Goal: Information Seeking & Learning: Learn about a topic

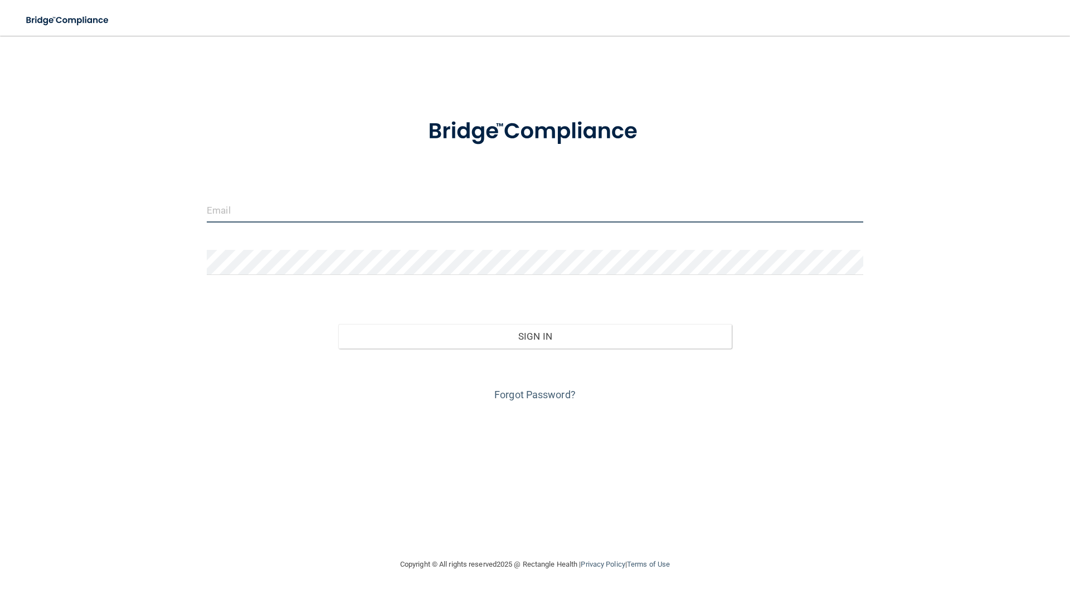
click at [330, 209] on input "email" at bounding box center [535, 209] width 657 height 25
type input "[EMAIL_ADDRESS][DOMAIN_NAME]"
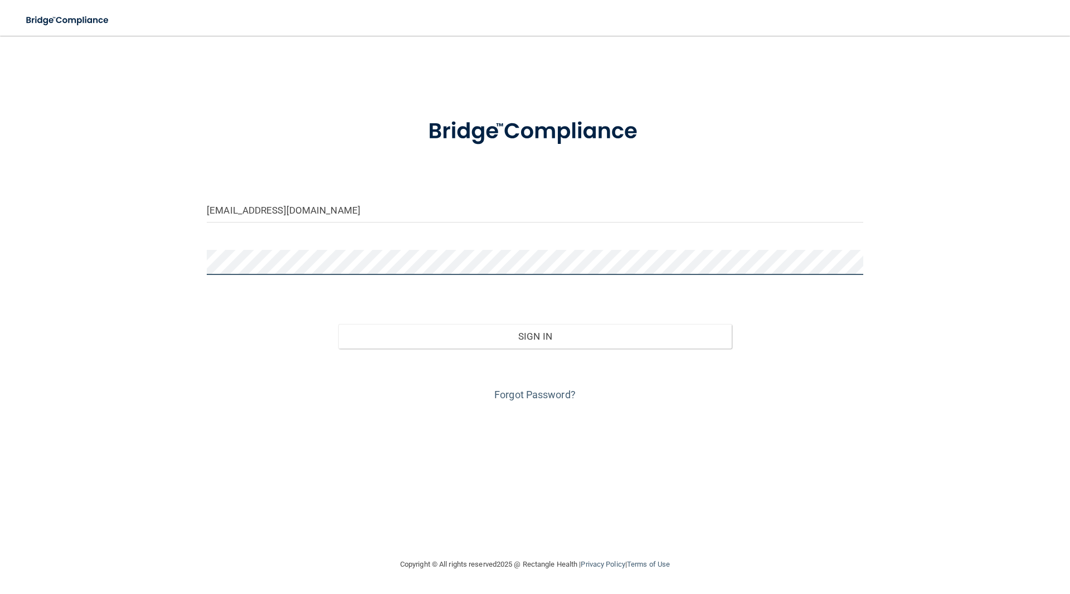
click at [338, 324] on button "Sign In" at bounding box center [535, 336] width 394 height 25
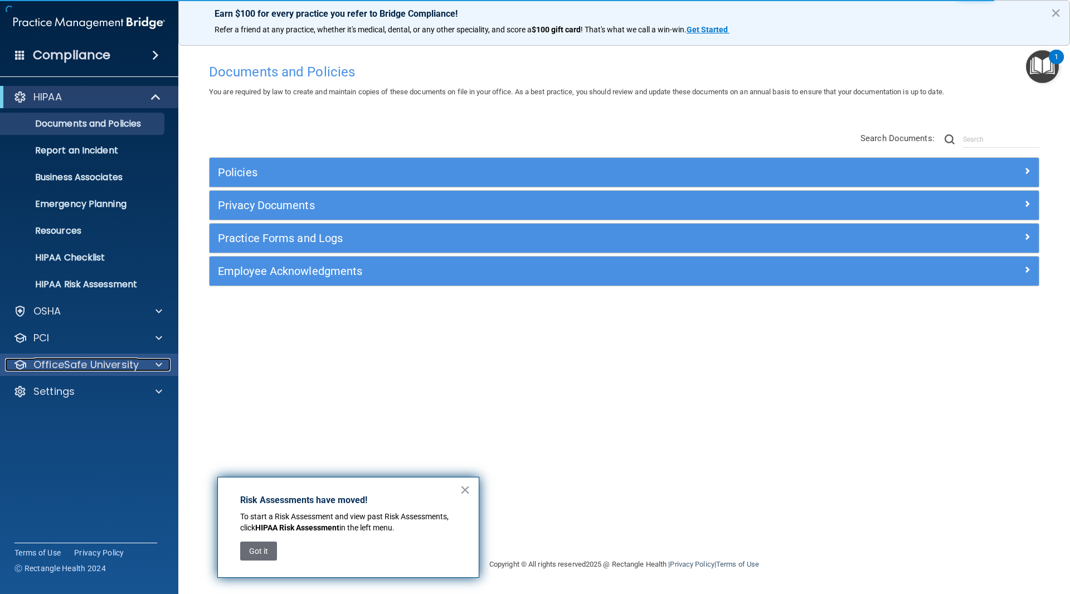
click at [159, 366] on span at bounding box center [159, 364] width 7 height 13
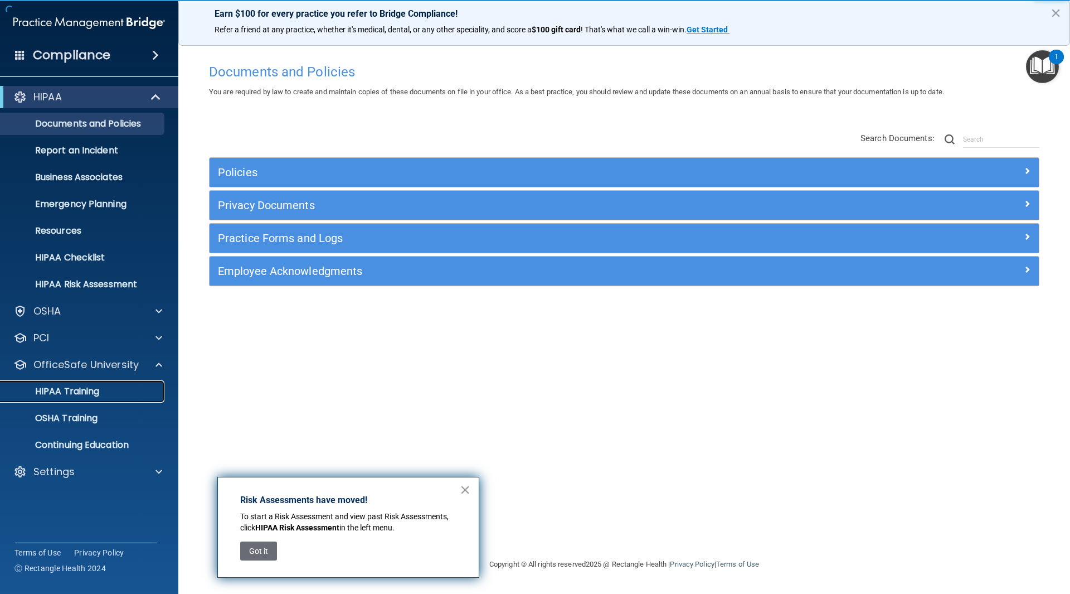
click at [79, 395] on p "HIPAA Training" at bounding box center [53, 391] width 92 height 11
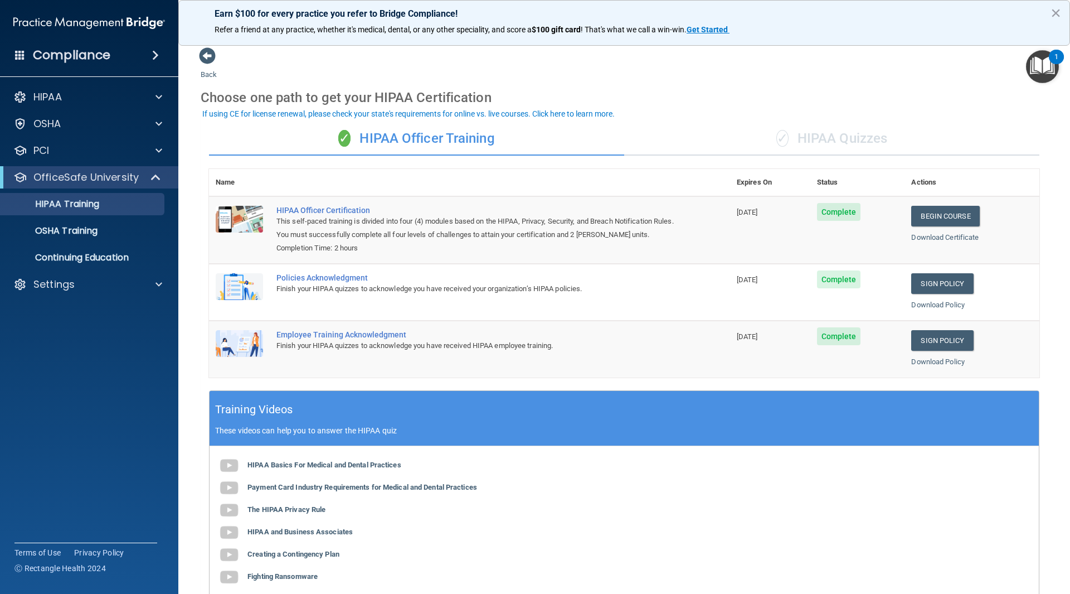
click at [819, 133] on div "✓ HIPAA Quizzes" at bounding box center [831, 138] width 415 height 33
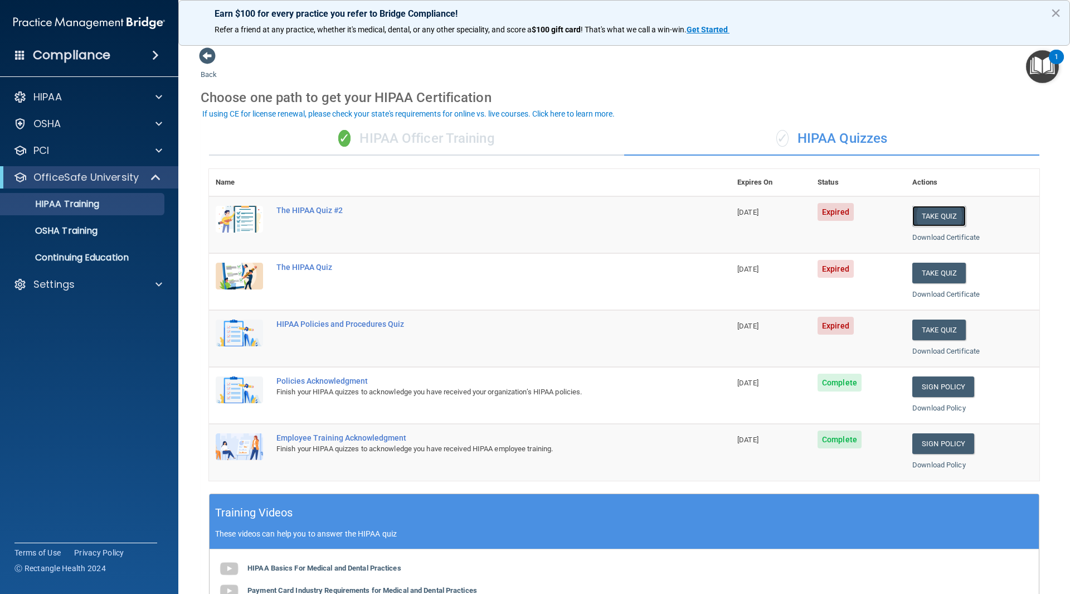
click at [929, 214] on button "Take Quiz" at bounding box center [940, 216] width 54 height 21
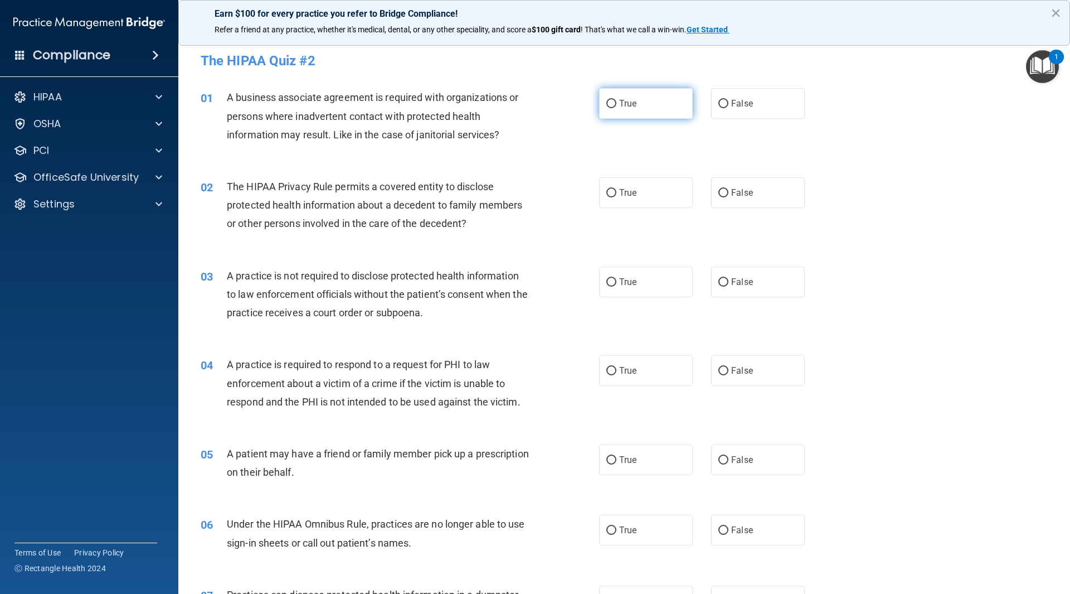
click at [632, 98] on span "True" at bounding box center [627, 103] width 17 height 11
click at [617, 100] on input "True" at bounding box center [612, 104] width 10 height 8
radio input "true"
click at [626, 198] on label "True" at bounding box center [646, 192] width 94 height 31
click at [617, 197] on input "True" at bounding box center [612, 193] width 10 height 8
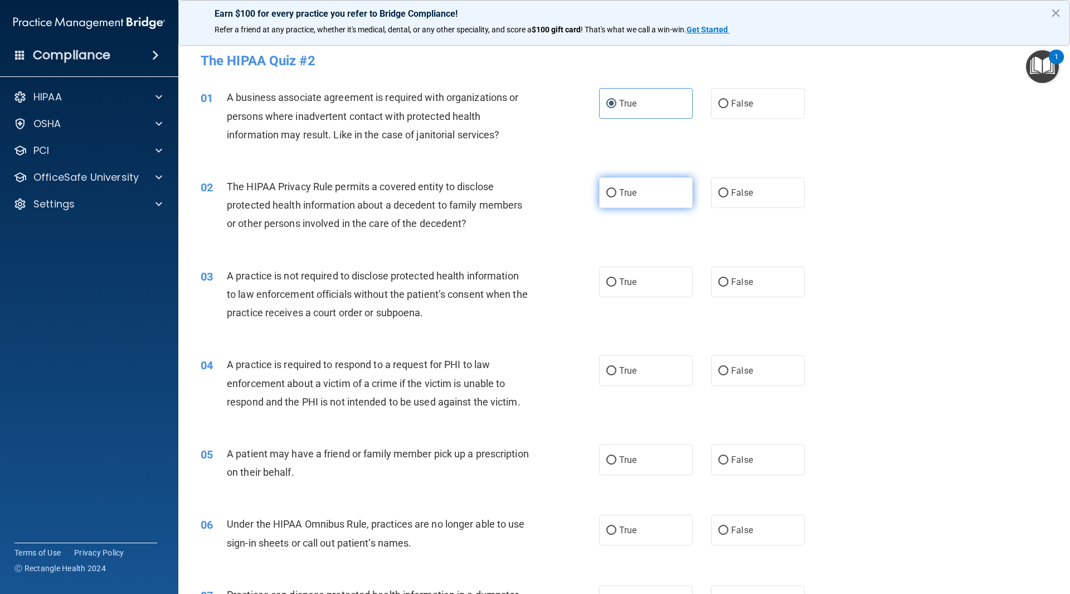
radio input "true"
click at [774, 295] on label "False" at bounding box center [758, 282] width 94 height 31
click at [729, 287] on input "False" at bounding box center [724, 282] width 10 height 8
radio input "true"
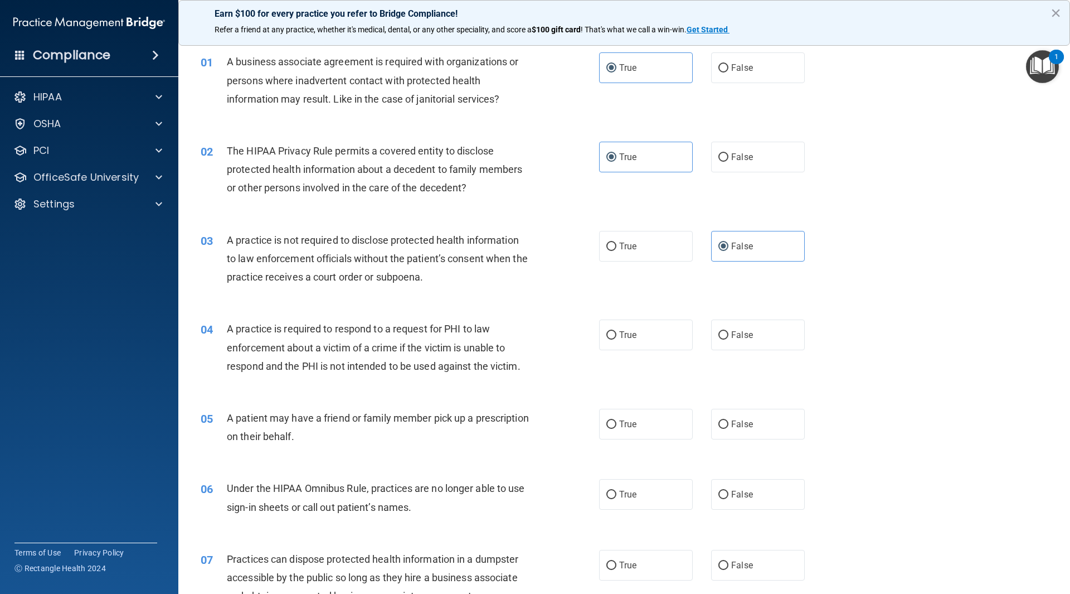
scroll to position [56, 0]
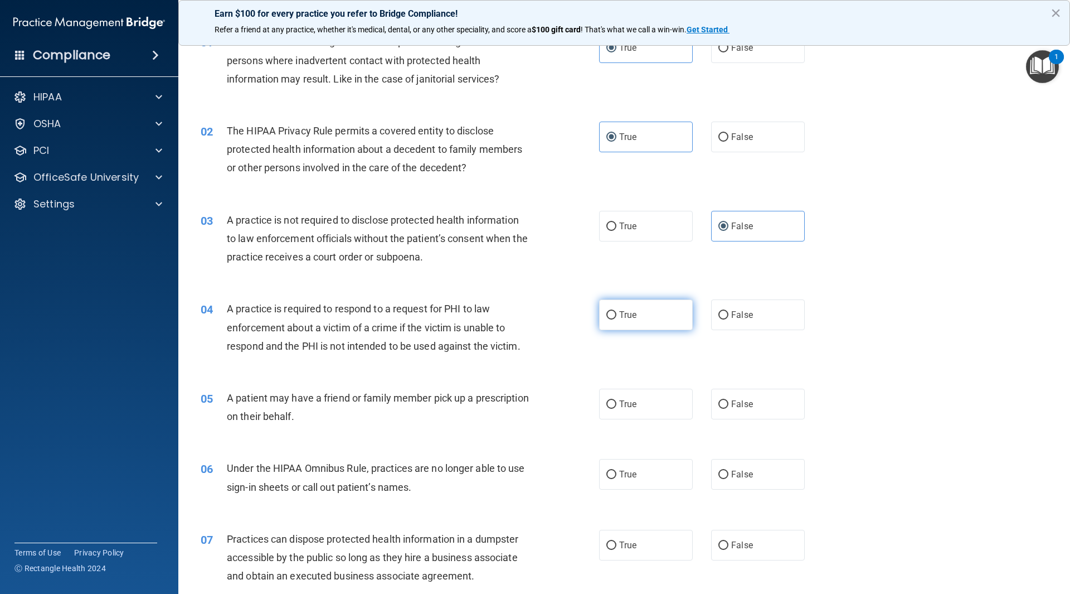
click at [633, 322] on label "True" at bounding box center [646, 314] width 94 height 31
click at [617, 319] on input "True" at bounding box center [612, 315] width 10 height 8
radio input "true"
click at [739, 321] on label "False" at bounding box center [758, 314] width 94 height 31
click at [729, 319] on input "False" at bounding box center [724, 315] width 10 height 8
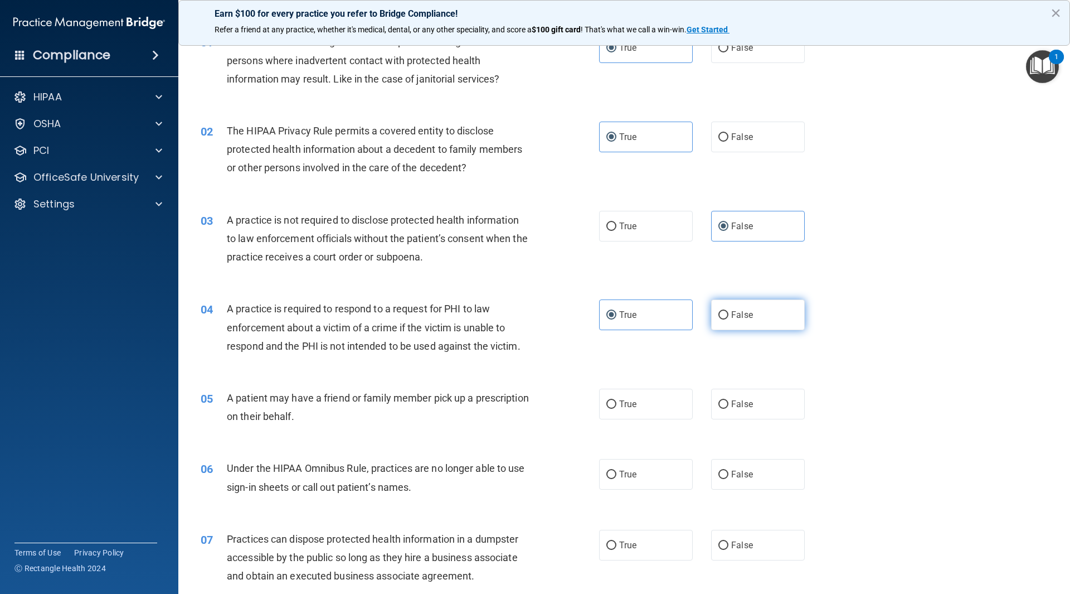
radio input "true"
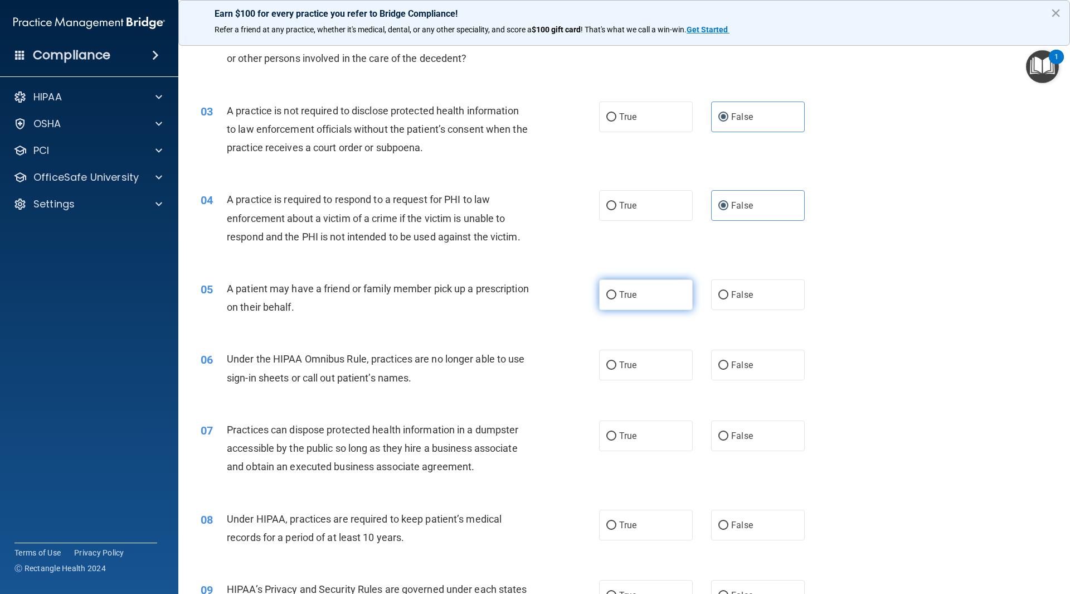
scroll to position [167, 0]
click at [618, 212] on label "True" at bounding box center [646, 203] width 94 height 31
click at [617, 208] on input "True" at bounding box center [612, 204] width 10 height 8
radio input "true"
radio input "false"
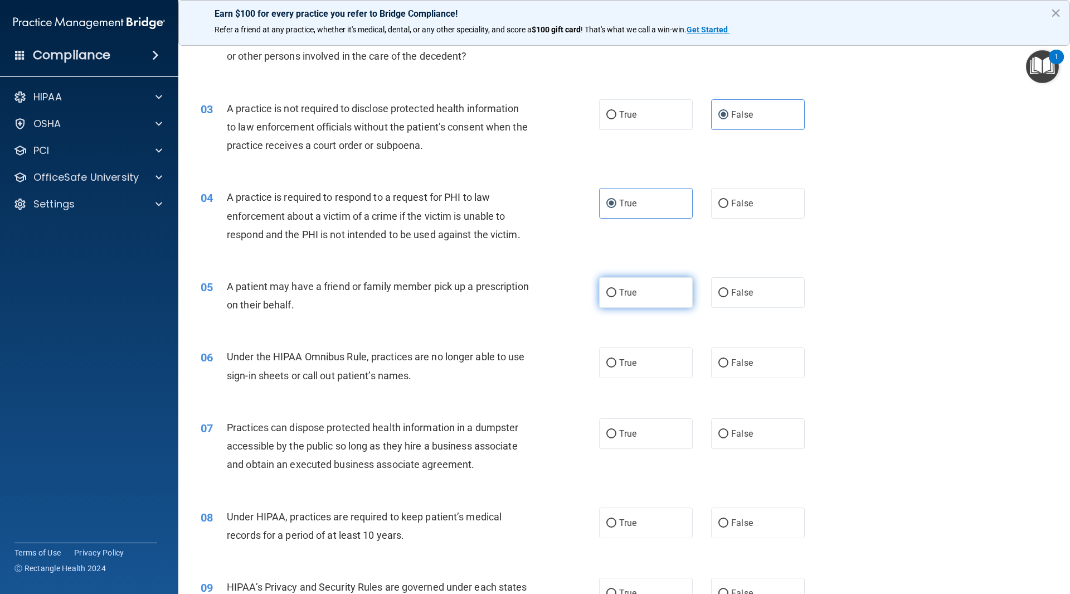
click at [631, 299] on label "True" at bounding box center [646, 292] width 94 height 31
click at [617, 297] on input "True" at bounding box center [612, 293] width 10 height 8
radio input "true"
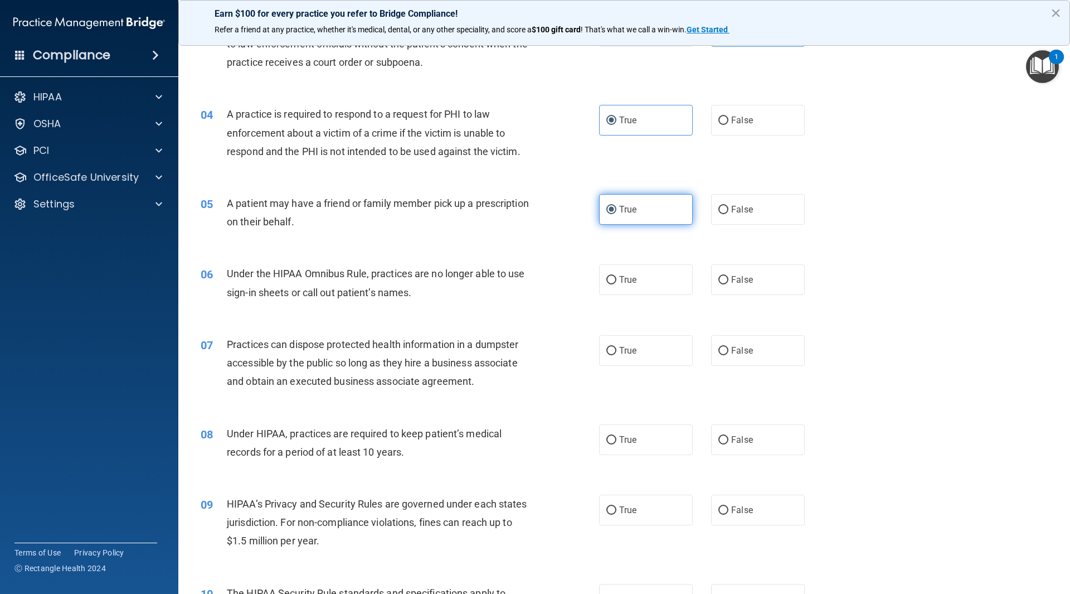
scroll to position [279, 0]
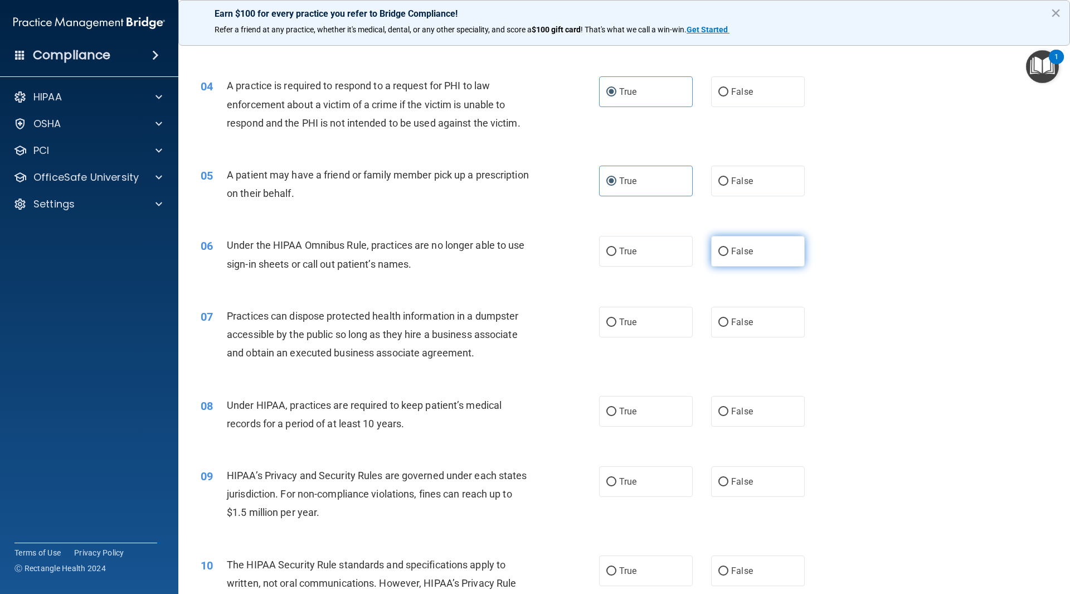
click at [724, 251] on label "False" at bounding box center [758, 251] width 94 height 31
click at [724, 251] on input "False" at bounding box center [724, 252] width 10 height 8
radio input "true"
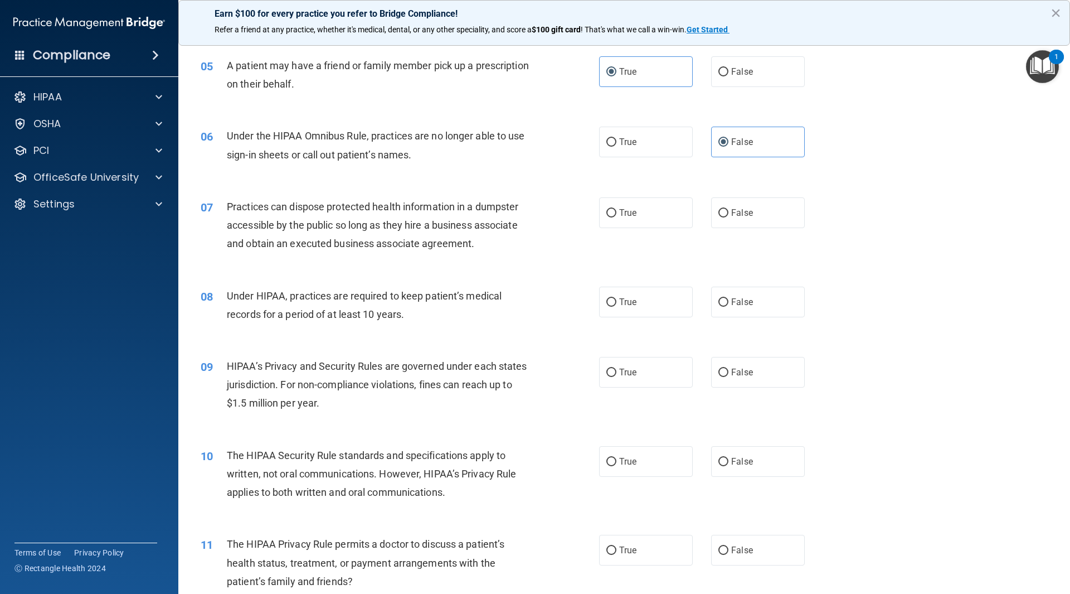
scroll to position [390, 0]
click at [731, 212] on span "False" at bounding box center [742, 210] width 22 height 11
click at [728, 212] on input "False" at bounding box center [724, 211] width 10 height 8
radio input "true"
click at [739, 311] on label "False" at bounding box center [758, 299] width 94 height 31
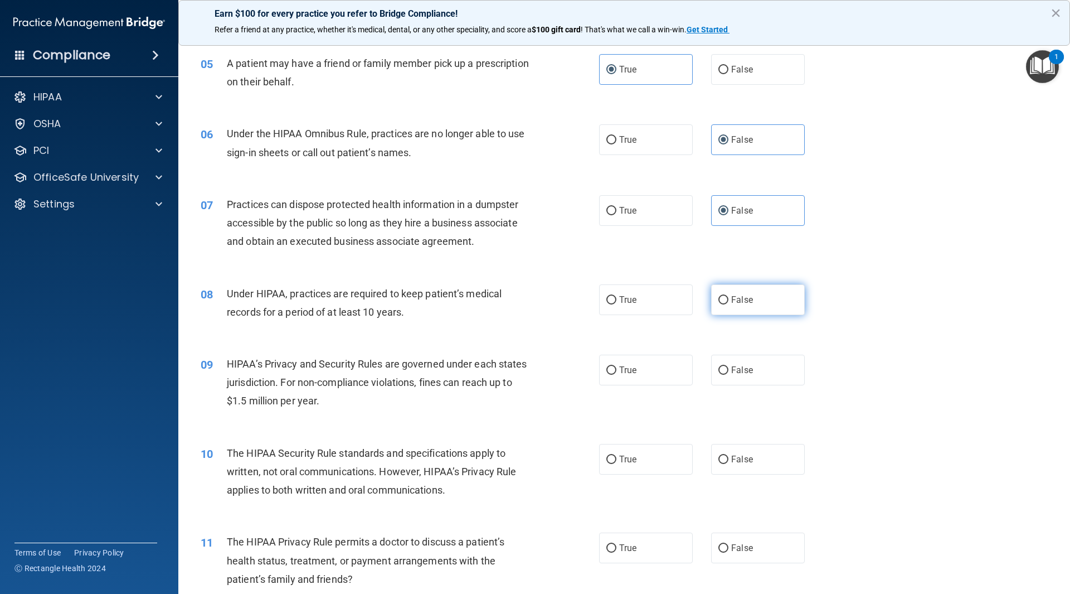
click at [729, 304] on input "False" at bounding box center [724, 300] width 10 height 8
radio input "true"
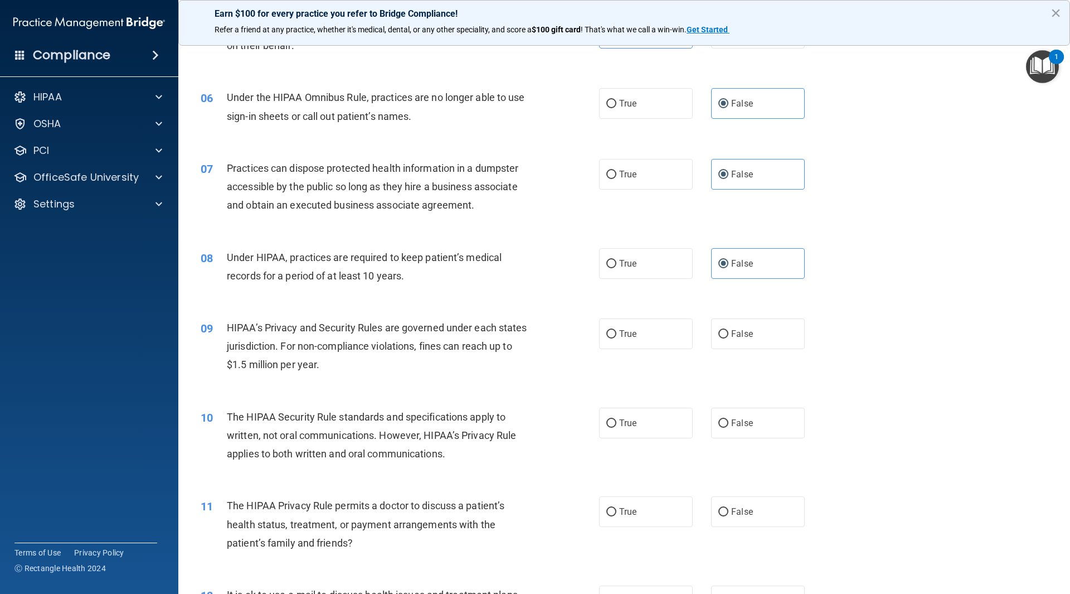
scroll to position [446, 0]
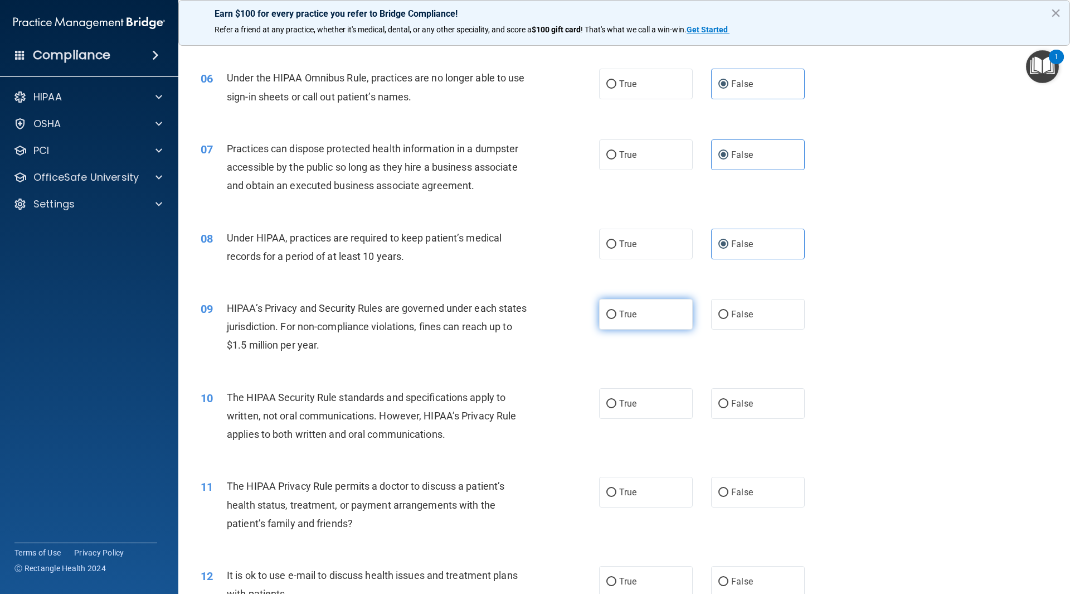
click at [646, 321] on label "True" at bounding box center [646, 314] width 94 height 31
click at [617, 319] on input "True" at bounding box center [612, 315] width 10 height 8
radio input "true"
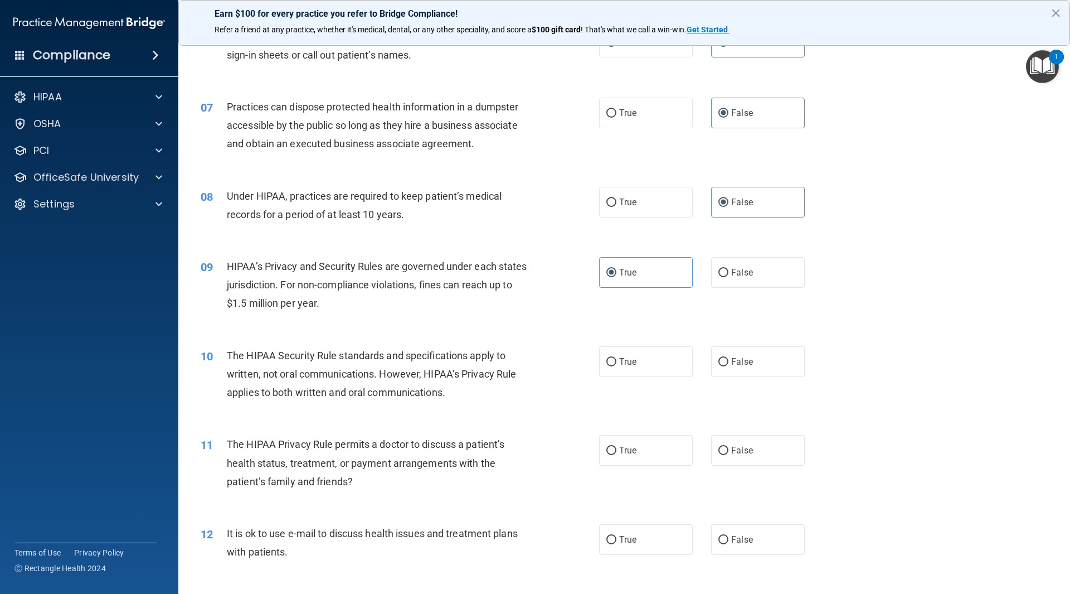
scroll to position [558, 0]
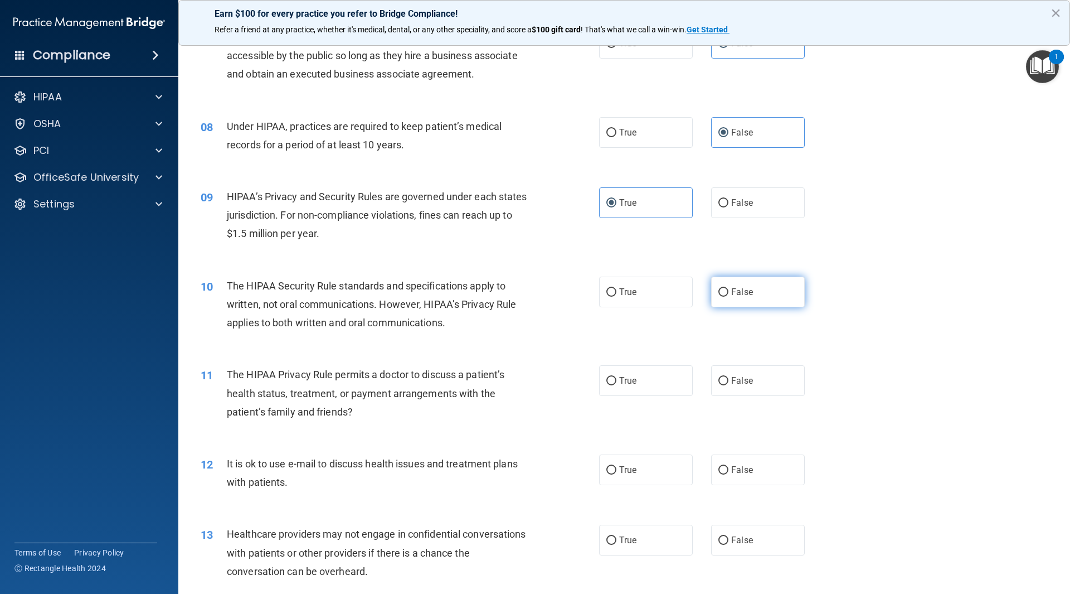
click at [745, 291] on span "False" at bounding box center [742, 292] width 22 height 11
click at [729, 291] on input "False" at bounding box center [724, 292] width 10 height 8
radio input "true"
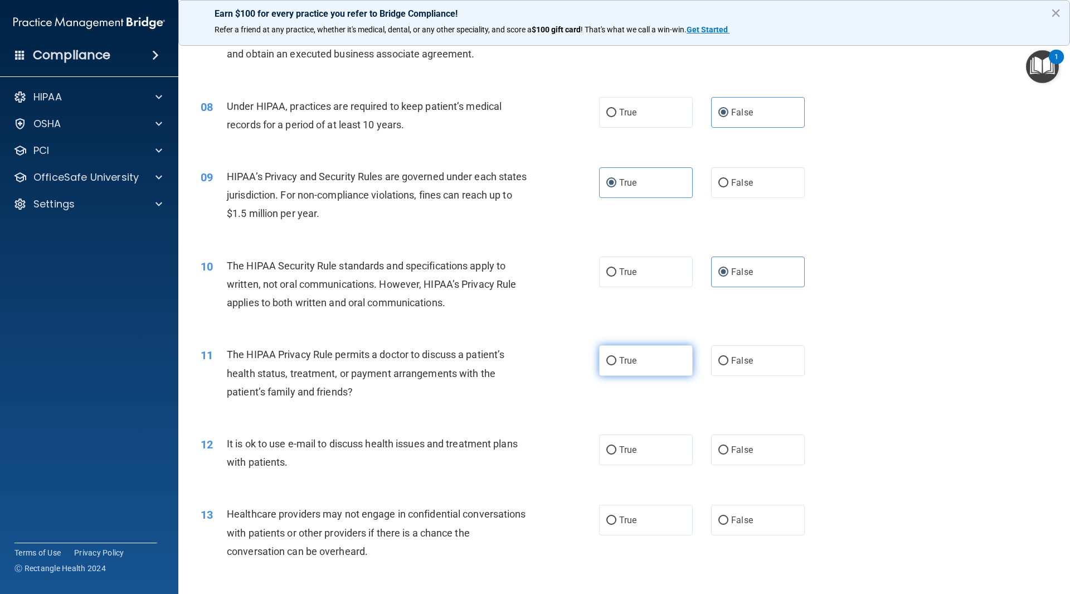
scroll to position [613, 0]
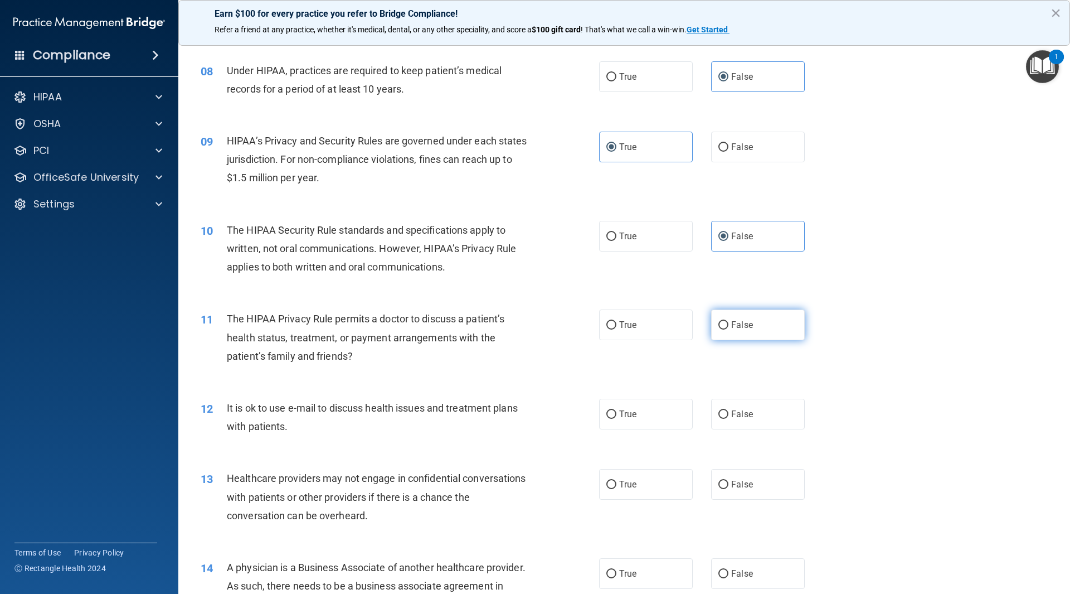
click at [724, 326] on label "False" at bounding box center [758, 324] width 94 height 31
click at [724, 326] on input "False" at bounding box center [724, 325] width 10 height 8
radio input "true"
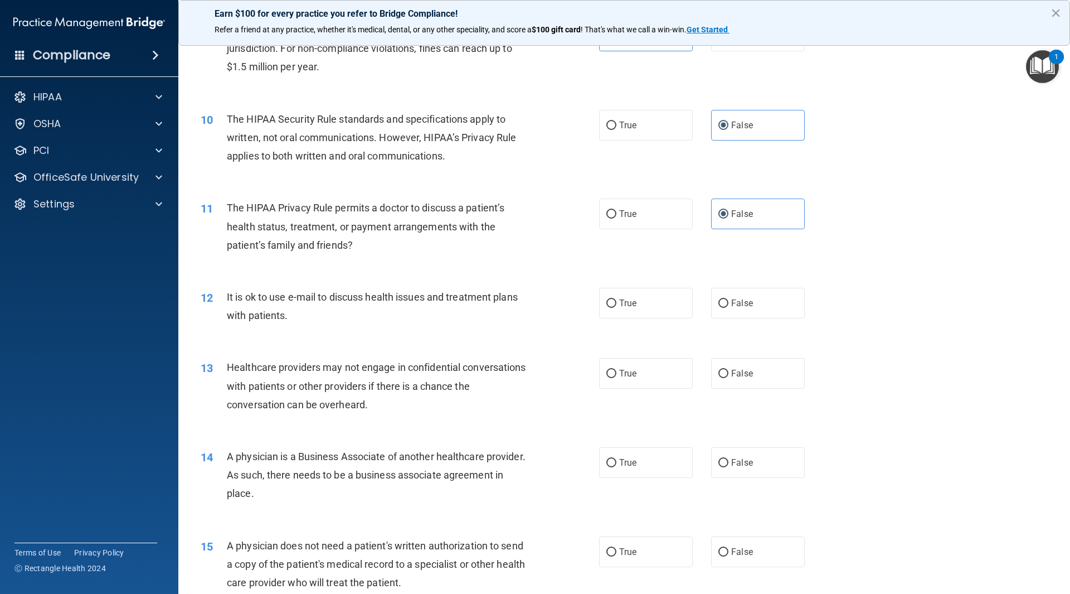
scroll to position [725, 0]
click at [627, 300] on span "True" at bounding box center [627, 302] width 17 height 11
click at [617, 300] on input "True" at bounding box center [612, 303] width 10 height 8
radio input "true"
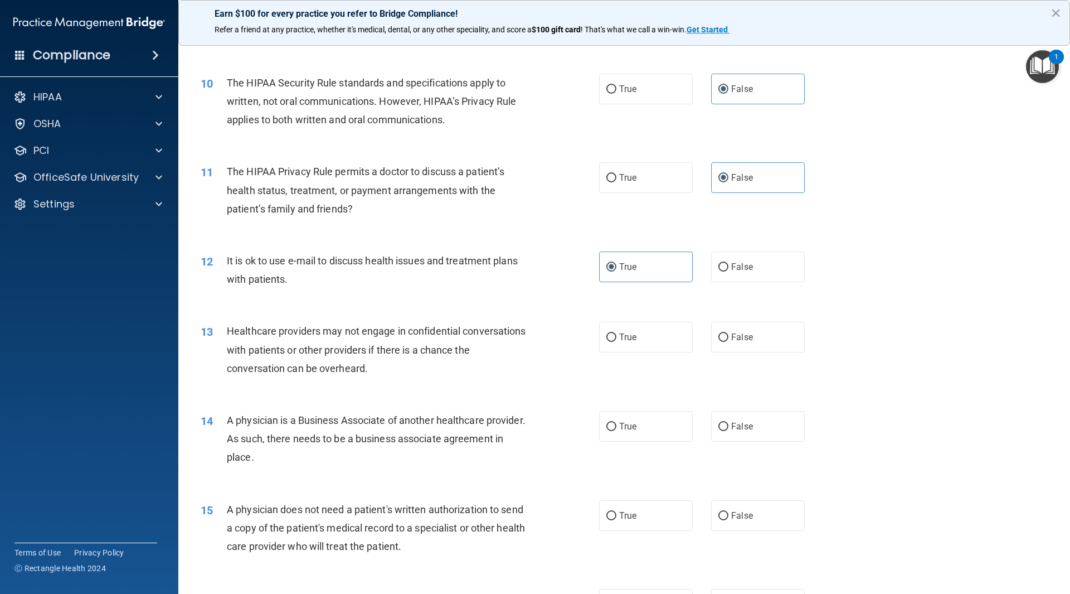
scroll to position [781, 0]
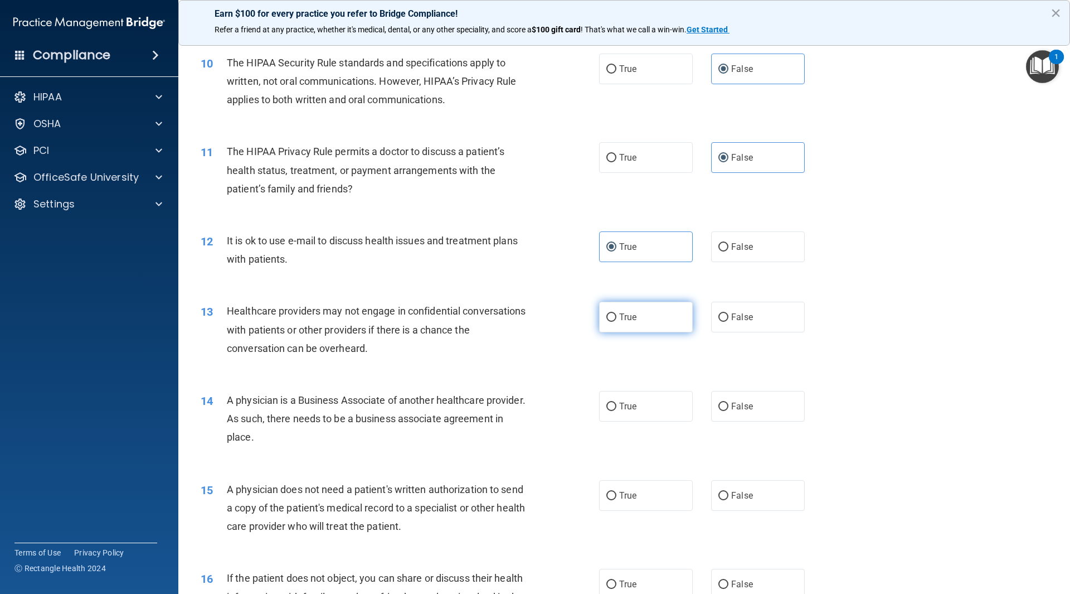
click at [658, 329] on label "True" at bounding box center [646, 317] width 94 height 31
click at [617, 322] on input "True" at bounding box center [612, 317] width 10 height 8
radio input "true"
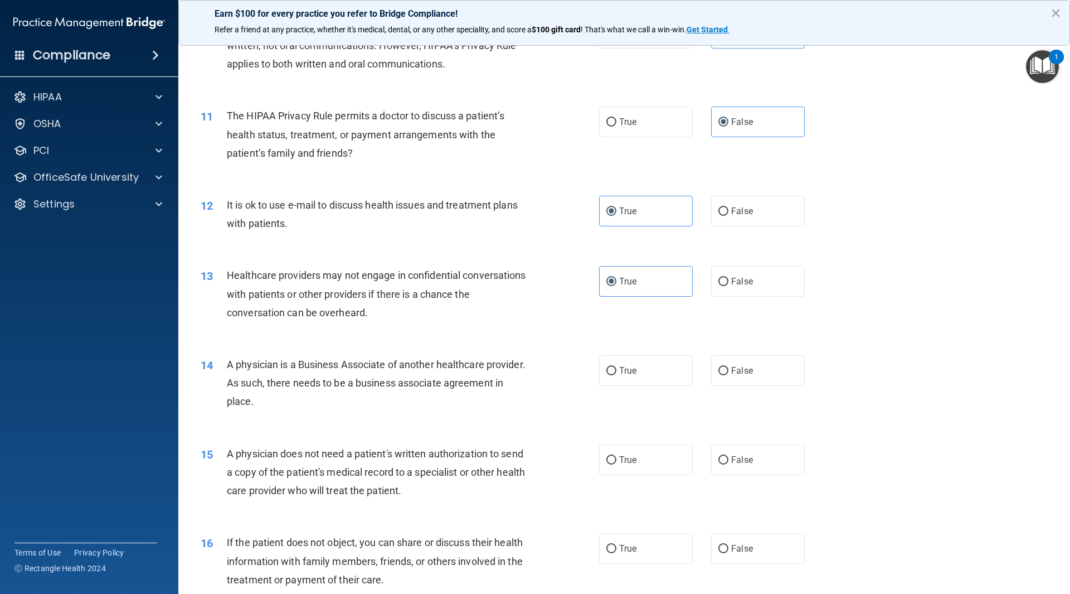
scroll to position [836, 0]
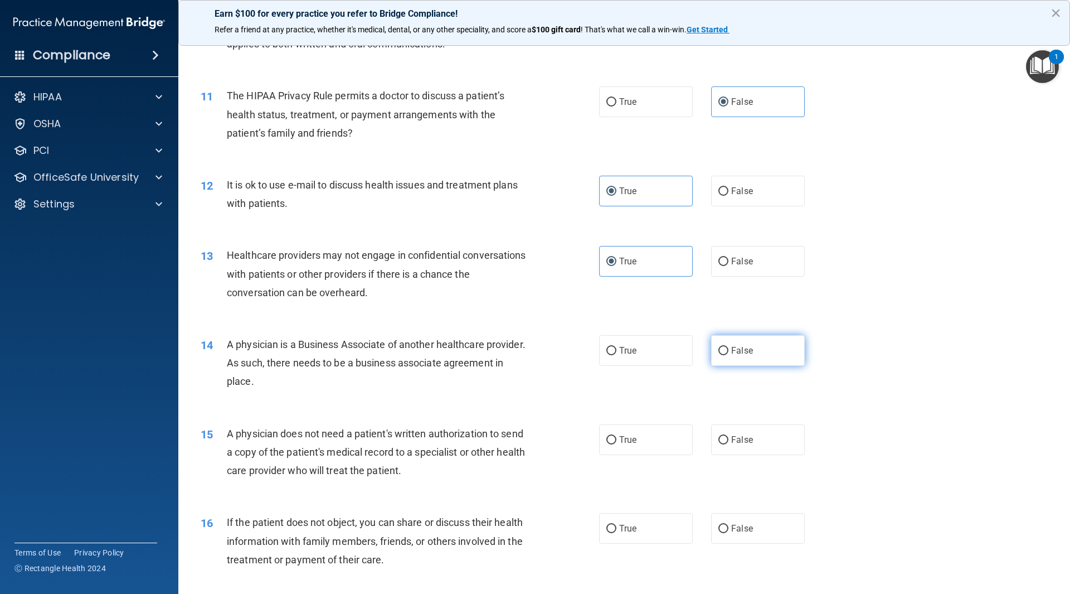
click at [751, 355] on label "False" at bounding box center [758, 350] width 94 height 31
click at [729, 355] on input "False" at bounding box center [724, 351] width 10 height 8
radio input "true"
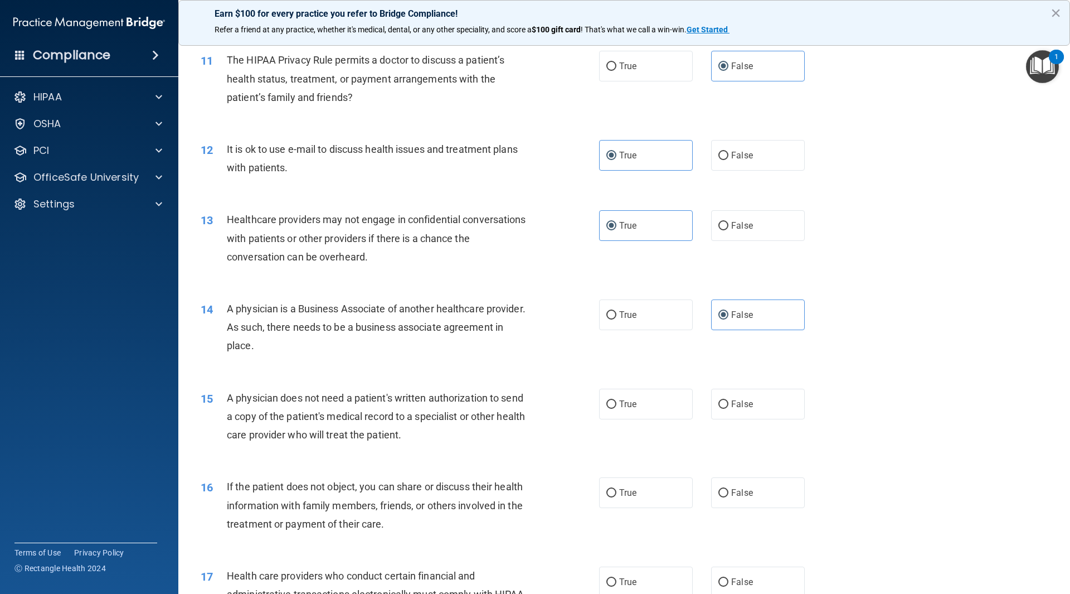
scroll to position [892, 0]
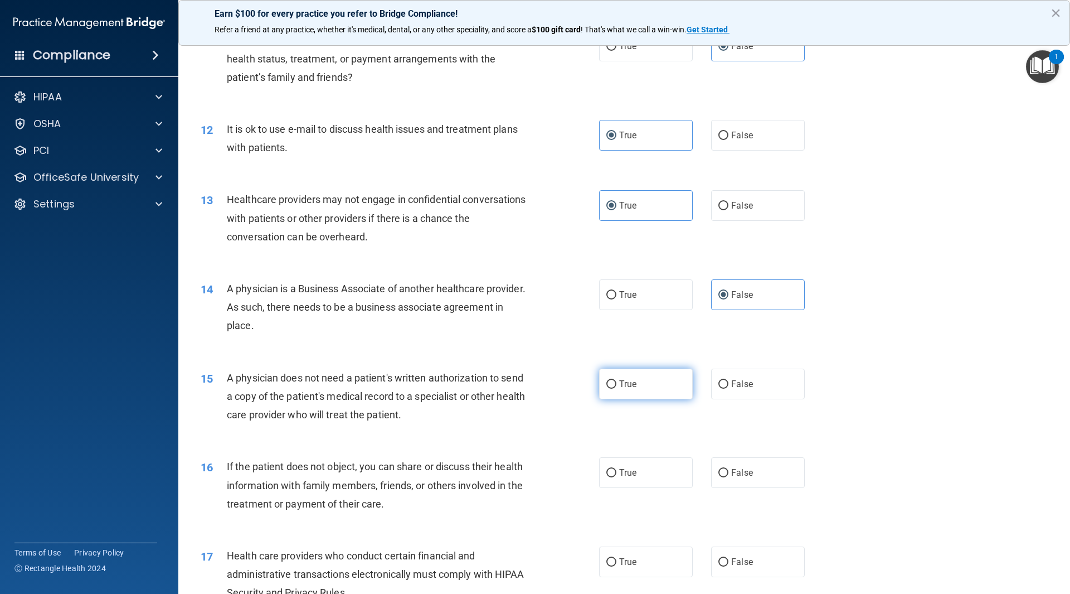
click at [664, 382] on label "True" at bounding box center [646, 384] width 94 height 31
click at [617, 382] on input "True" at bounding box center [612, 384] width 10 height 8
radio input "true"
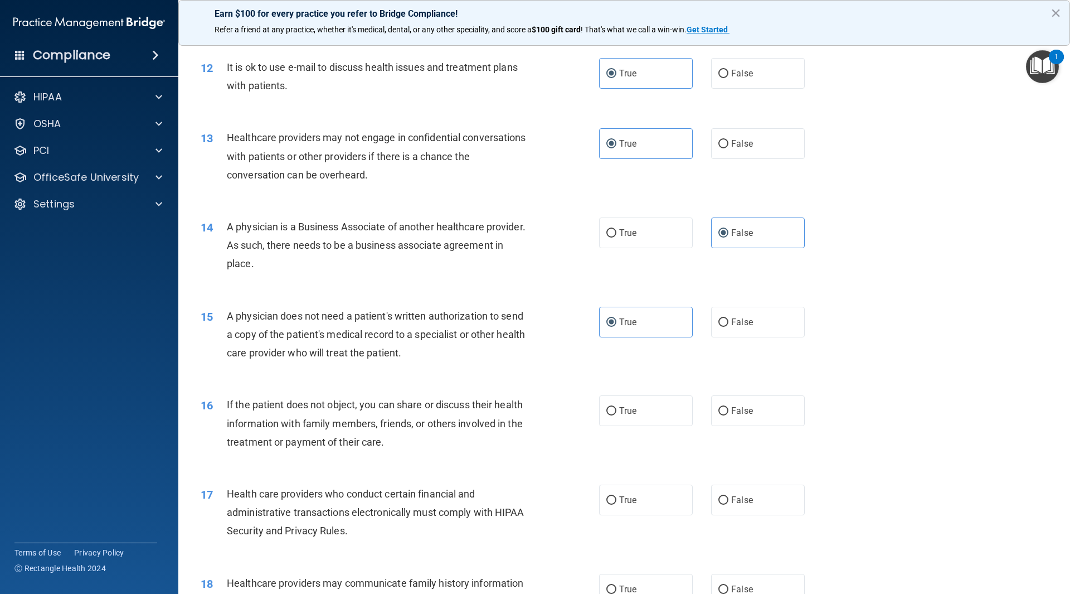
scroll to position [1004, 0]
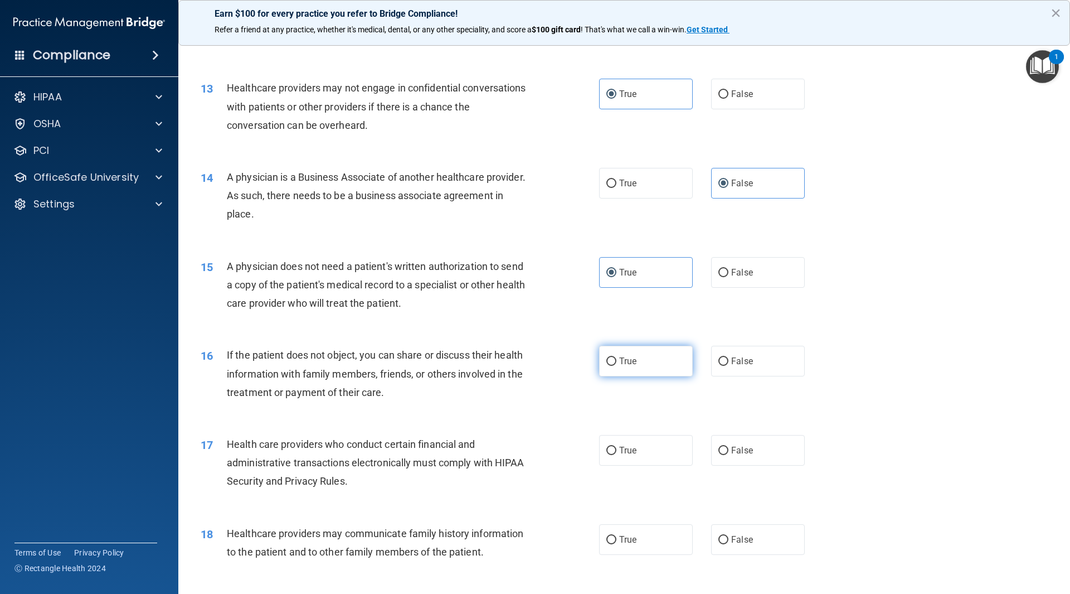
click at [607, 364] on input "True" at bounding box center [612, 361] width 10 height 8
radio input "true"
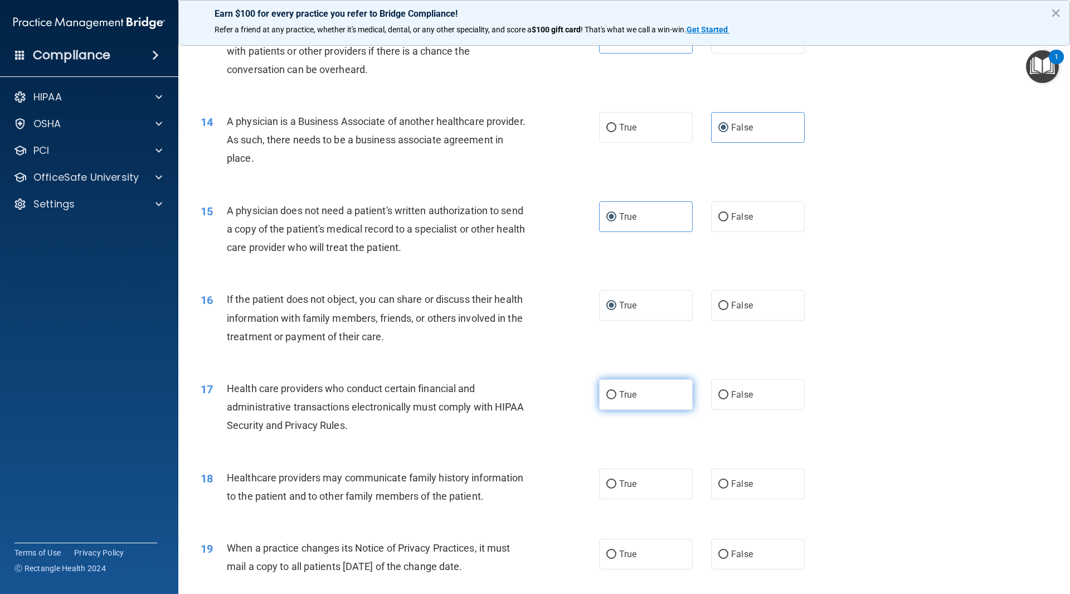
click at [611, 393] on input "True" at bounding box center [612, 395] width 10 height 8
radio input "true"
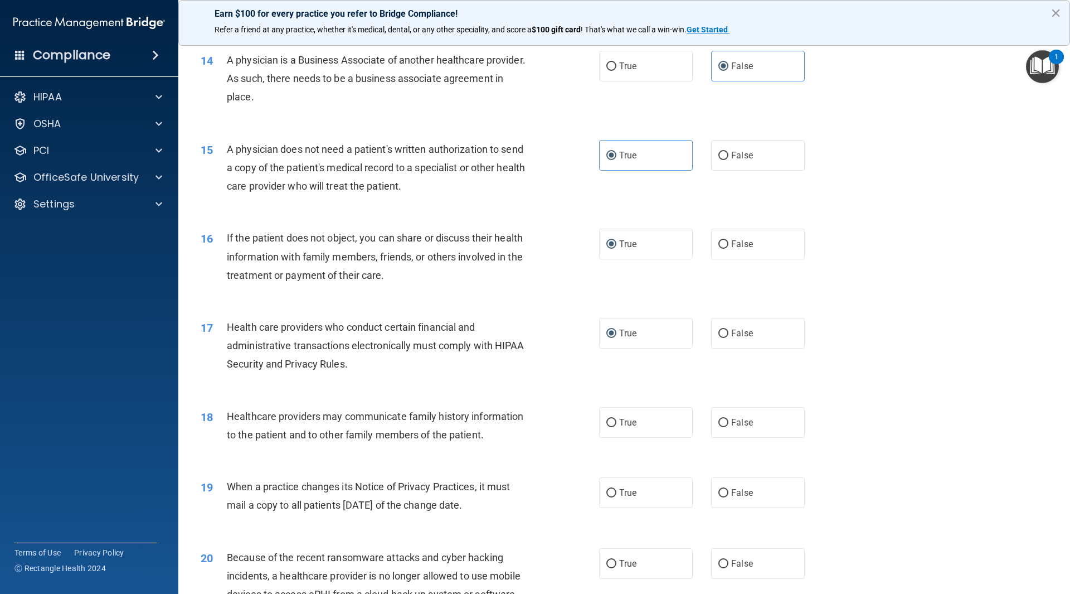
scroll to position [1171, 0]
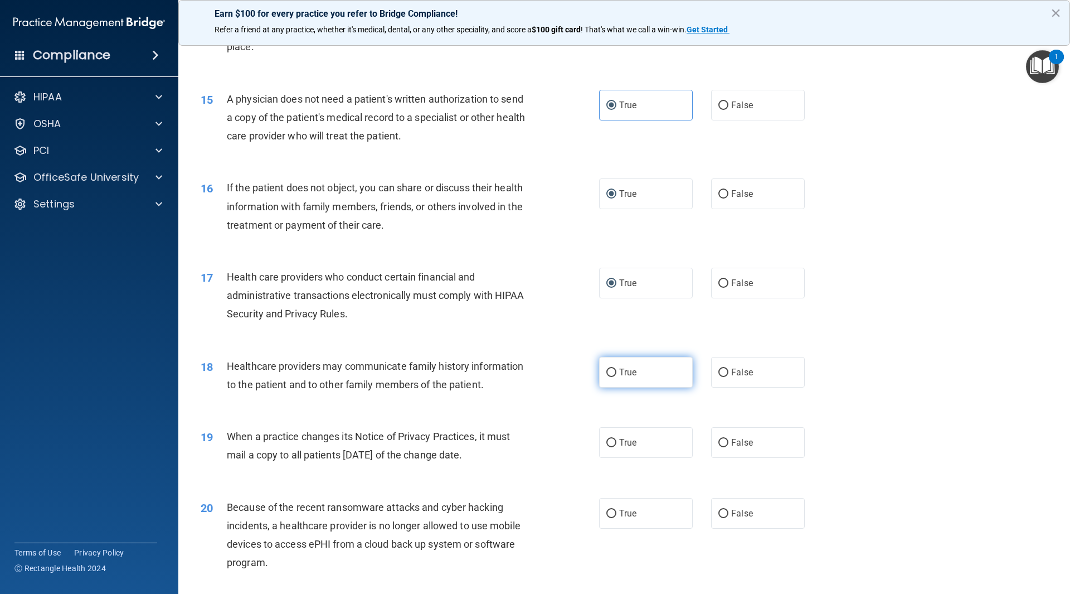
click at [634, 377] on label "True" at bounding box center [646, 372] width 94 height 31
click at [617, 377] on input "True" at bounding box center [612, 373] width 10 height 8
radio input "true"
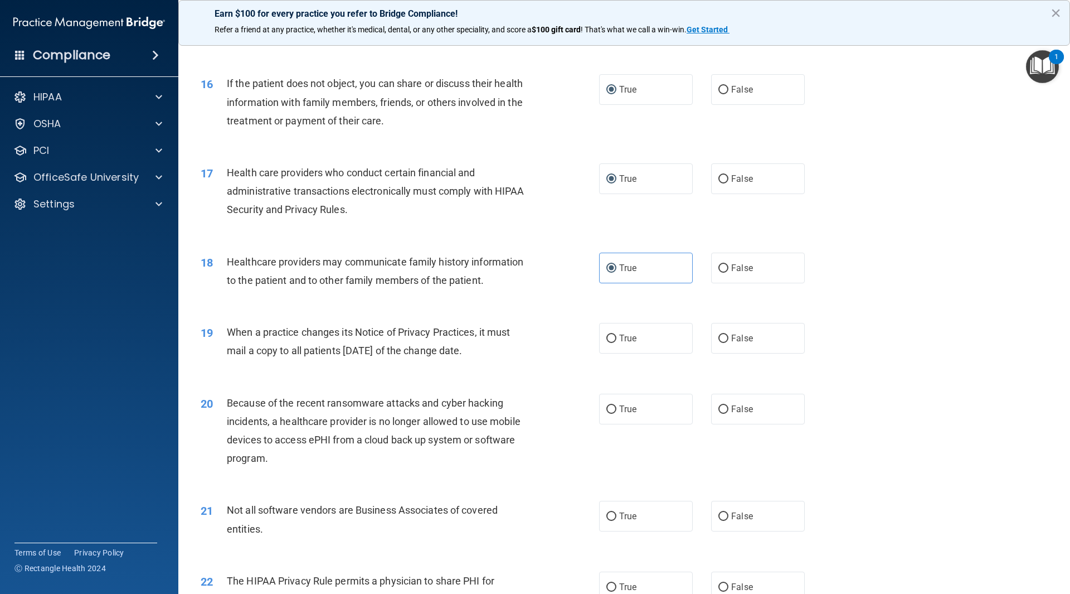
scroll to position [1282, 0]
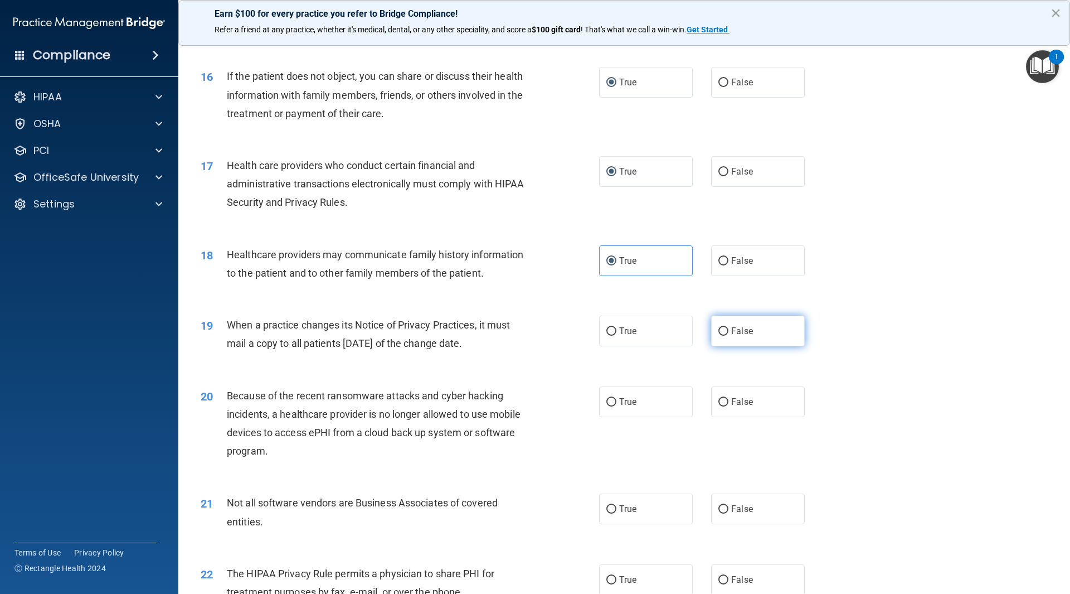
click at [723, 328] on input "False" at bounding box center [724, 331] width 10 height 8
radio input "true"
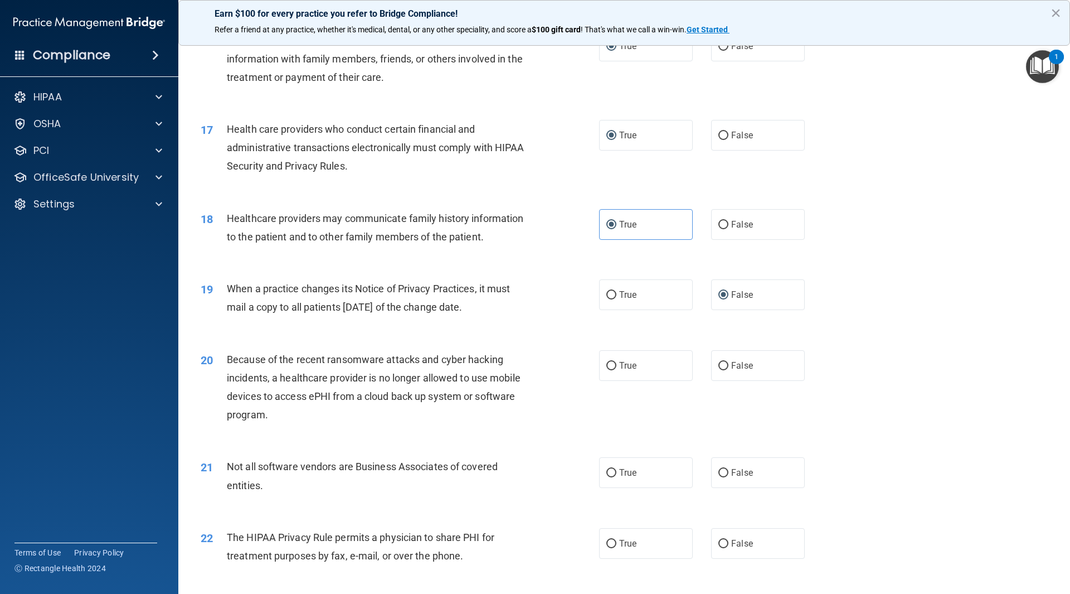
scroll to position [1338, 0]
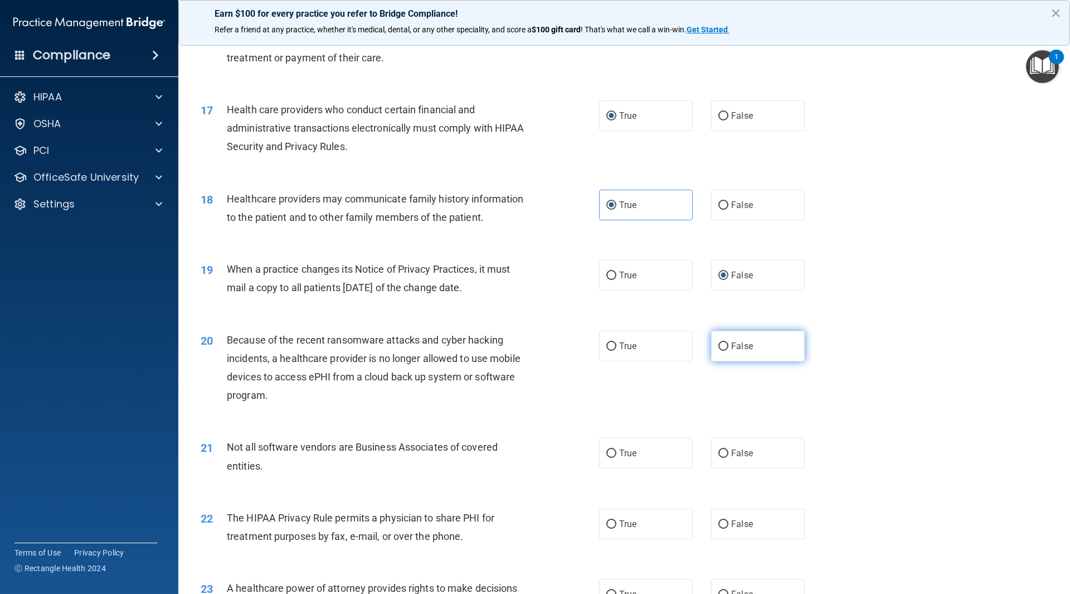
click at [731, 348] on span "False" at bounding box center [742, 346] width 22 height 11
click at [729, 348] on input "False" at bounding box center [724, 346] width 10 height 8
radio input "true"
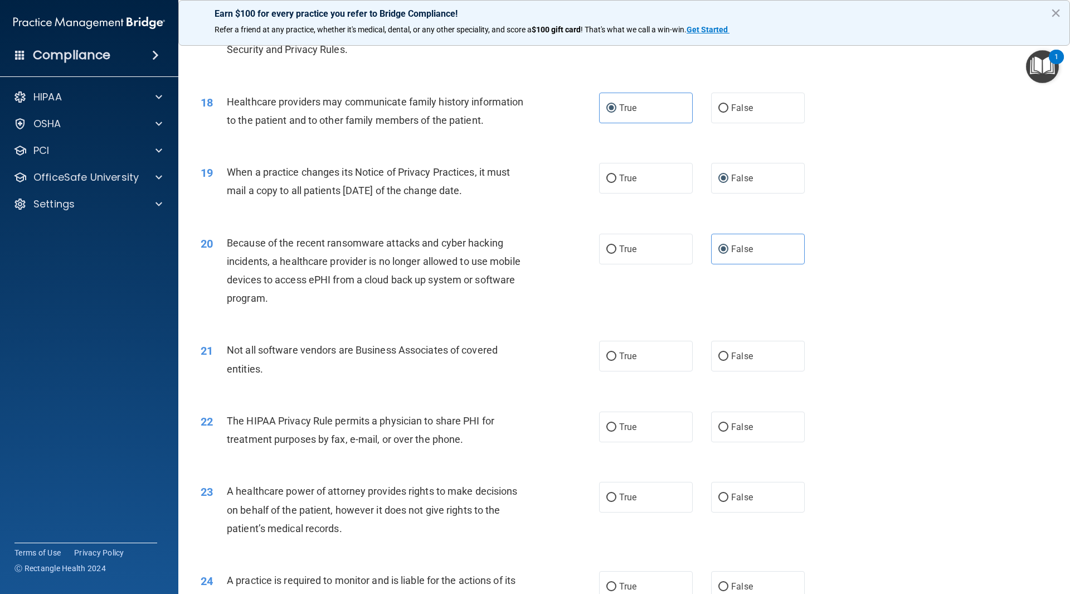
scroll to position [1450, 0]
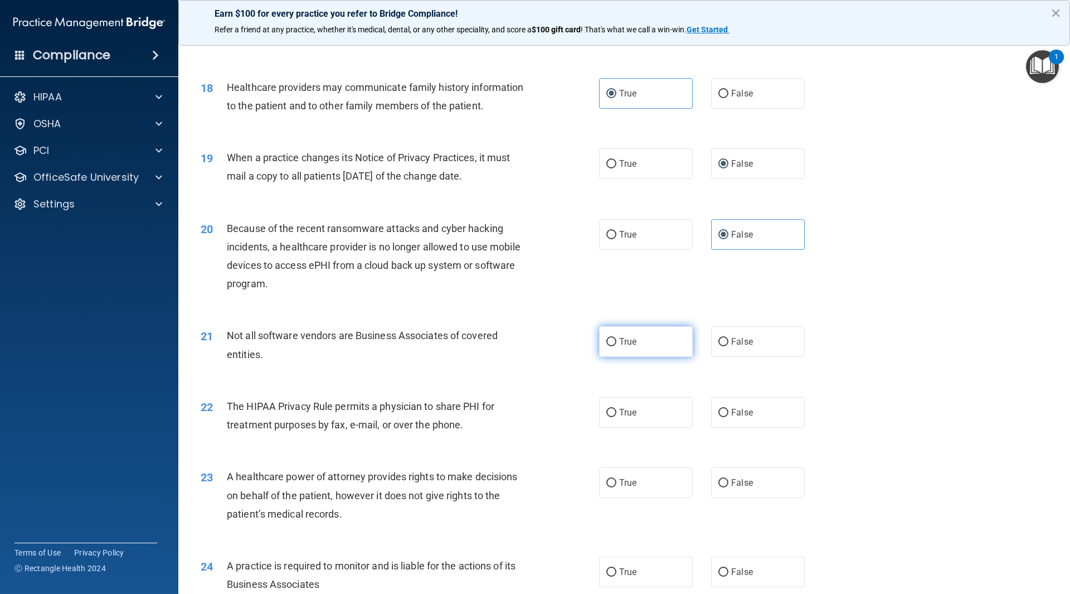
click at [637, 356] on label "True" at bounding box center [646, 341] width 94 height 31
click at [617, 346] on input "True" at bounding box center [612, 342] width 10 height 8
radio input "true"
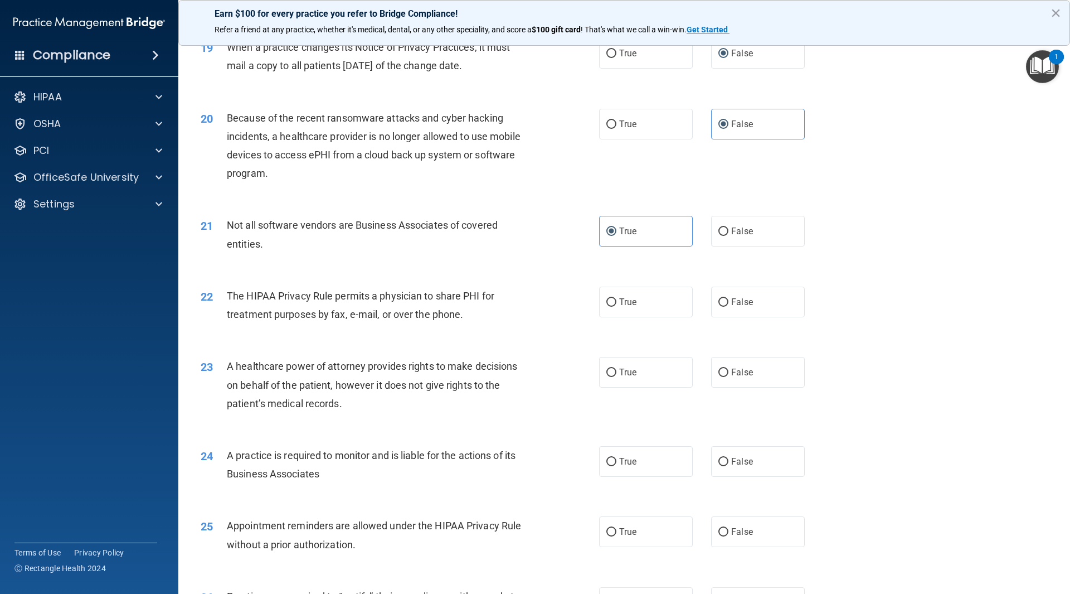
scroll to position [1561, 0]
click at [655, 304] on label "True" at bounding box center [646, 300] width 94 height 31
click at [617, 304] on input "True" at bounding box center [612, 301] width 10 height 8
radio input "true"
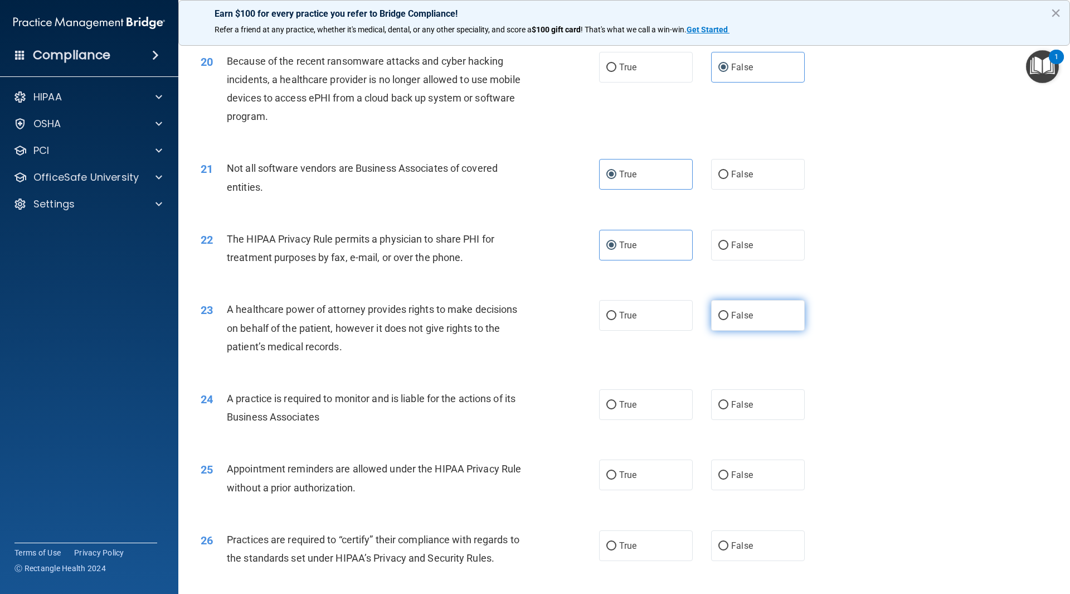
click at [726, 311] on label "False" at bounding box center [758, 315] width 94 height 31
click at [726, 312] on input "False" at bounding box center [724, 316] width 10 height 8
radio input "true"
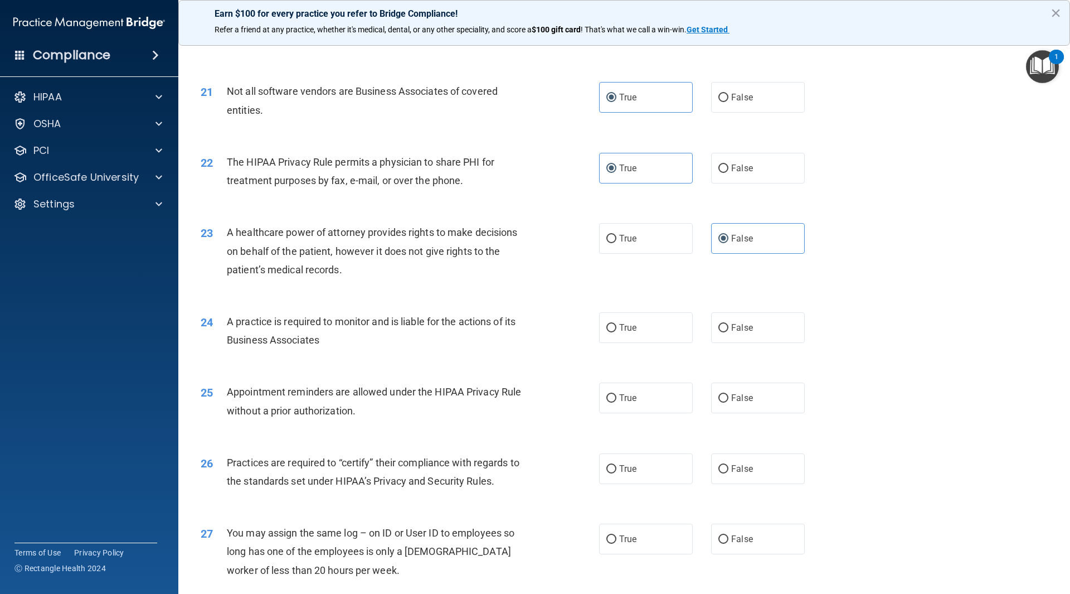
scroll to position [1728, 0]
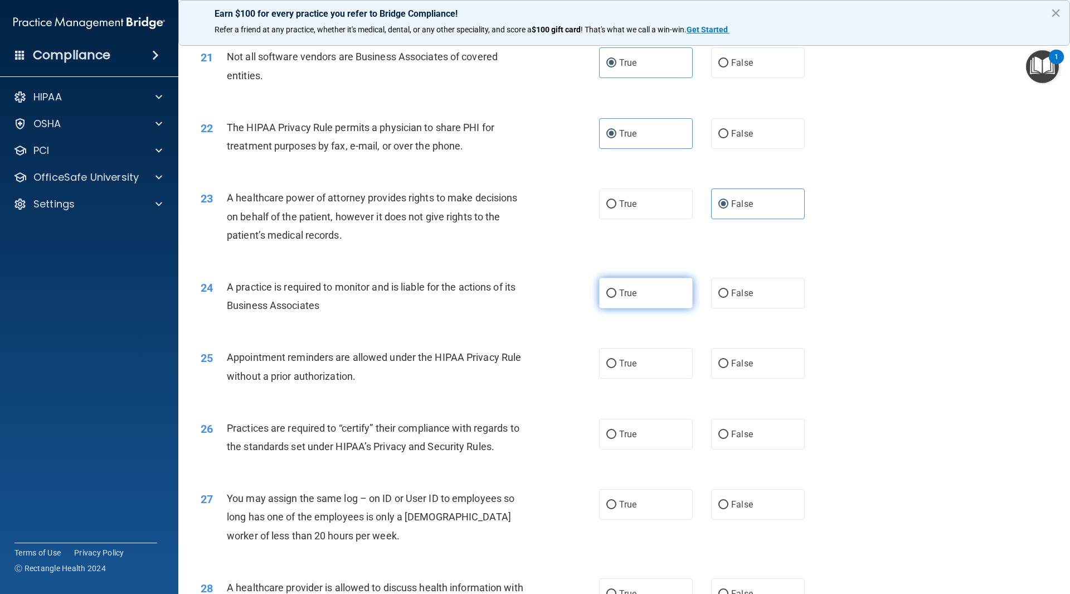
click at [636, 293] on label "True" at bounding box center [646, 293] width 94 height 31
click at [617, 293] on input "True" at bounding box center [612, 293] width 10 height 8
radio input "true"
click at [730, 298] on label "False" at bounding box center [758, 293] width 94 height 31
click at [729, 298] on input "False" at bounding box center [724, 293] width 10 height 8
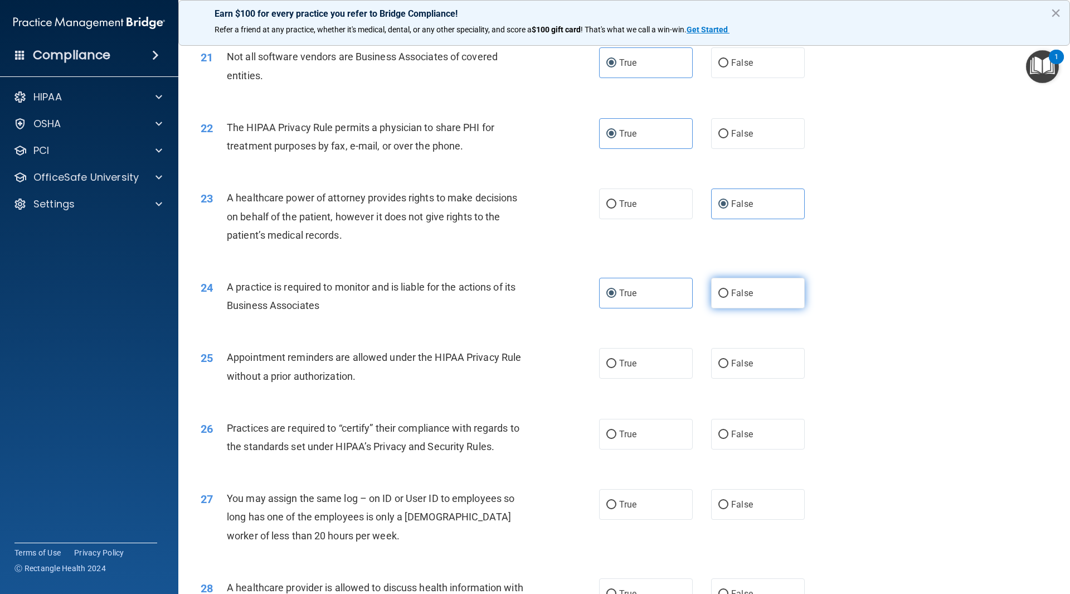
radio input "true"
radio input "false"
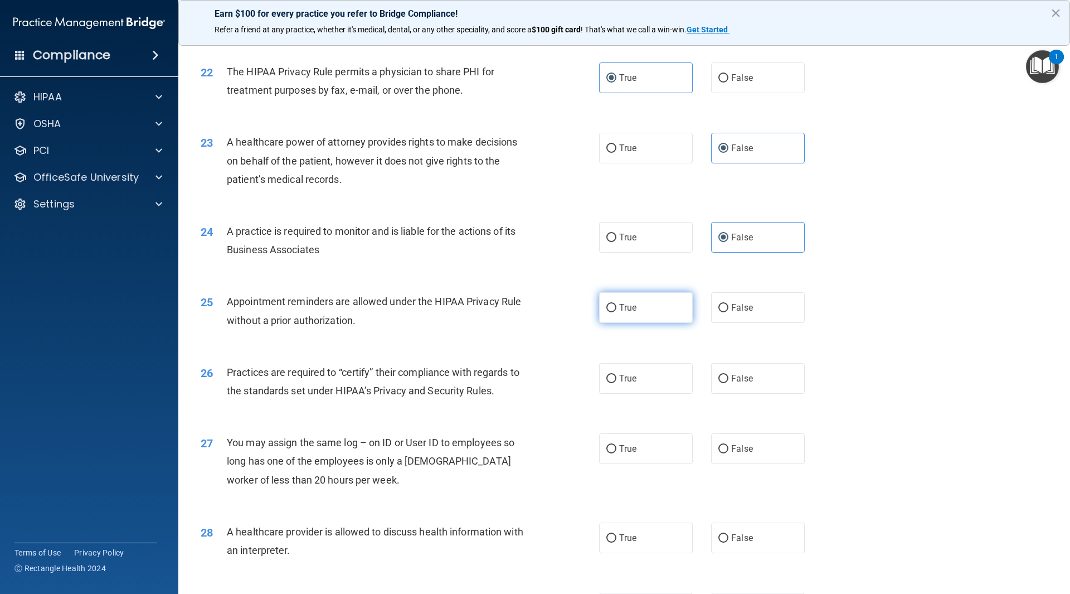
click at [628, 317] on label "True" at bounding box center [646, 307] width 94 height 31
click at [617, 312] on input "True" at bounding box center [612, 308] width 10 height 8
radio input "true"
click at [611, 385] on label "True" at bounding box center [646, 378] width 94 height 31
click at [611, 383] on input "True" at bounding box center [612, 379] width 10 height 8
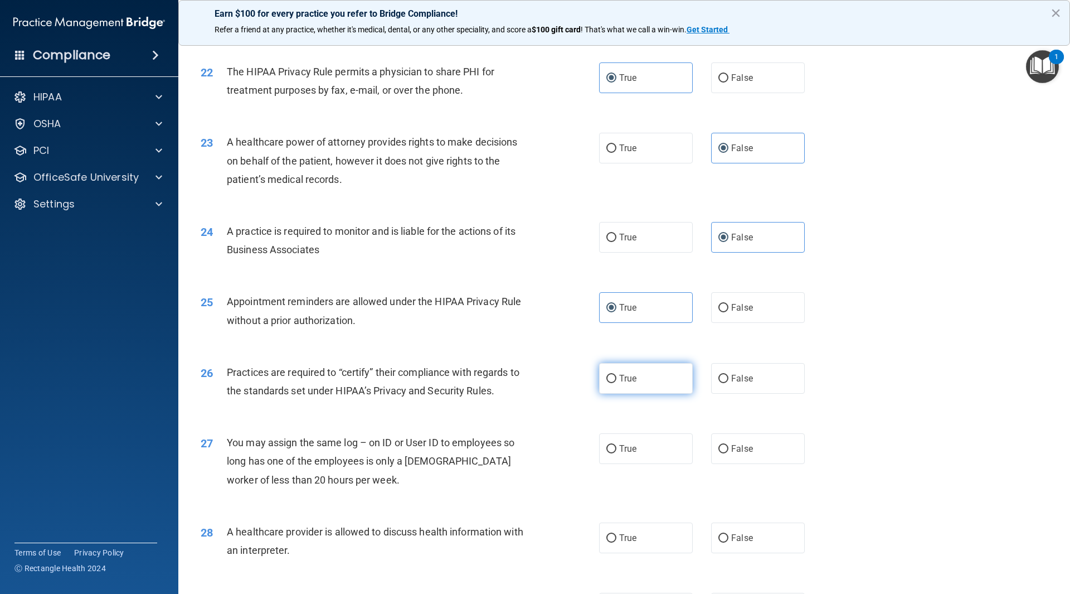
radio input "true"
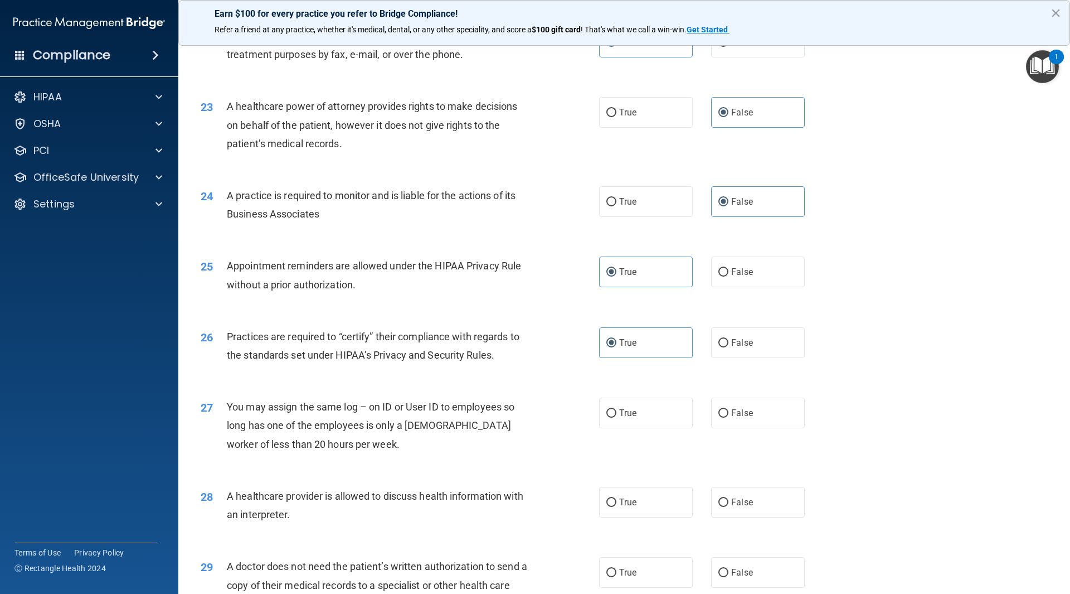
scroll to position [1840, 0]
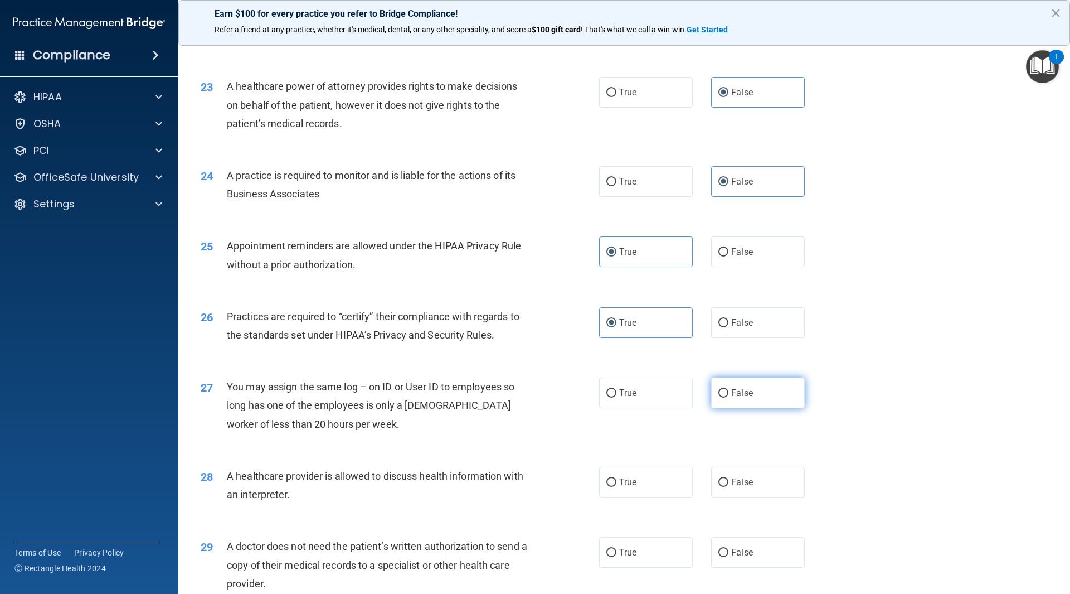
click at [738, 393] on span "False" at bounding box center [742, 392] width 22 height 11
click at [729, 393] on input "False" at bounding box center [724, 393] width 10 height 8
radio input "true"
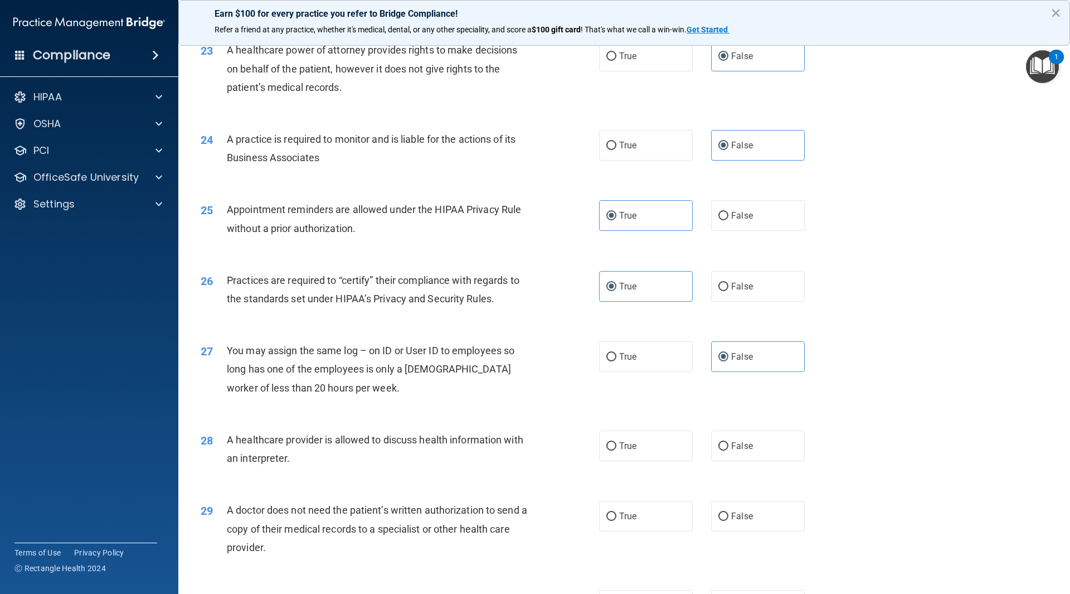
scroll to position [1951, 0]
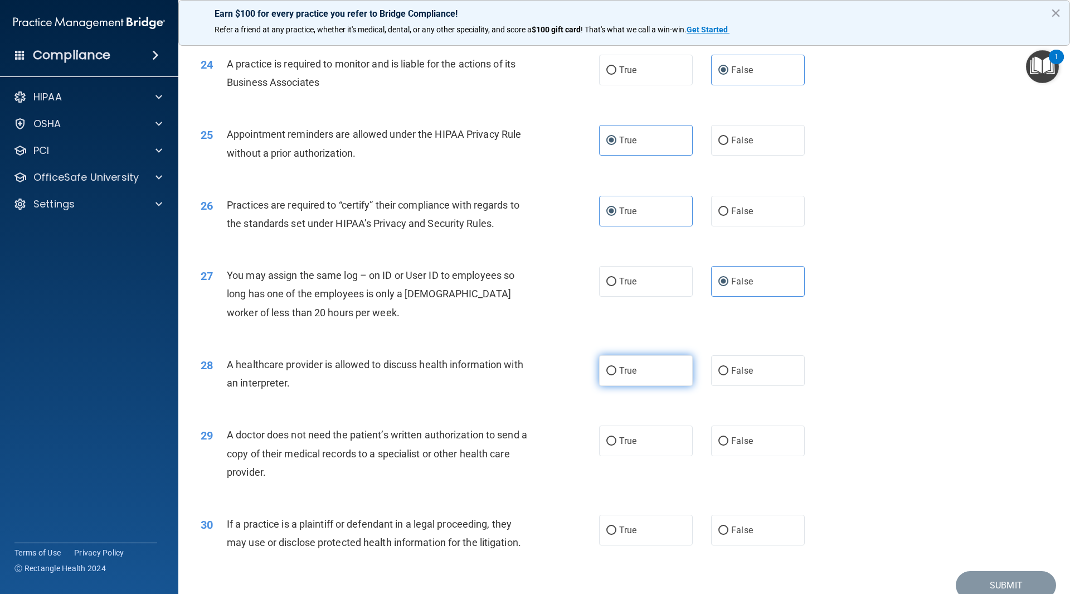
click at [662, 377] on label "True" at bounding box center [646, 370] width 94 height 31
click at [617, 375] on input "True" at bounding box center [612, 371] width 10 height 8
radio input "true"
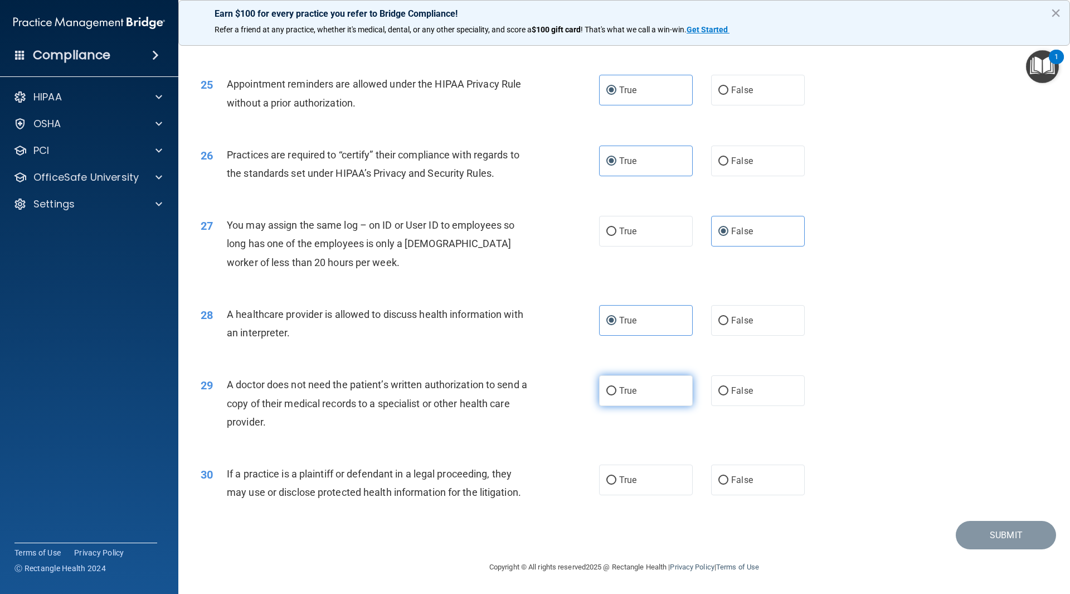
click at [624, 396] on label "True" at bounding box center [646, 390] width 94 height 31
click at [617, 395] on input "True" at bounding box center [612, 391] width 10 height 8
radio input "true"
click at [756, 477] on label "False" at bounding box center [758, 479] width 94 height 31
click at [729, 477] on input "False" at bounding box center [724, 480] width 10 height 8
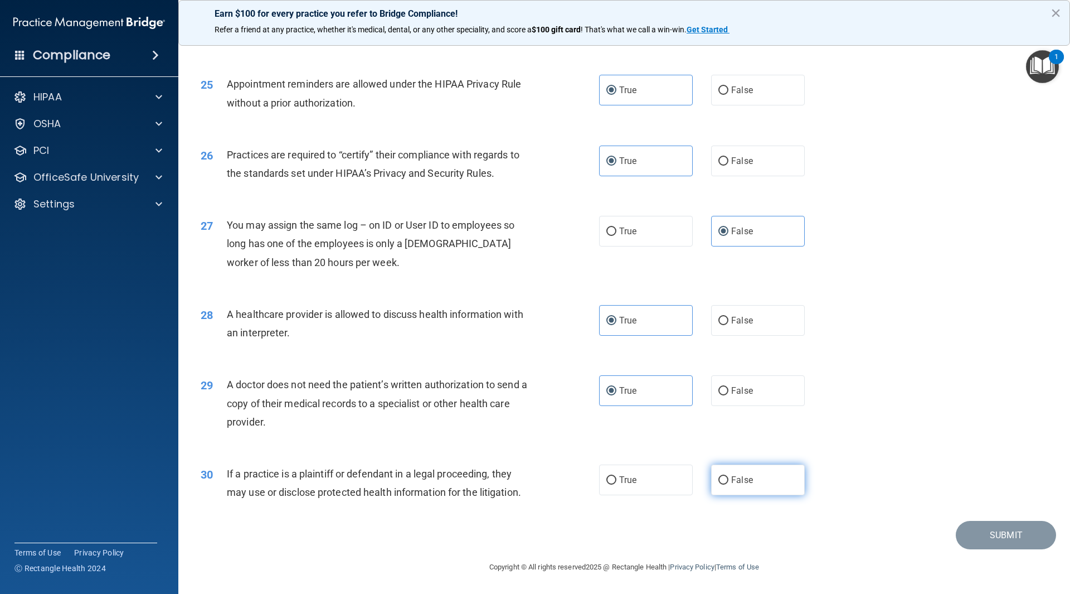
radio input "true"
click at [994, 537] on button "Submit" at bounding box center [1006, 535] width 100 height 28
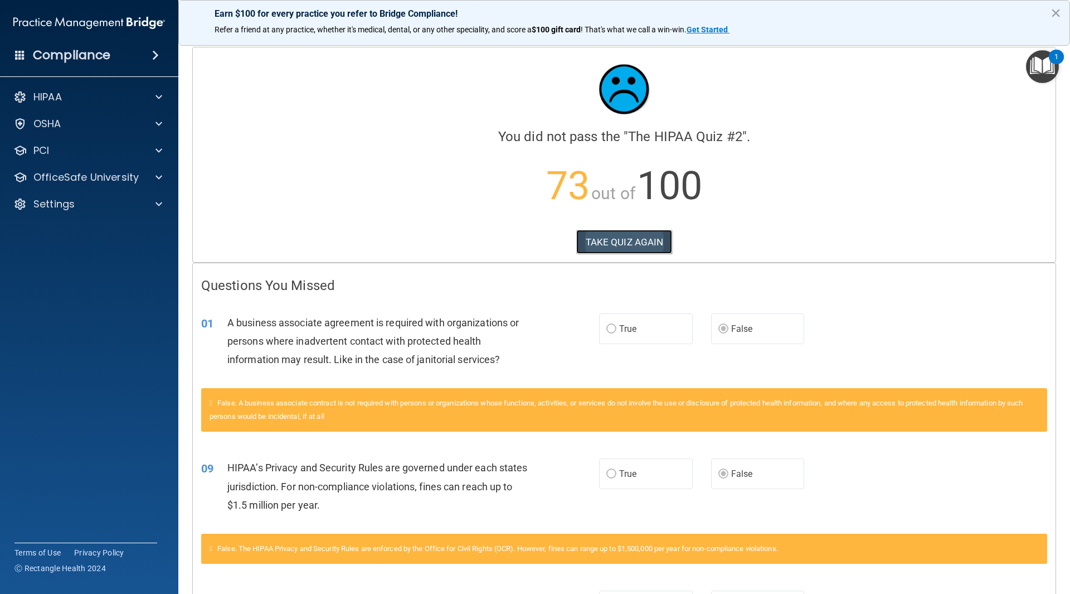
click at [622, 243] on button "TAKE QUIZ AGAIN" at bounding box center [625, 242] width 96 height 25
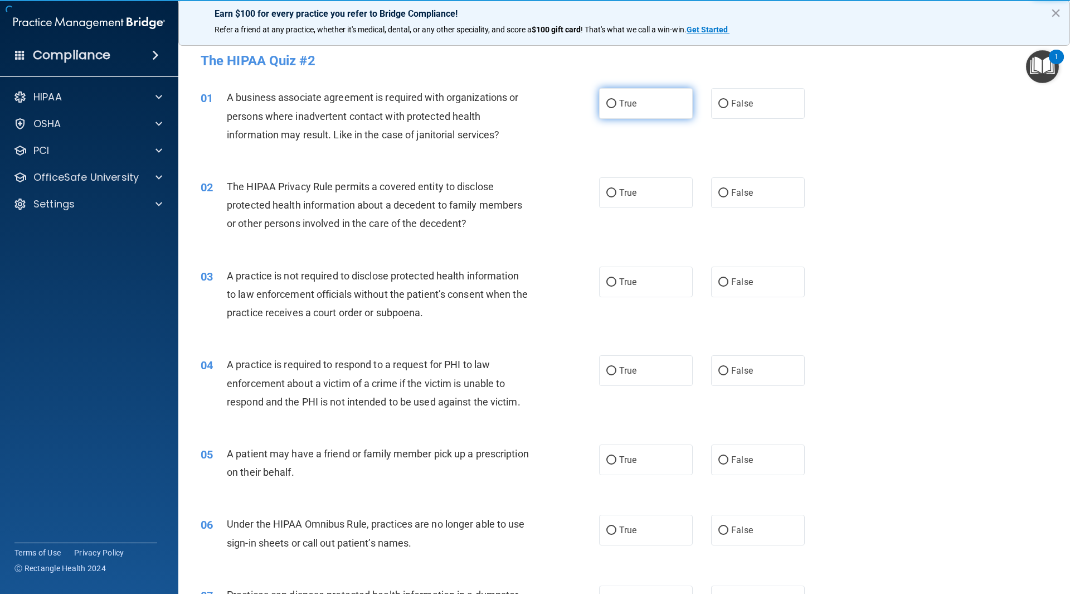
click at [614, 103] on label "True" at bounding box center [646, 103] width 94 height 31
click at [614, 103] on input "True" at bounding box center [612, 104] width 10 height 8
radio input "true"
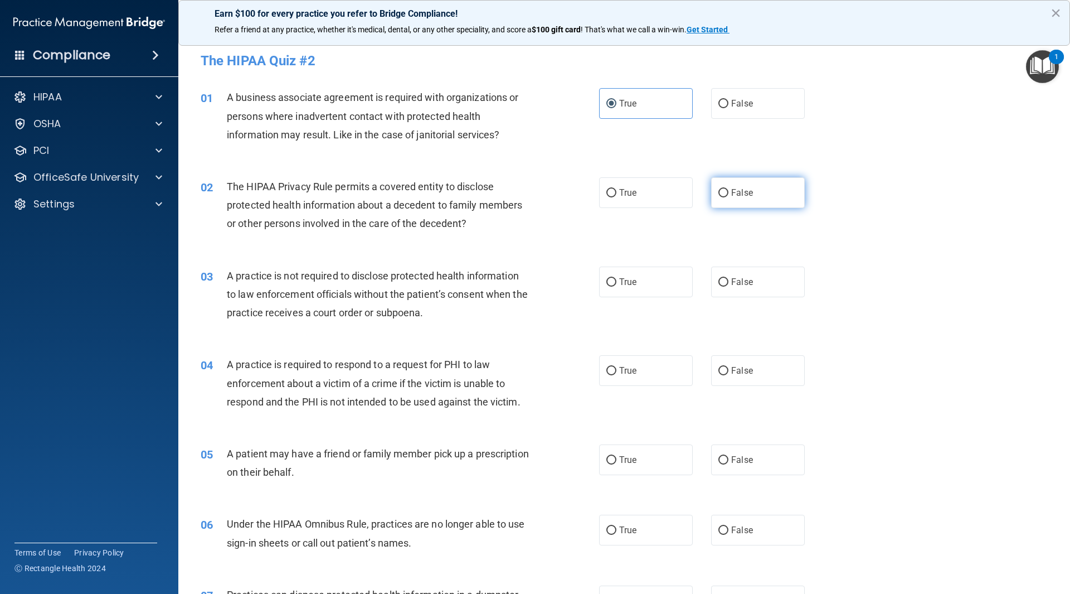
click at [750, 192] on label "False" at bounding box center [758, 192] width 94 height 31
click at [729, 192] on input "False" at bounding box center [724, 193] width 10 height 8
radio input "true"
click at [742, 284] on span "False" at bounding box center [742, 282] width 22 height 11
click at [729, 284] on input "False" at bounding box center [724, 282] width 10 height 8
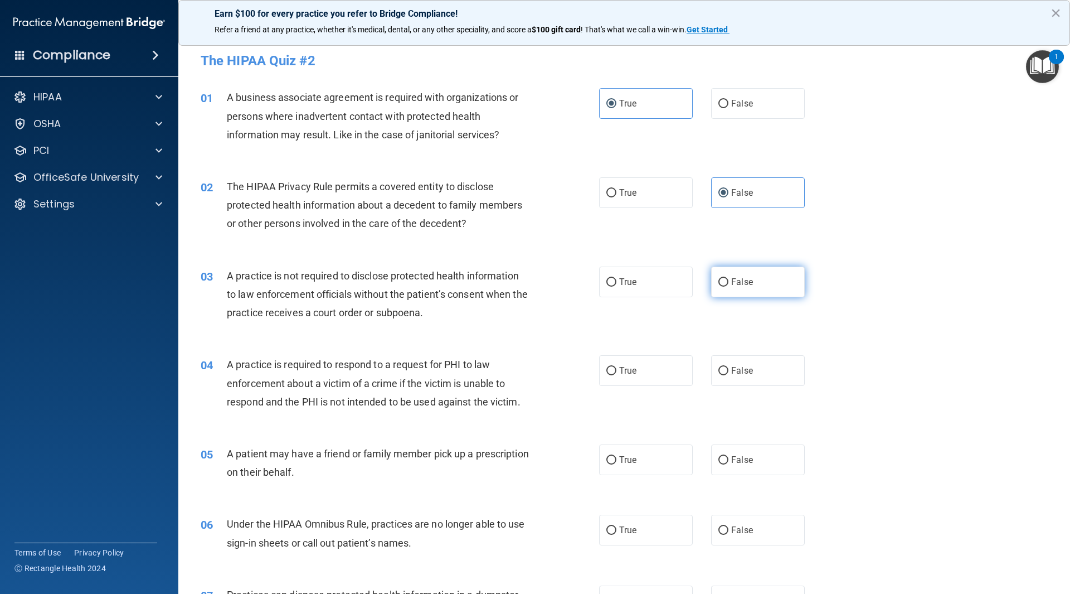
radio input "true"
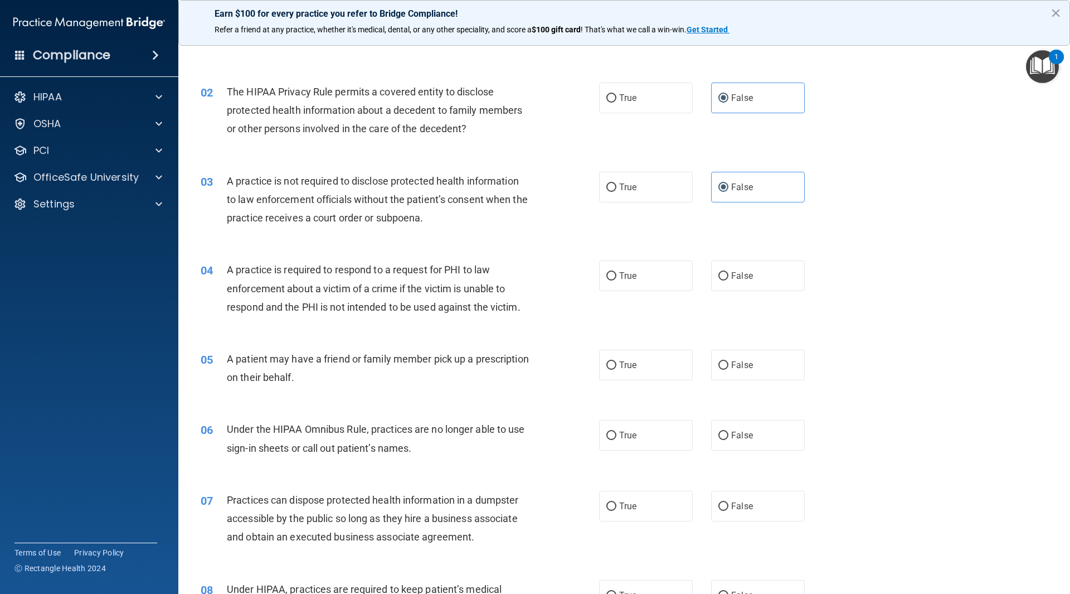
scroll to position [112, 0]
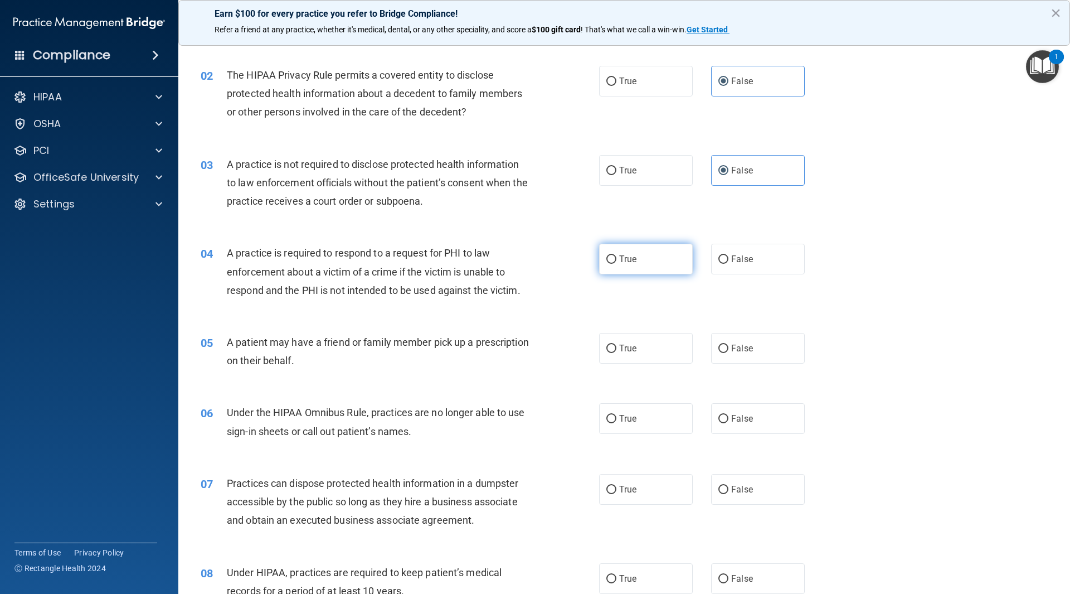
click at [650, 251] on label "True" at bounding box center [646, 259] width 94 height 31
click at [617, 255] on input "True" at bounding box center [612, 259] width 10 height 8
radio input "true"
click at [634, 359] on label "True" at bounding box center [646, 348] width 94 height 31
click at [617, 353] on input "True" at bounding box center [612, 349] width 10 height 8
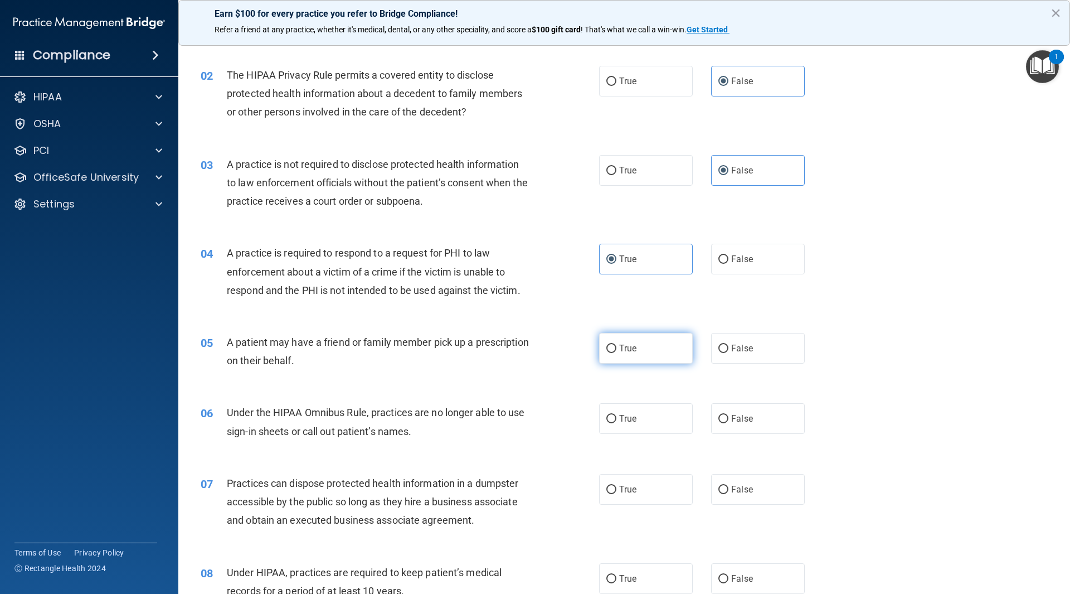
radio input "true"
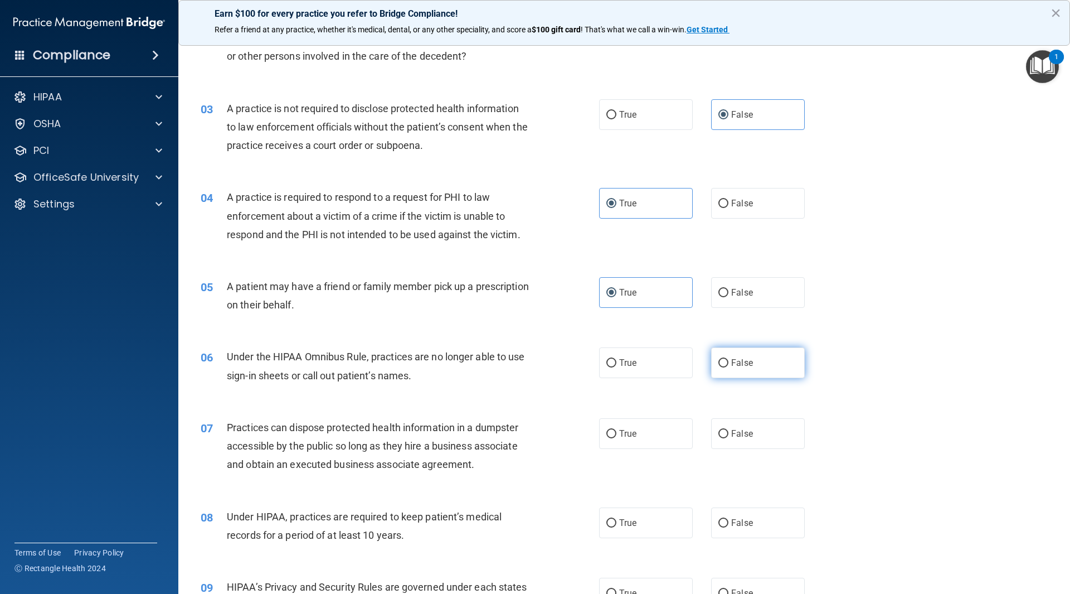
click at [741, 360] on span "False" at bounding box center [742, 362] width 22 height 11
click at [729, 360] on input "False" at bounding box center [724, 363] width 10 height 8
radio input "true"
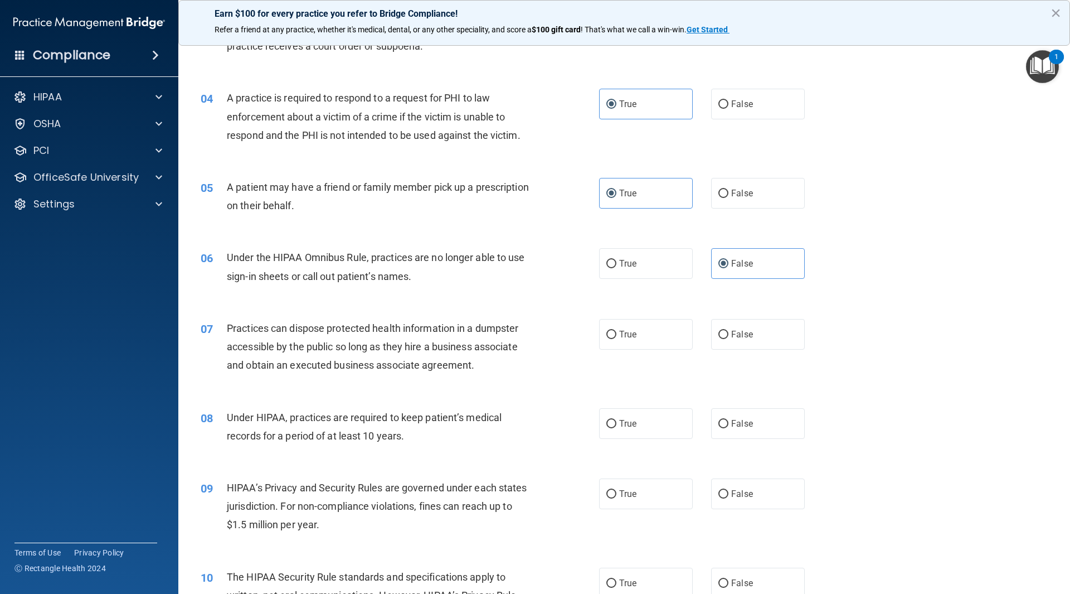
scroll to position [279, 0]
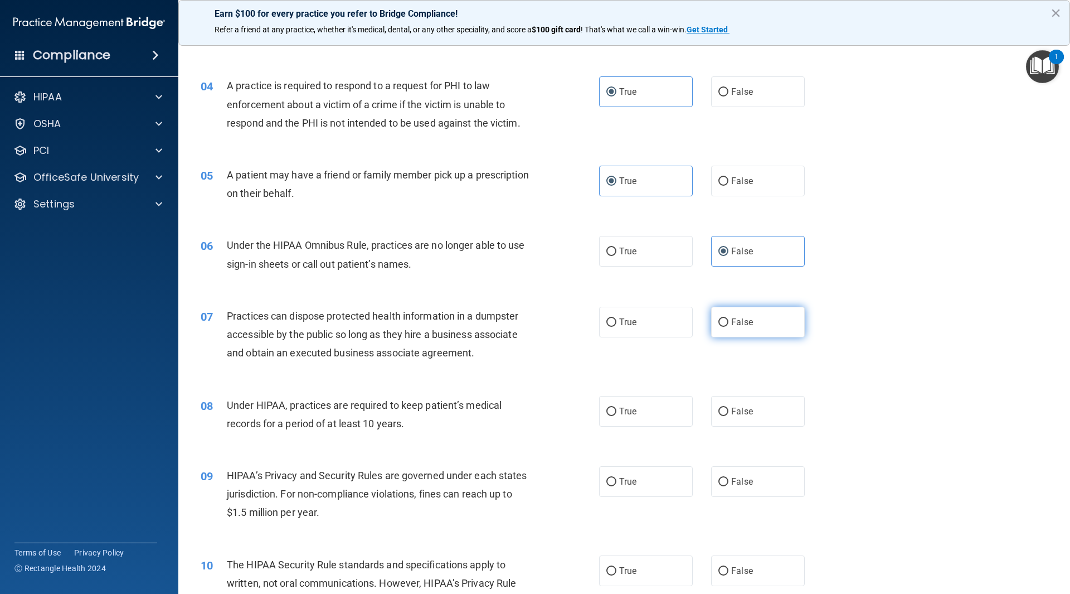
click at [719, 324] on input "False" at bounding box center [724, 322] width 10 height 8
radio input "true"
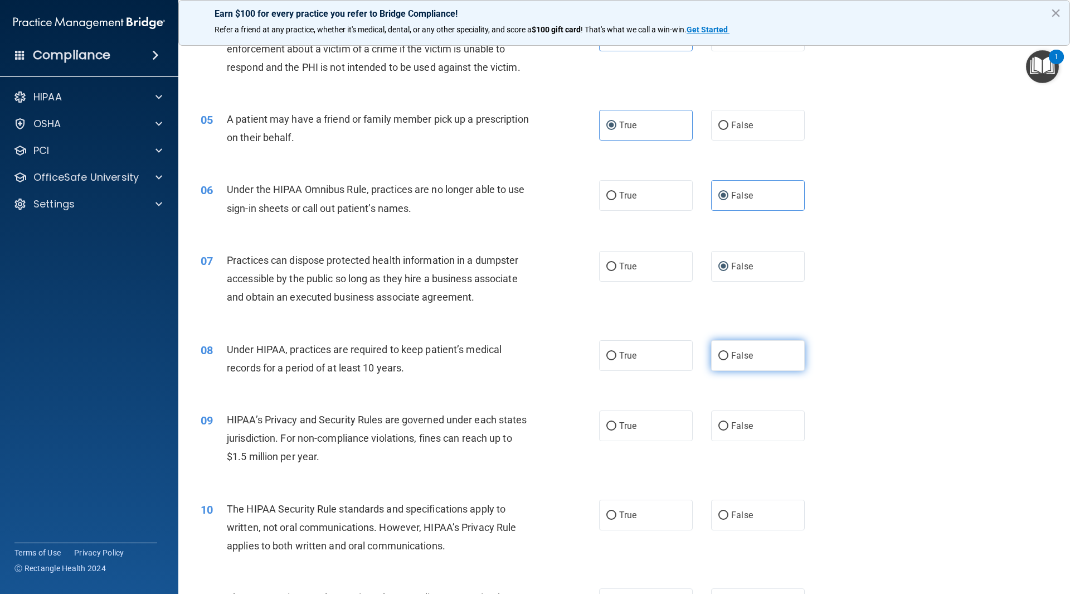
click at [765, 359] on label "False" at bounding box center [758, 355] width 94 height 31
click at [729, 359] on input "False" at bounding box center [724, 356] width 10 height 8
radio input "true"
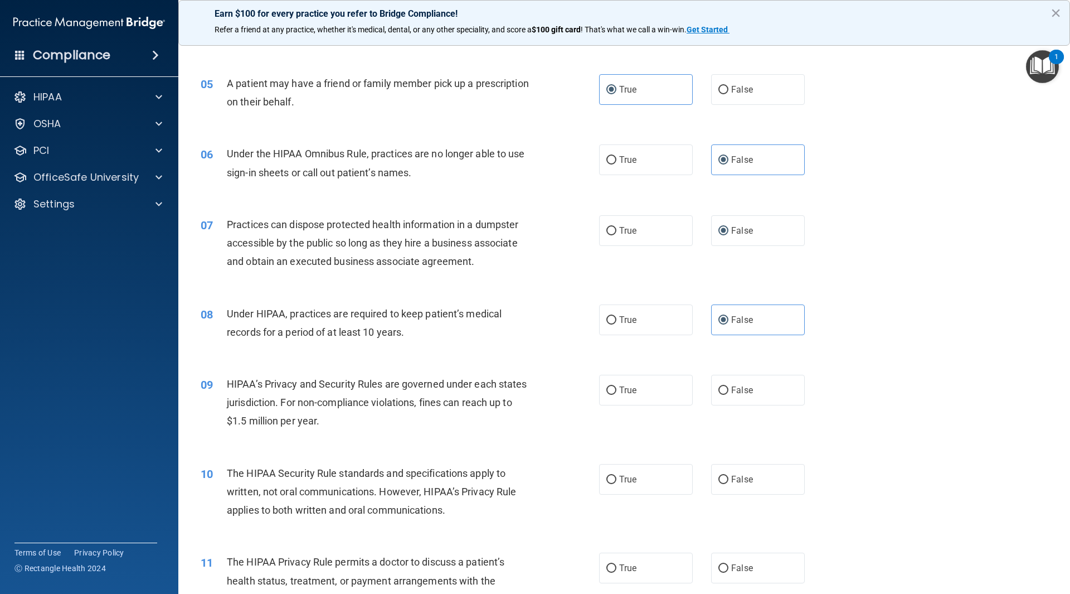
scroll to position [390, 0]
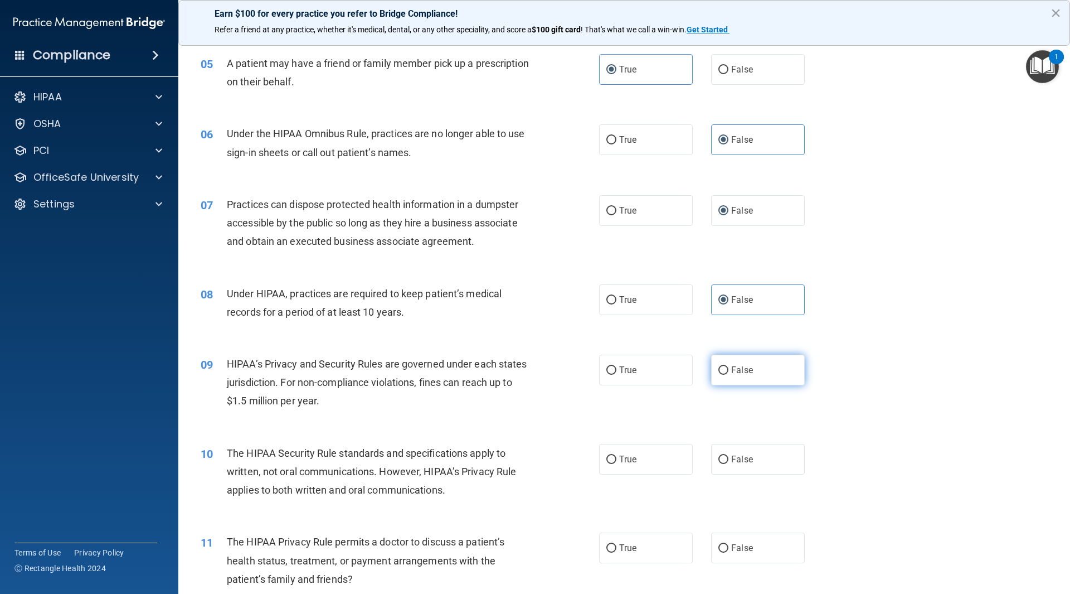
click at [752, 367] on label "False" at bounding box center [758, 370] width 94 height 31
click at [729, 367] on input "False" at bounding box center [724, 370] width 10 height 8
radio input "true"
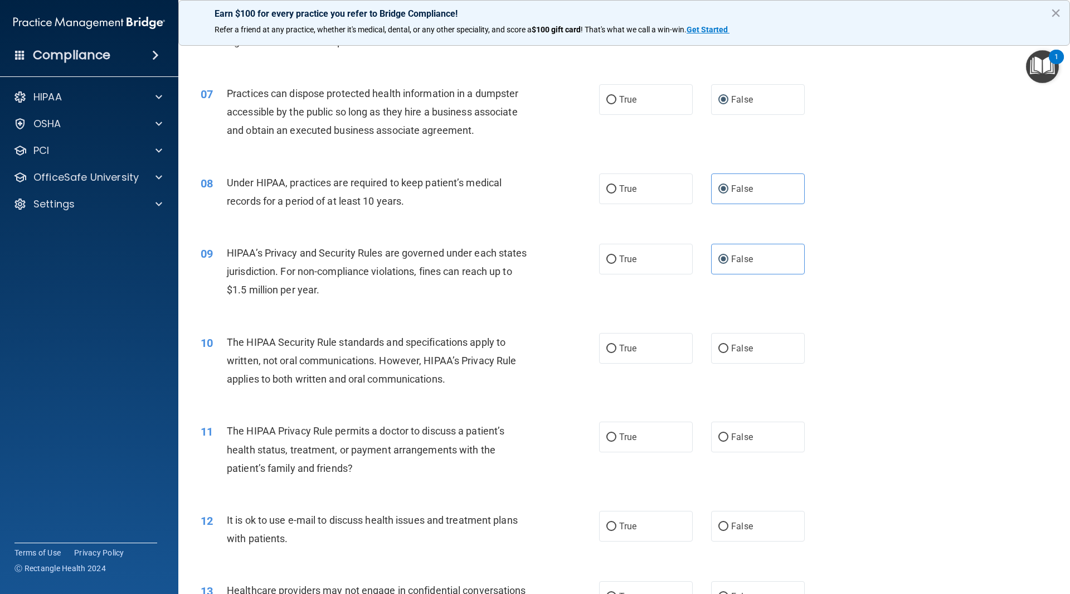
scroll to position [502, 0]
click at [626, 351] on span "True" at bounding box center [627, 347] width 17 height 11
click at [617, 351] on input "True" at bounding box center [612, 348] width 10 height 8
radio input "true"
click at [621, 432] on span "True" at bounding box center [627, 436] width 17 height 11
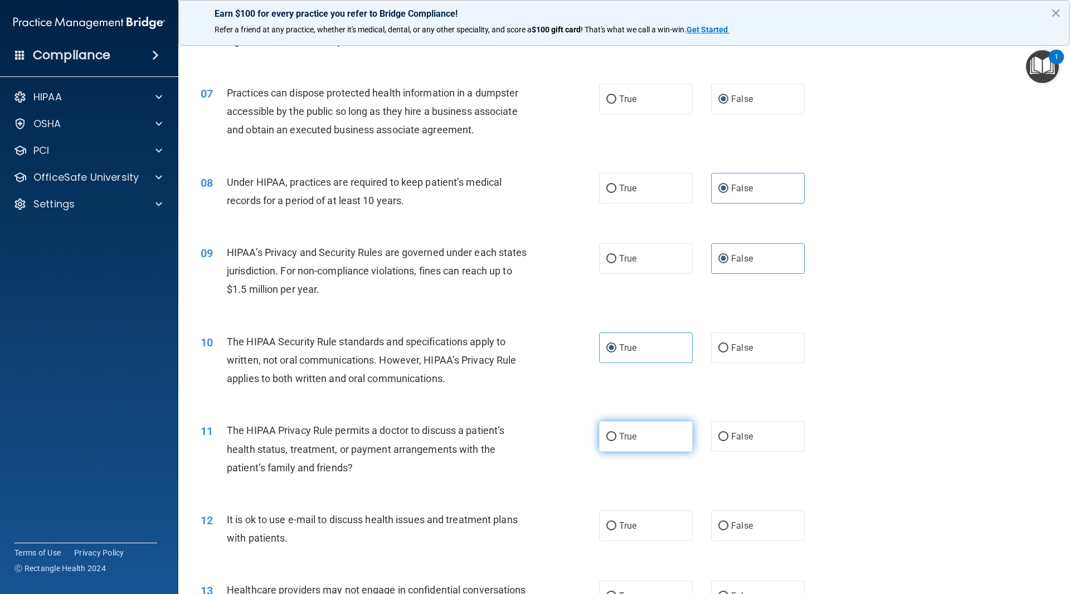
click at [617, 433] on input "True" at bounding box center [612, 437] width 10 height 8
radio input "true"
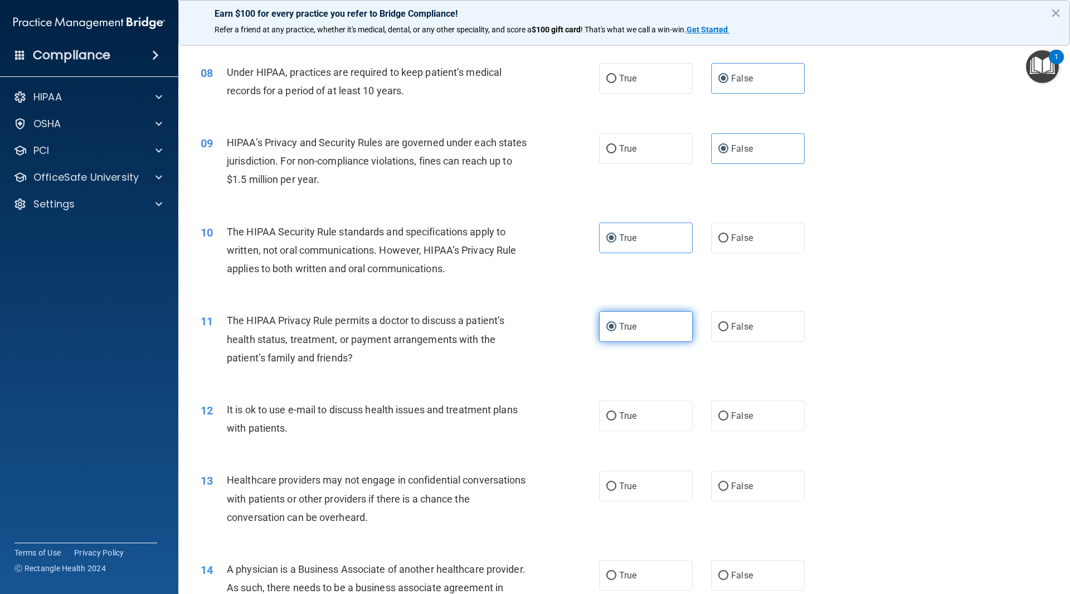
scroll to position [613, 0]
click at [626, 408] on label "True" at bounding box center [646, 414] width 94 height 31
click at [617, 410] on input "True" at bounding box center [612, 414] width 10 height 8
radio input "true"
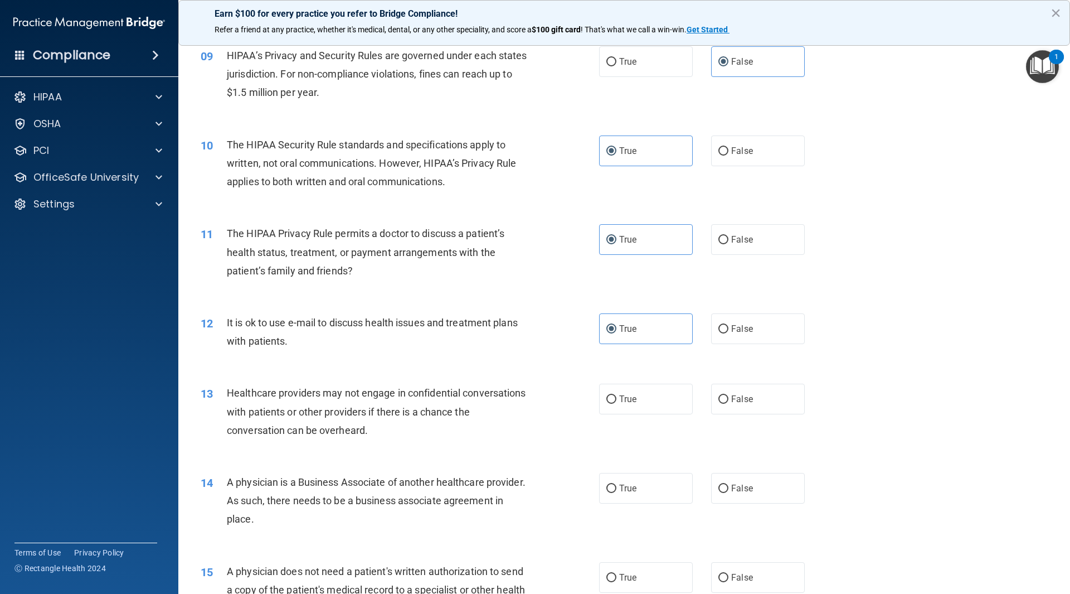
scroll to position [725, 0]
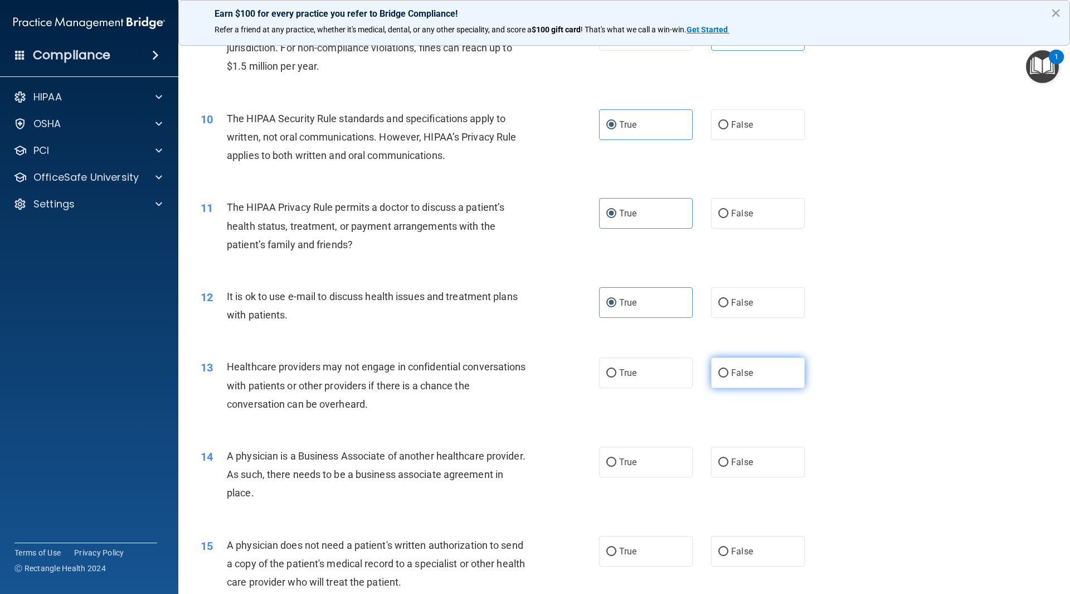
click at [769, 374] on label "False" at bounding box center [758, 372] width 94 height 31
click at [729, 374] on input "False" at bounding box center [724, 373] width 10 height 8
radio input "true"
click at [743, 470] on label "False" at bounding box center [758, 462] width 94 height 31
click at [729, 467] on input "False" at bounding box center [724, 462] width 10 height 8
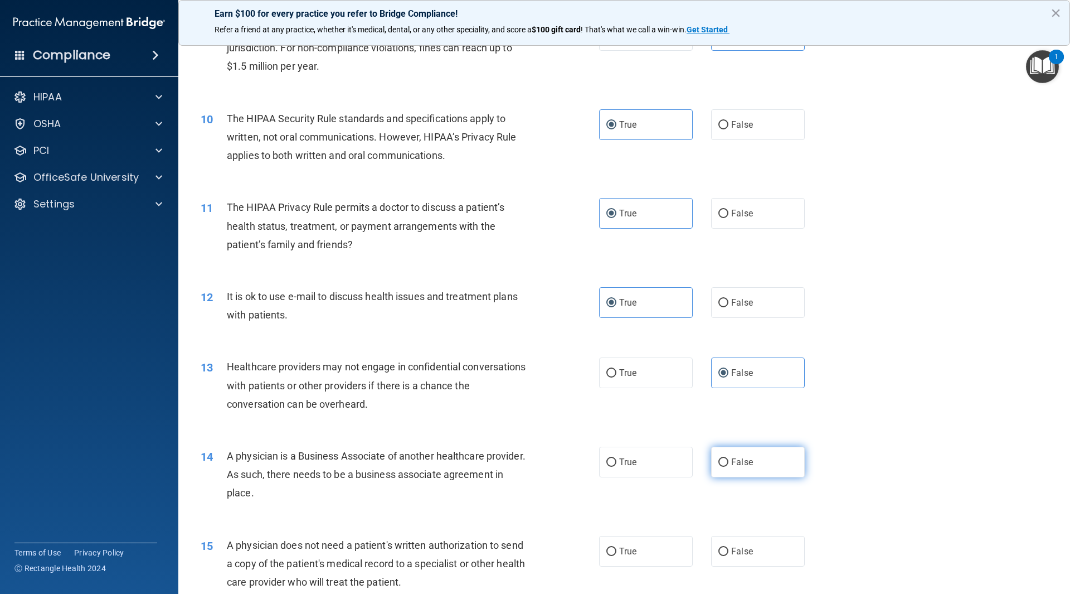
radio input "true"
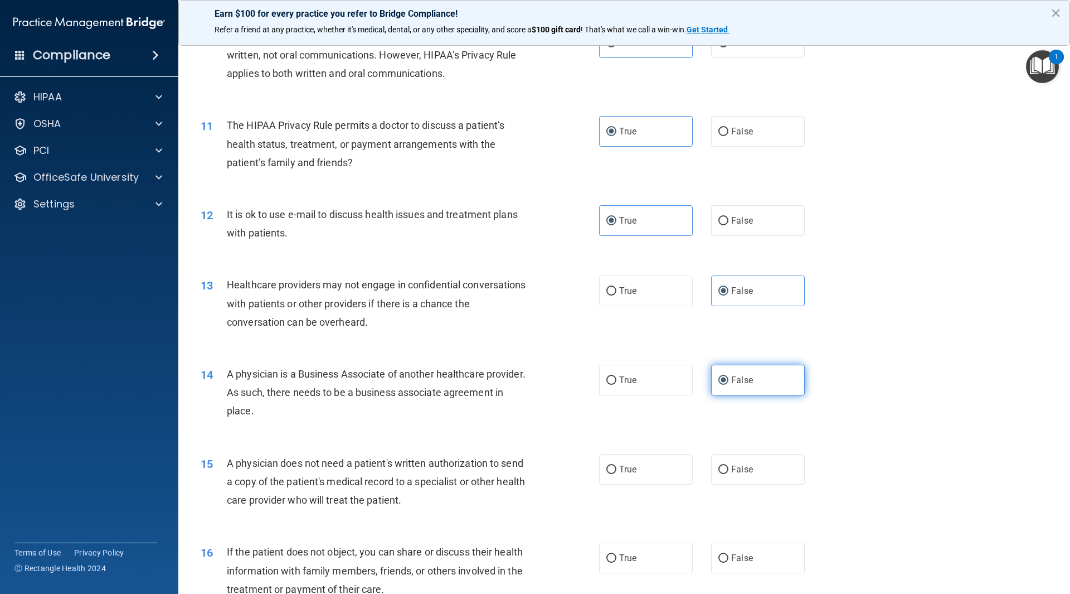
scroll to position [836, 0]
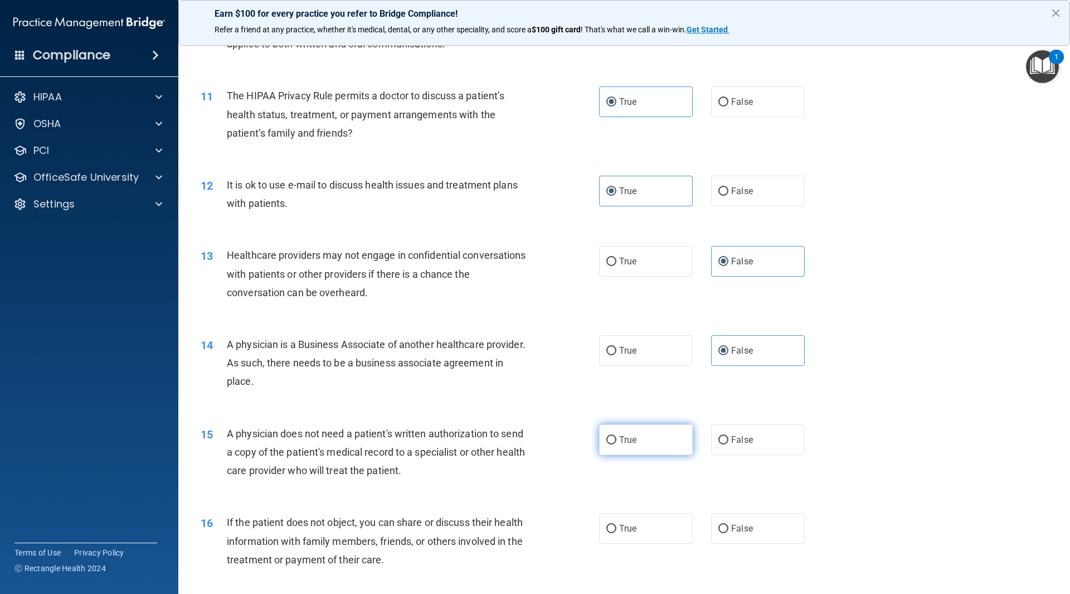
click at [615, 441] on label "True" at bounding box center [646, 439] width 94 height 31
click at [615, 441] on input "True" at bounding box center [612, 440] width 10 height 8
radio input "true"
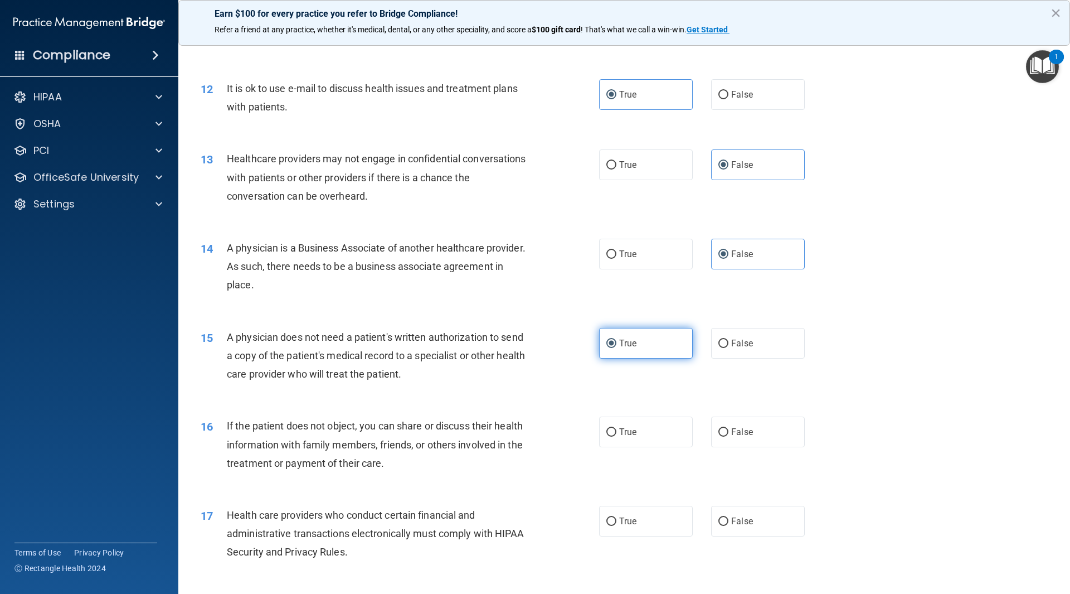
scroll to position [948, 0]
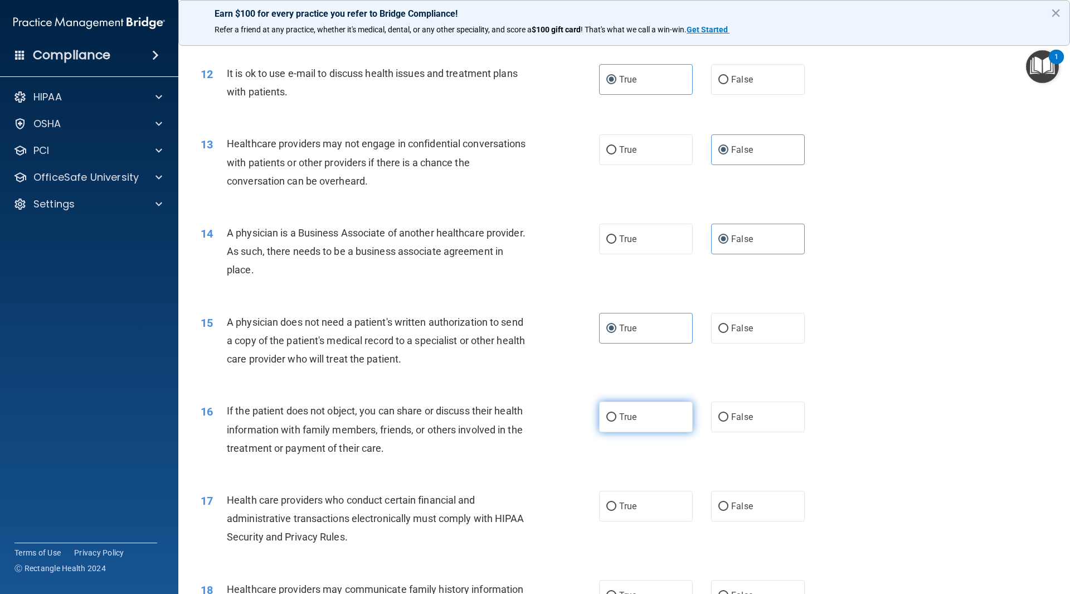
click at [628, 423] on label "True" at bounding box center [646, 416] width 94 height 31
click at [617, 422] on input "True" at bounding box center [612, 417] width 10 height 8
radio input "true"
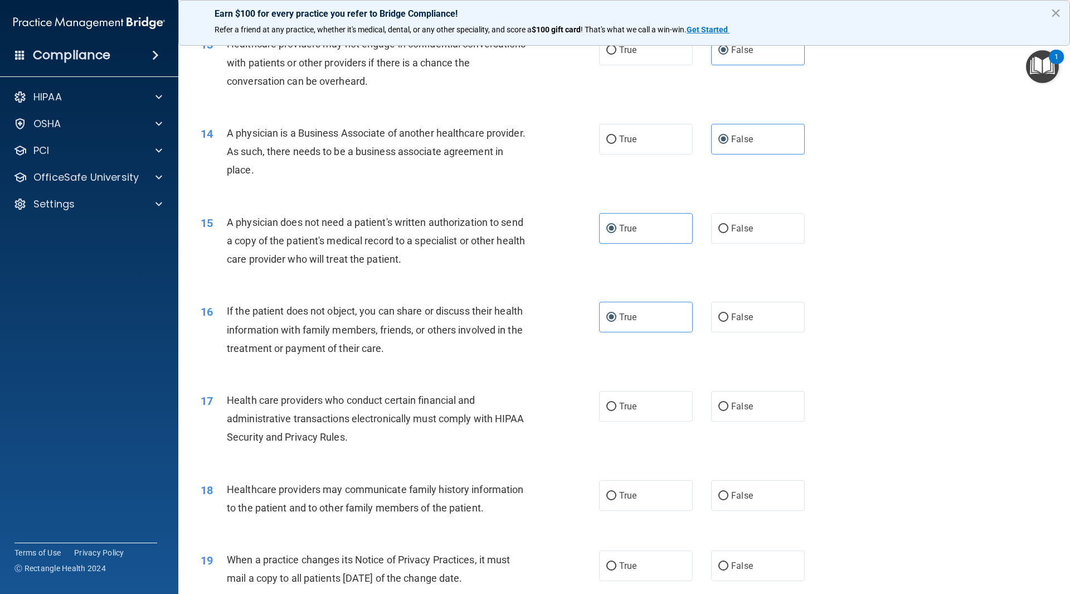
scroll to position [1059, 0]
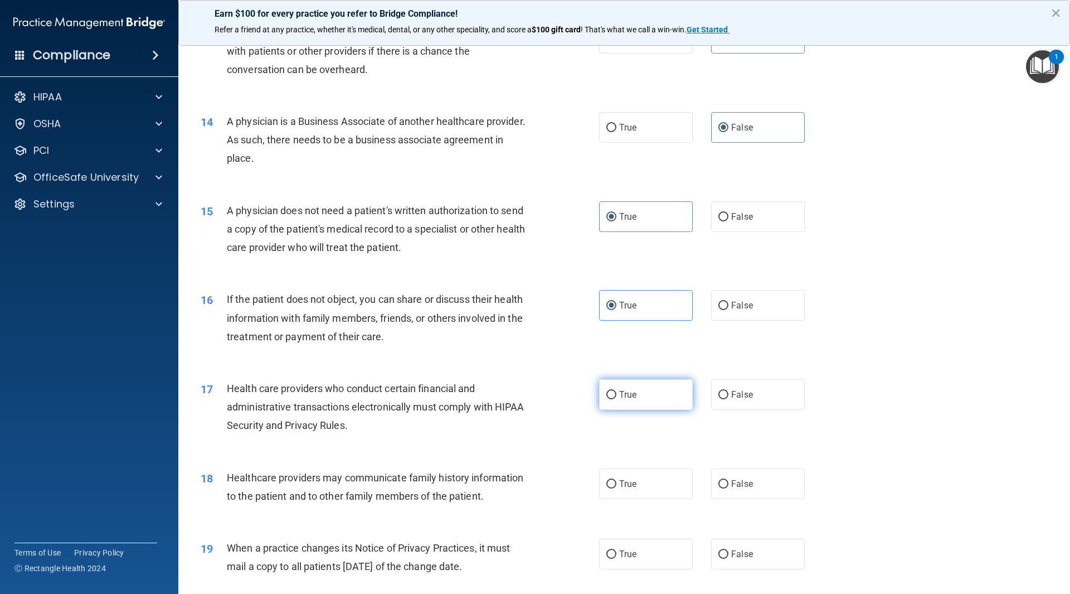
click at [644, 398] on label "True" at bounding box center [646, 394] width 94 height 31
click at [617, 398] on input "True" at bounding box center [612, 395] width 10 height 8
radio input "true"
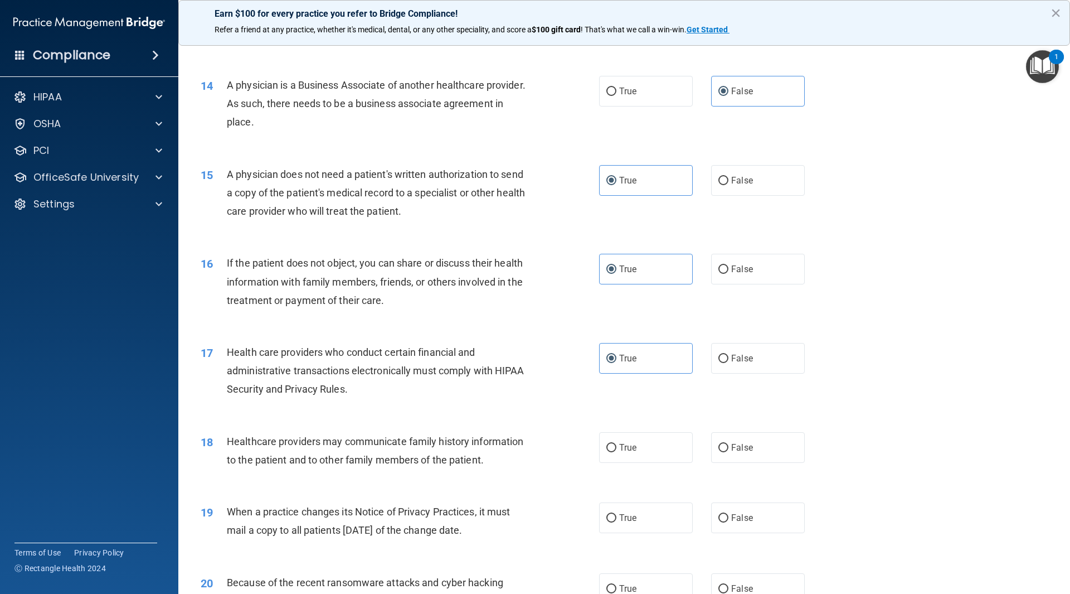
scroll to position [1115, 0]
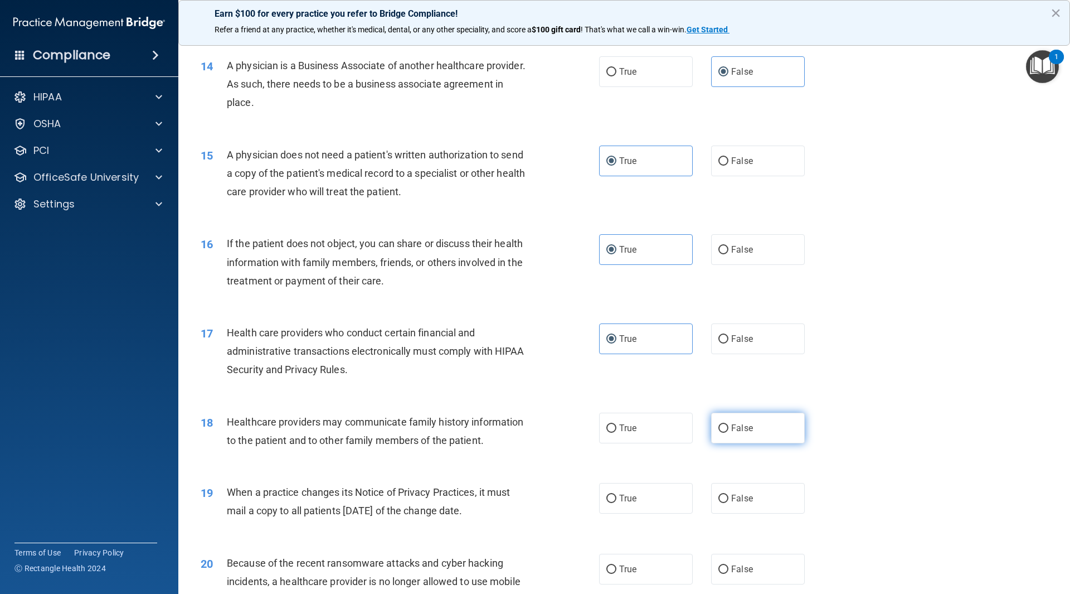
click at [733, 440] on label "False" at bounding box center [758, 428] width 94 height 31
click at [729, 433] on input "False" at bounding box center [724, 428] width 10 height 8
radio input "true"
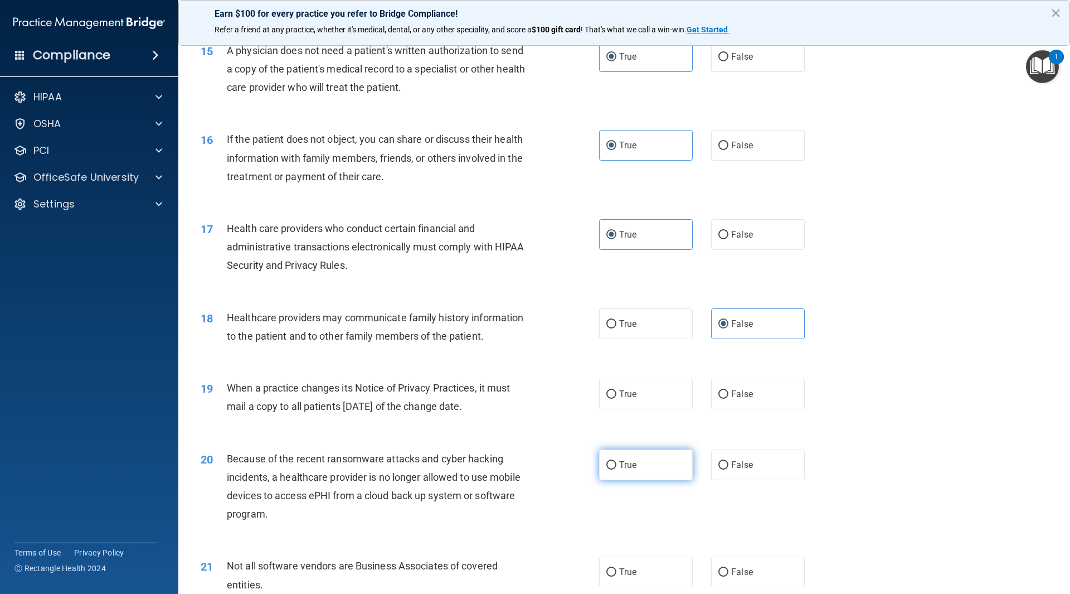
scroll to position [1227, 0]
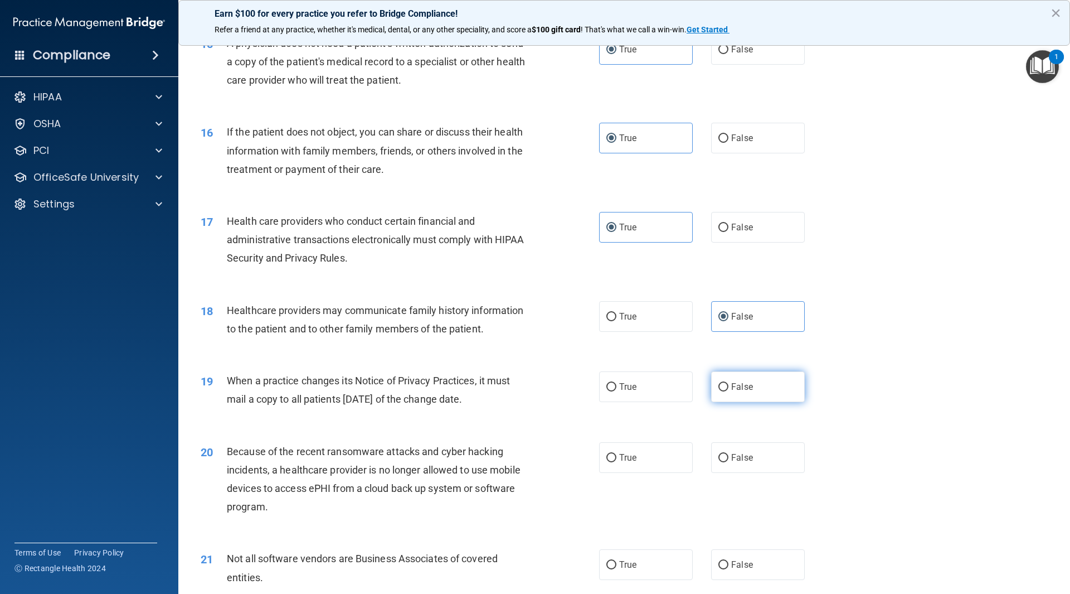
click at [754, 398] on label "False" at bounding box center [758, 386] width 94 height 31
click at [729, 391] on input "False" at bounding box center [724, 387] width 10 height 8
radio input "true"
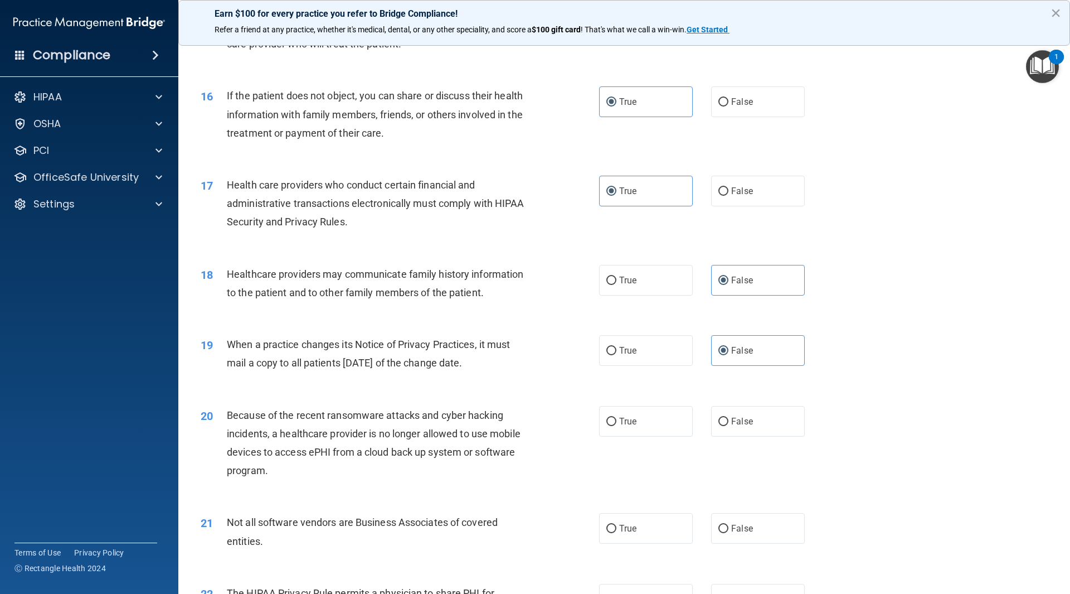
scroll to position [1282, 0]
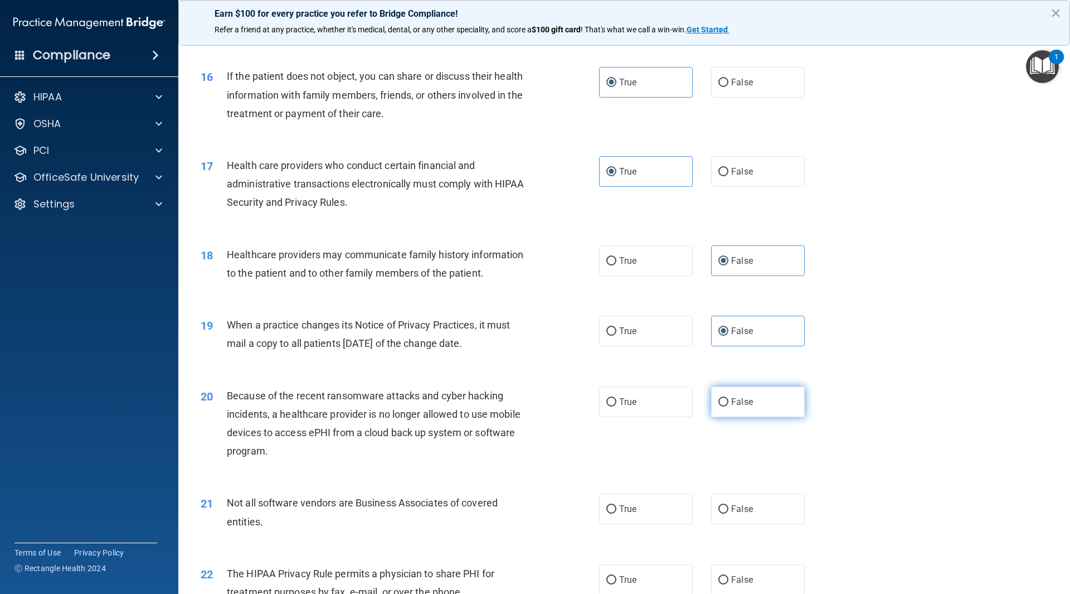
click at [739, 405] on span "False" at bounding box center [742, 401] width 22 height 11
click at [729, 405] on input "False" at bounding box center [724, 402] width 10 height 8
radio input "true"
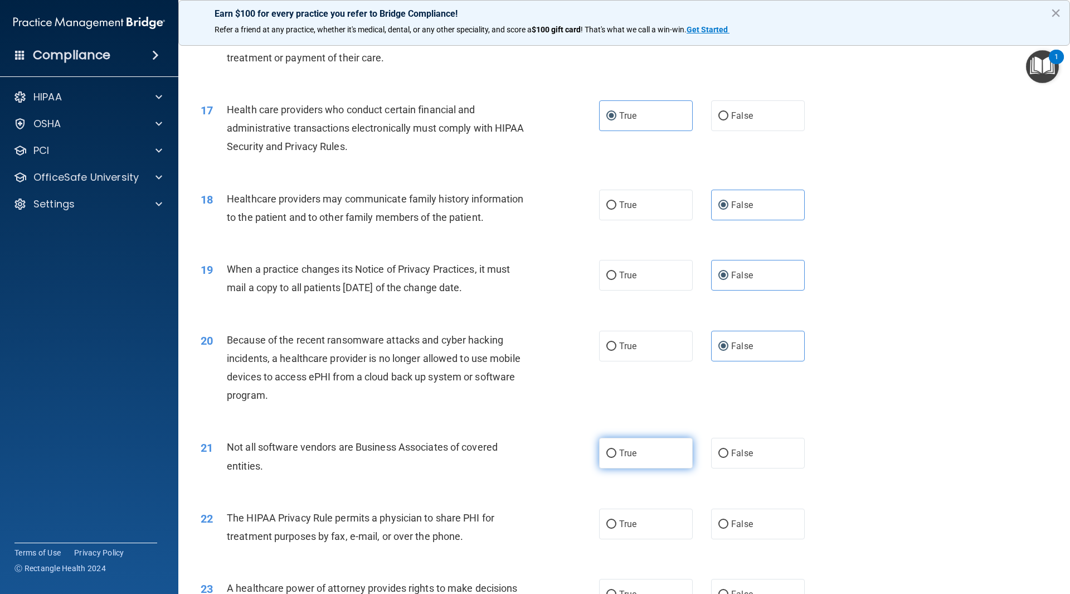
click at [651, 459] on label "True" at bounding box center [646, 453] width 94 height 31
click at [617, 458] on input "True" at bounding box center [612, 453] width 10 height 8
radio input "true"
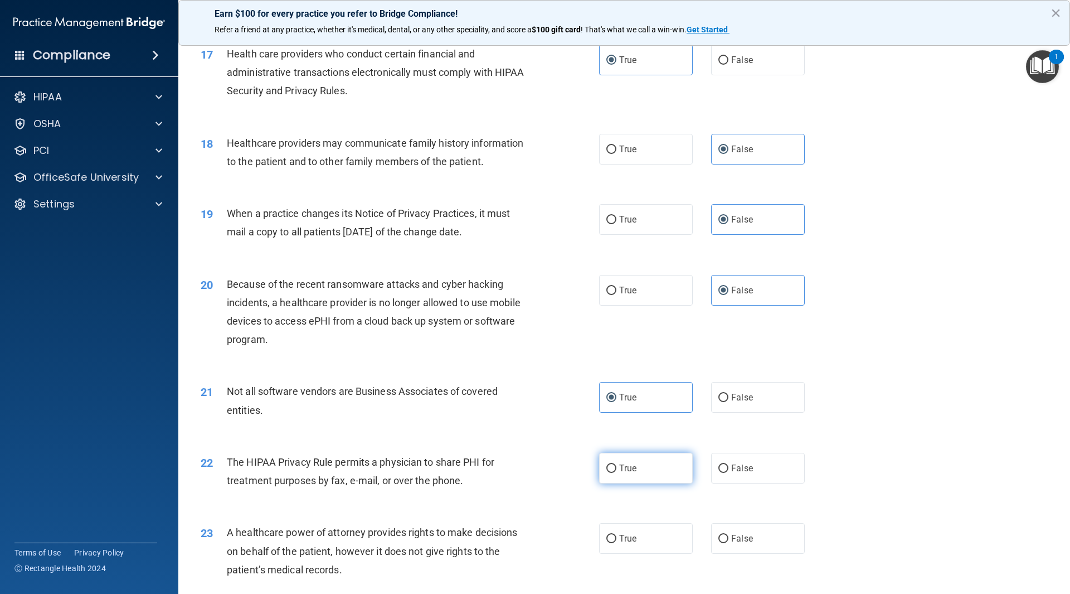
click at [646, 479] on label "True" at bounding box center [646, 468] width 94 height 31
click at [617, 473] on input "True" at bounding box center [612, 468] width 10 height 8
radio input "true"
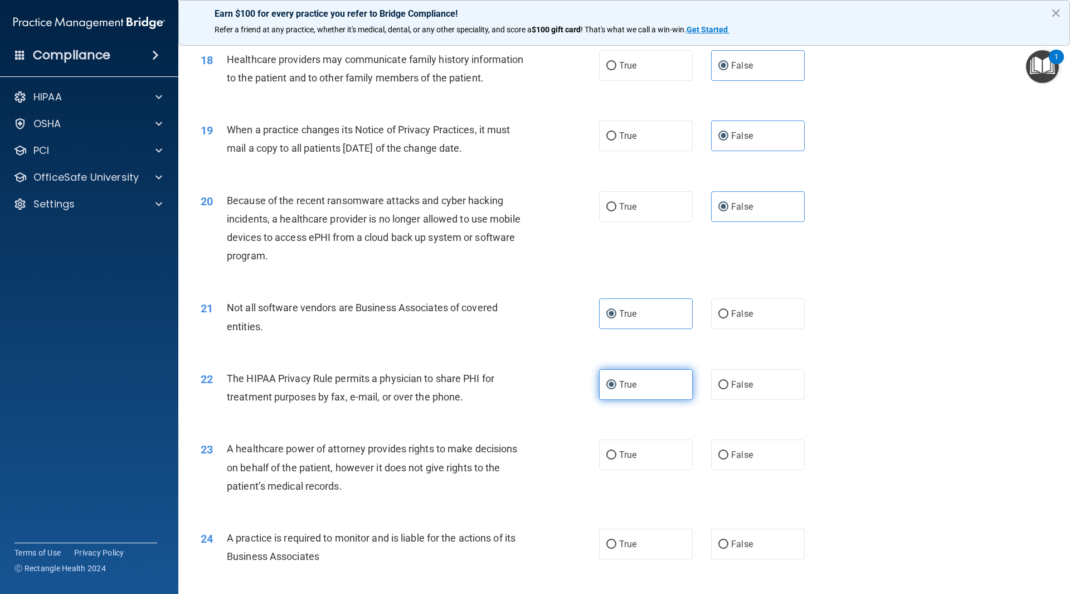
scroll to position [1505, 0]
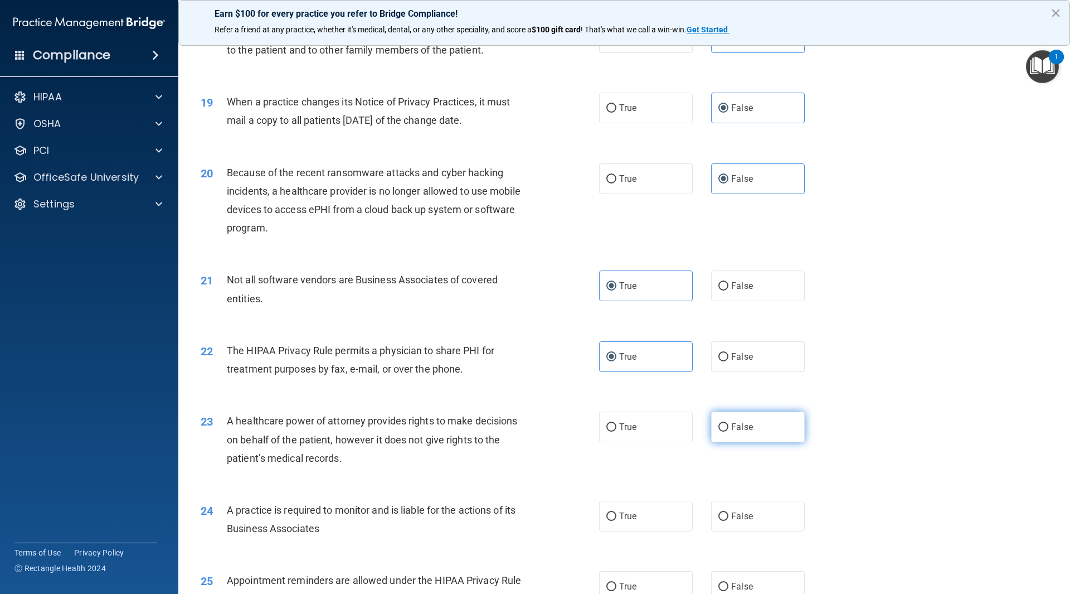
click at [754, 432] on label "False" at bounding box center [758, 426] width 94 height 31
click at [729, 432] on input "False" at bounding box center [724, 427] width 10 height 8
radio input "true"
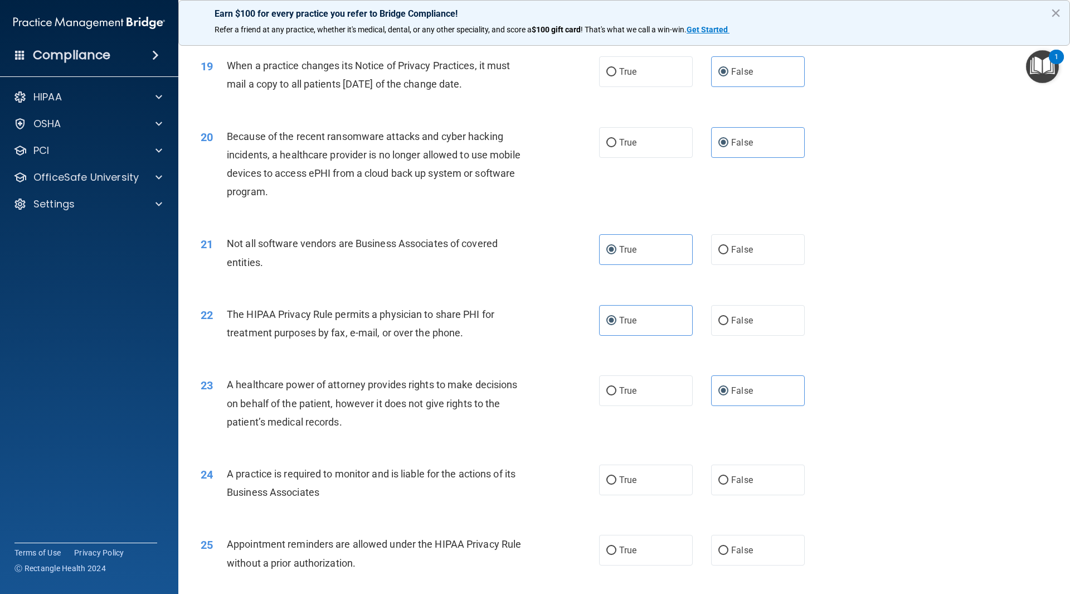
scroll to position [1561, 0]
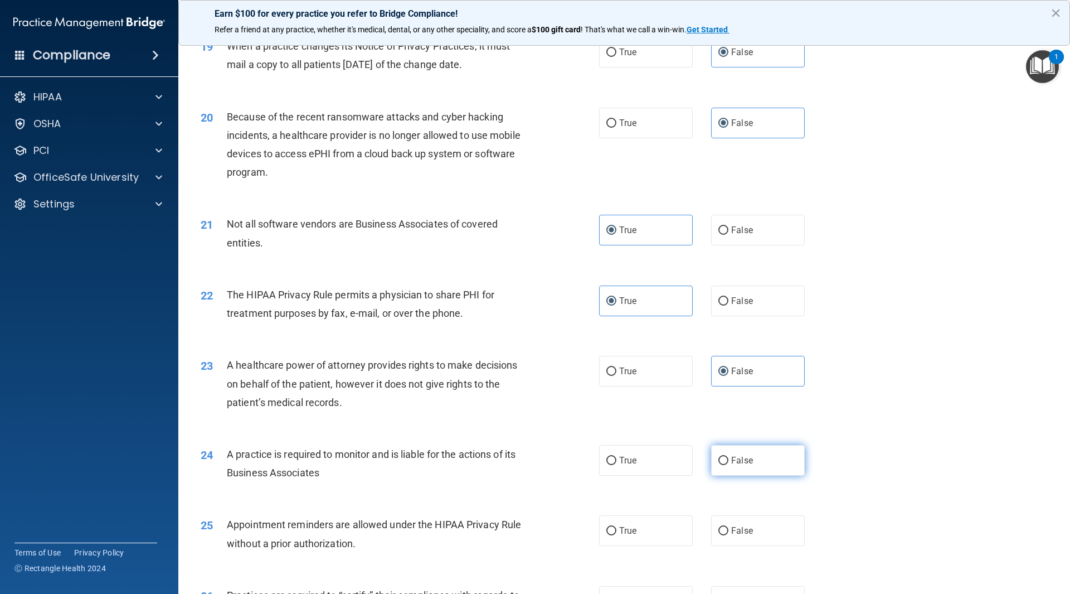
click at [742, 464] on span "False" at bounding box center [742, 460] width 22 height 11
click at [729, 464] on input "False" at bounding box center [724, 461] width 10 height 8
radio input "true"
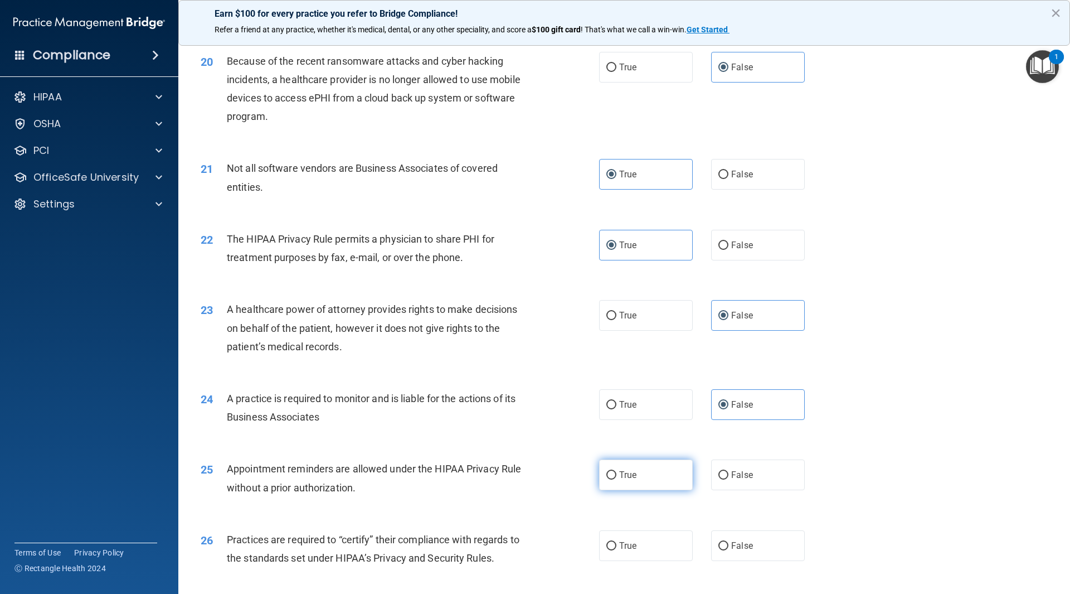
click at [660, 477] on label "True" at bounding box center [646, 474] width 94 height 31
click at [617, 477] on input "True" at bounding box center [612, 475] width 10 height 8
radio input "true"
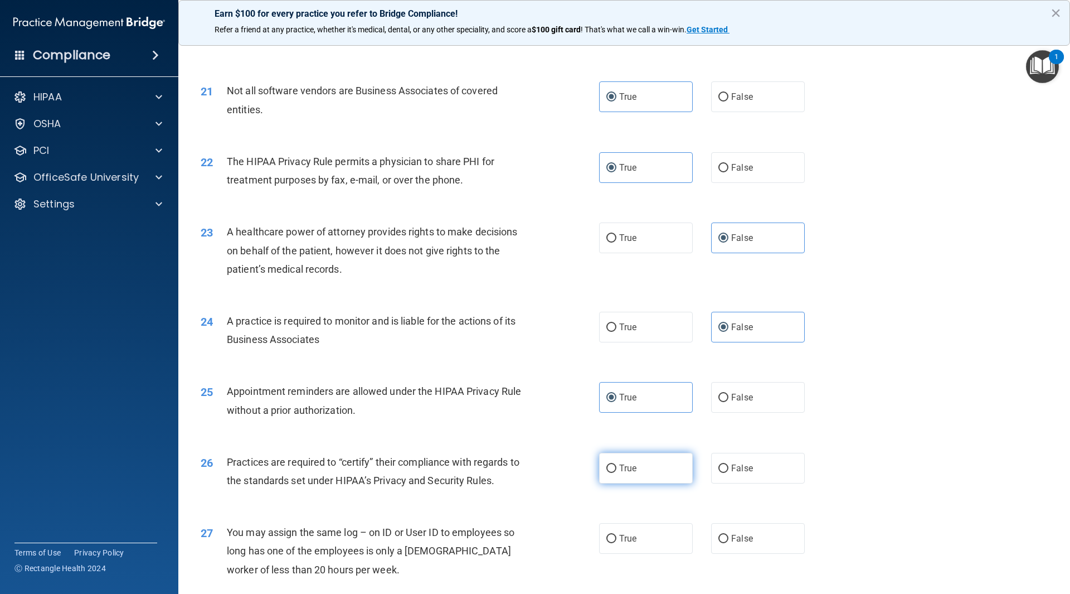
scroll to position [1728, 0]
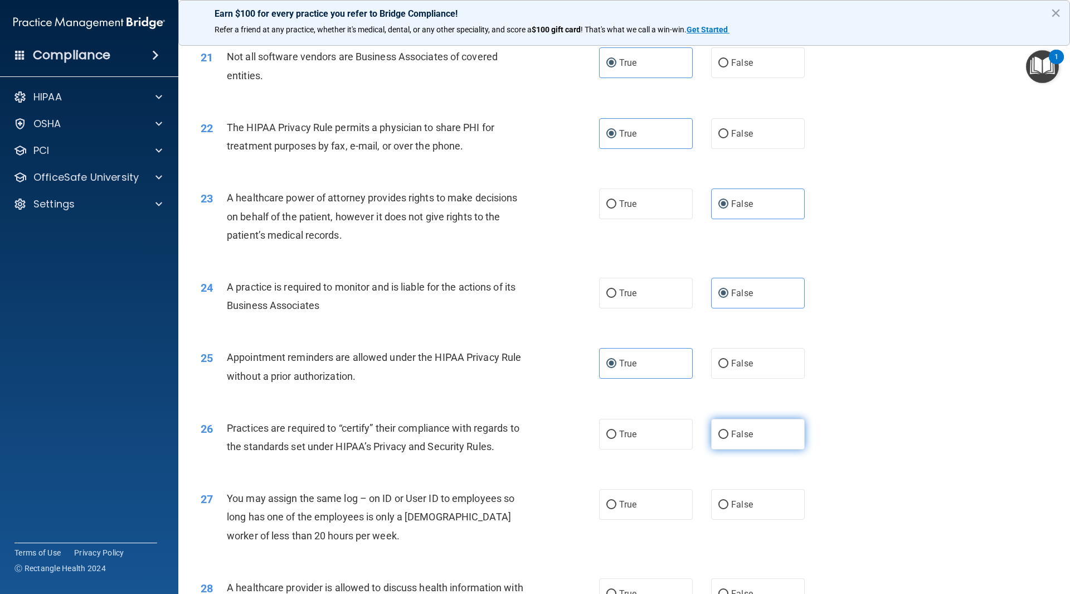
click at [733, 440] on label "False" at bounding box center [758, 434] width 94 height 31
click at [729, 439] on input "False" at bounding box center [724, 434] width 10 height 8
radio input "true"
click at [754, 505] on label "False" at bounding box center [758, 504] width 94 height 31
click at [729, 505] on input "False" at bounding box center [724, 505] width 10 height 8
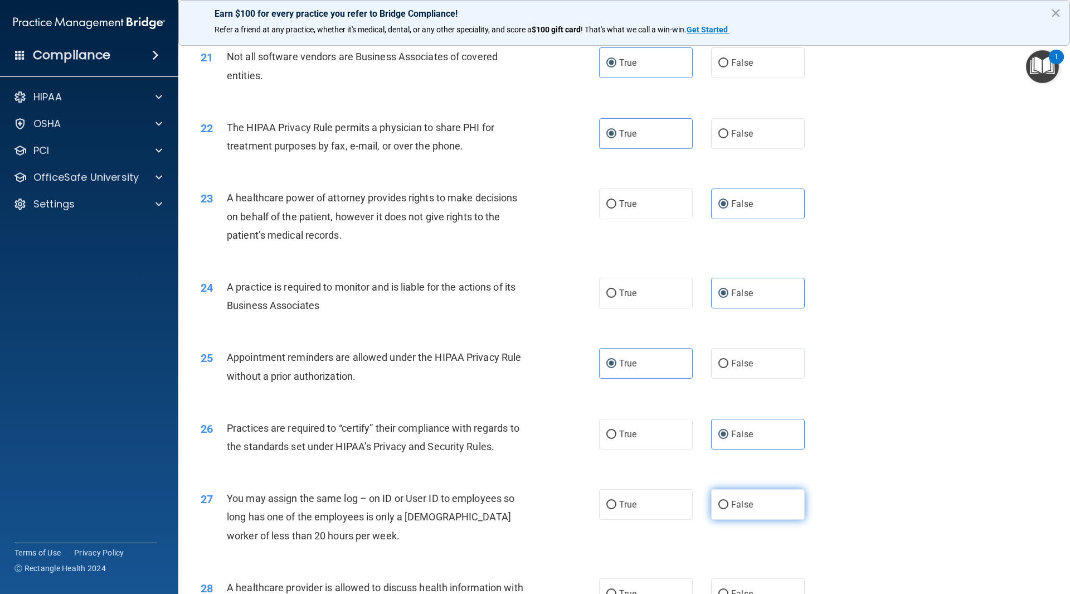
radio input "true"
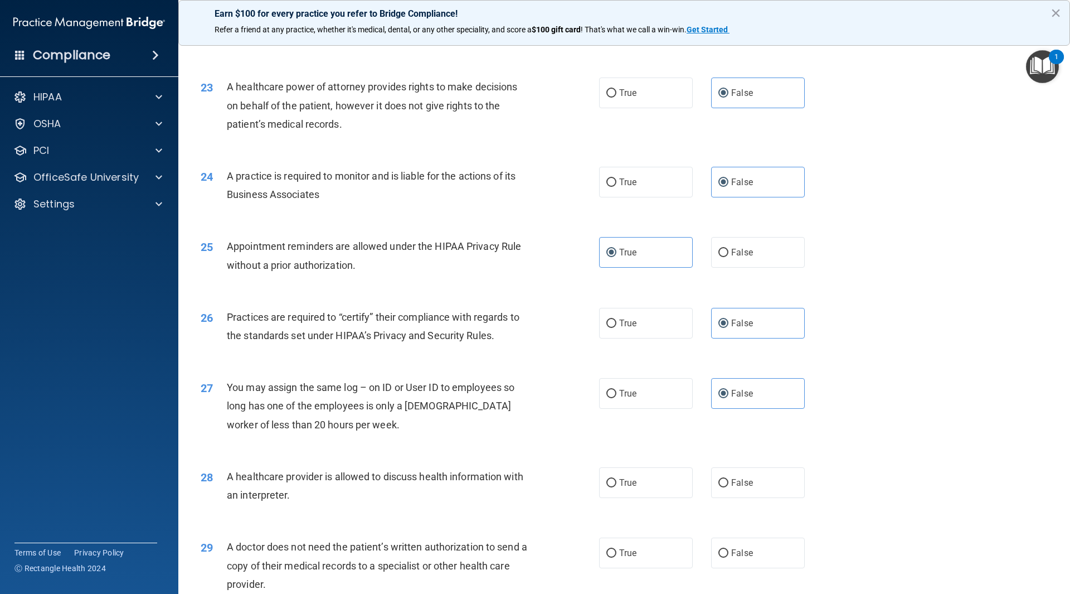
scroll to position [1840, 0]
click at [639, 481] on label "True" at bounding box center [646, 482] width 94 height 31
click at [617, 481] on input "True" at bounding box center [612, 482] width 10 height 8
radio input "true"
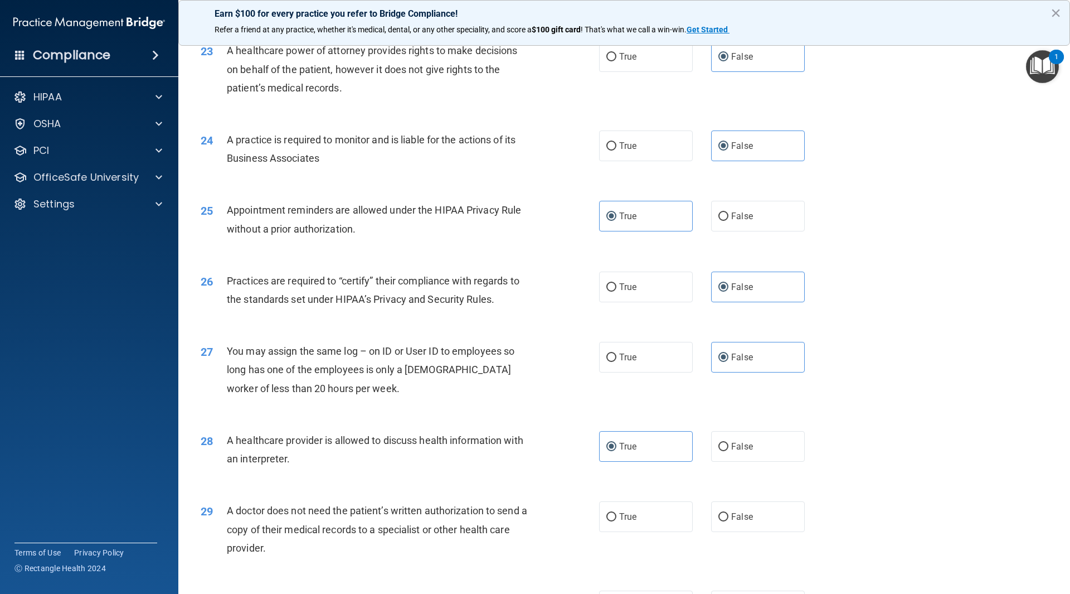
scroll to position [1896, 0]
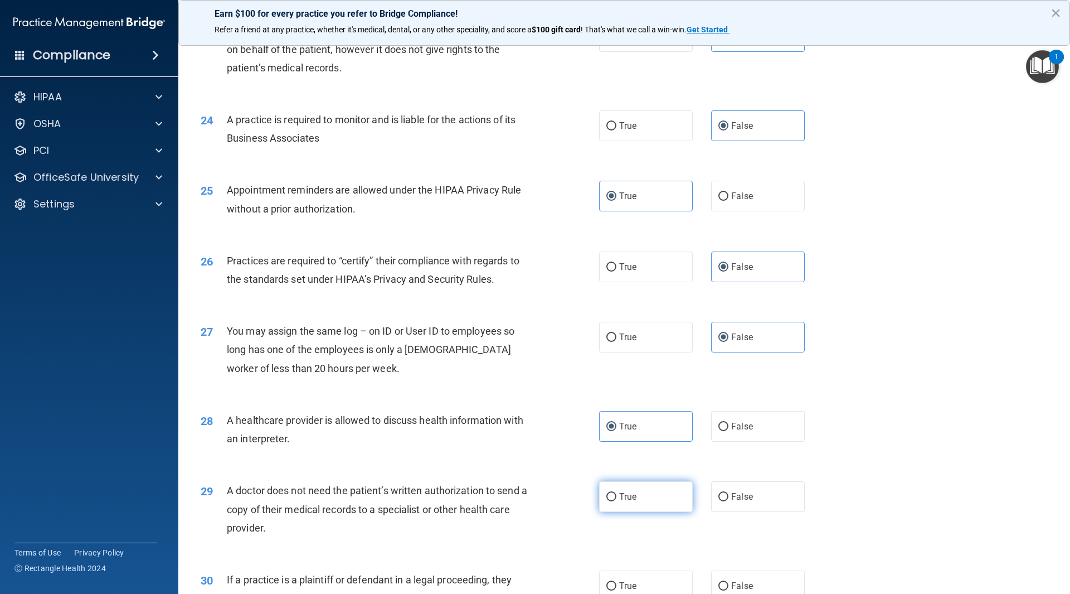
click at [646, 504] on label "True" at bounding box center [646, 496] width 94 height 31
click at [617, 501] on input "True" at bounding box center [612, 497] width 10 height 8
radio input "true"
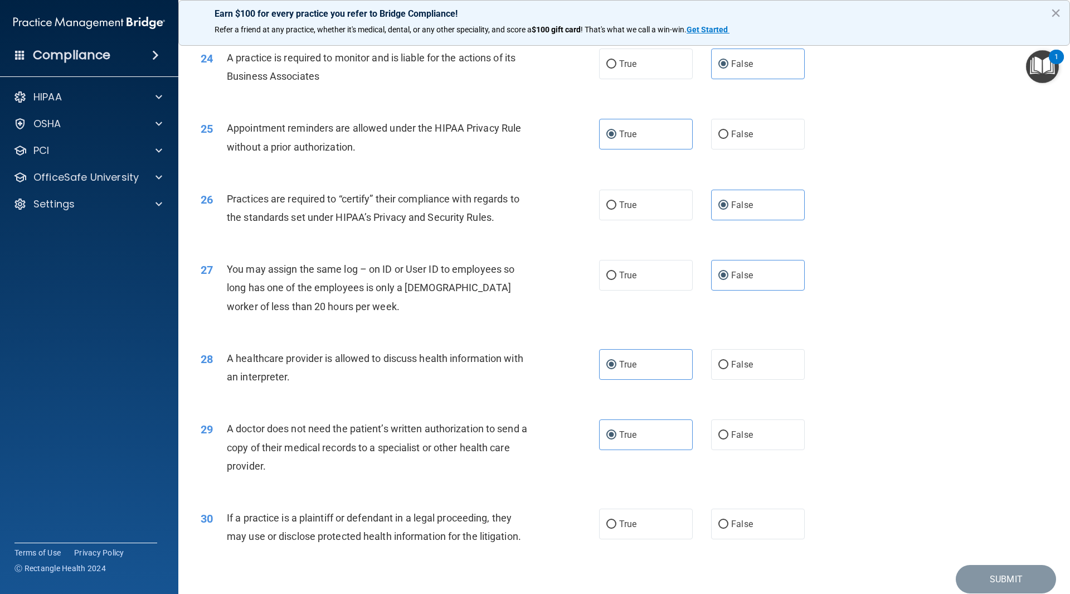
scroll to position [2002, 0]
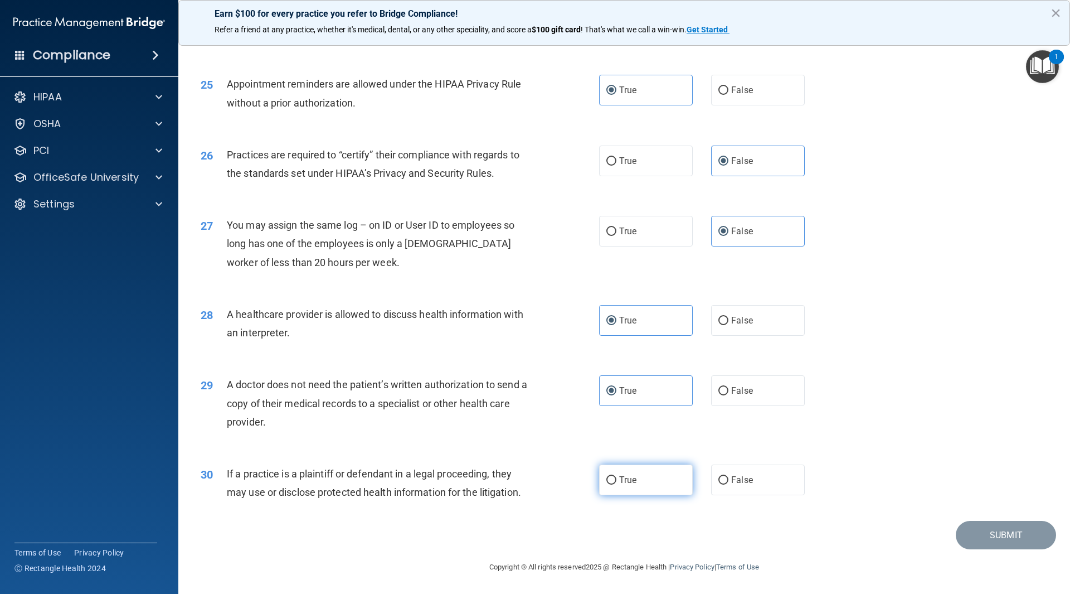
click at [641, 478] on label "True" at bounding box center [646, 479] width 94 height 31
click at [617, 478] on input "True" at bounding box center [612, 480] width 10 height 8
radio input "true"
click at [963, 533] on button "Submit" at bounding box center [1006, 535] width 100 height 28
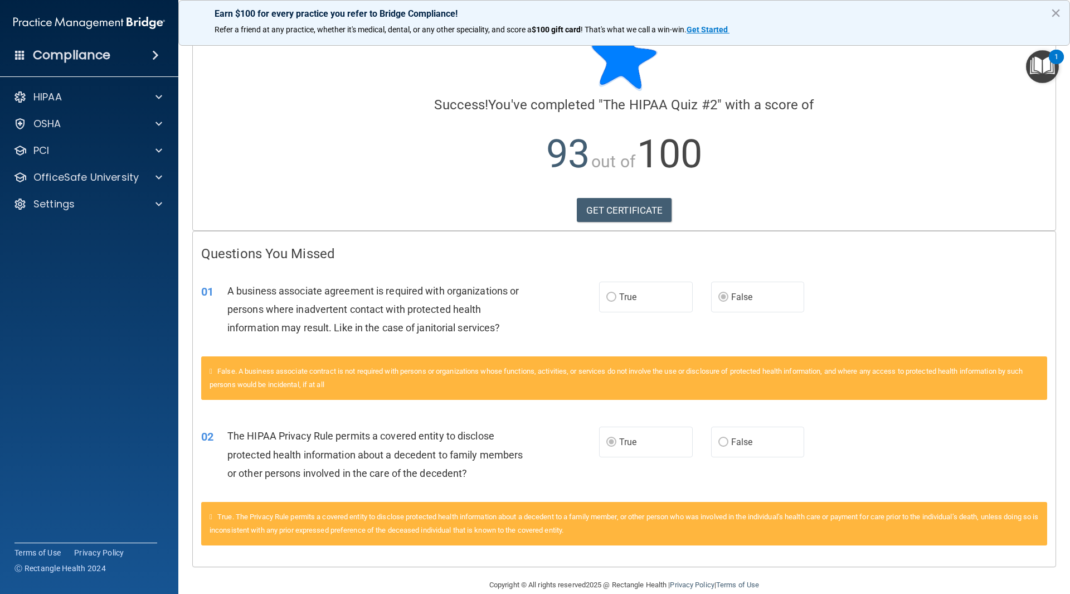
scroll to position [50, 0]
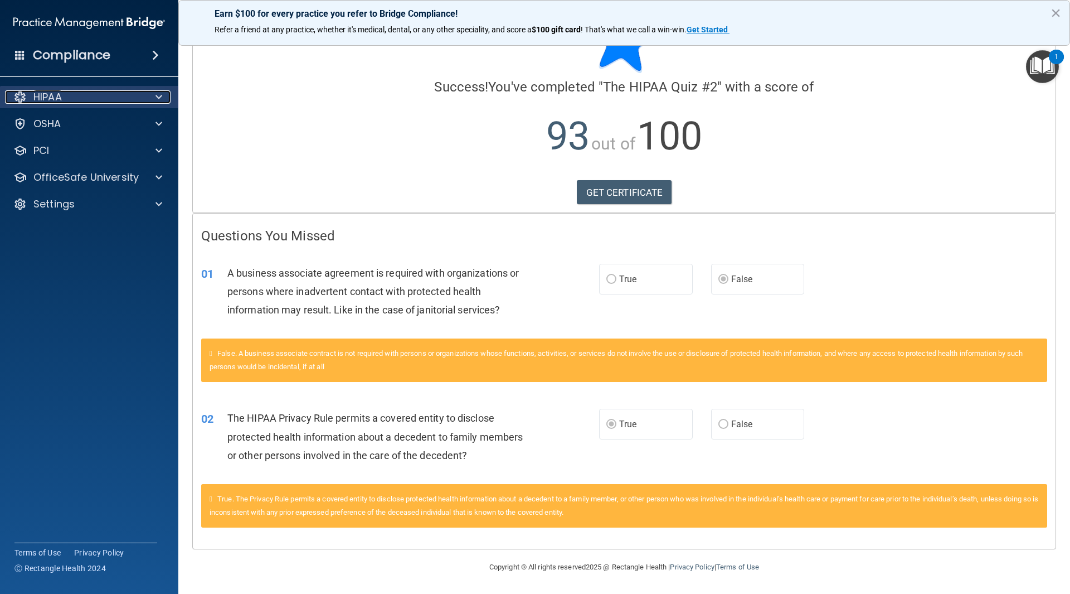
click at [161, 98] on span at bounding box center [159, 96] width 7 height 13
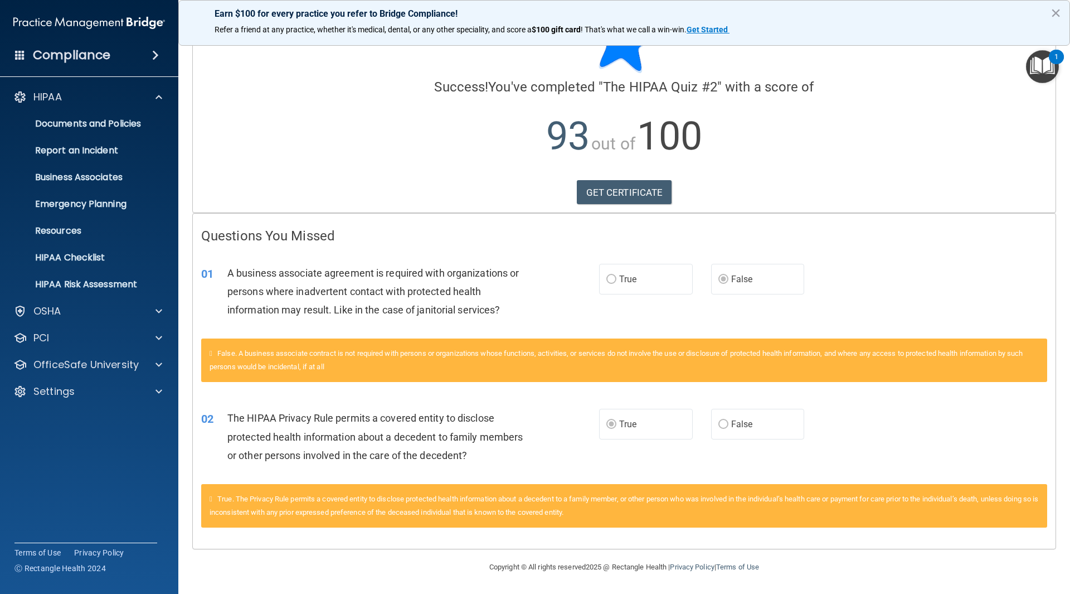
click at [418, 172] on p "93 out of 100" at bounding box center [624, 136] width 846 height 72
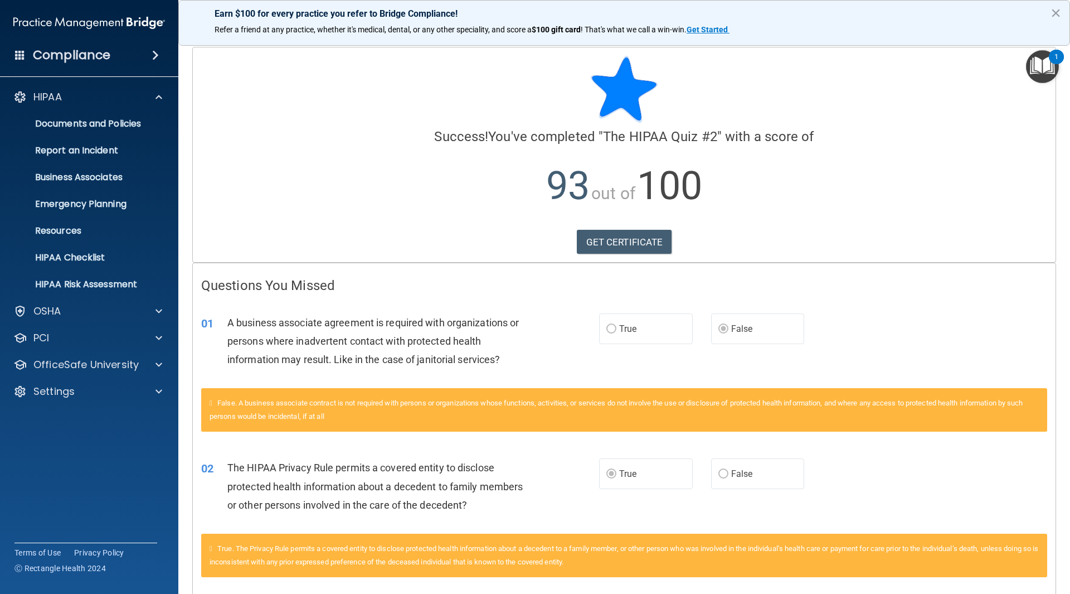
click at [1062, 11] on div "Earn $100 for every practice you refer to Bridge Compliance! Refer a friend at …" at bounding box center [624, 23] width 892 height 46
click at [1053, 13] on button "×" at bounding box center [1056, 13] width 11 height 18
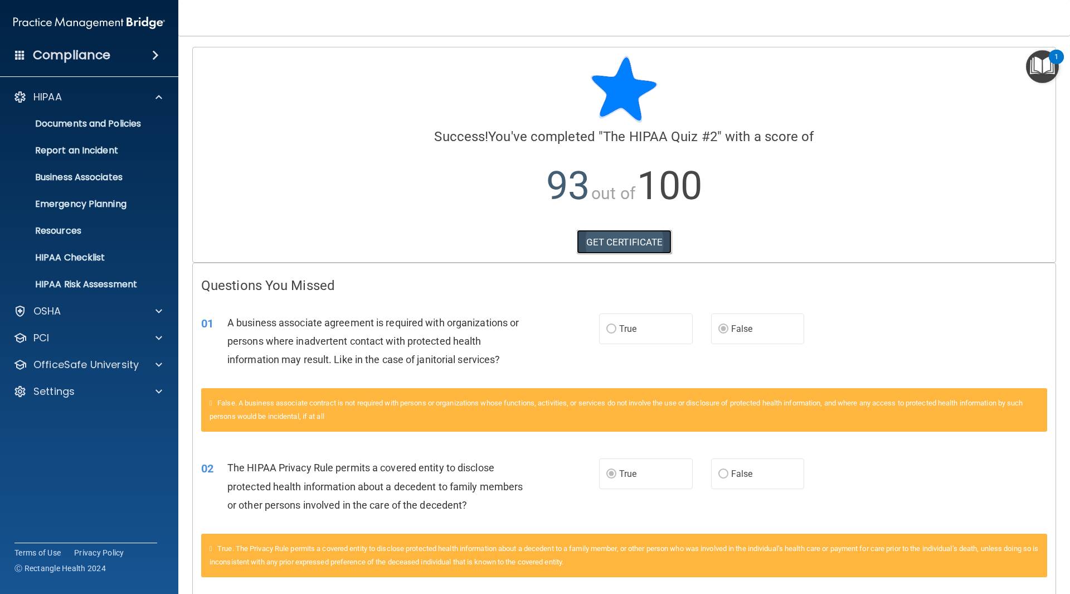
click at [617, 243] on link "GET CERTIFICATE" at bounding box center [624, 242] width 95 height 25
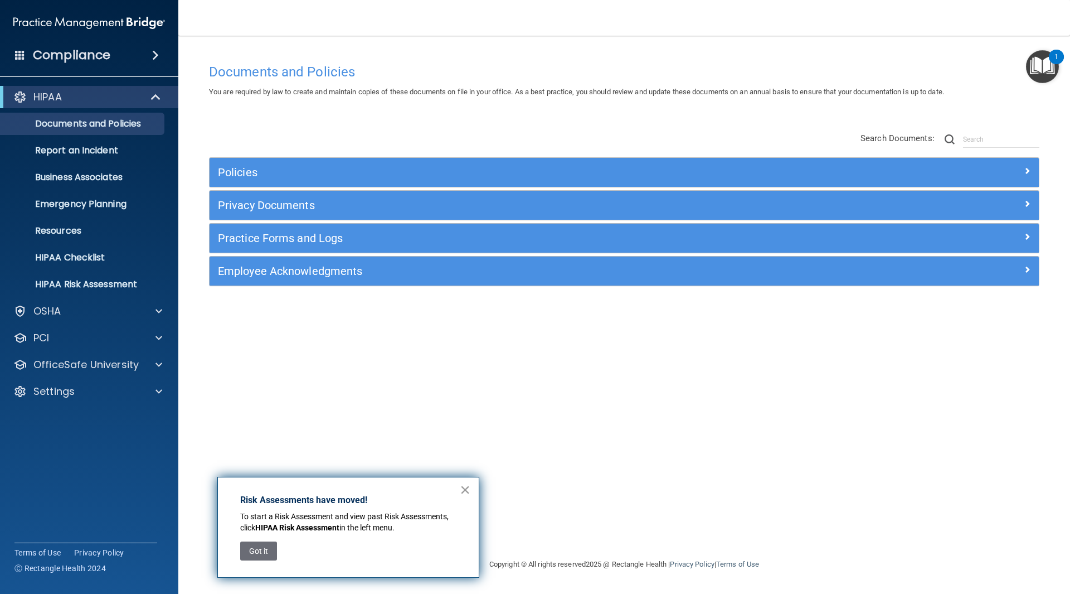
click at [464, 488] on button "×" at bounding box center [465, 490] width 11 height 18
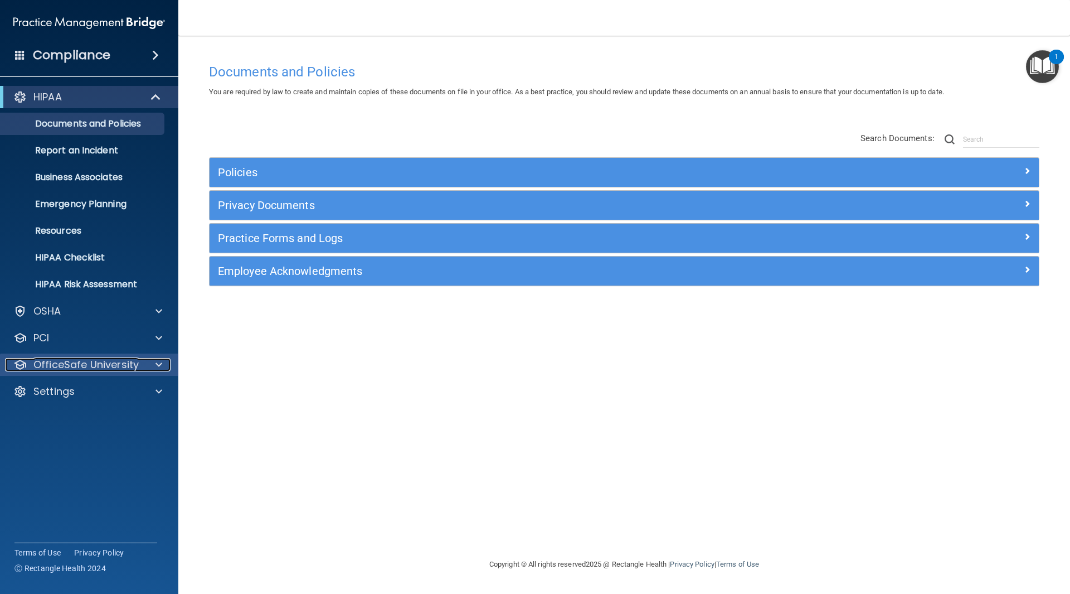
click at [158, 361] on span at bounding box center [159, 364] width 7 height 13
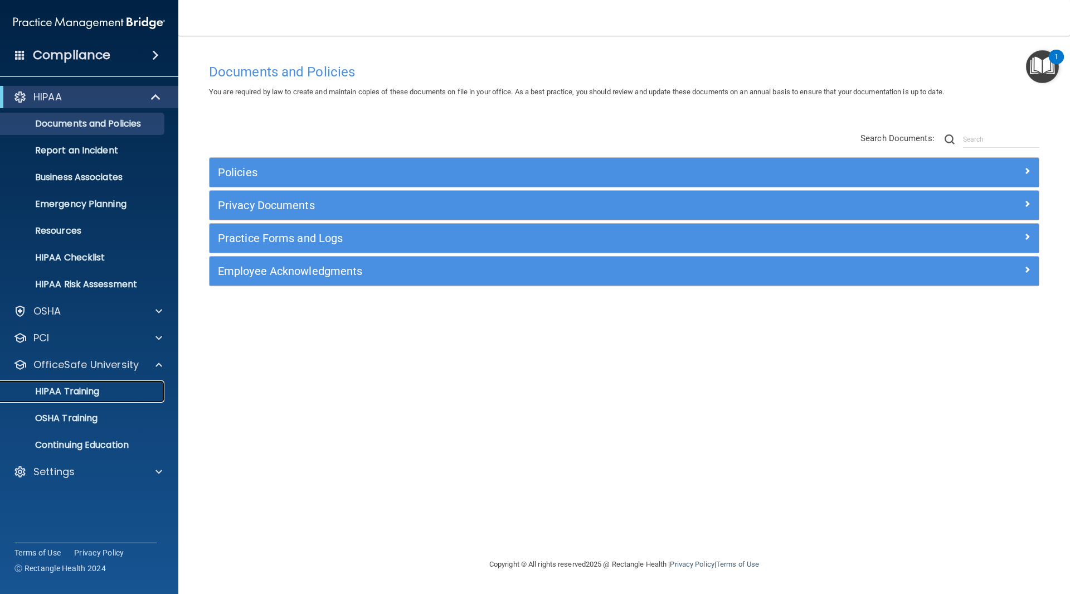
click at [88, 393] on p "HIPAA Training" at bounding box center [53, 391] width 92 height 11
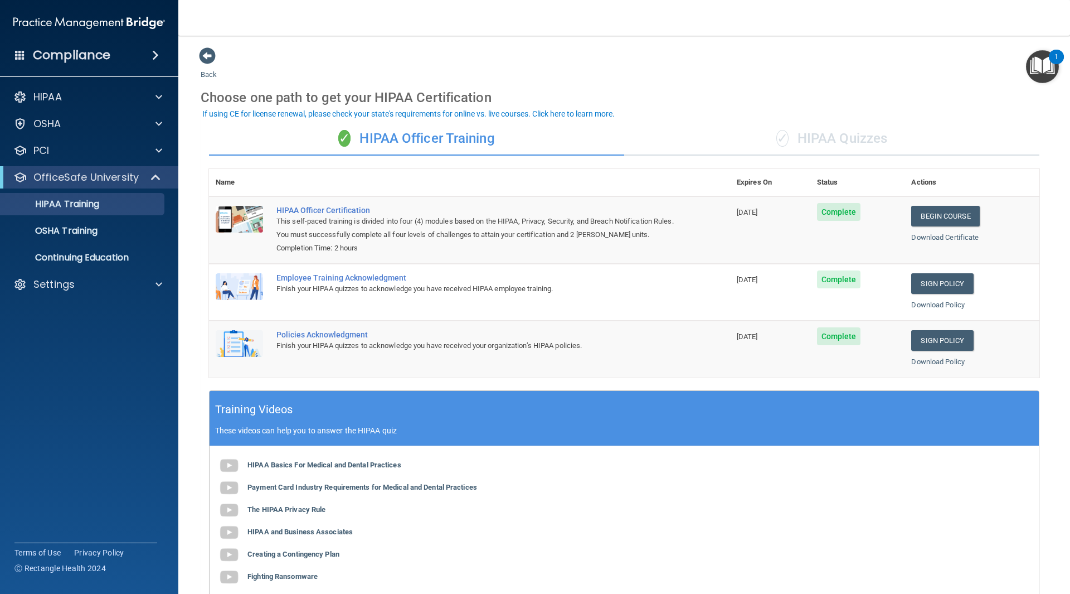
click at [851, 144] on div "✓ HIPAA Quizzes" at bounding box center [831, 138] width 415 height 33
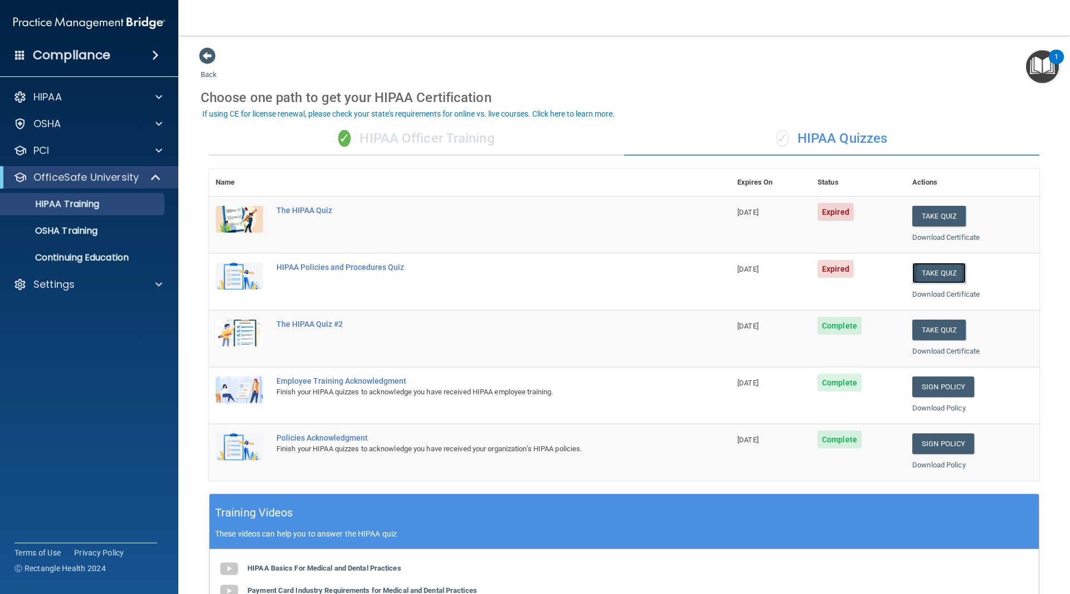
click at [924, 274] on button "Take Quiz" at bounding box center [940, 273] width 54 height 21
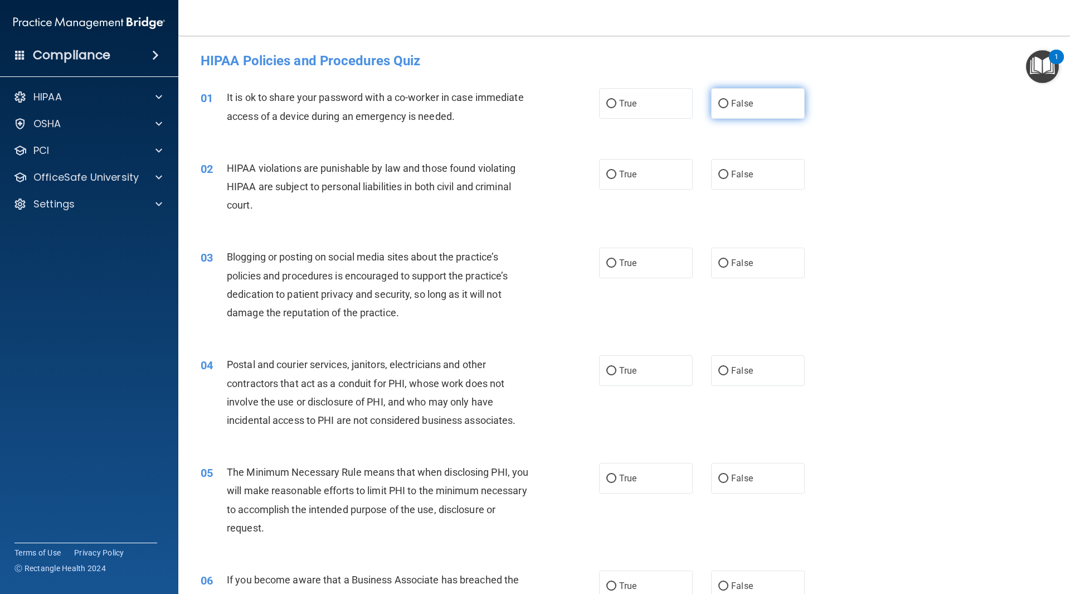
click at [725, 102] on label "False" at bounding box center [758, 103] width 94 height 31
click at [725, 102] on input "False" at bounding box center [724, 104] width 10 height 8
radio input "true"
click at [628, 168] on label "True" at bounding box center [646, 174] width 94 height 31
click at [617, 171] on input "True" at bounding box center [612, 175] width 10 height 8
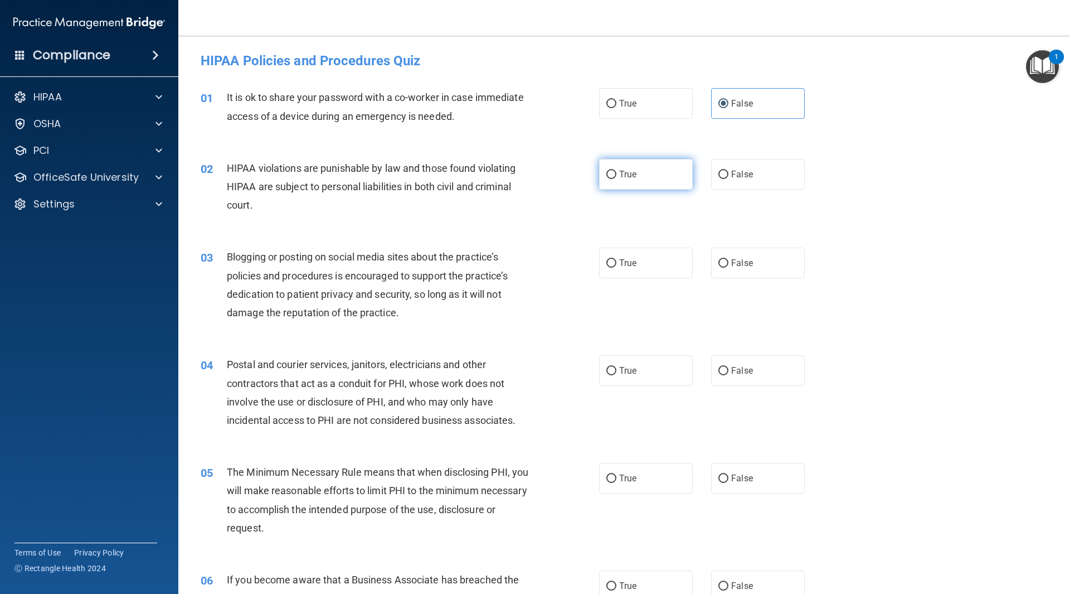
radio input "true"
click at [719, 259] on input "False" at bounding box center [724, 263] width 10 height 8
radio input "true"
click at [644, 269] on label "True" at bounding box center [646, 263] width 94 height 31
click at [617, 268] on input "True" at bounding box center [612, 263] width 10 height 8
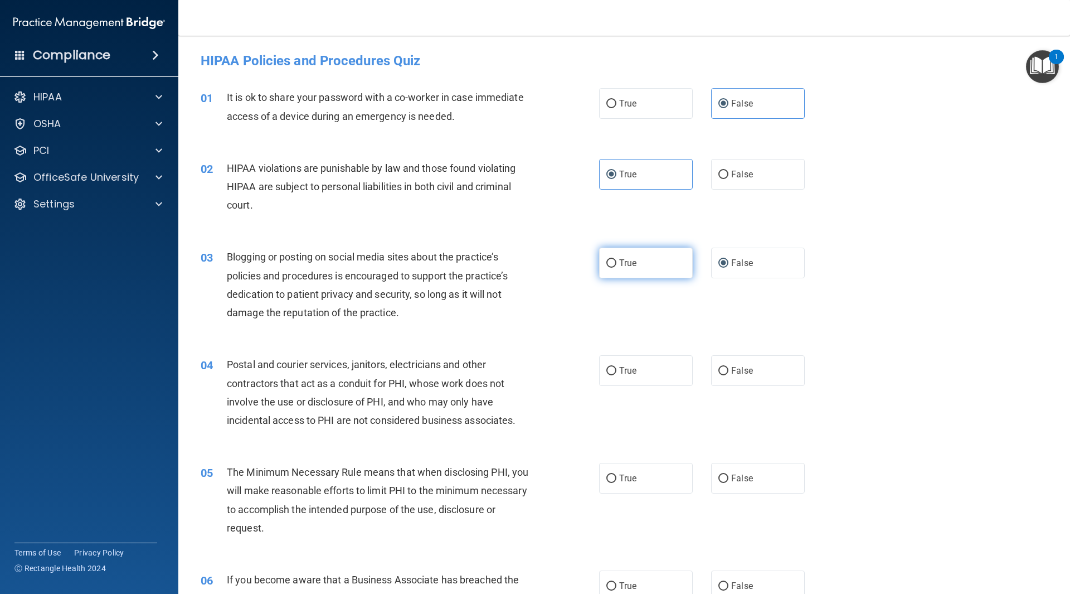
radio input "true"
radio input "false"
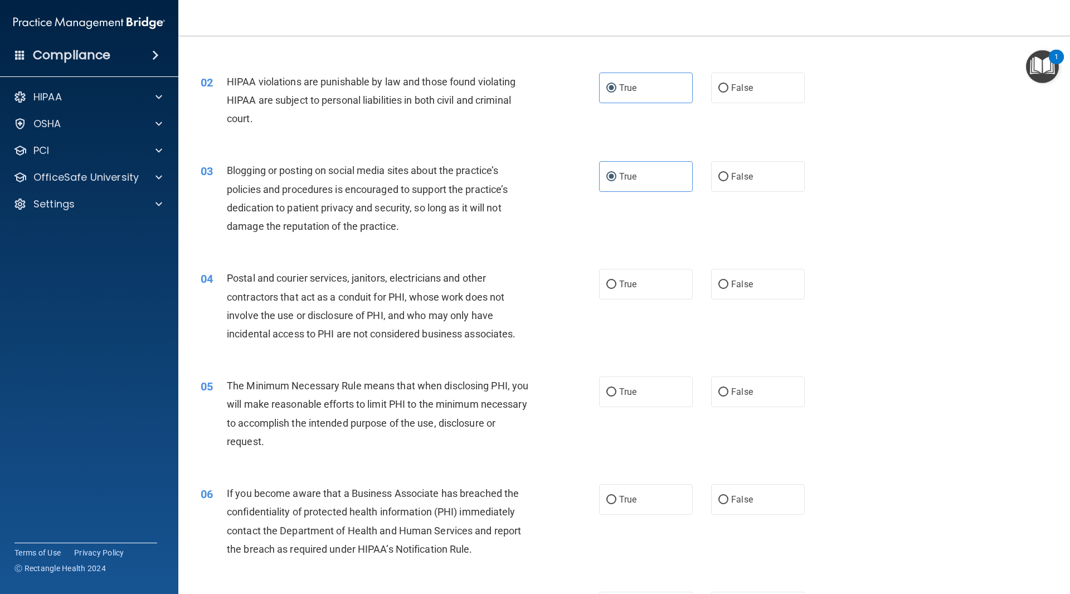
scroll to position [112, 0]
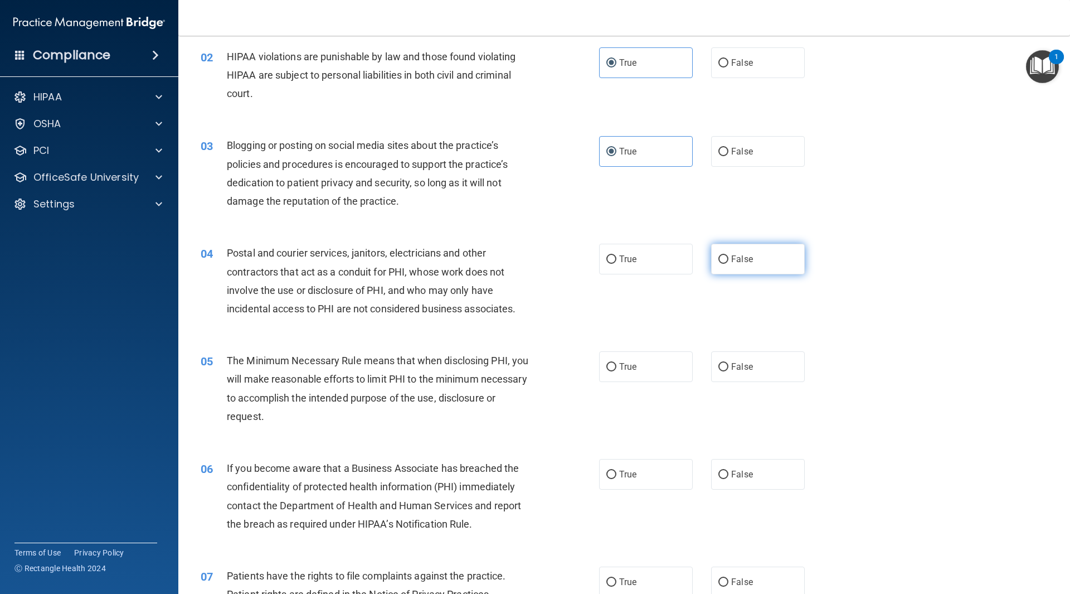
click at [731, 262] on span "False" at bounding box center [742, 259] width 22 height 11
click at [728, 262] on input "False" at bounding box center [724, 259] width 10 height 8
radio input "true"
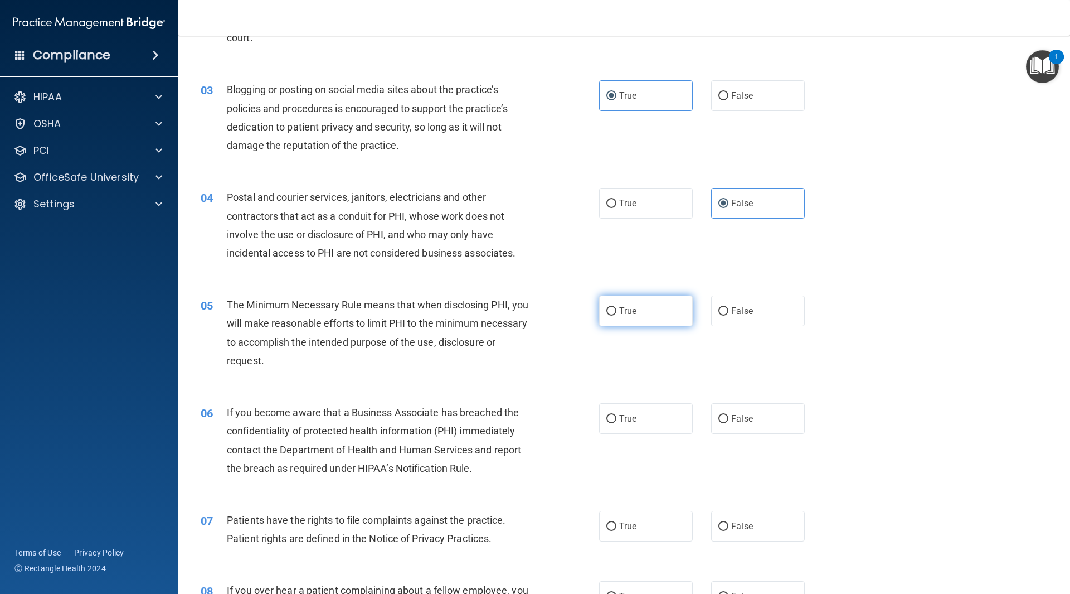
click at [607, 313] on input "True" at bounding box center [612, 311] width 10 height 8
radio input "true"
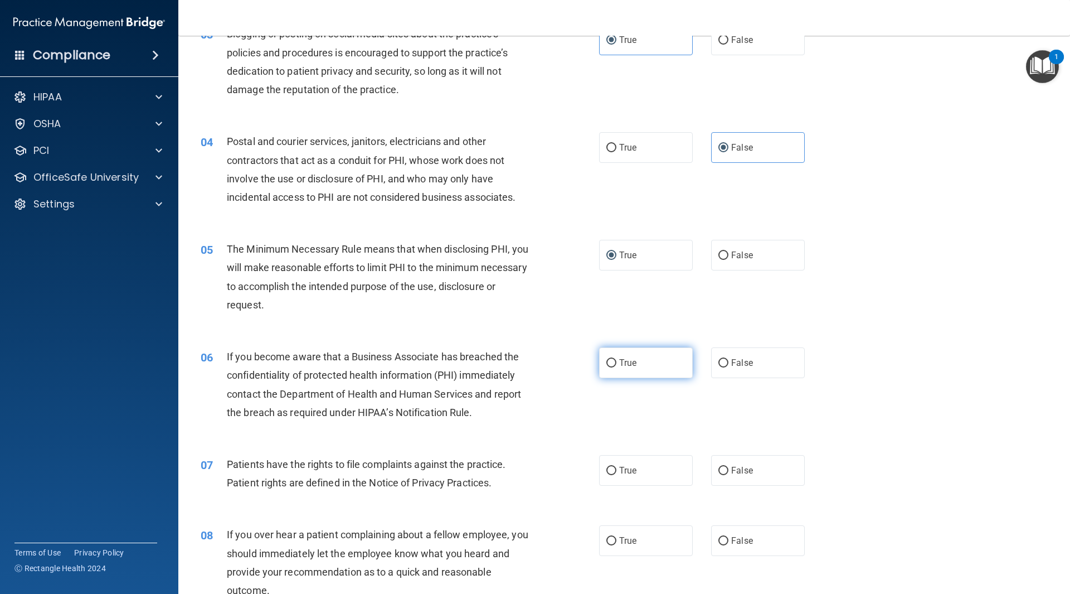
click at [608, 362] on input "True" at bounding box center [612, 363] width 10 height 8
radio input "true"
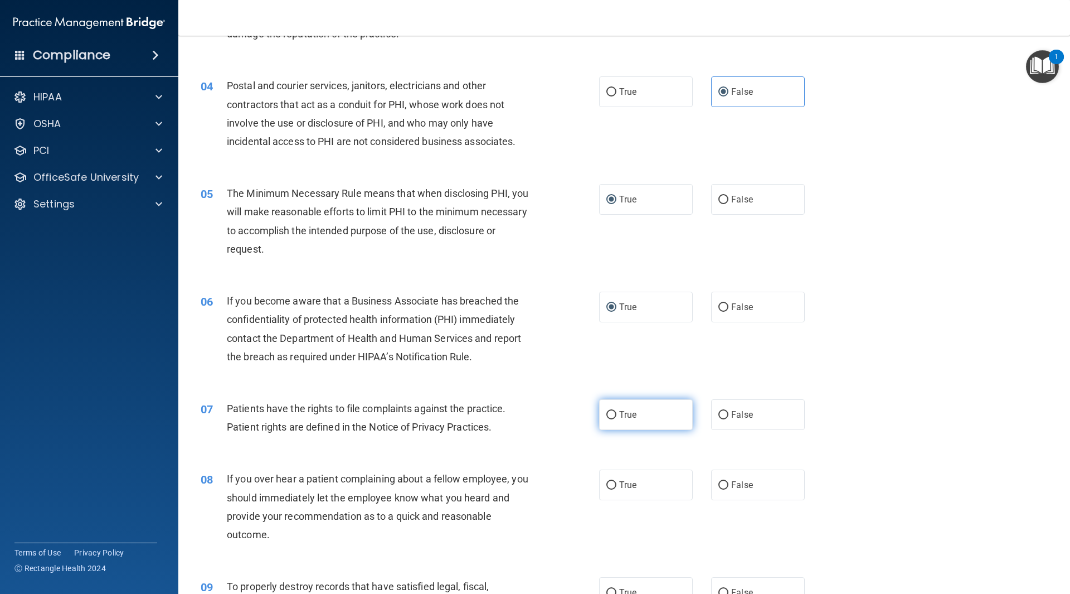
click at [600, 415] on label "True" at bounding box center [646, 414] width 94 height 31
click at [607, 415] on input "True" at bounding box center [612, 415] width 10 height 8
radio input "true"
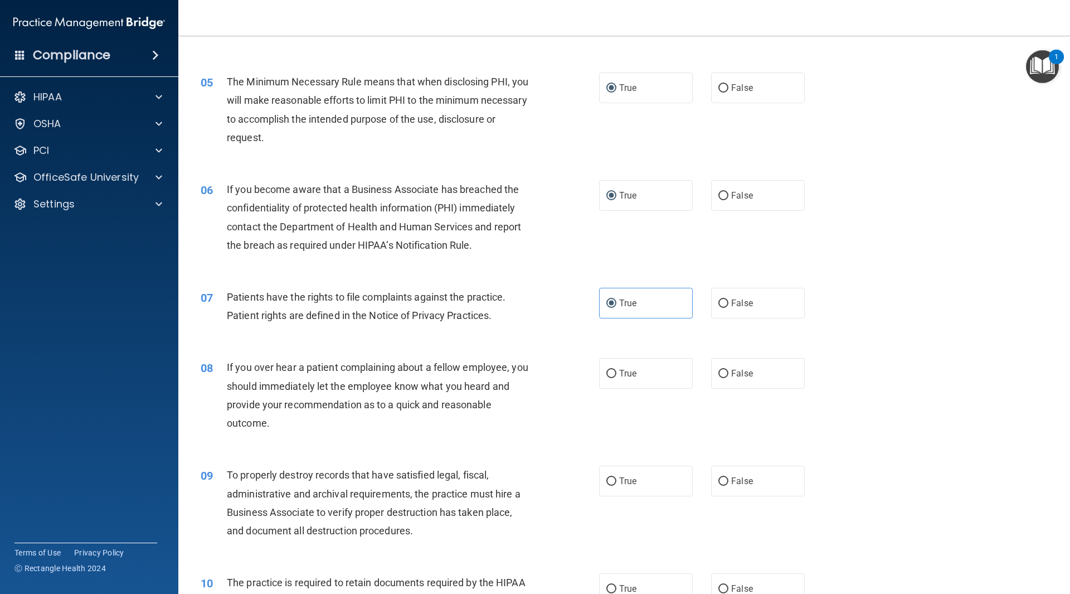
scroll to position [446, 0]
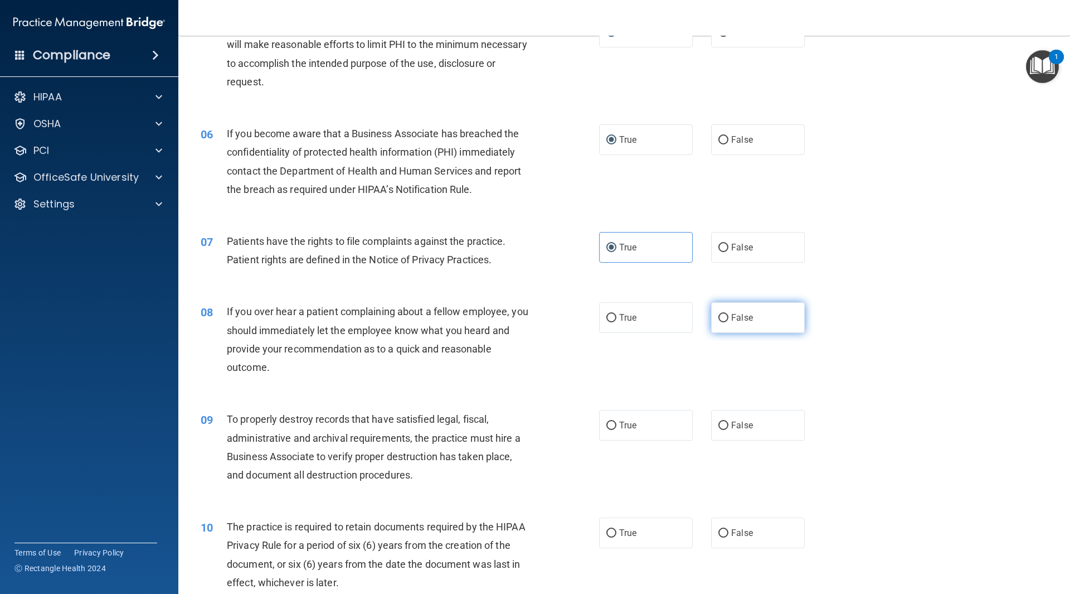
click at [777, 318] on label "False" at bounding box center [758, 317] width 94 height 31
click at [729, 318] on input "False" at bounding box center [724, 318] width 10 height 8
radio input "true"
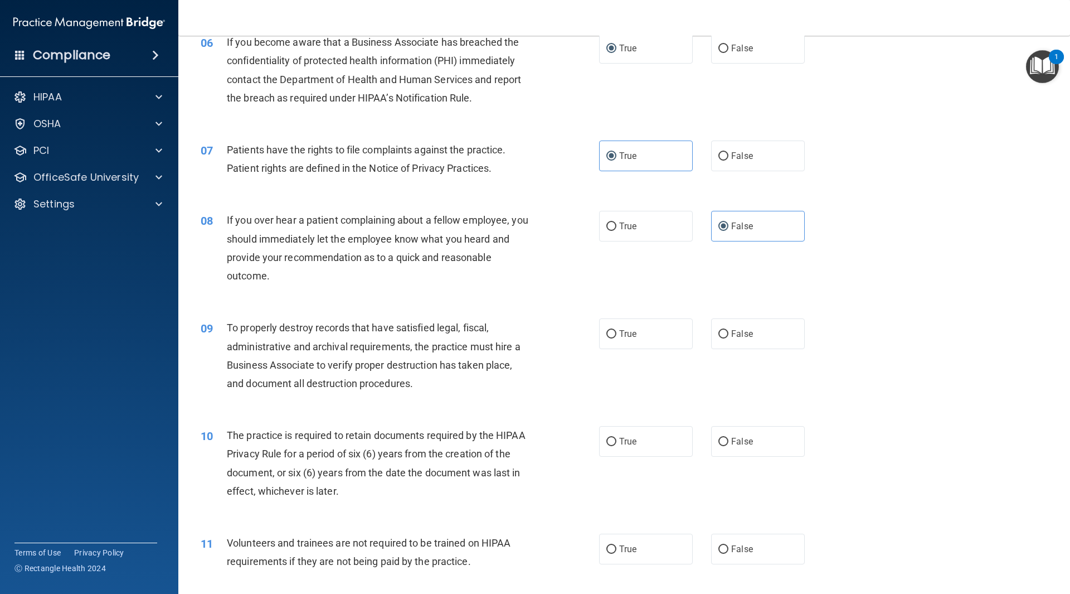
scroll to position [558, 0]
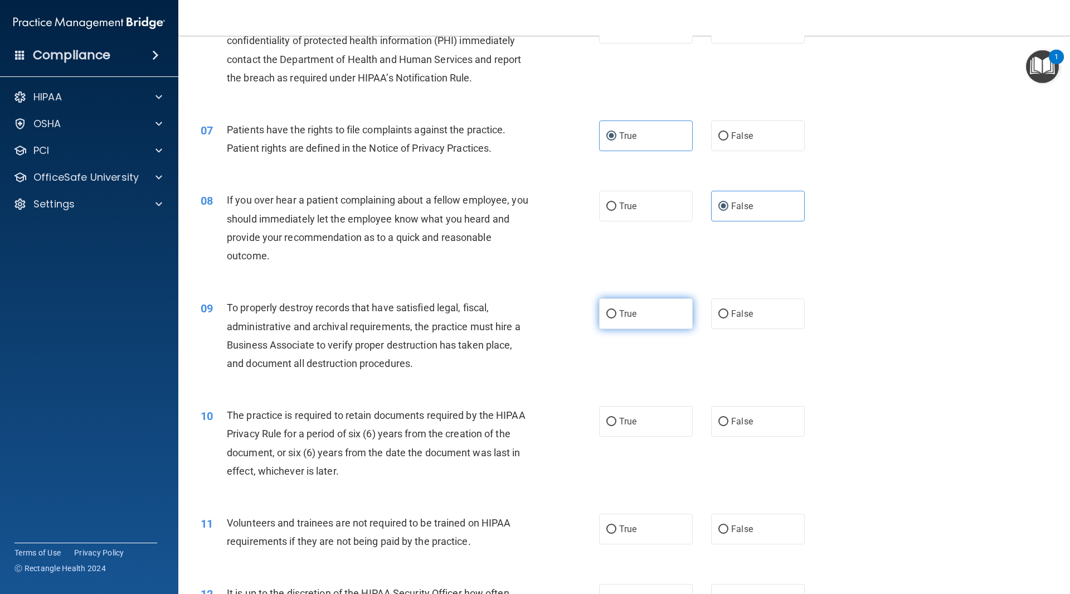
click at [627, 324] on label "True" at bounding box center [646, 313] width 94 height 31
click at [617, 318] on input "True" at bounding box center [612, 314] width 10 height 8
radio input "true"
click at [728, 326] on label "False" at bounding box center [758, 313] width 94 height 31
click at [728, 318] on input "False" at bounding box center [724, 314] width 10 height 8
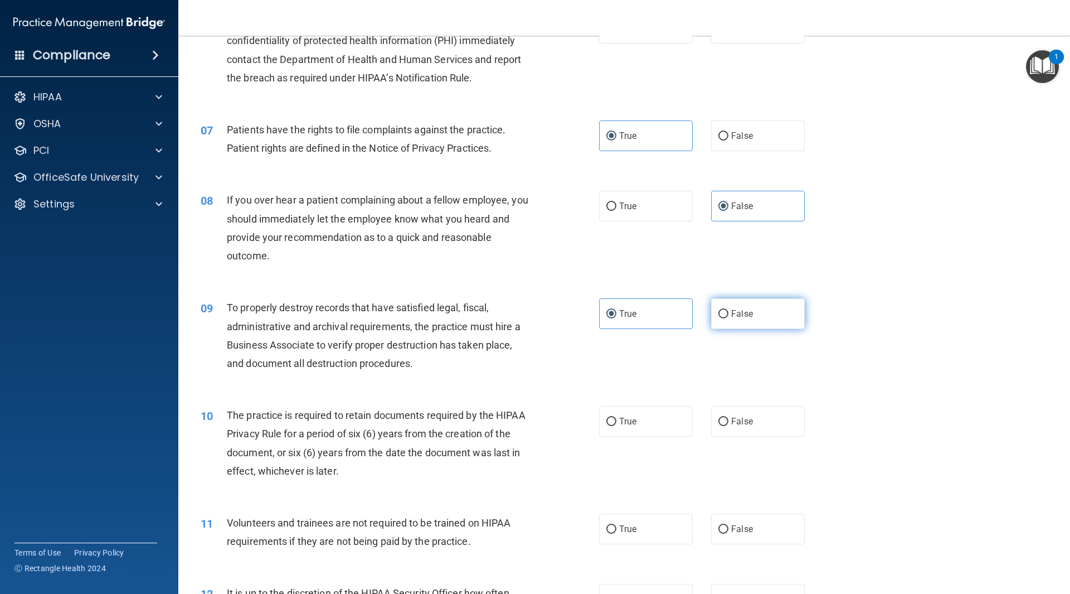
radio input "true"
click at [658, 323] on label "True" at bounding box center [646, 313] width 94 height 31
click at [617, 318] on input "True" at bounding box center [612, 314] width 10 height 8
radio input "true"
radio input "false"
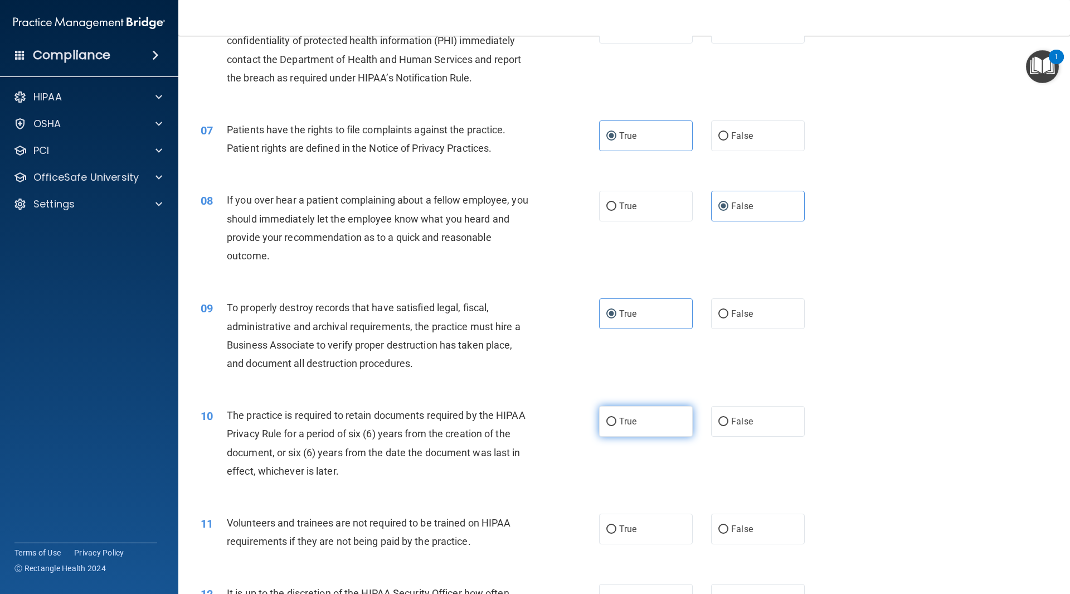
click at [640, 427] on label "True" at bounding box center [646, 421] width 94 height 31
click at [617, 426] on input "True" at bounding box center [612, 422] width 10 height 8
radio input "true"
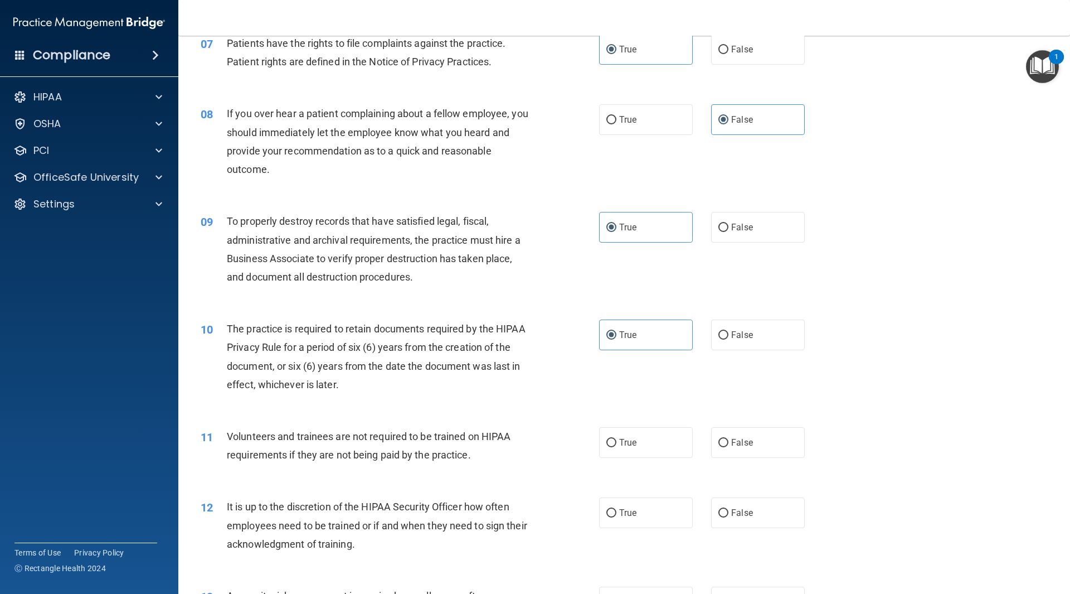
scroll to position [669, 0]
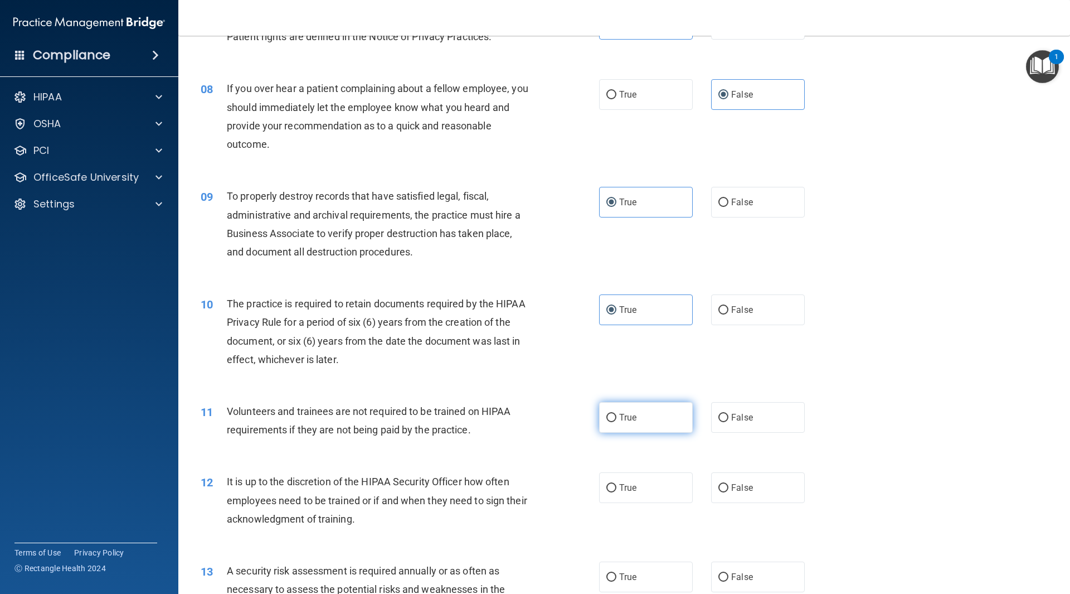
click at [655, 423] on label "True" at bounding box center [646, 417] width 94 height 31
click at [617, 422] on input "True" at bounding box center [612, 418] width 10 height 8
radio input "true"
click at [793, 426] on label "False" at bounding box center [758, 417] width 94 height 31
click at [729, 422] on input "False" at bounding box center [724, 418] width 10 height 8
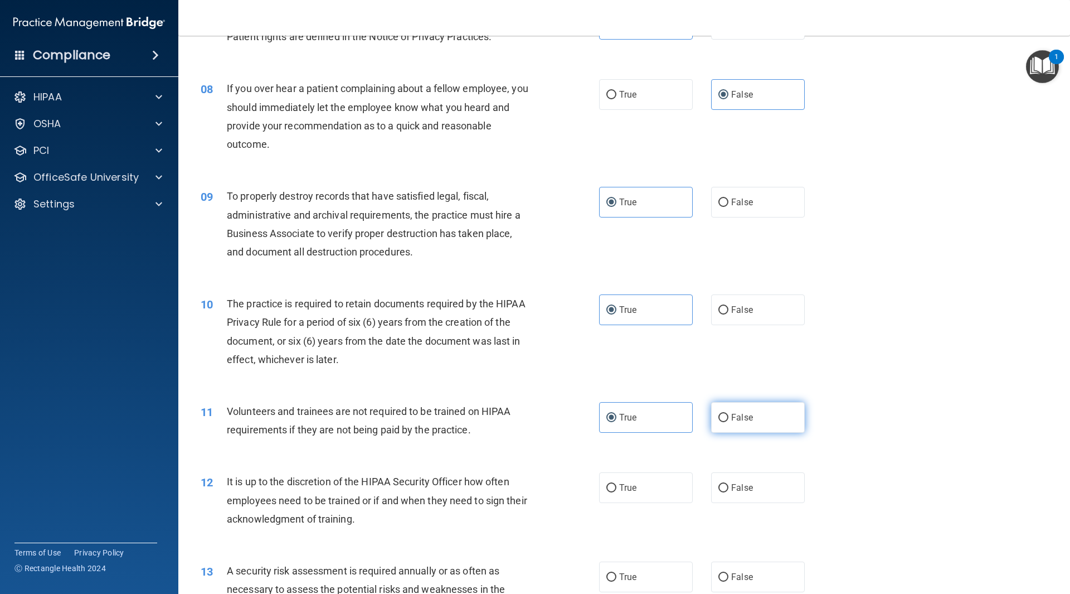
radio input "true"
radio input "false"
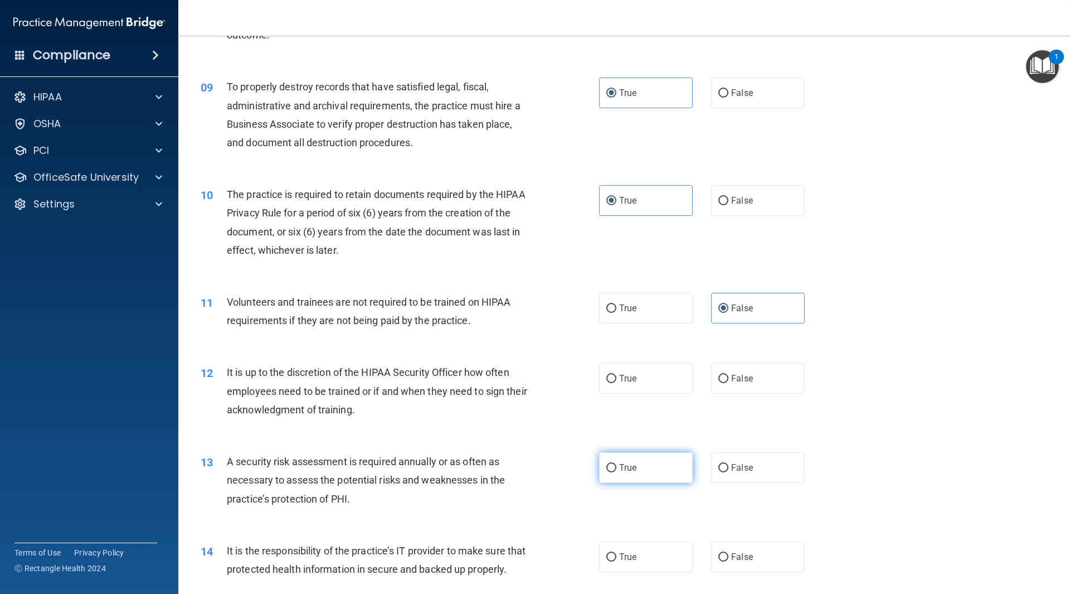
scroll to position [781, 0]
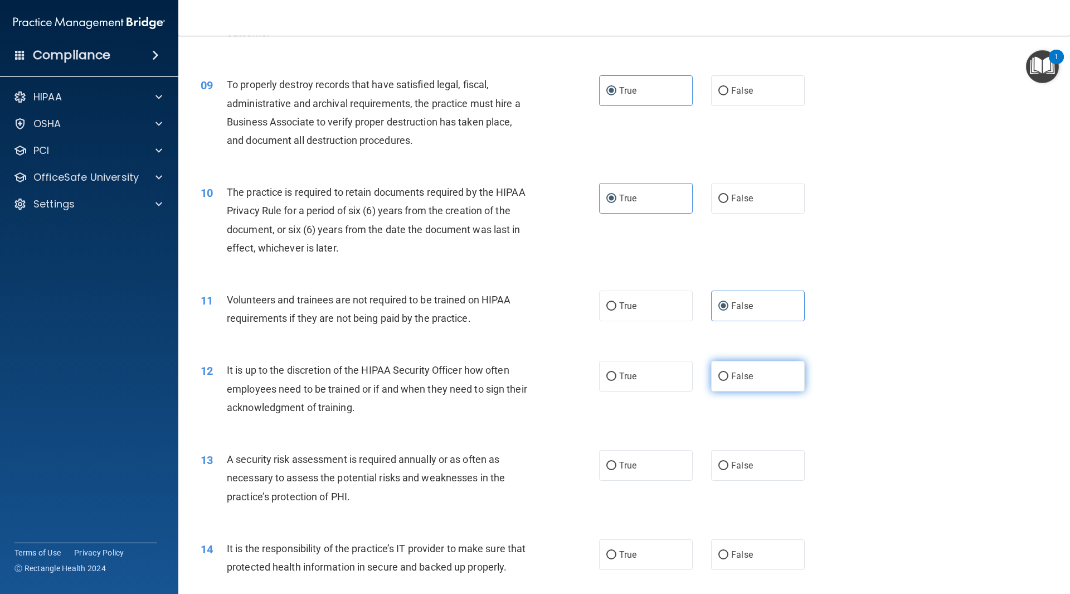
click at [758, 370] on label "False" at bounding box center [758, 376] width 94 height 31
click at [729, 372] on input "False" at bounding box center [724, 376] width 10 height 8
radio input "true"
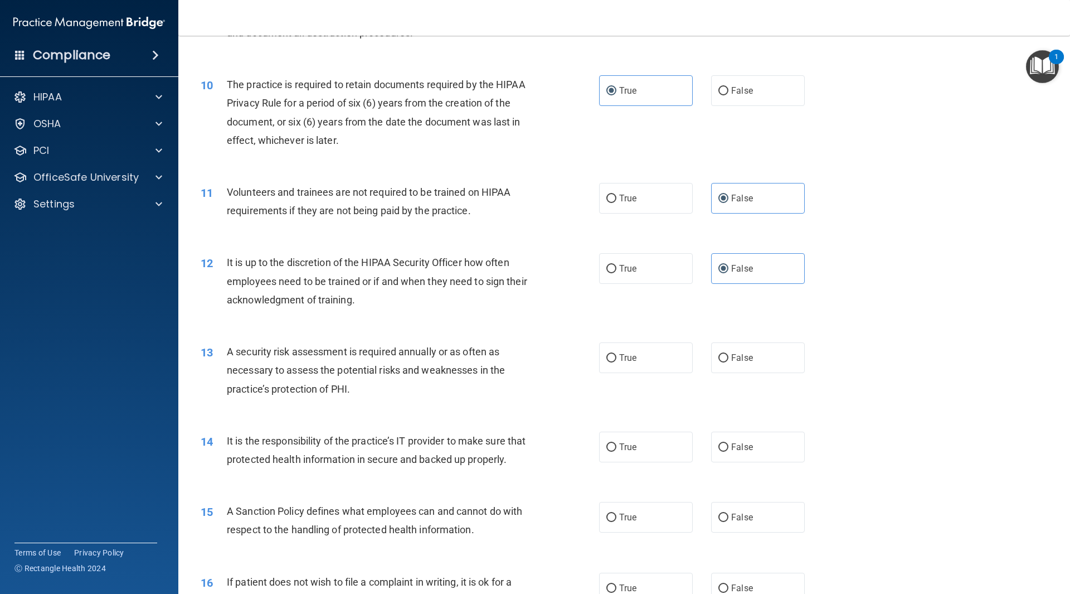
scroll to position [892, 0]
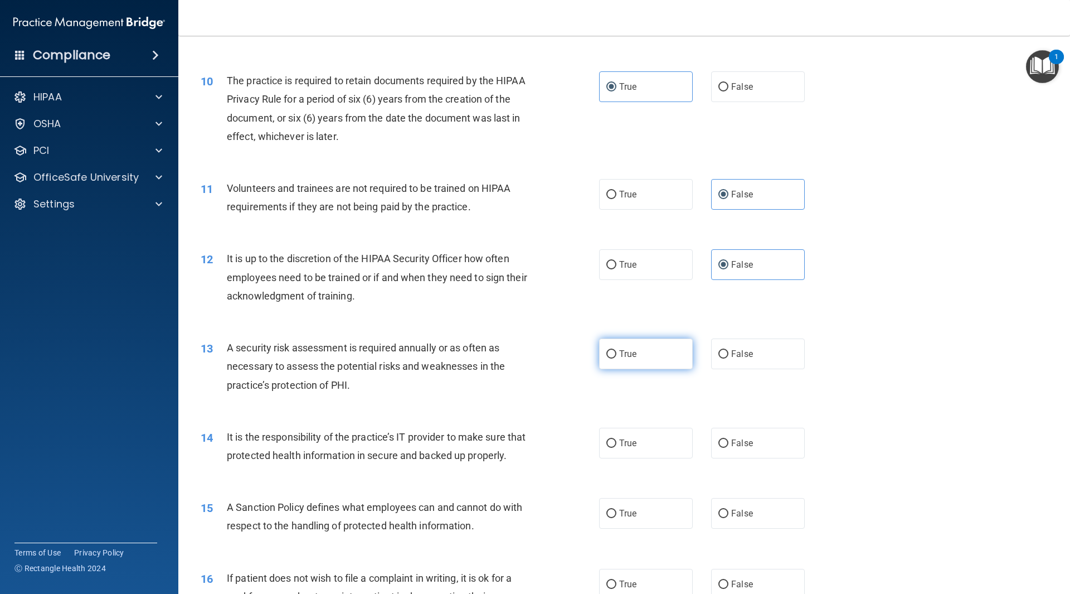
click at [653, 360] on label "True" at bounding box center [646, 353] width 94 height 31
click at [617, 359] on input "True" at bounding box center [612, 354] width 10 height 8
radio input "true"
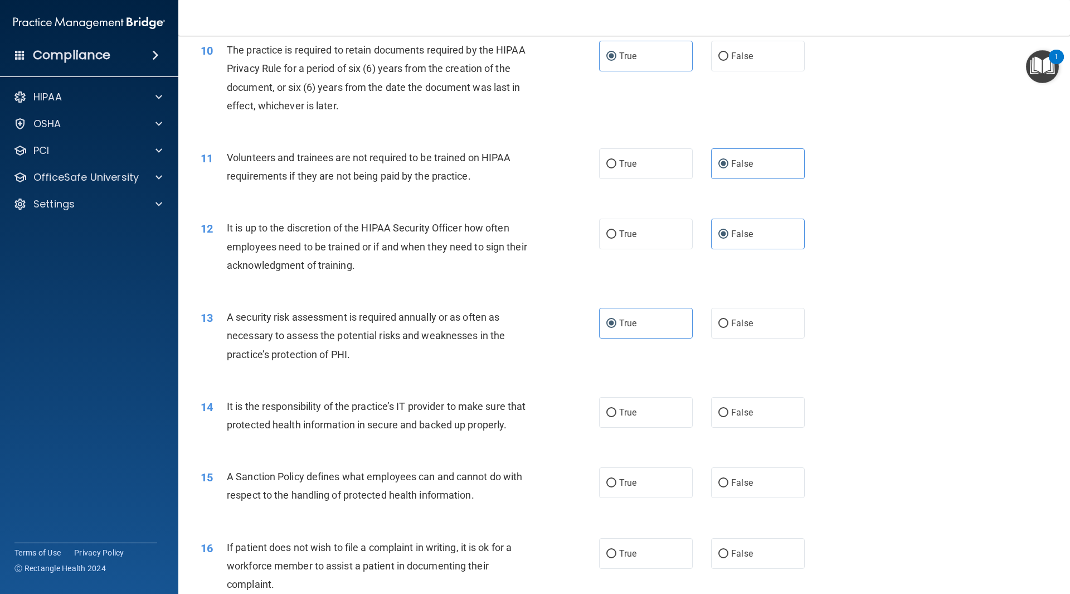
scroll to position [948, 0]
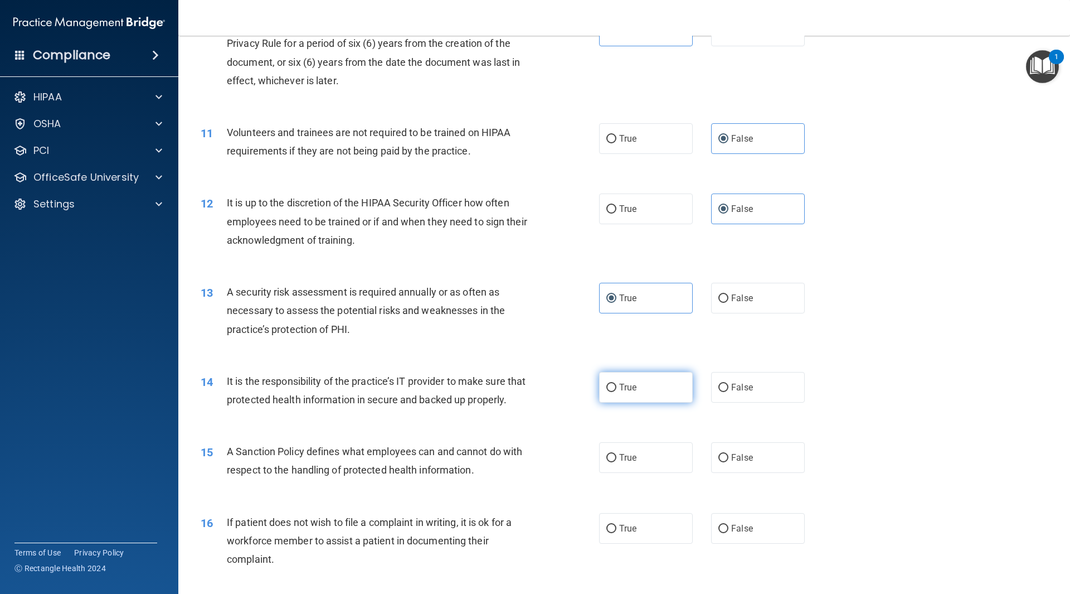
click at [650, 394] on label "True" at bounding box center [646, 387] width 94 height 31
click at [617, 392] on input "True" at bounding box center [612, 388] width 10 height 8
radio input "true"
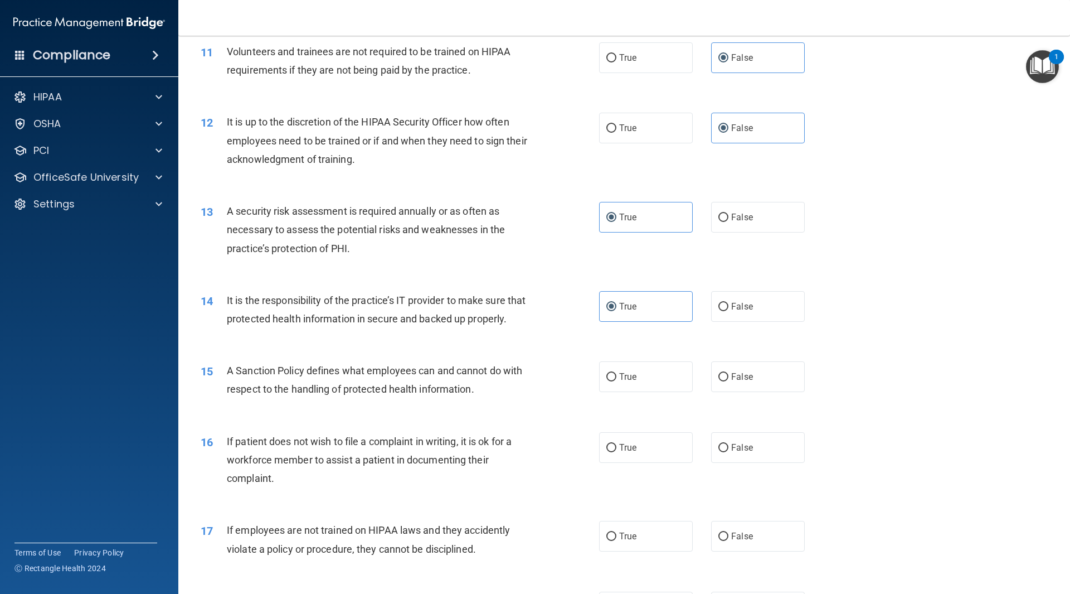
scroll to position [1059, 0]
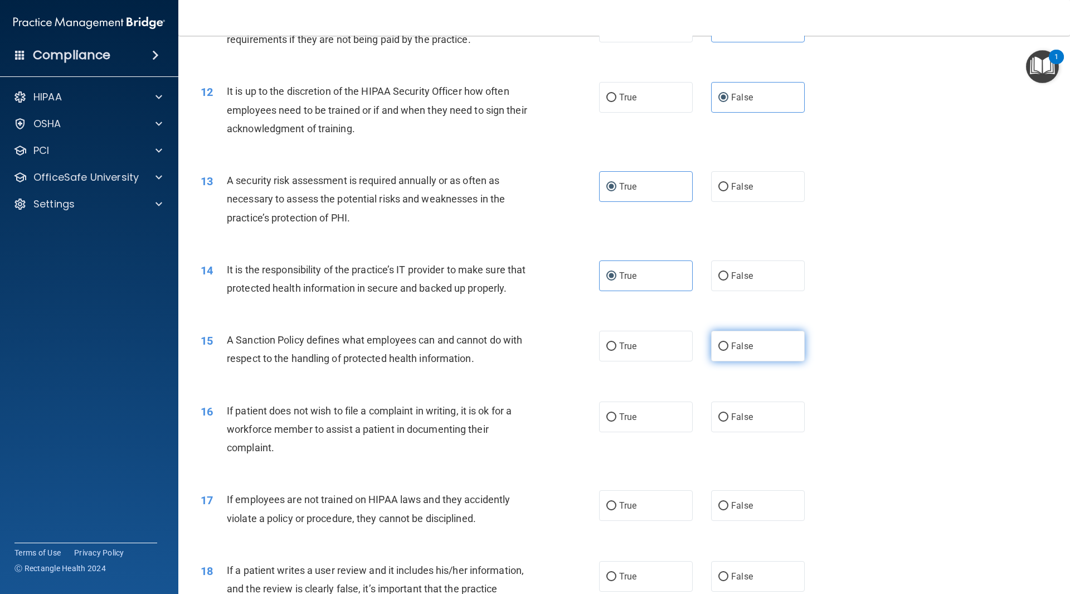
click at [733, 361] on label "False" at bounding box center [758, 346] width 94 height 31
click at [729, 351] on input "False" at bounding box center [724, 346] width 10 height 8
radio input "true"
click at [767, 432] on label "False" at bounding box center [758, 416] width 94 height 31
click at [729, 422] on input "False" at bounding box center [724, 417] width 10 height 8
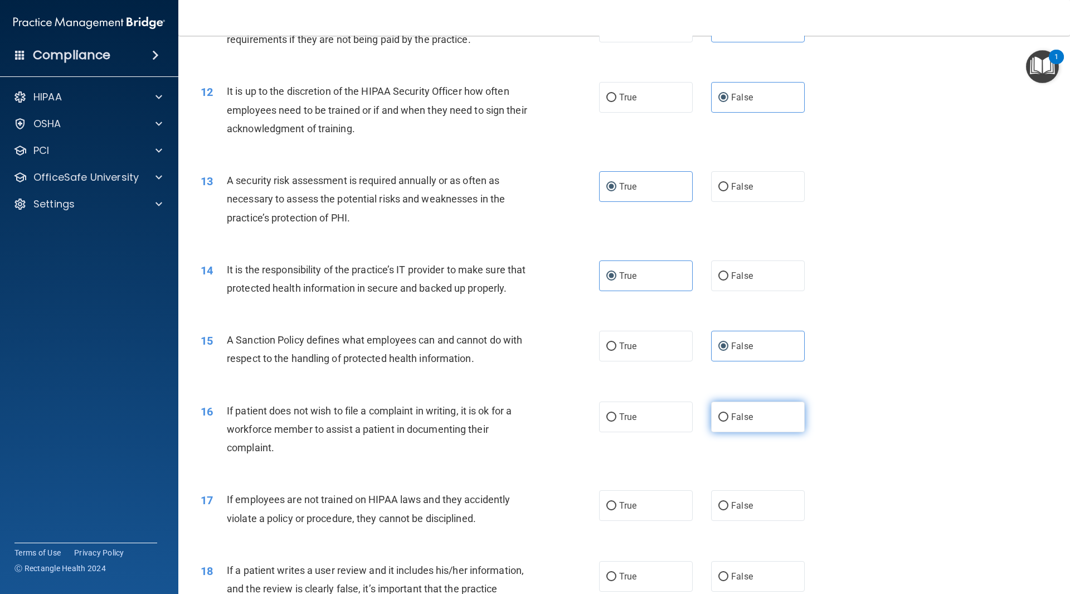
radio input "true"
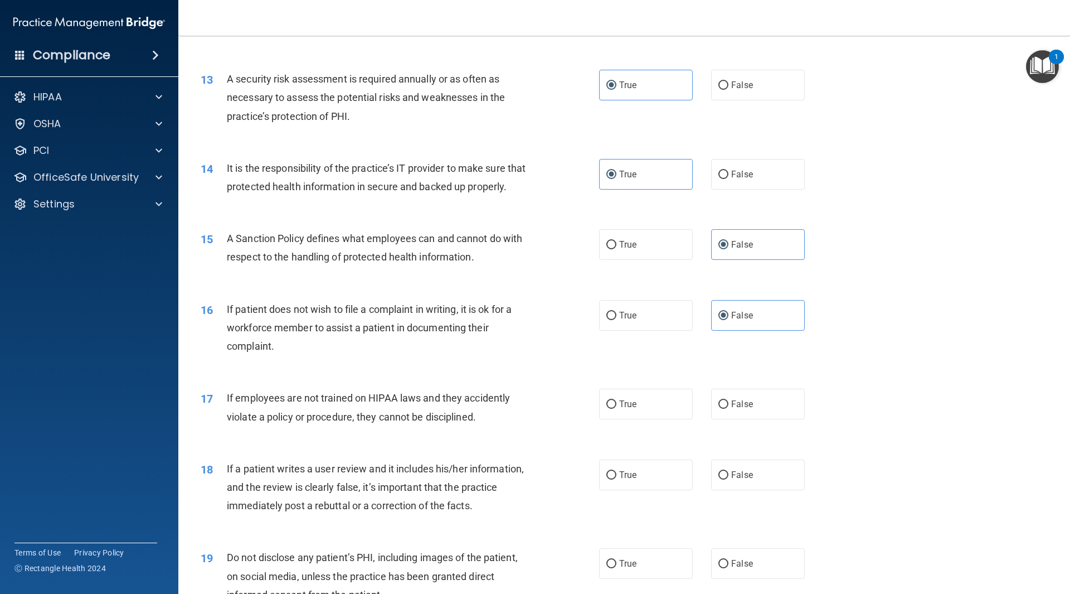
scroll to position [1227, 0]
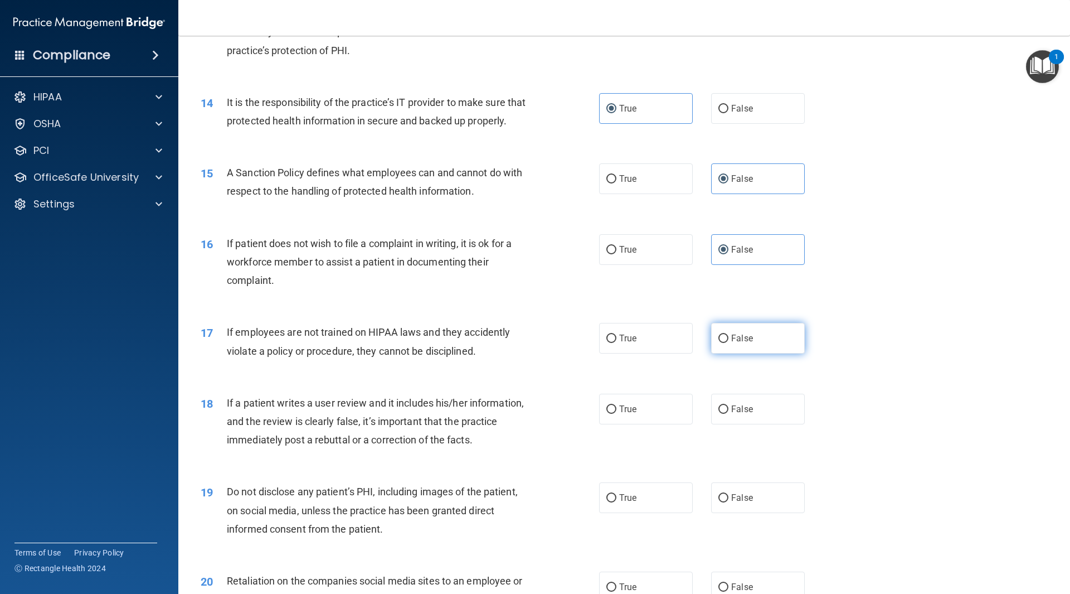
click at [731, 343] on span "False" at bounding box center [742, 338] width 22 height 11
click at [727, 343] on input "False" at bounding box center [724, 339] width 10 height 8
radio input "true"
click at [752, 424] on label "False" at bounding box center [758, 409] width 94 height 31
click at [729, 414] on input "False" at bounding box center [724, 409] width 10 height 8
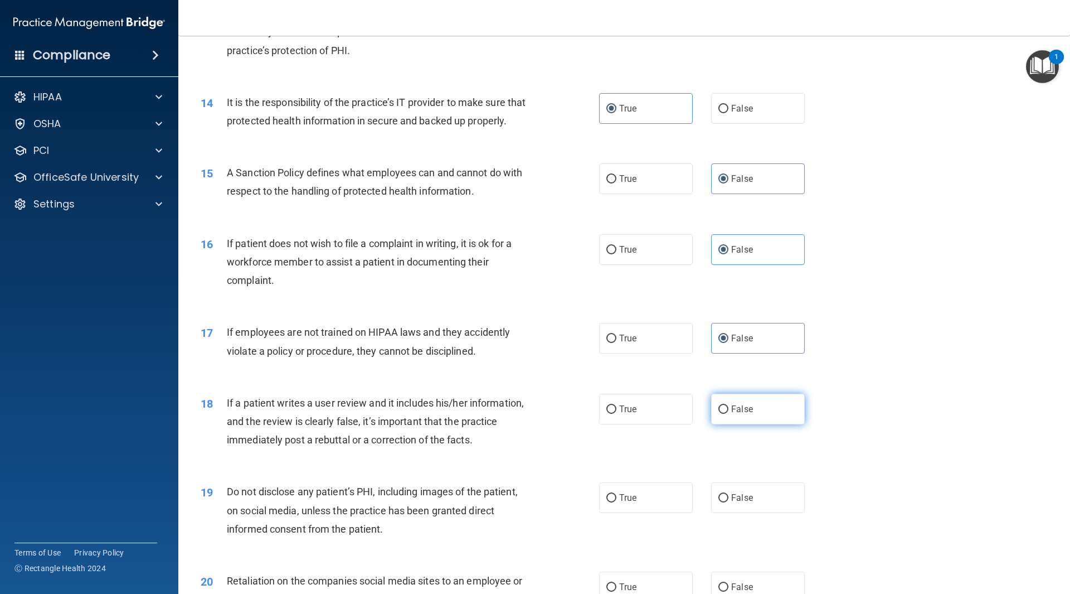
radio input "true"
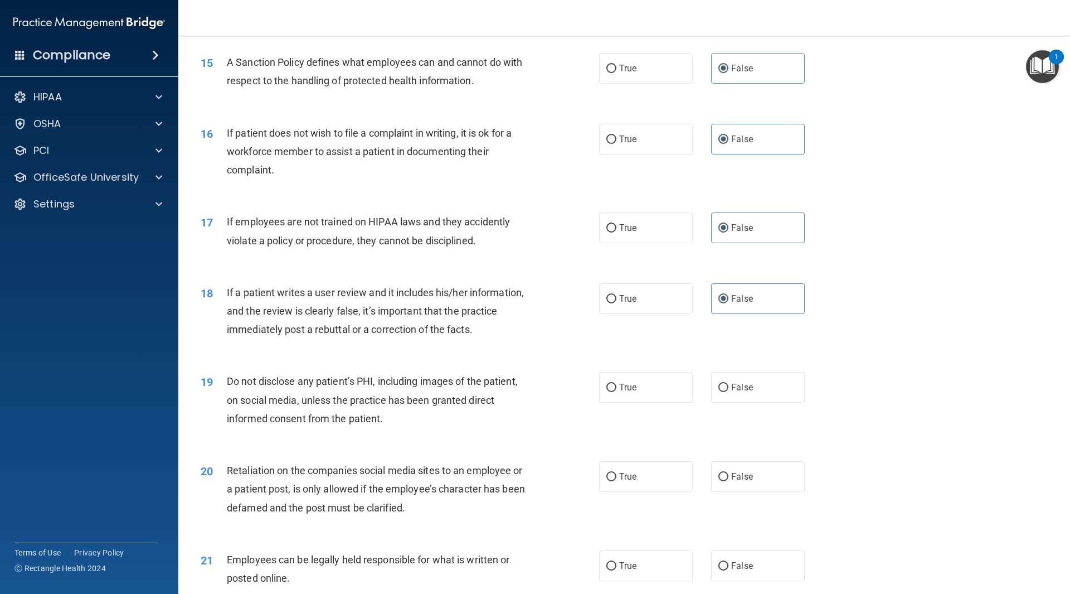
scroll to position [1338, 0]
click at [640, 401] on label "True" at bounding box center [646, 386] width 94 height 31
click at [617, 391] on input "True" at bounding box center [612, 386] width 10 height 8
radio input "true"
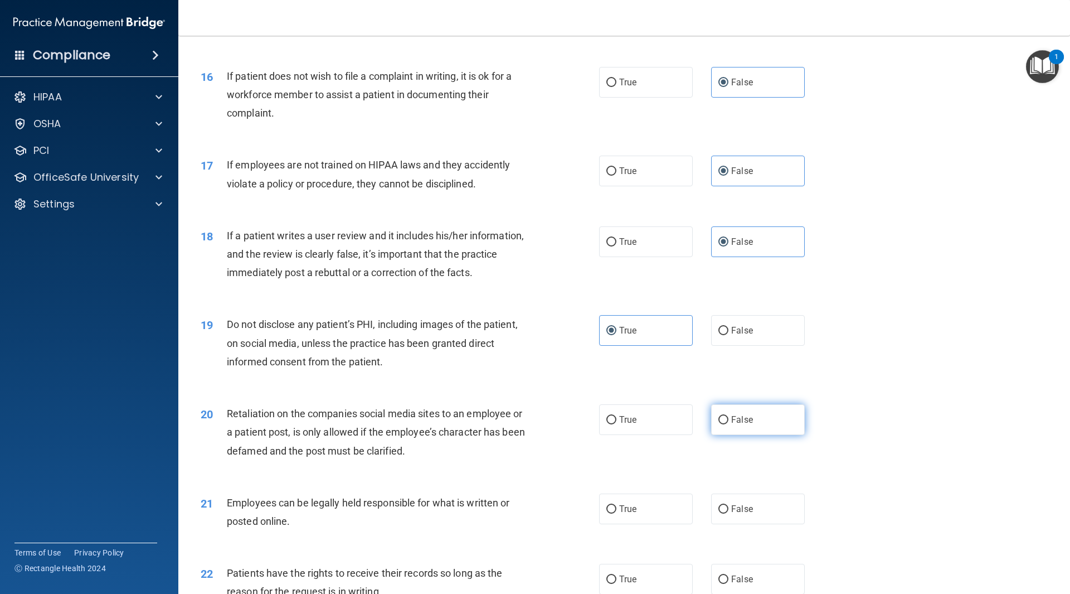
click at [753, 435] on label "False" at bounding box center [758, 419] width 94 height 31
click at [729, 424] on input "False" at bounding box center [724, 420] width 10 height 8
radio input "true"
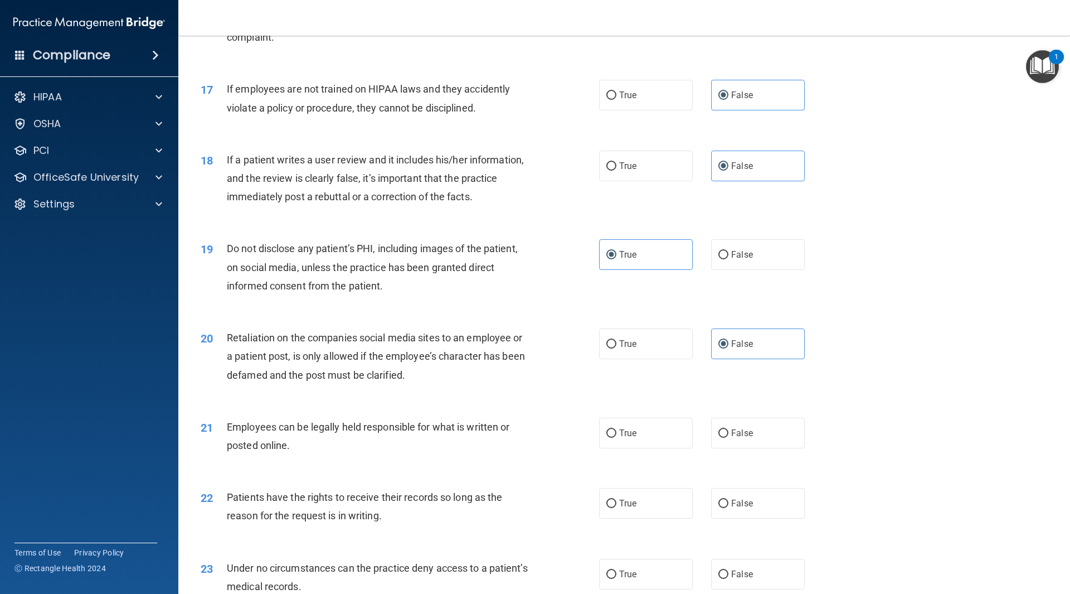
scroll to position [1505, 0]
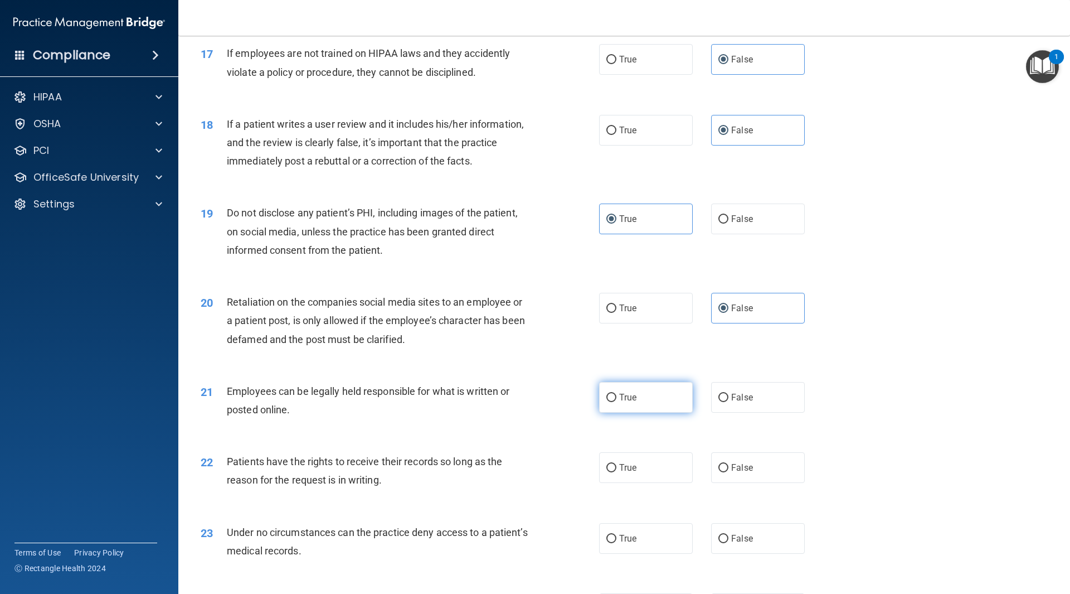
click at [662, 413] on label "True" at bounding box center [646, 397] width 94 height 31
click at [617, 402] on input "True" at bounding box center [612, 398] width 10 height 8
radio input "true"
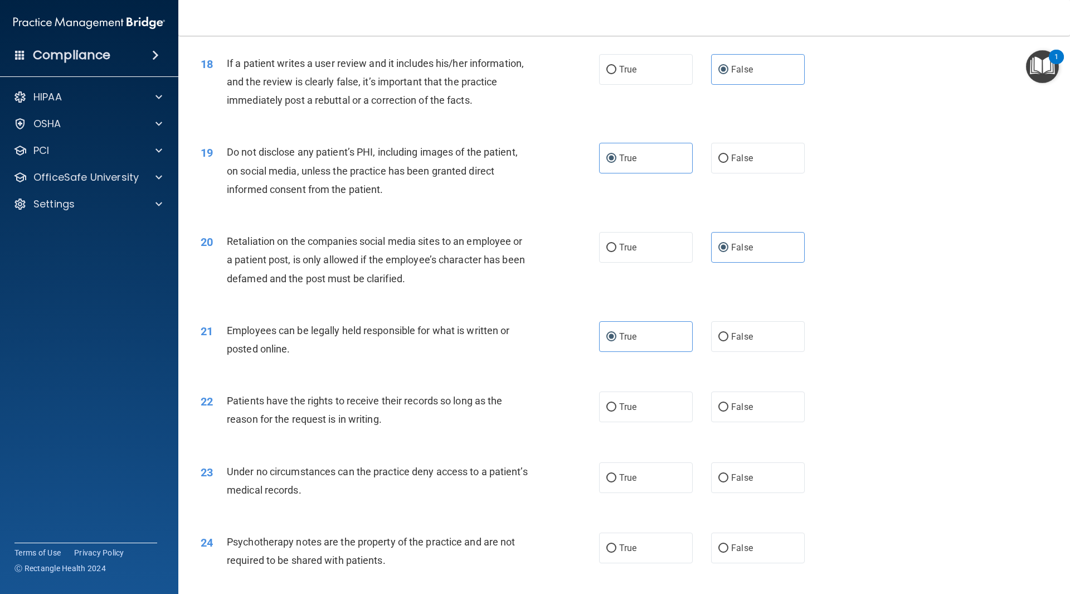
scroll to position [1617, 0]
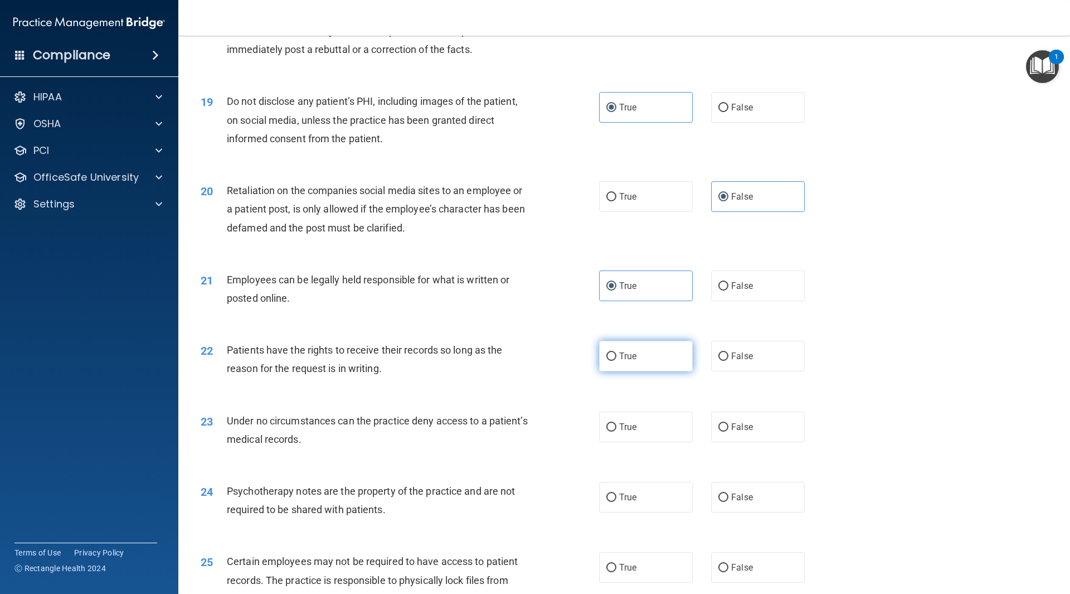
click at [645, 371] on label "True" at bounding box center [646, 356] width 94 height 31
click at [617, 361] on input "True" at bounding box center [612, 356] width 10 height 8
radio input "true"
click at [733, 371] on label "False" at bounding box center [758, 356] width 94 height 31
click at [729, 361] on input "False" at bounding box center [724, 356] width 10 height 8
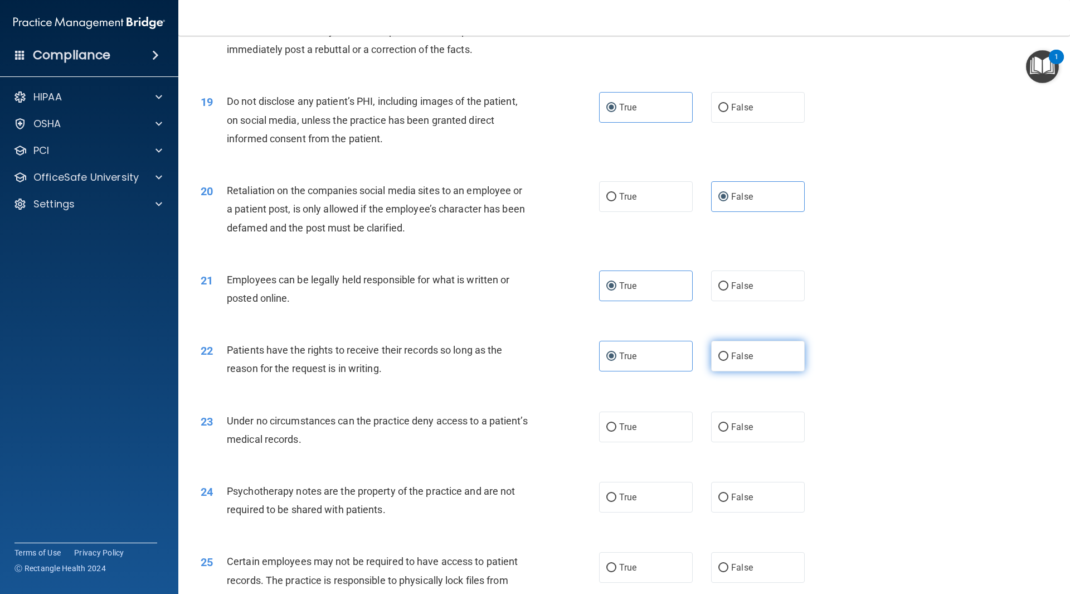
radio input "true"
click at [663, 371] on label "True" at bounding box center [646, 356] width 94 height 31
click at [617, 361] on input "True" at bounding box center [612, 356] width 10 height 8
radio input "true"
radio input "false"
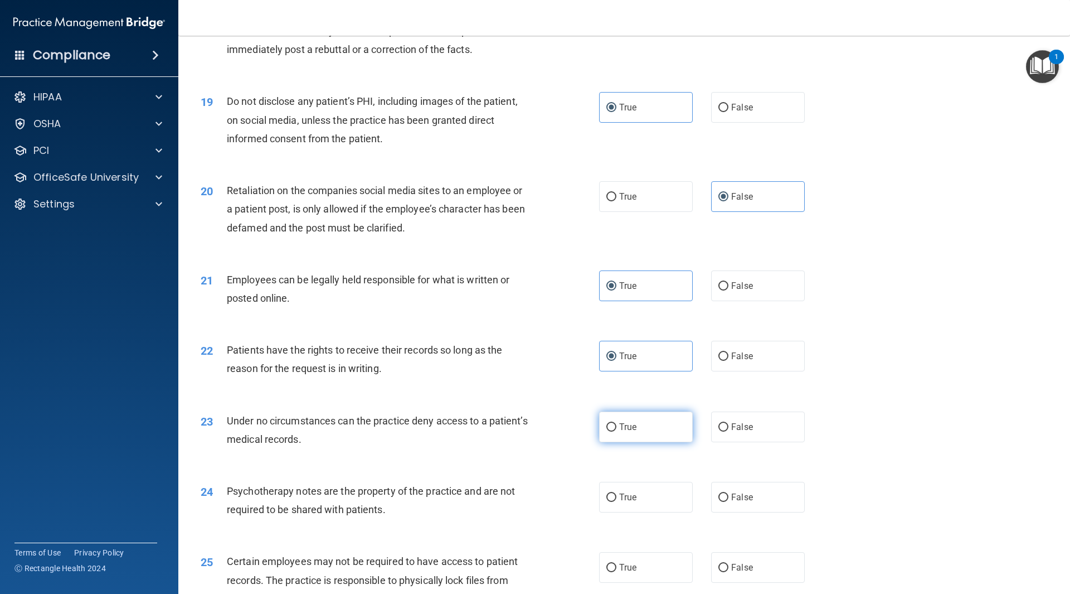
click at [661, 442] on label "True" at bounding box center [646, 426] width 94 height 31
click at [617, 432] on input "True" at bounding box center [612, 427] width 10 height 8
radio input "true"
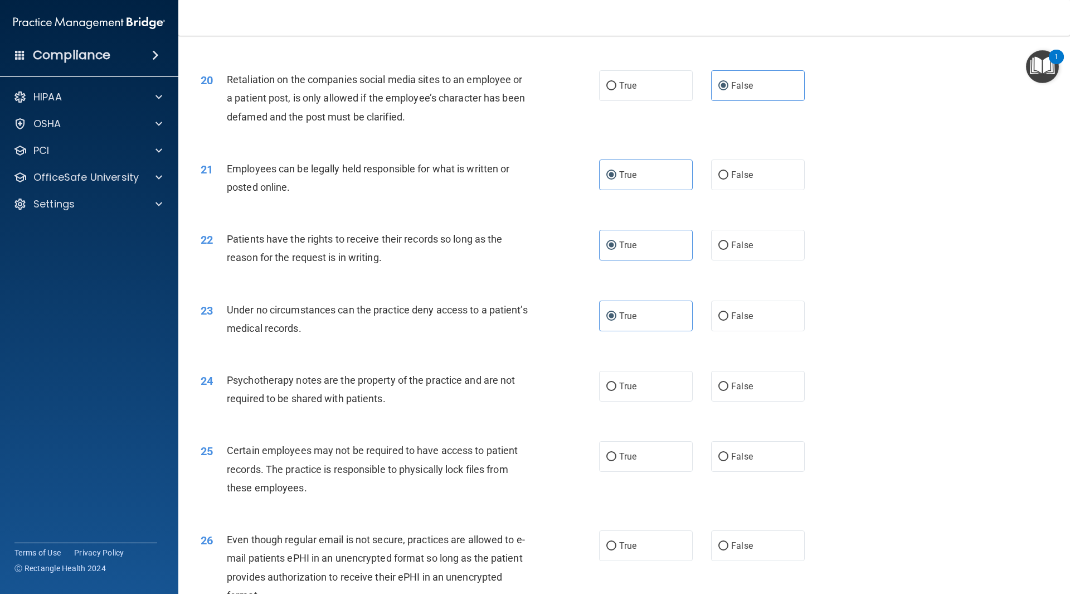
scroll to position [1728, 0]
click at [768, 401] on label "False" at bounding box center [758, 385] width 94 height 31
click at [729, 390] on input "False" at bounding box center [724, 386] width 10 height 8
radio input "true"
click at [770, 471] on label "False" at bounding box center [758, 455] width 94 height 31
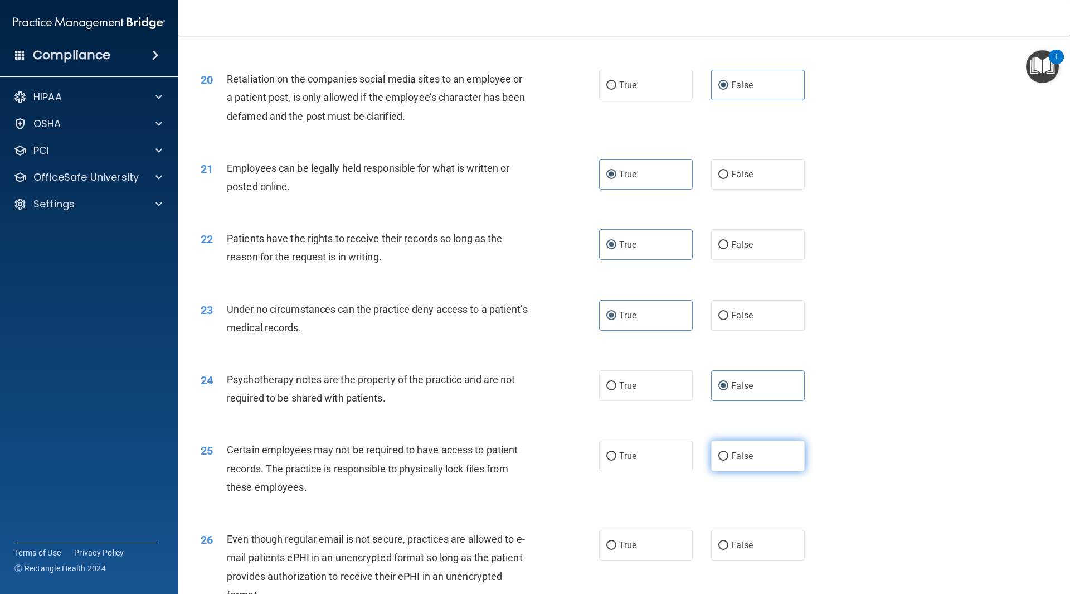
click at [729, 461] on input "False" at bounding box center [724, 456] width 10 height 8
radio input "true"
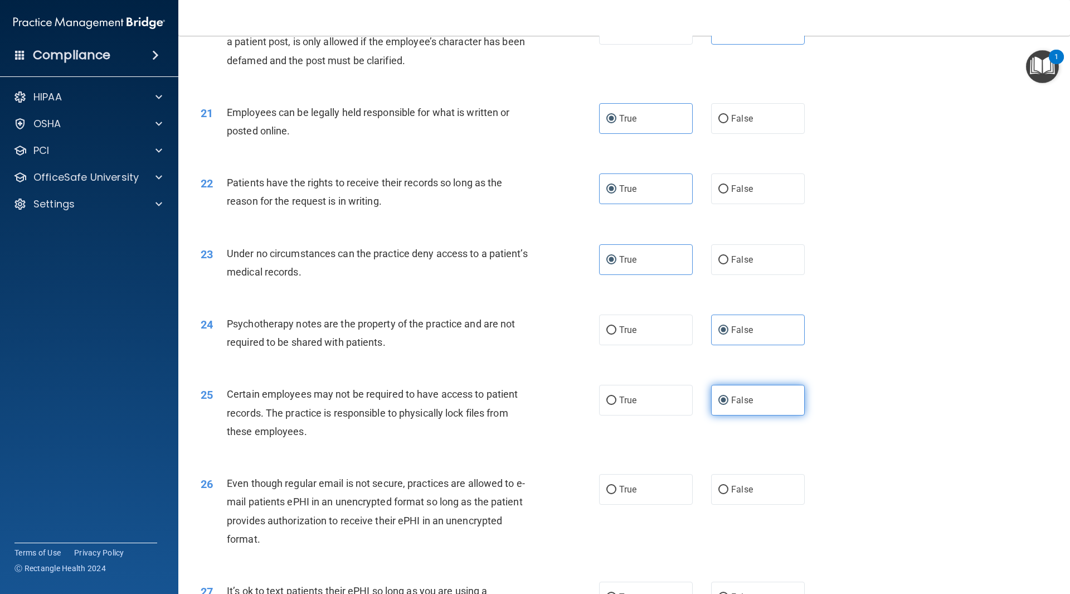
scroll to position [1840, 0]
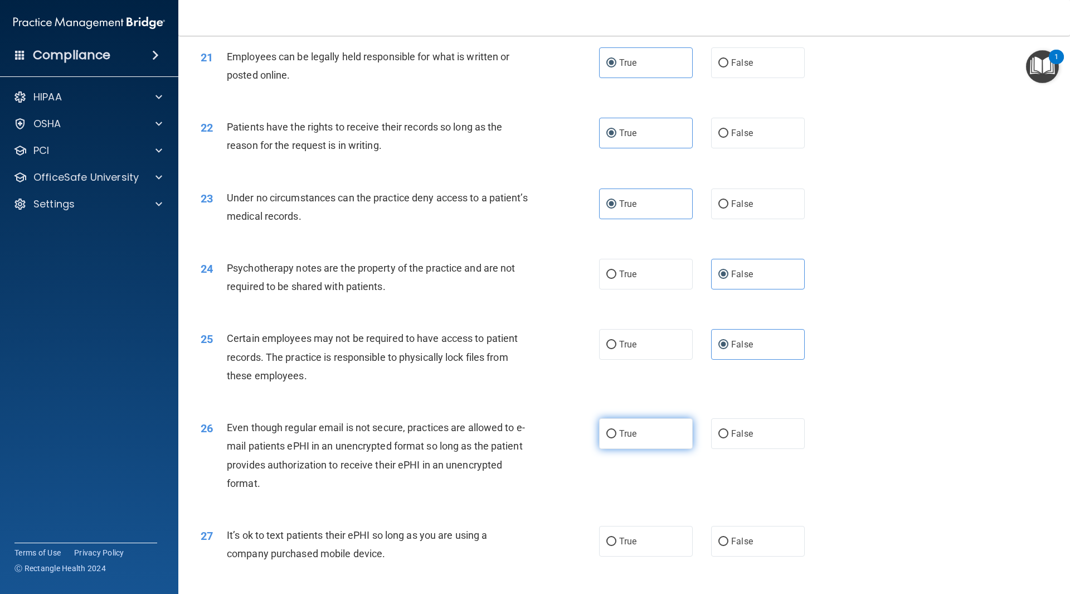
click at [641, 449] on label "True" at bounding box center [646, 433] width 94 height 31
click at [617, 438] on input "True" at bounding box center [612, 434] width 10 height 8
radio input "true"
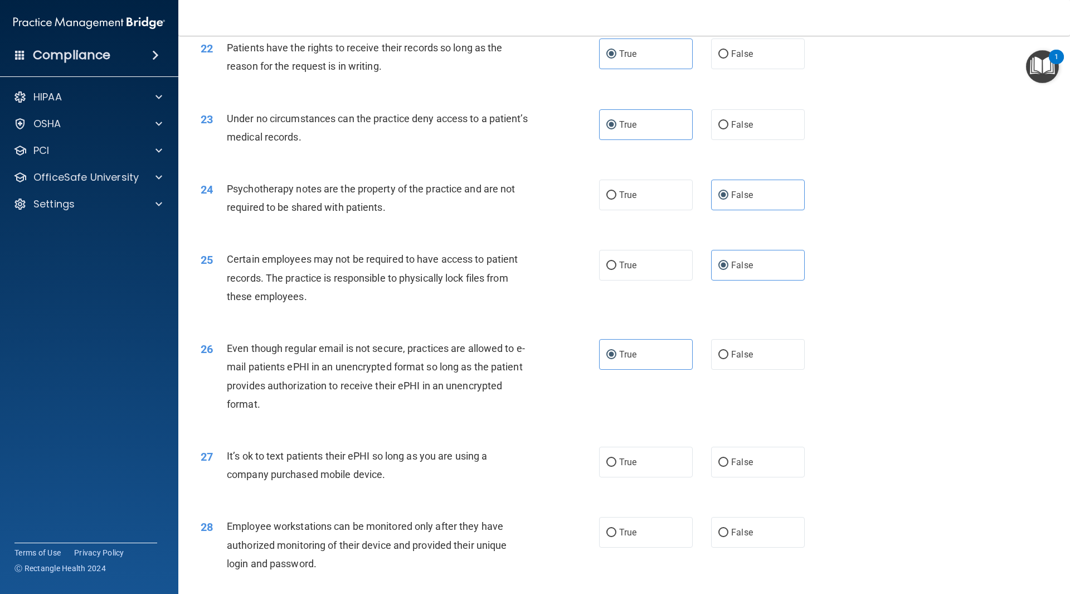
scroll to position [1951, 0]
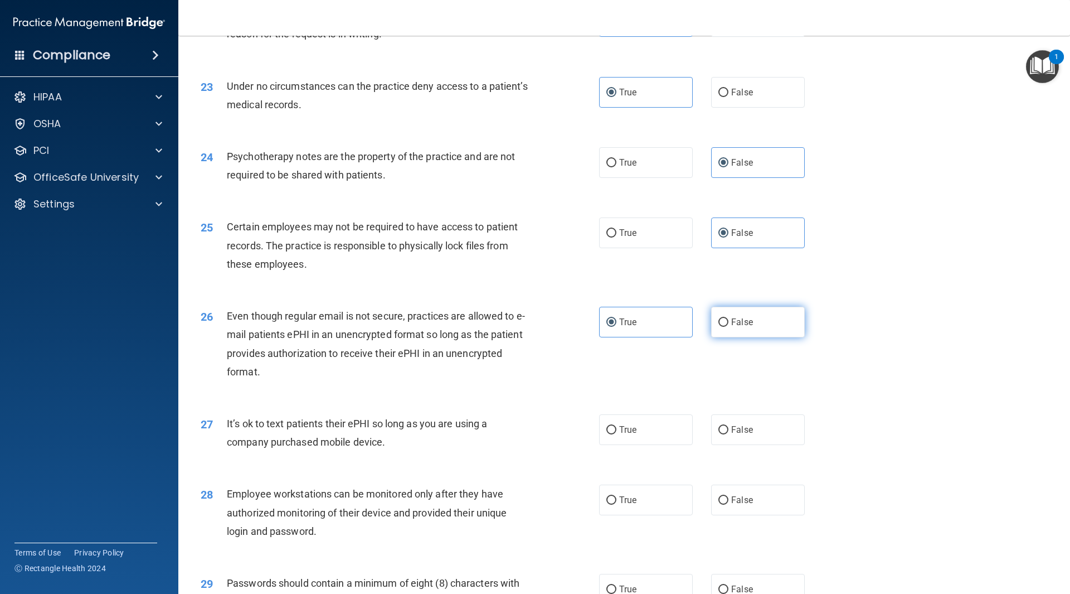
click at [739, 337] on label "False" at bounding box center [758, 322] width 94 height 31
click at [729, 327] on input "False" at bounding box center [724, 322] width 10 height 8
radio input "true"
radio input "false"
click at [766, 445] on label "False" at bounding box center [758, 429] width 94 height 31
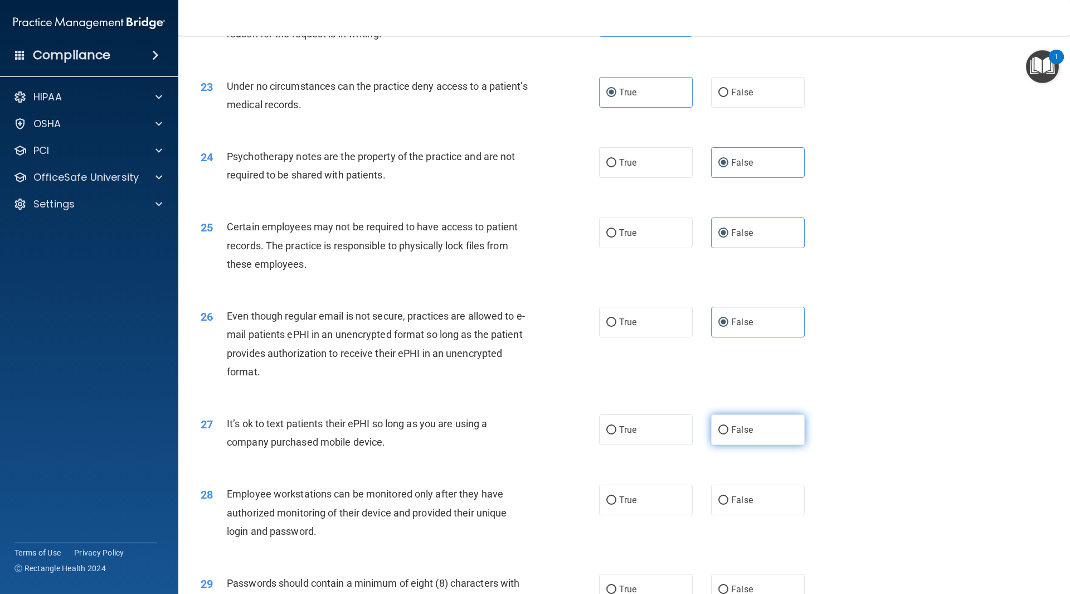
click at [729, 434] on input "False" at bounding box center [724, 430] width 10 height 8
radio input "true"
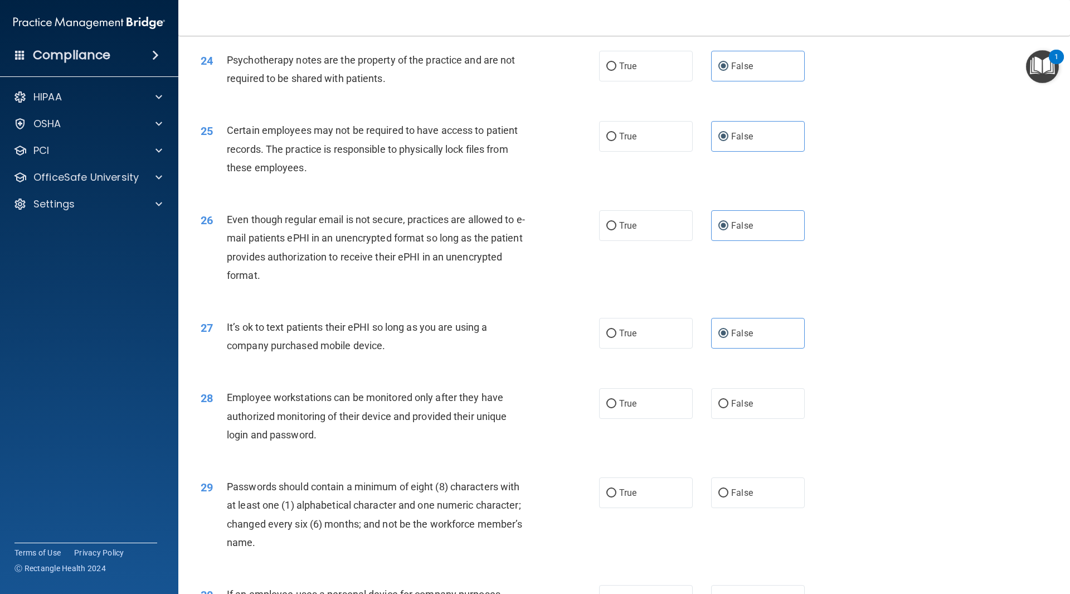
scroll to position [2063, 0]
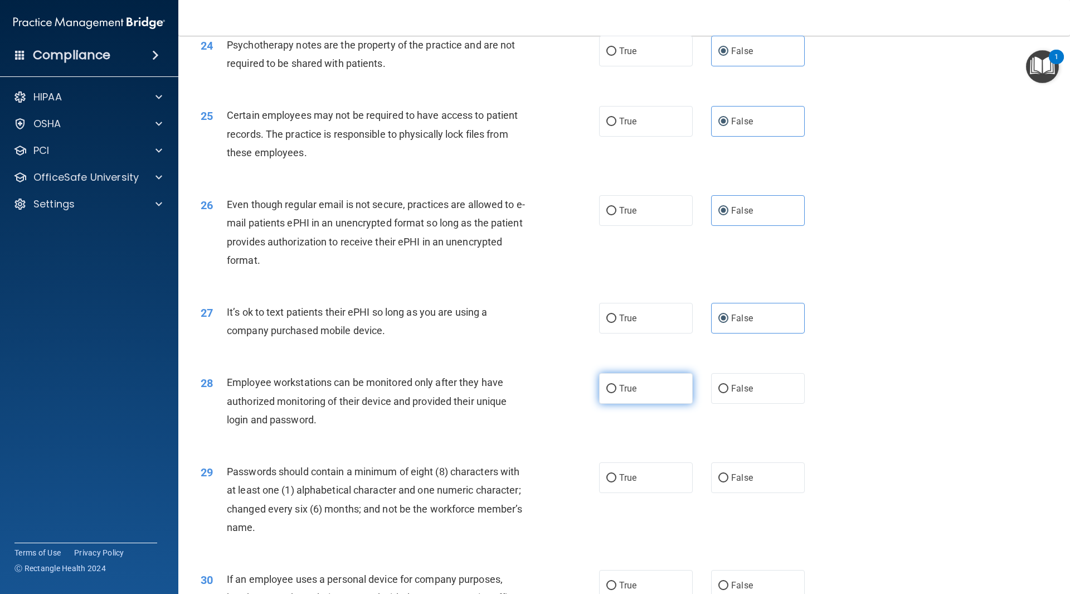
click at [627, 394] on span "True" at bounding box center [627, 388] width 17 height 11
click at [617, 393] on input "True" at bounding box center [612, 389] width 10 height 8
radio input "true"
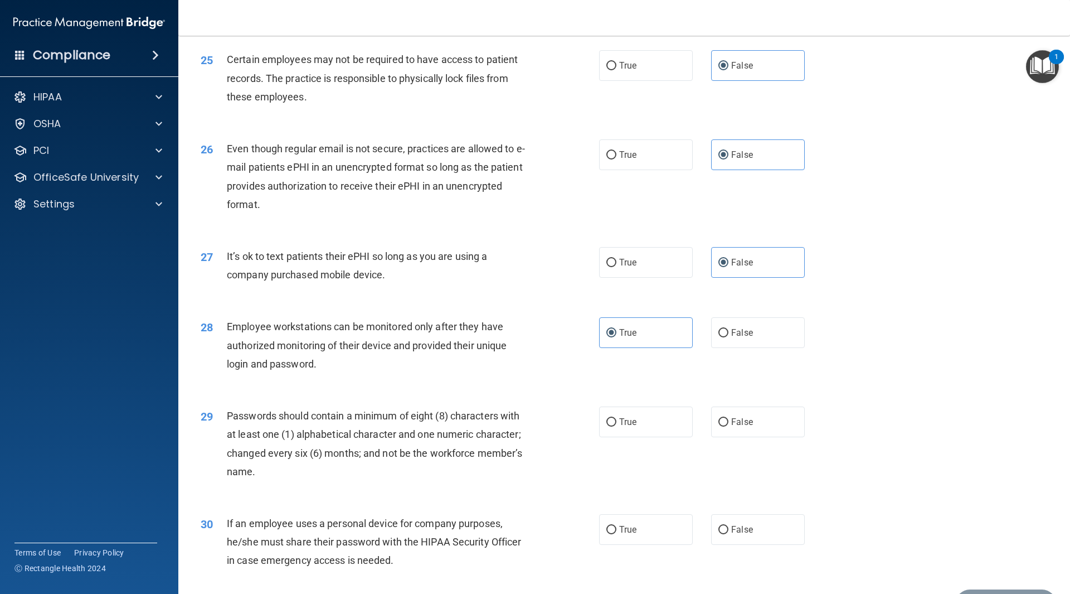
scroll to position [2174, 0]
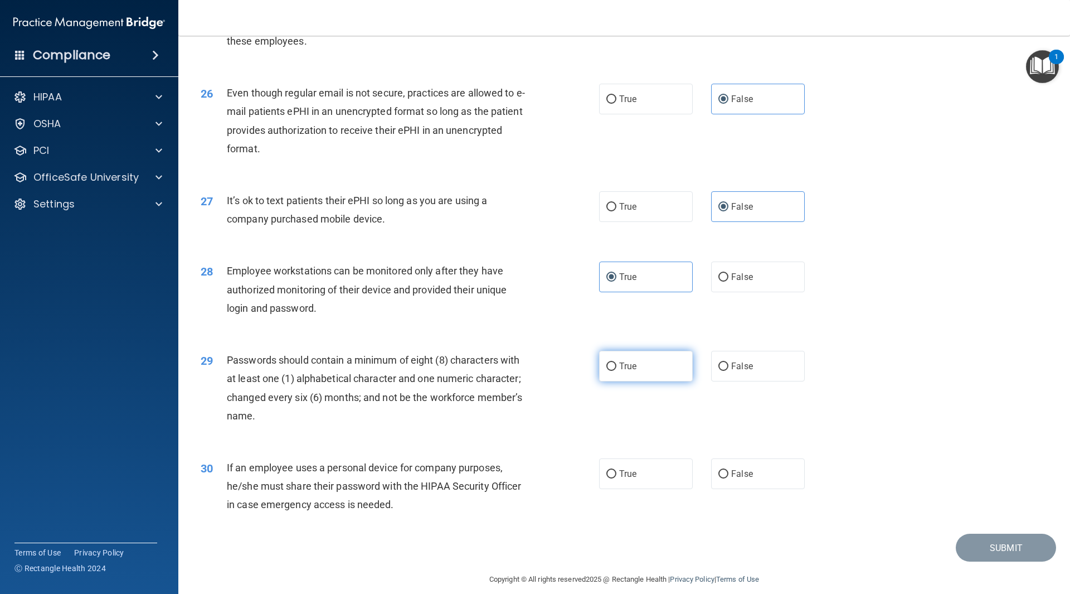
click at [661, 381] on label "True" at bounding box center [646, 366] width 94 height 31
click at [617, 371] on input "True" at bounding box center [612, 366] width 10 height 8
radio input "true"
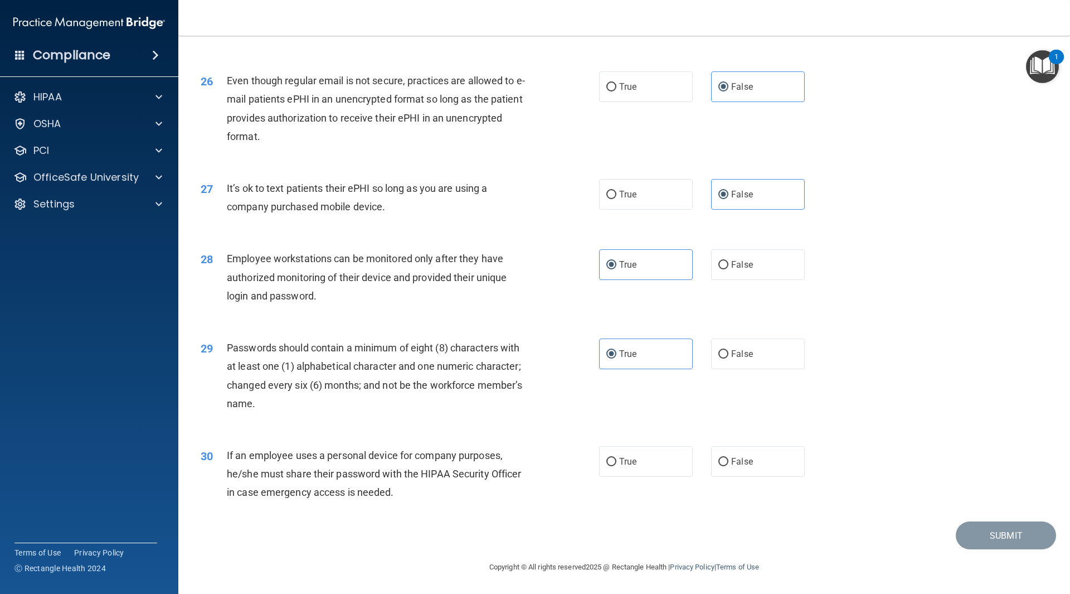
click at [745, 479] on div "30 If an employee uses a personal device for company purposes, he/she must shar…" at bounding box center [624, 476] width 864 height 89
click at [745, 463] on span "False" at bounding box center [742, 461] width 22 height 11
click at [729, 463] on input "False" at bounding box center [724, 462] width 10 height 8
radio input "true"
click at [991, 532] on button "Submit" at bounding box center [1006, 535] width 100 height 28
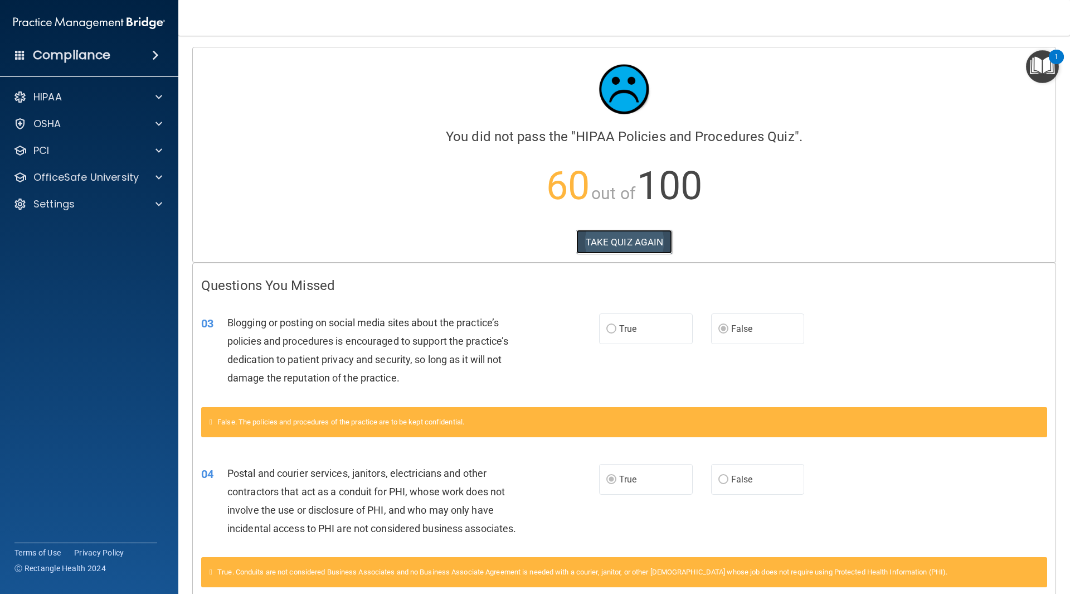
click at [655, 239] on button "TAKE QUIZ AGAIN" at bounding box center [625, 242] width 96 height 25
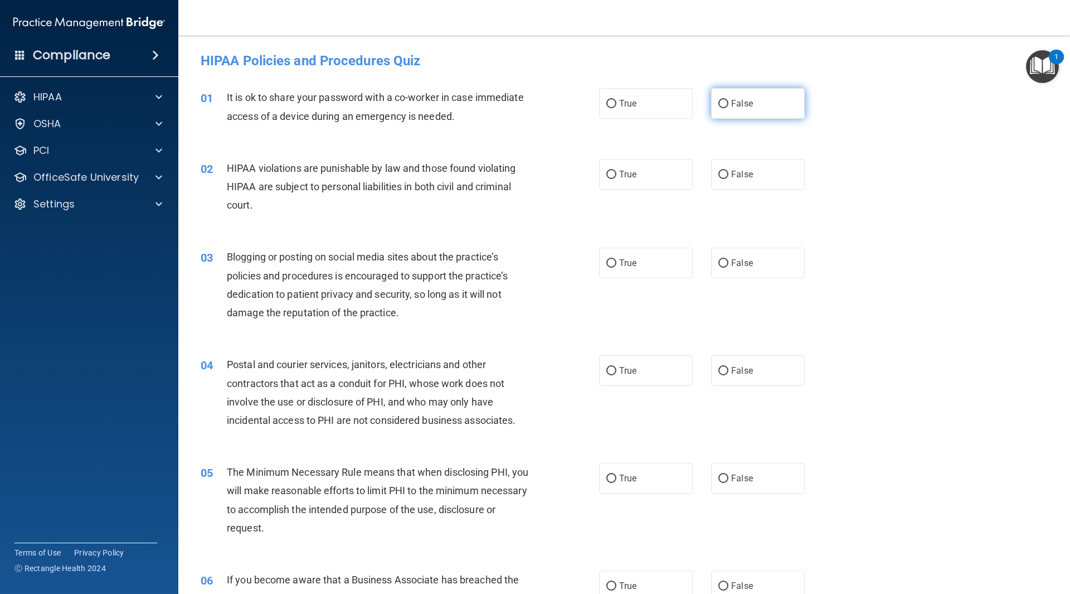
click at [725, 101] on label "False" at bounding box center [758, 103] width 94 height 31
click at [725, 101] on input "False" at bounding box center [724, 104] width 10 height 8
radio input "true"
click at [640, 176] on label "True" at bounding box center [646, 174] width 94 height 31
click at [617, 176] on input "True" at bounding box center [612, 175] width 10 height 8
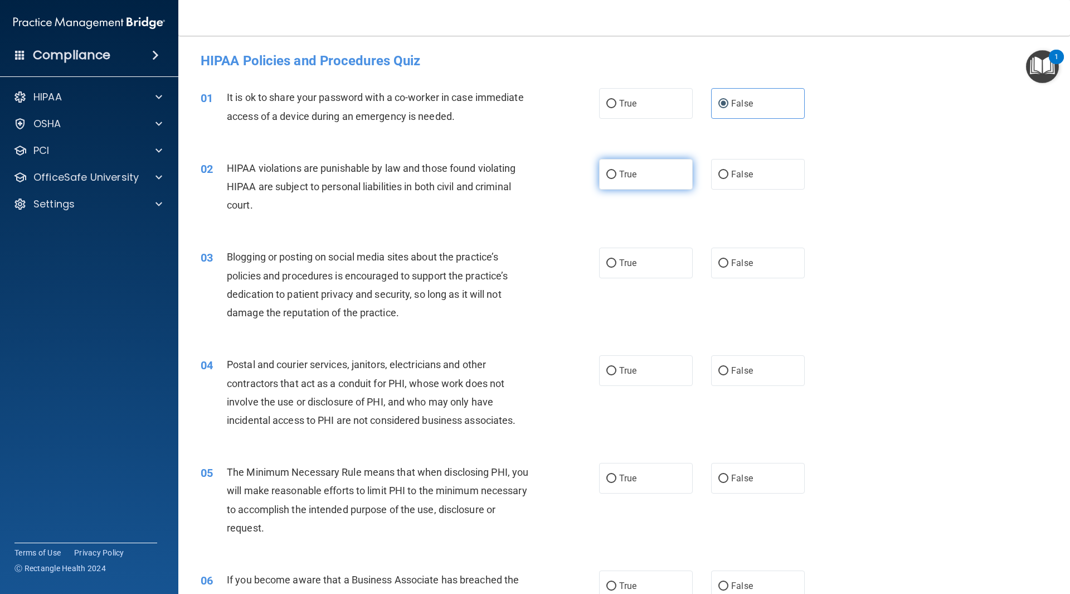
radio input "true"
click at [738, 268] on span "False" at bounding box center [742, 263] width 22 height 11
click at [729, 268] on input "False" at bounding box center [724, 263] width 10 height 8
radio input "true"
click at [631, 373] on span "True" at bounding box center [627, 370] width 17 height 11
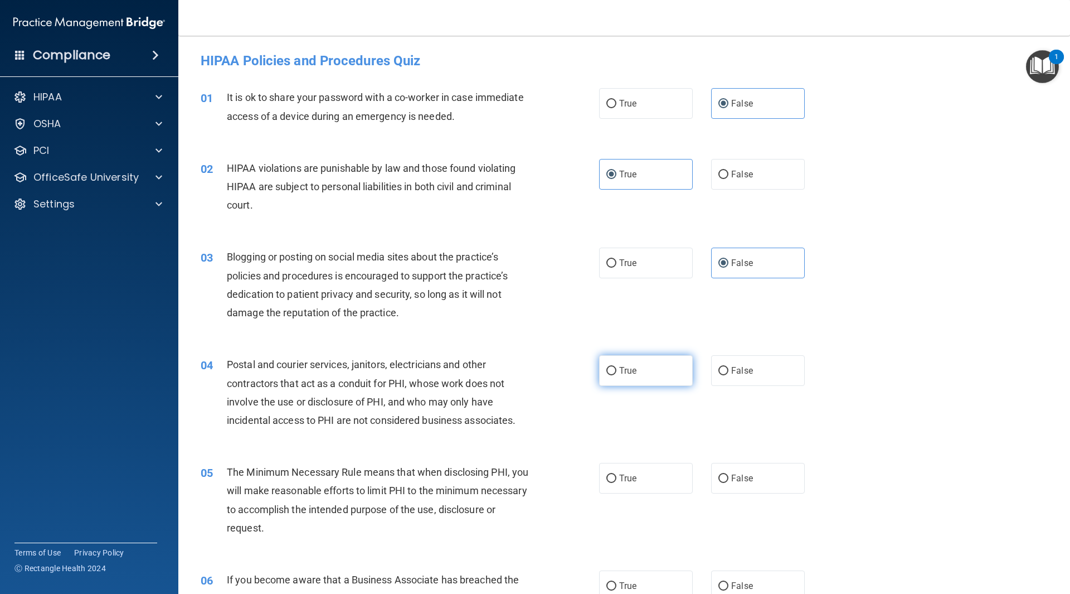
click at [617, 373] on input "True" at bounding box center [612, 371] width 10 height 8
radio input "true"
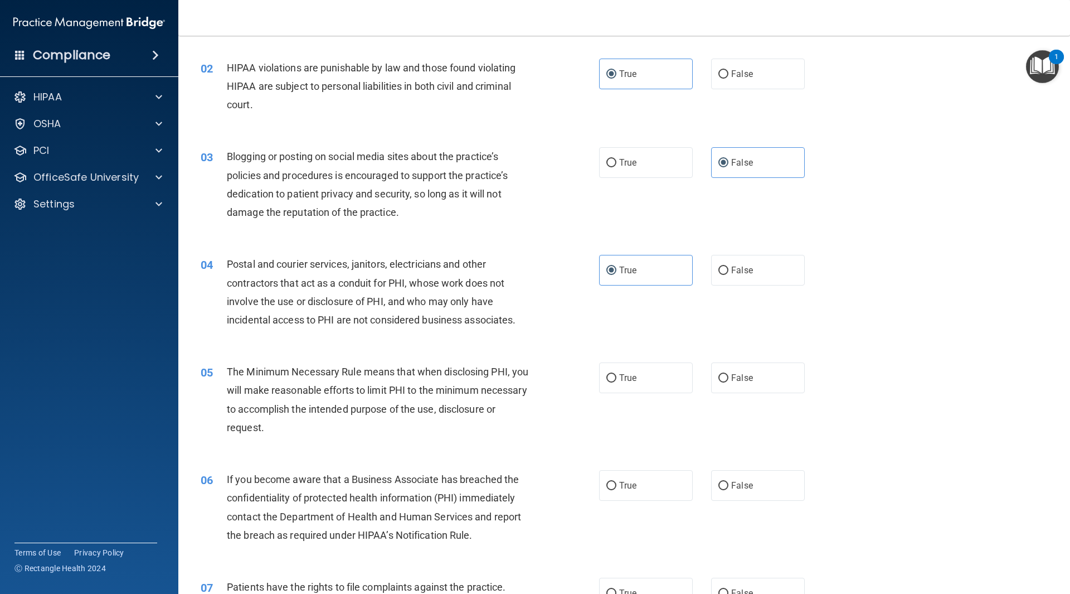
scroll to position [112, 0]
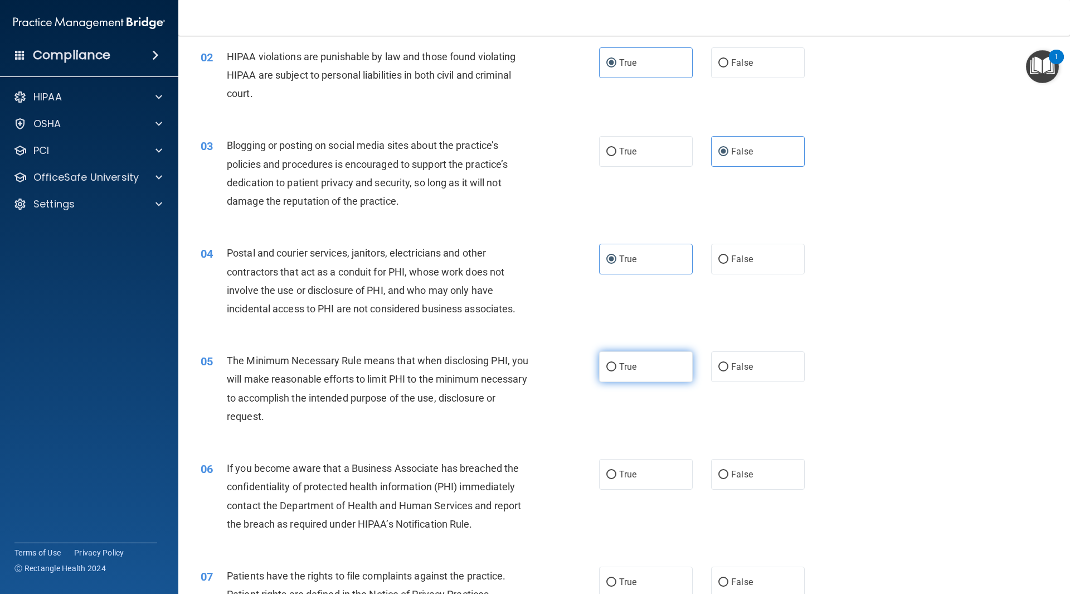
click at [651, 368] on label "True" at bounding box center [646, 366] width 94 height 31
click at [617, 368] on input "True" at bounding box center [612, 367] width 10 height 8
radio input "true"
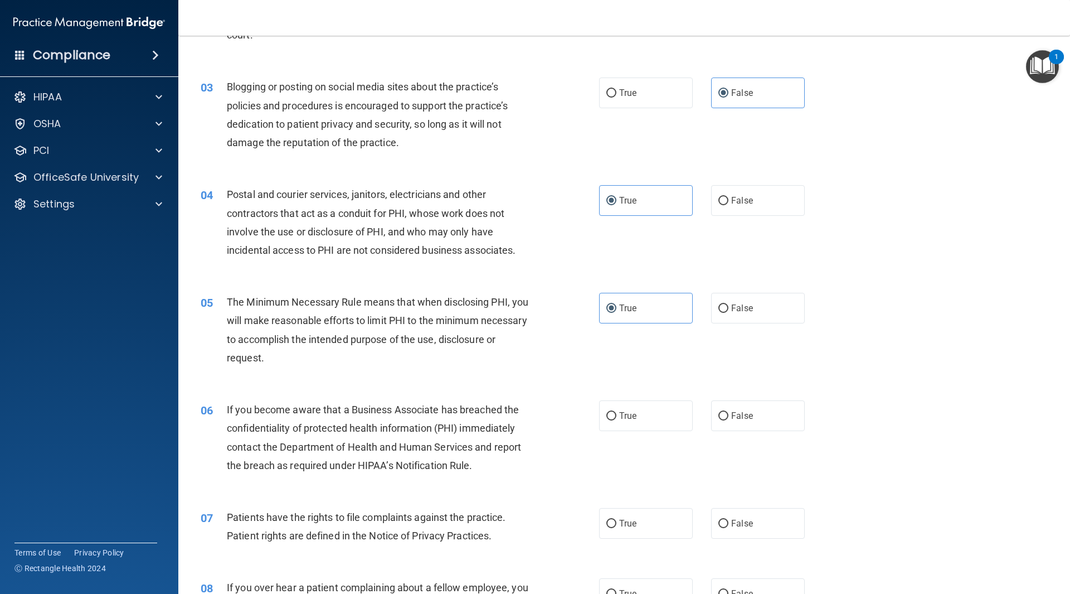
scroll to position [223, 0]
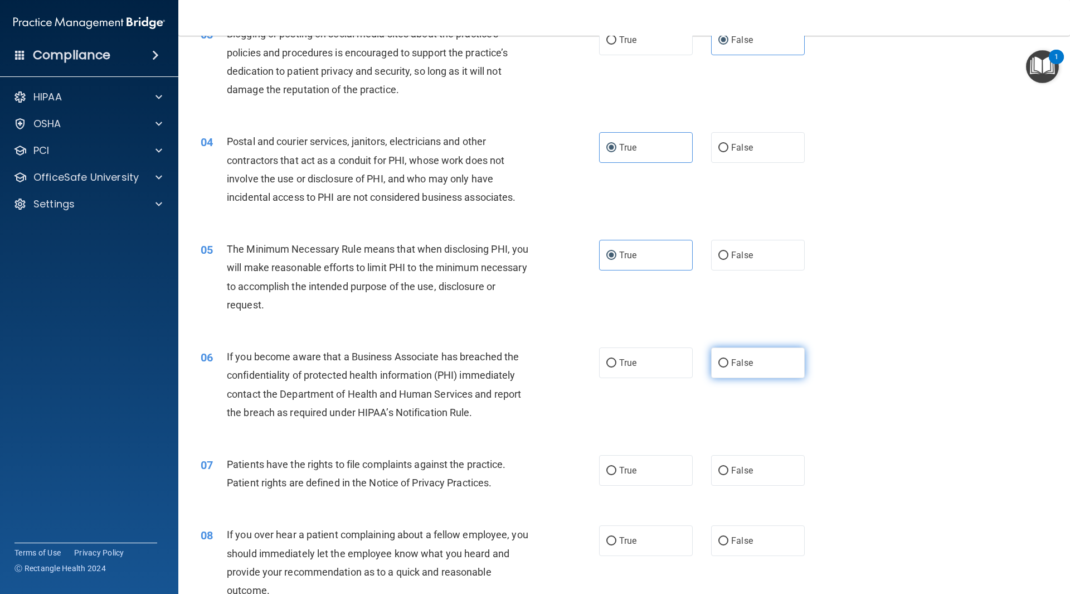
click at [762, 369] on label "False" at bounding box center [758, 362] width 94 height 31
click at [729, 367] on input "False" at bounding box center [724, 363] width 10 height 8
radio input "true"
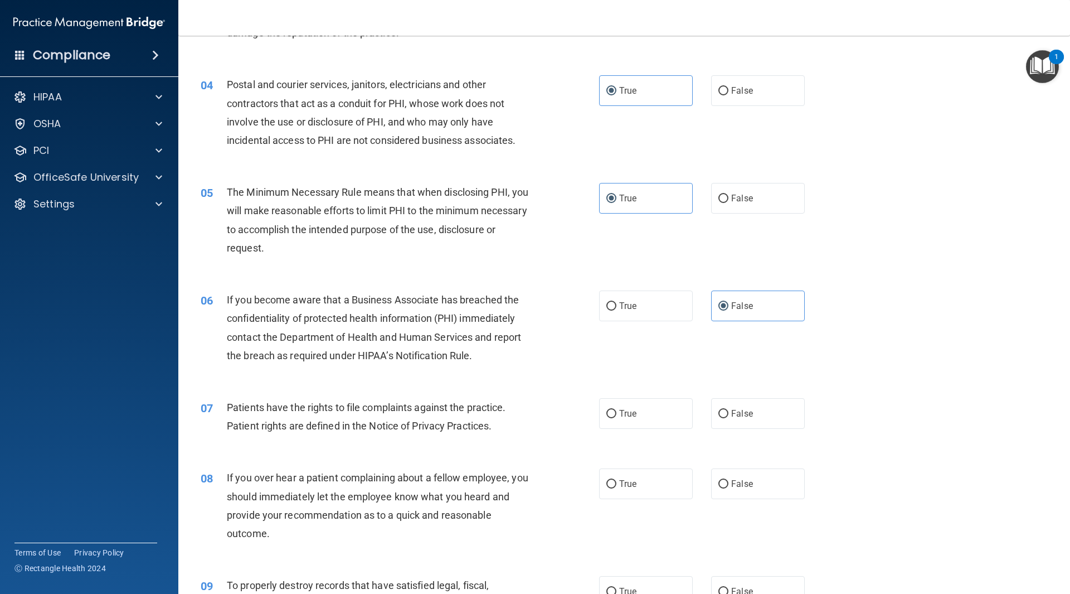
scroll to position [335, 0]
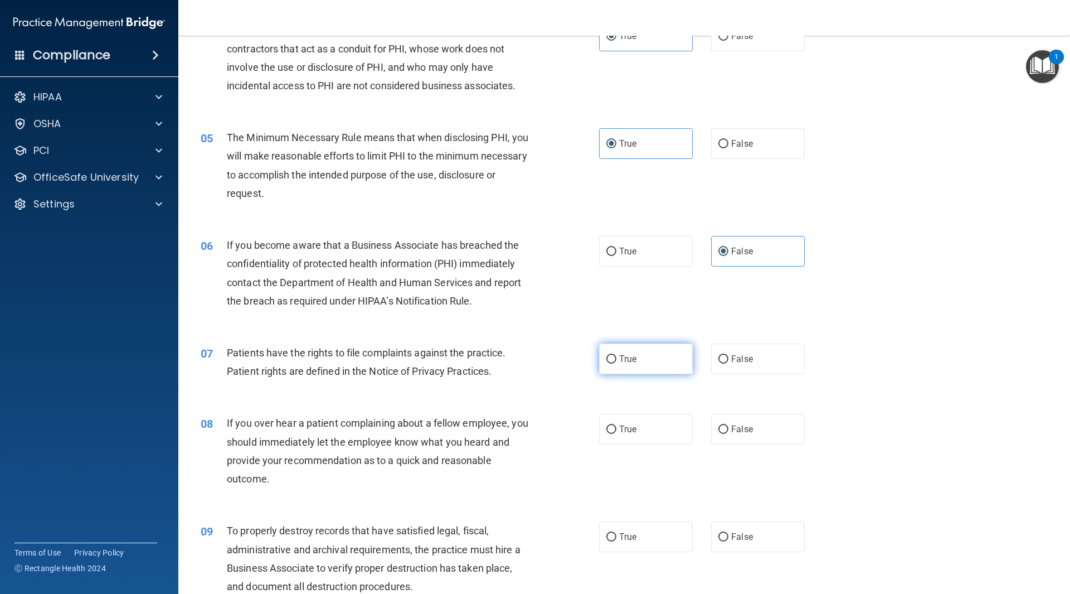
click at [648, 361] on label "True" at bounding box center [646, 358] width 94 height 31
click at [617, 361] on input "True" at bounding box center [612, 359] width 10 height 8
radio input "true"
click at [744, 423] on label "False" at bounding box center [758, 429] width 94 height 31
click at [729, 425] on input "False" at bounding box center [724, 429] width 10 height 8
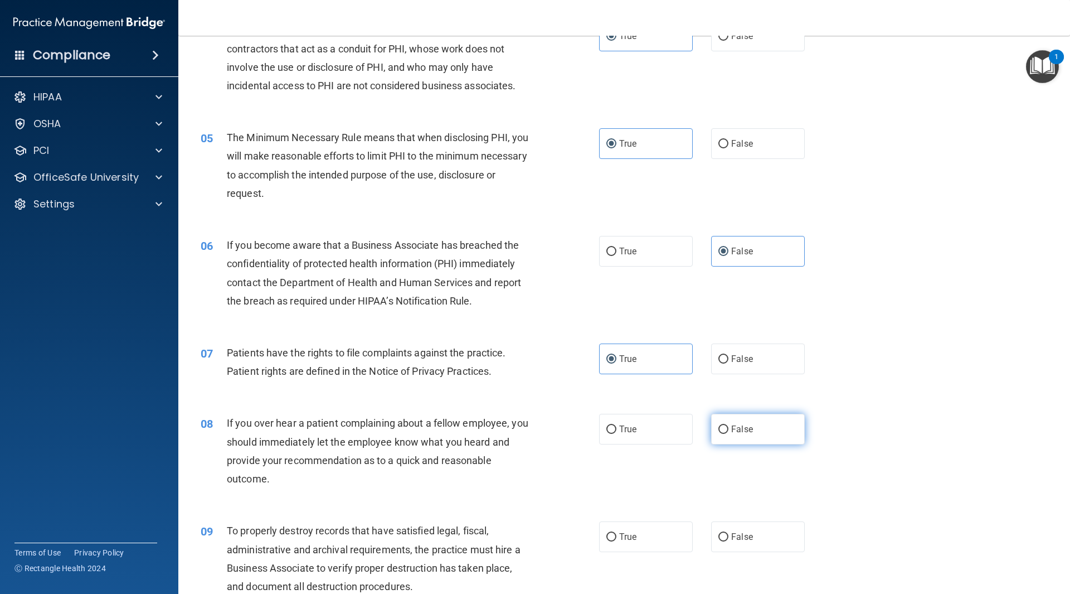
radio input "true"
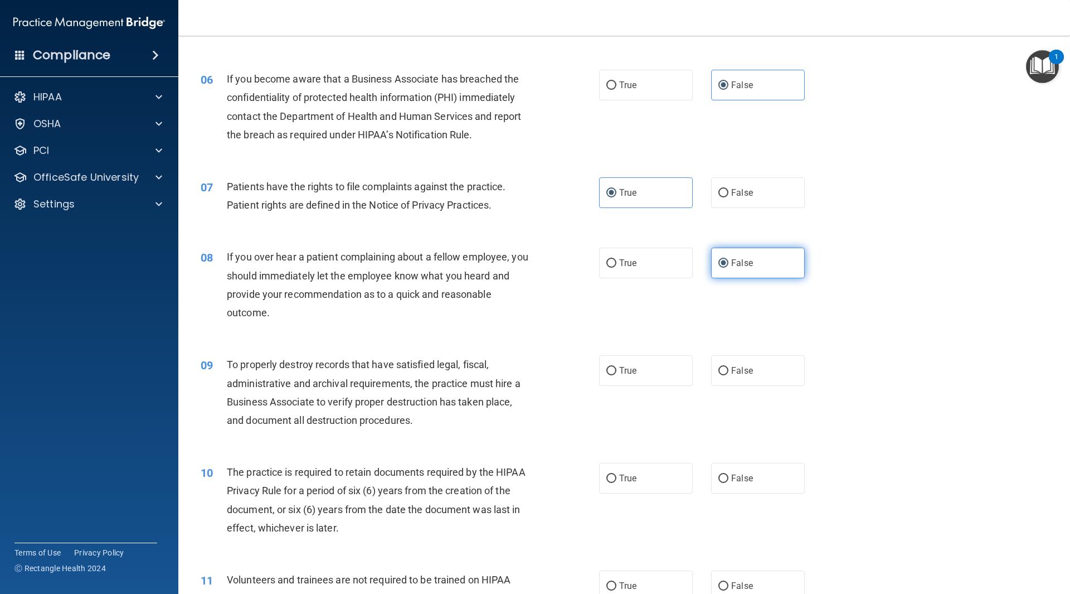
scroll to position [502, 0]
click at [733, 370] on span "False" at bounding box center [742, 369] width 22 height 11
click at [729, 370] on input "False" at bounding box center [724, 370] width 10 height 8
radio input "true"
click at [628, 479] on span "True" at bounding box center [627, 477] width 17 height 11
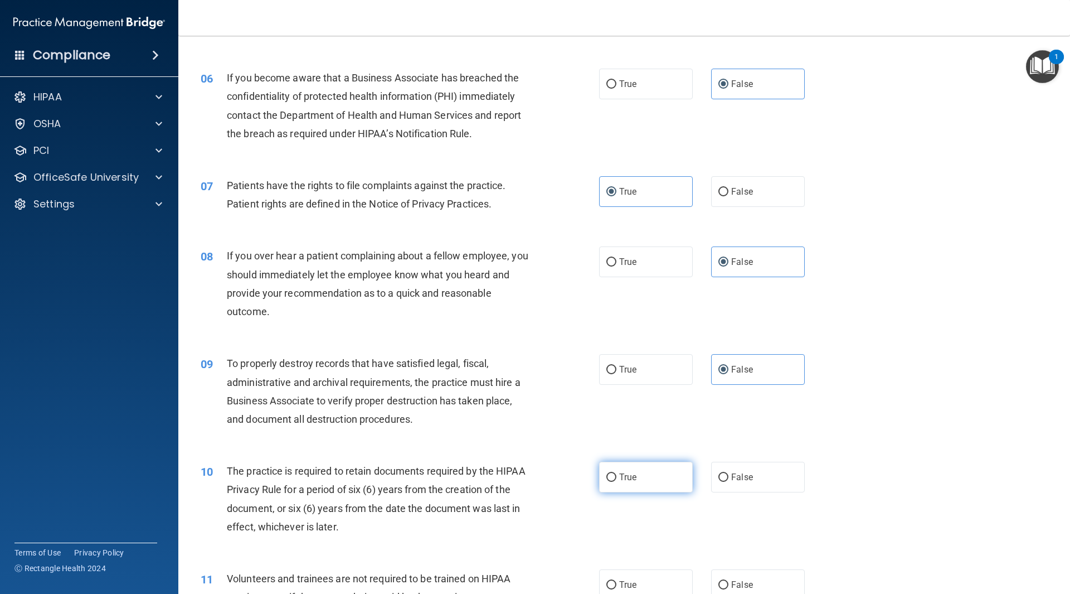
click at [617, 479] on input "True" at bounding box center [612, 477] width 10 height 8
radio input "true"
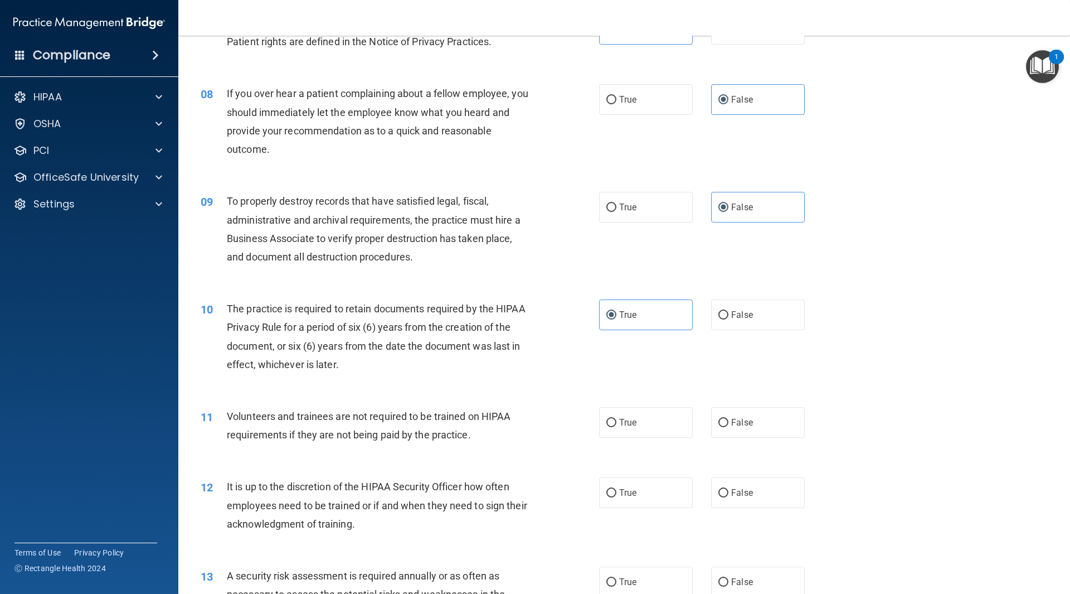
scroll to position [669, 0]
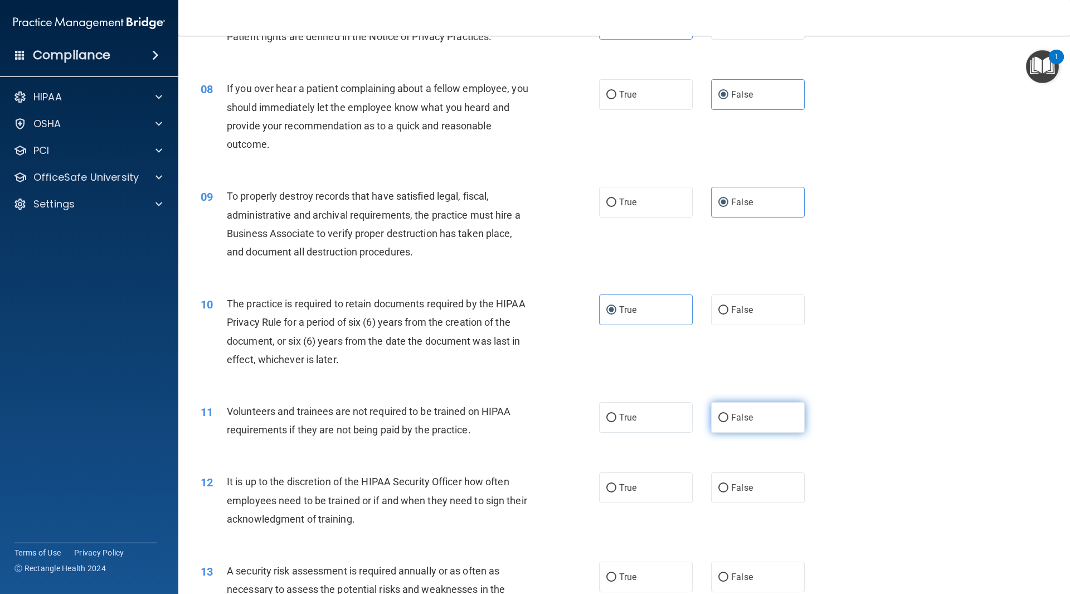
click at [731, 418] on span "False" at bounding box center [742, 417] width 22 height 11
click at [727, 418] on input "False" at bounding box center [724, 418] width 10 height 8
radio input "true"
click at [723, 490] on input "False" at bounding box center [724, 488] width 10 height 8
radio input "true"
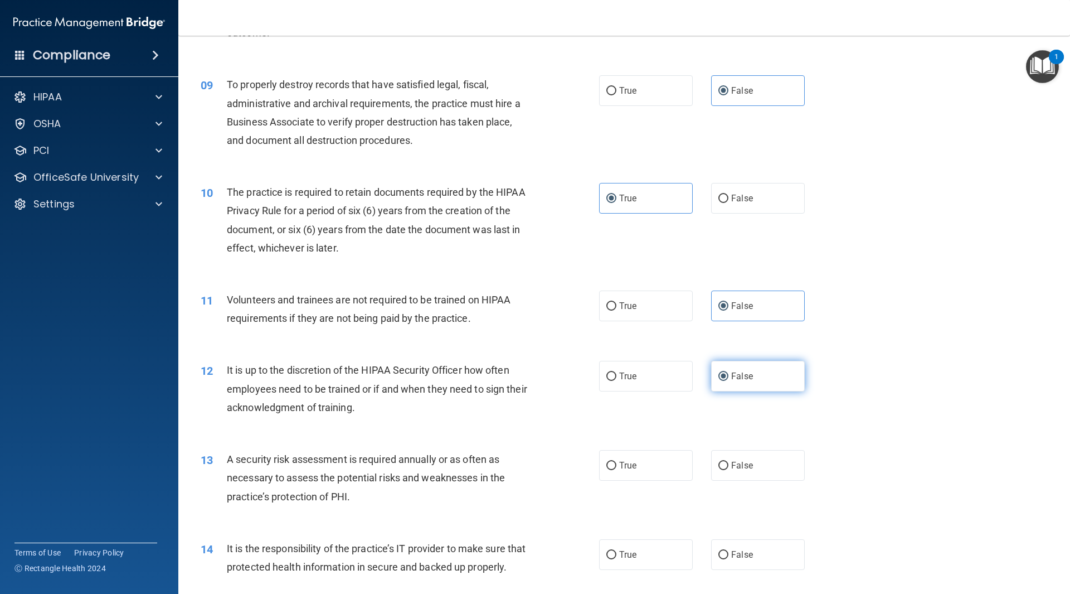
scroll to position [836, 0]
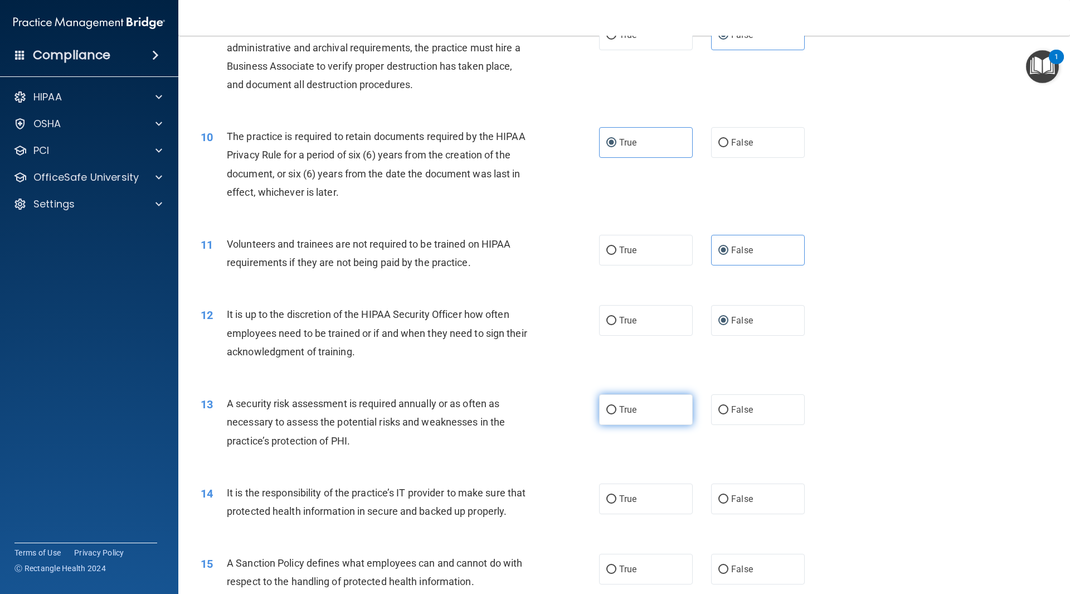
click at [651, 413] on label "True" at bounding box center [646, 409] width 94 height 31
click at [617, 413] on input "True" at bounding box center [612, 410] width 10 height 8
radio input "true"
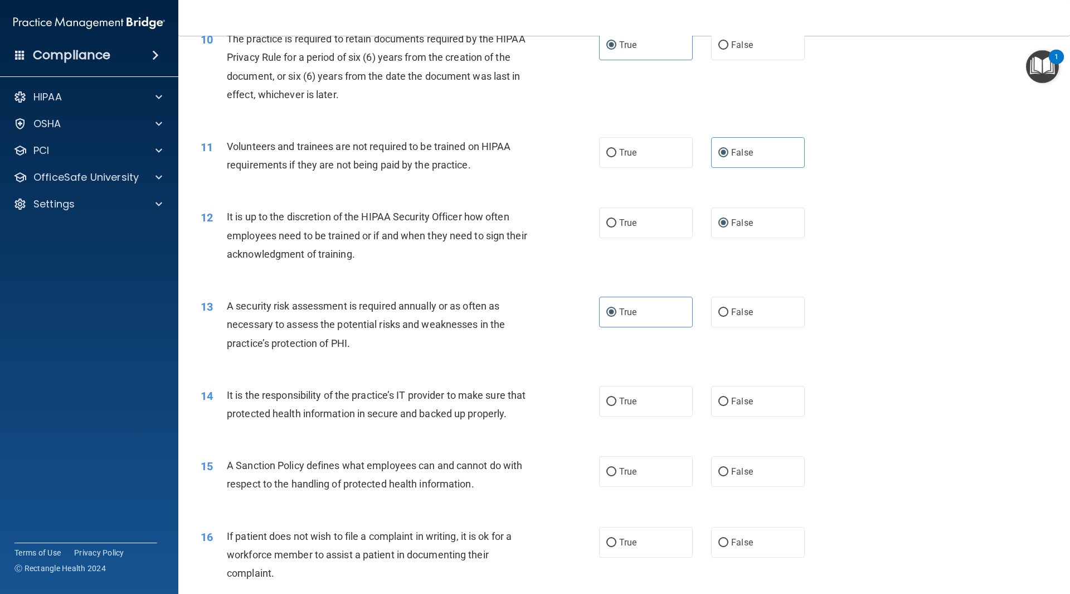
scroll to position [948, 0]
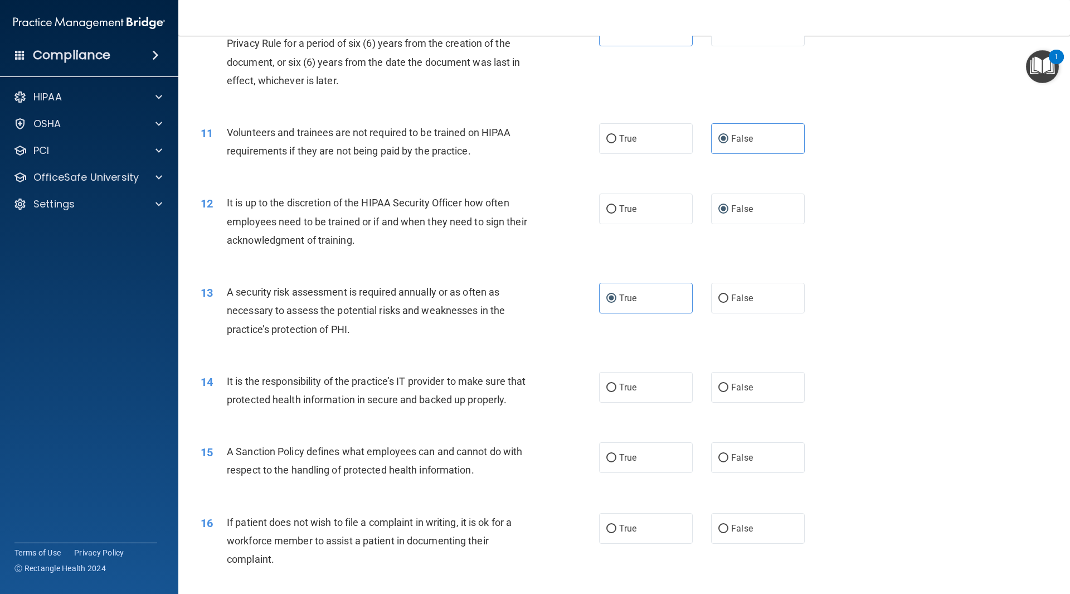
click at [718, 362] on div "14 It is the responsibility of the practice’s IT provider to make sure that pro…" at bounding box center [624, 393] width 864 height 70
click at [719, 388] on input "False" at bounding box center [724, 388] width 10 height 8
radio input "true"
click at [738, 470] on label "False" at bounding box center [758, 457] width 94 height 31
click at [729, 462] on input "False" at bounding box center [724, 458] width 10 height 8
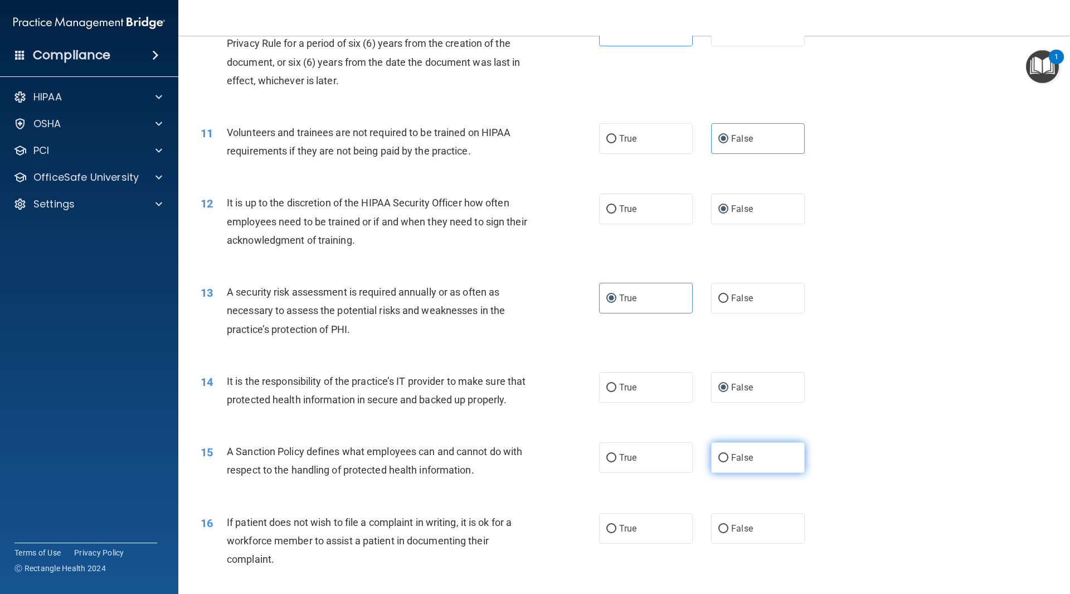
radio input "true"
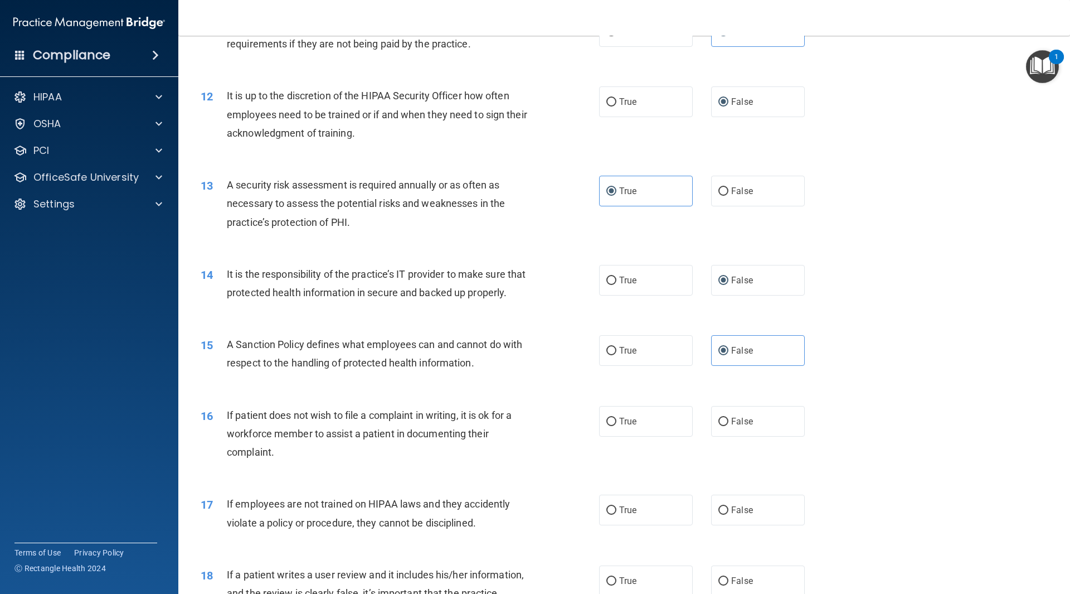
scroll to position [1059, 0]
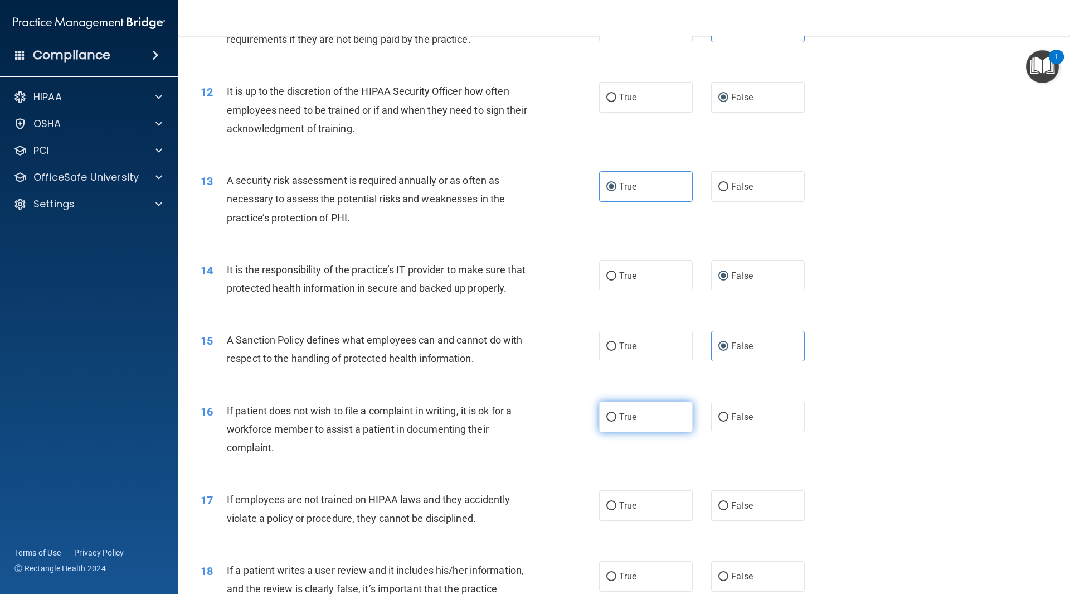
click at [634, 432] on label "True" at bounding box center [646, 416] width 94 height 31
click at [617, 422] on input "True" at bounding box center [612, 417] width 10 height 8
radio input "true"
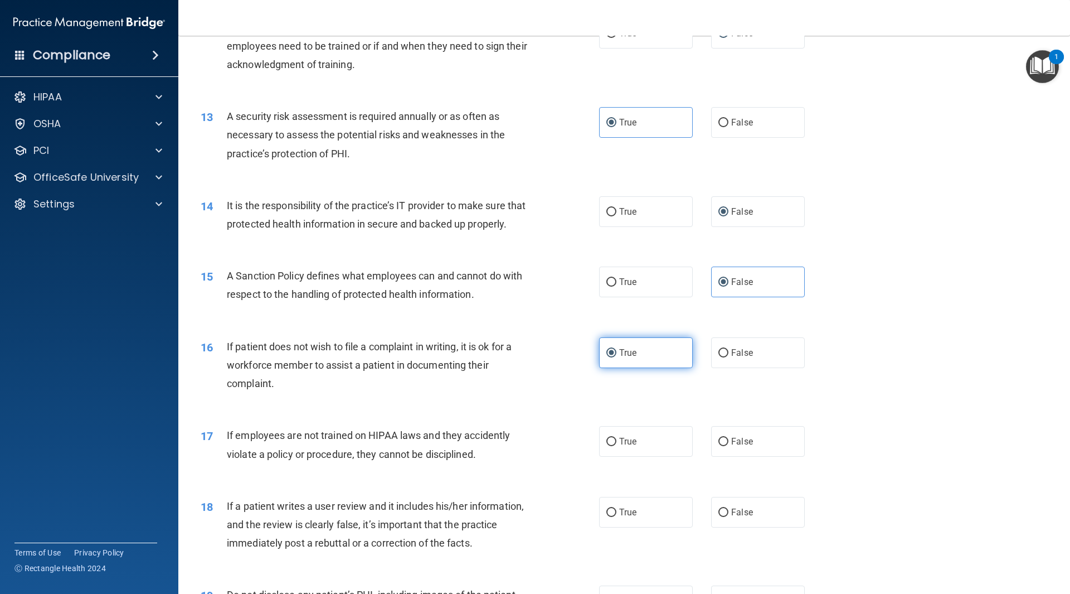
scroll to position [1171, 0]
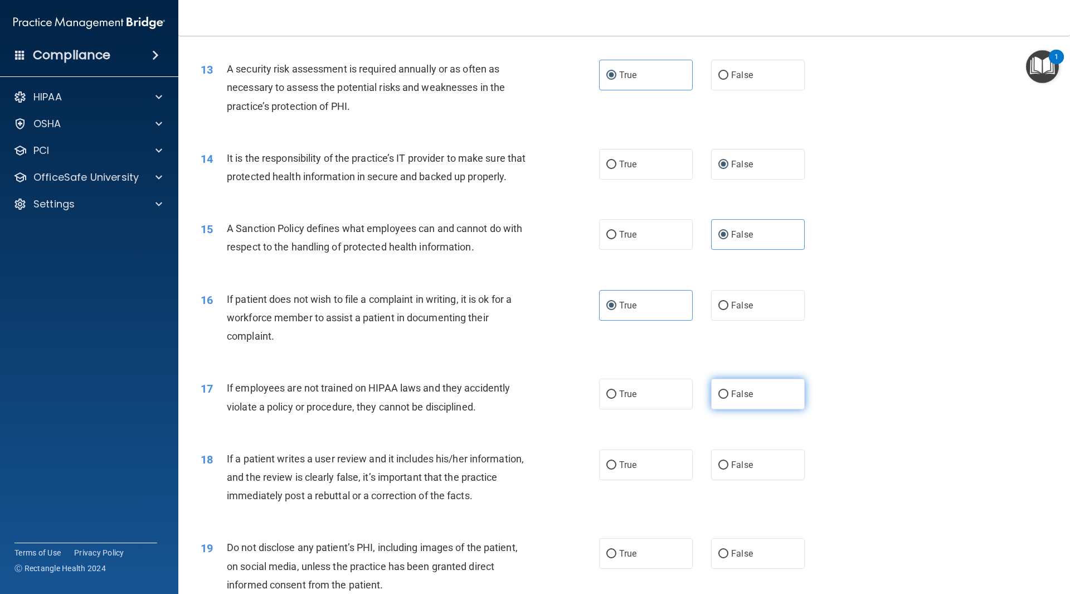
click at [735, 409] on label "False" at bounding box center [758, 394] width 94 height 31
click at [729, 399] on input "False" at bounding box center [724, 394] width 10 height 8
radio input "true"
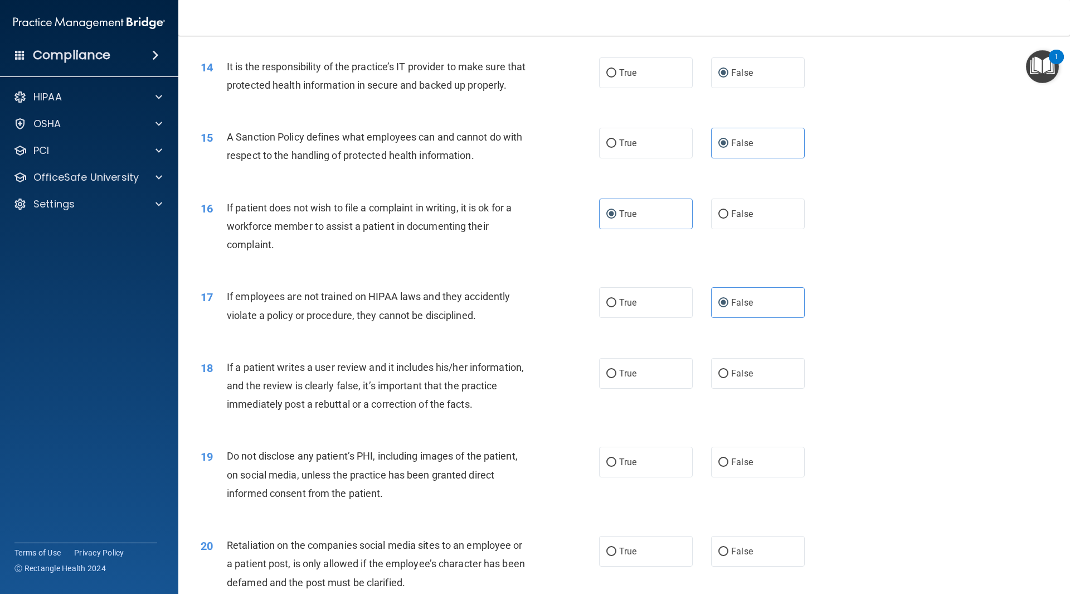
scroll to position [1282, 0]
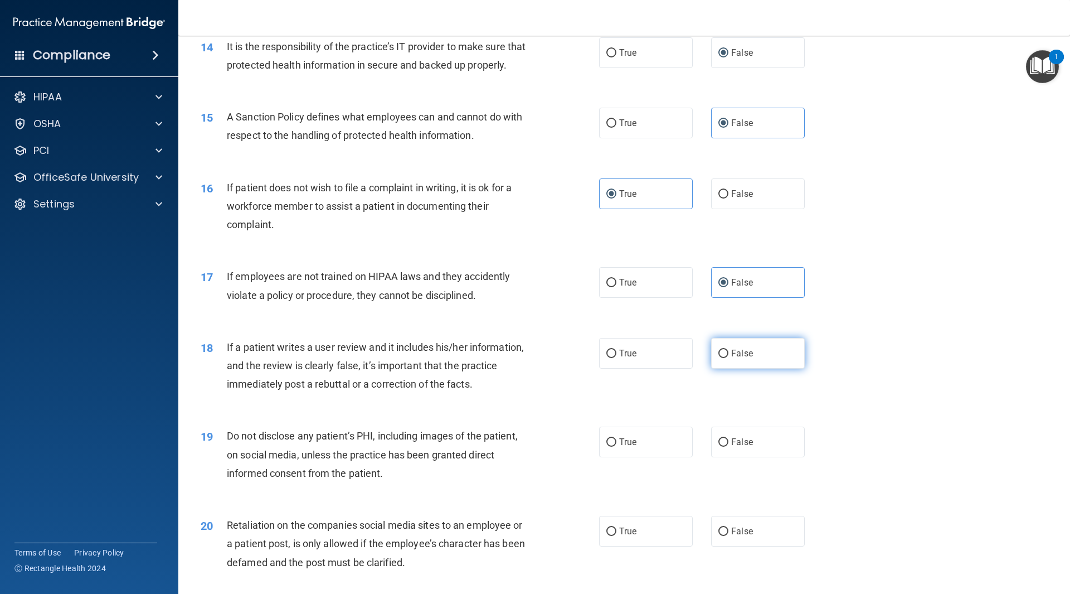
click at [738, 359] on span "False" at bounding box center [742, 353] width 22 height 11
click at [729, 358] on input "False" at bounding box center [724, 354] width 10 height 8
radio input "true"
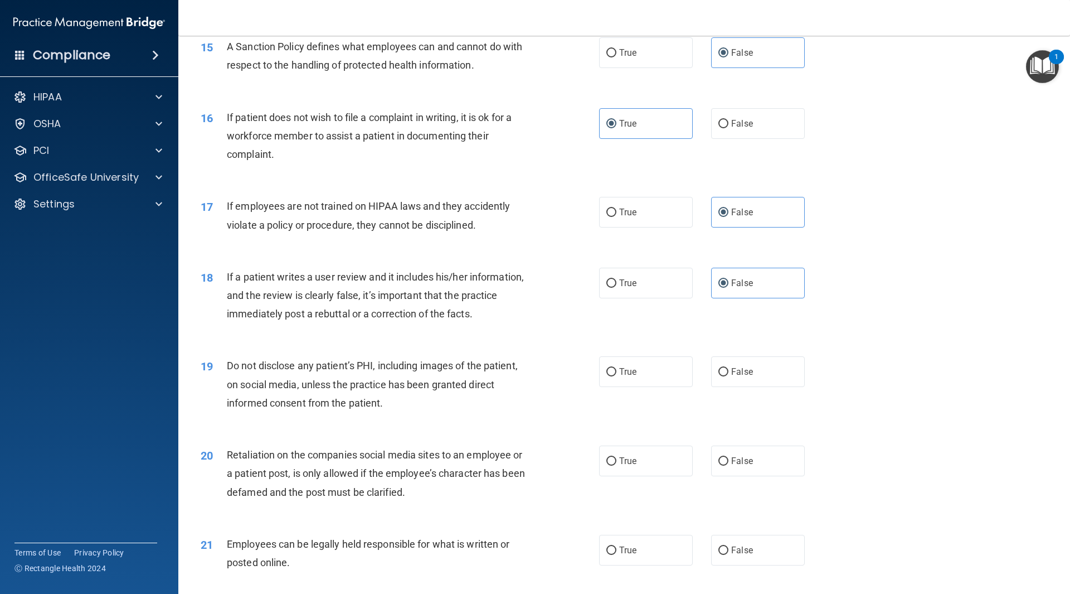
scroll to position [1394, 0]
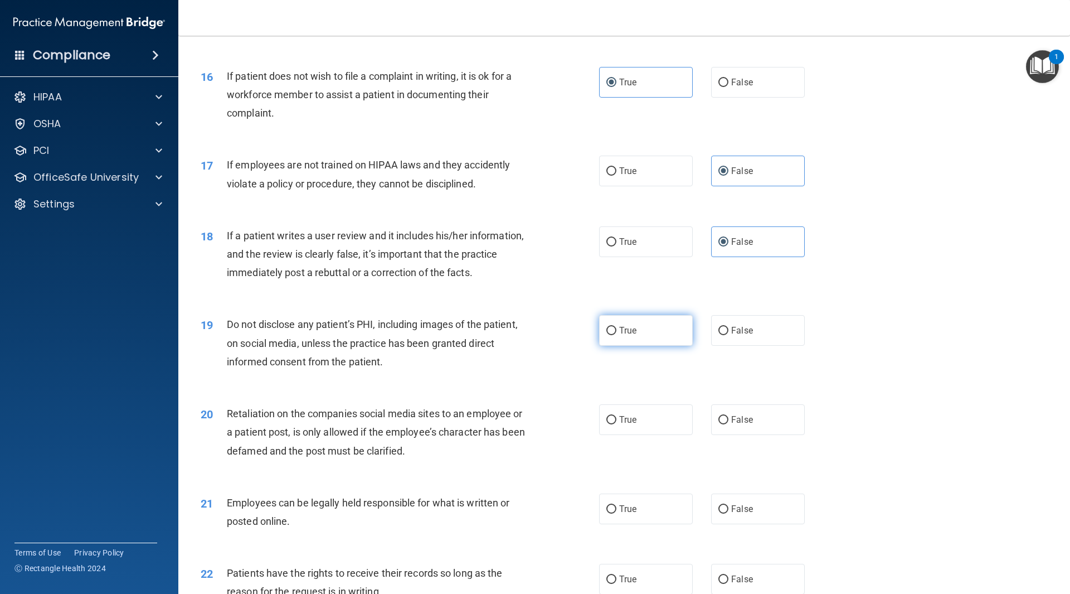
click at [632, 336] on span "True" at bounding box center [627, 330] width 17 height 11
click at [617, 335] on input "True" at bounding box center [612, 331] width 10 height 8
radio input "true"
click at [748, 435] on label "False" at bounding box center [758, 419] width 94 height 31
click at [729, 424] on input "False" at bounding box center [724, 420] width 10 height 8
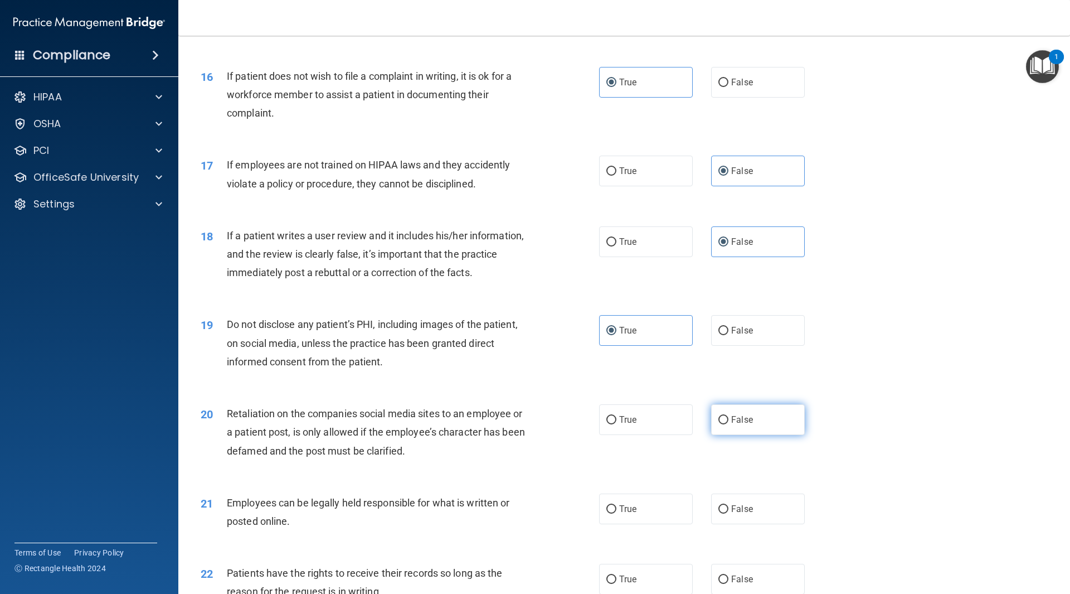
radio input "true"
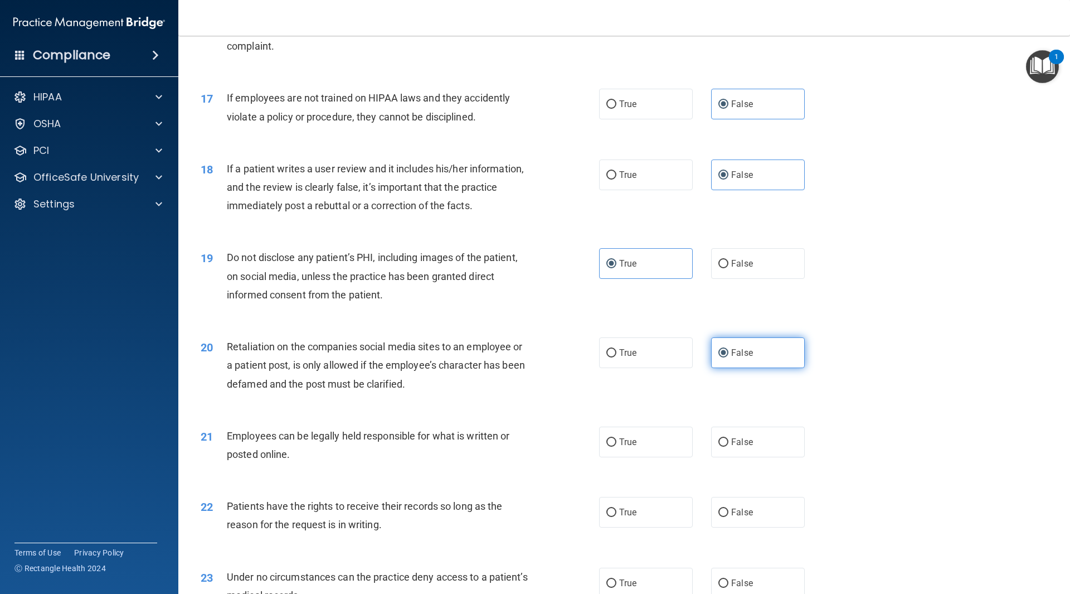
scroll to position [1505, 0]
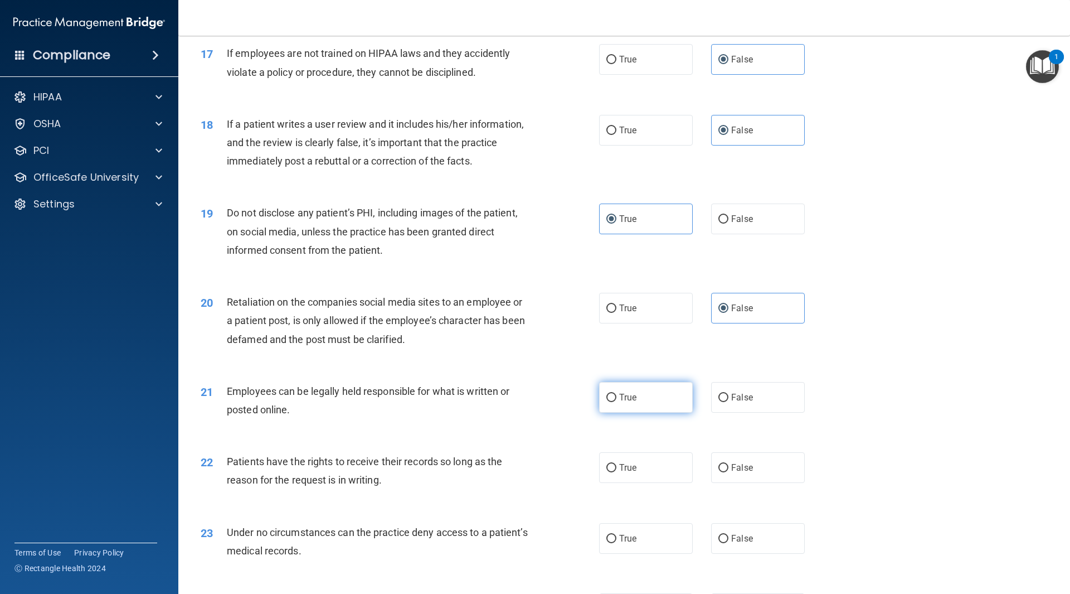
click at [664, 413] on label "True" at bounding box center [646, 397] width 94 height 31
click at [617, 402] on input "True" at bounding box center [612, 398] width 10 height 8
radio input "true"
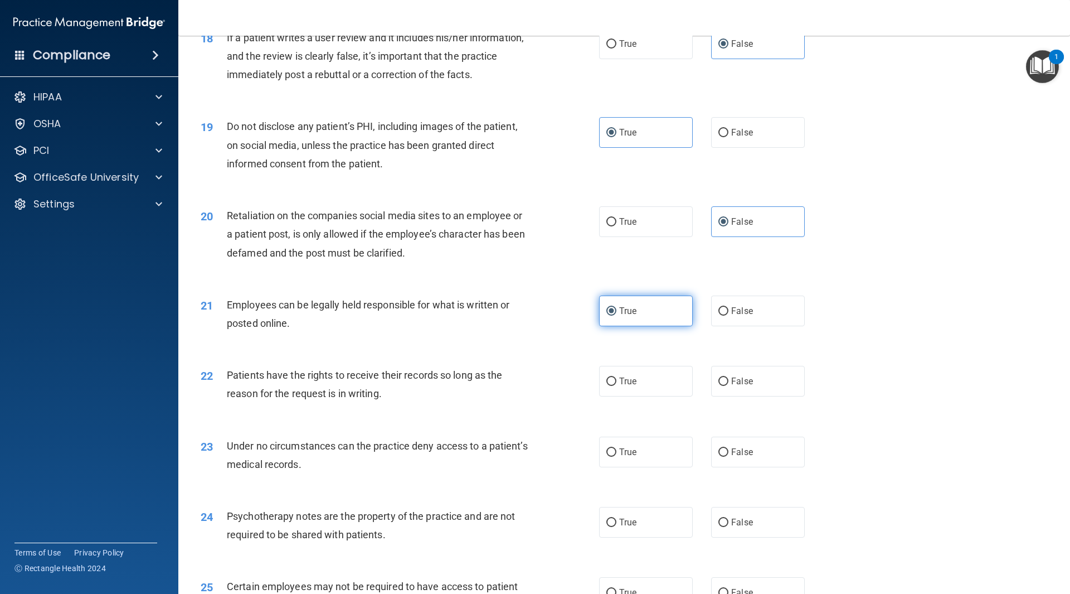
scroll to position [1617, 0]
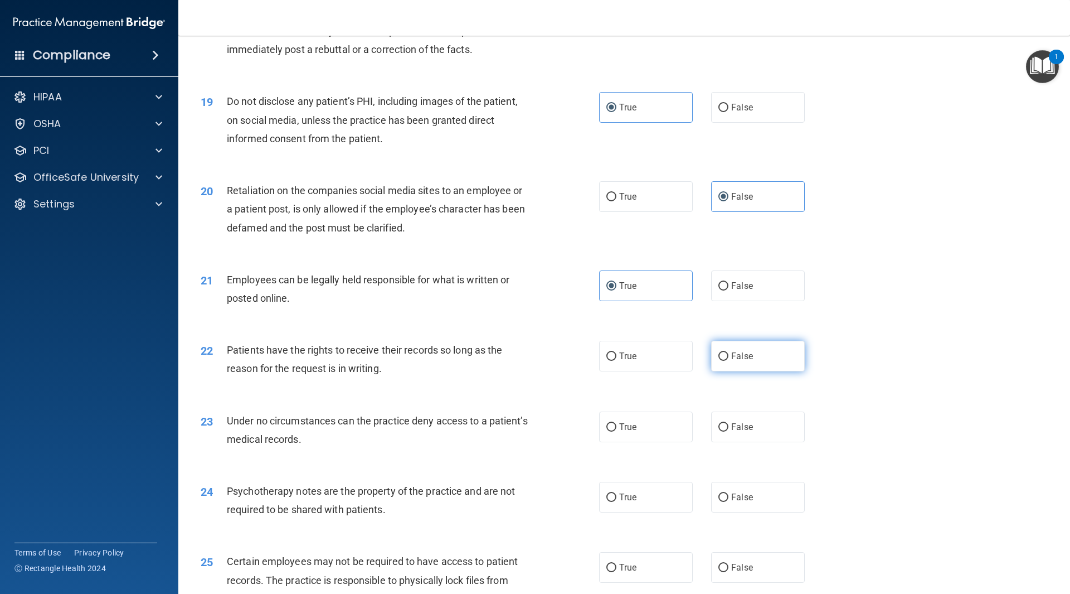
click at [741, 371] on label "False" at bounding box center [758, 356] width 94 height 31
click at [729, 361] on input "False" at bounding box center [724, 356] width 10 height 8
radio input "true"
click at [740, 432] on span "False" at bounding box center [742, 427] width 22 height 11
click at [729, 432] on input "False" at bounding box center [724, 427] width 10 height 8
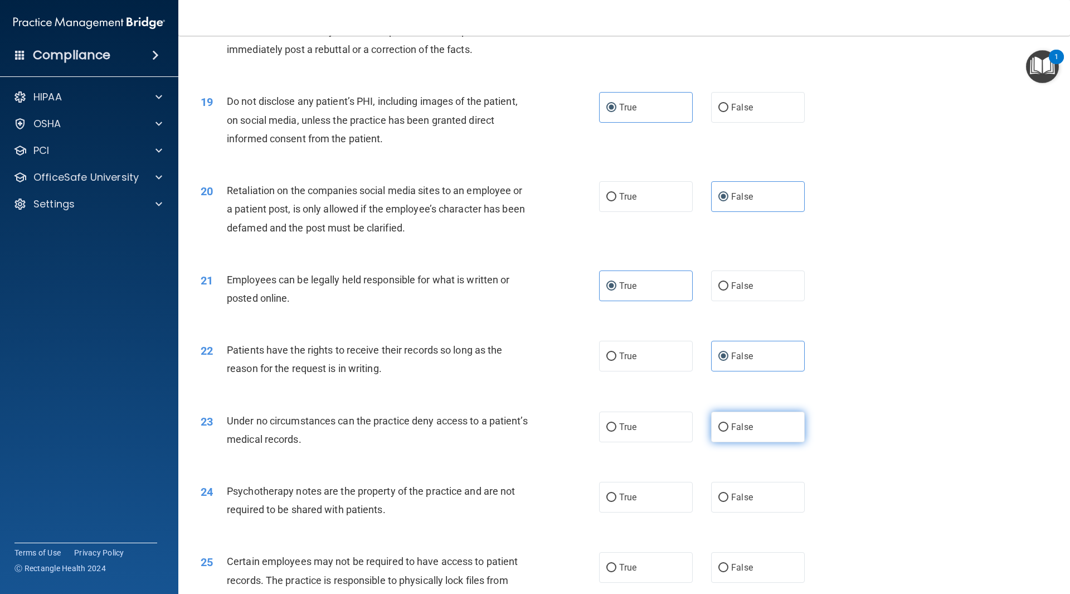
radio input "true"
click at [639, 512] on label "True" at bounding box center [646, 497] width 94 height 31
click at [617, 502] on input "True" at bounding box center [612, 497] width 10 height 8
radio input "true"
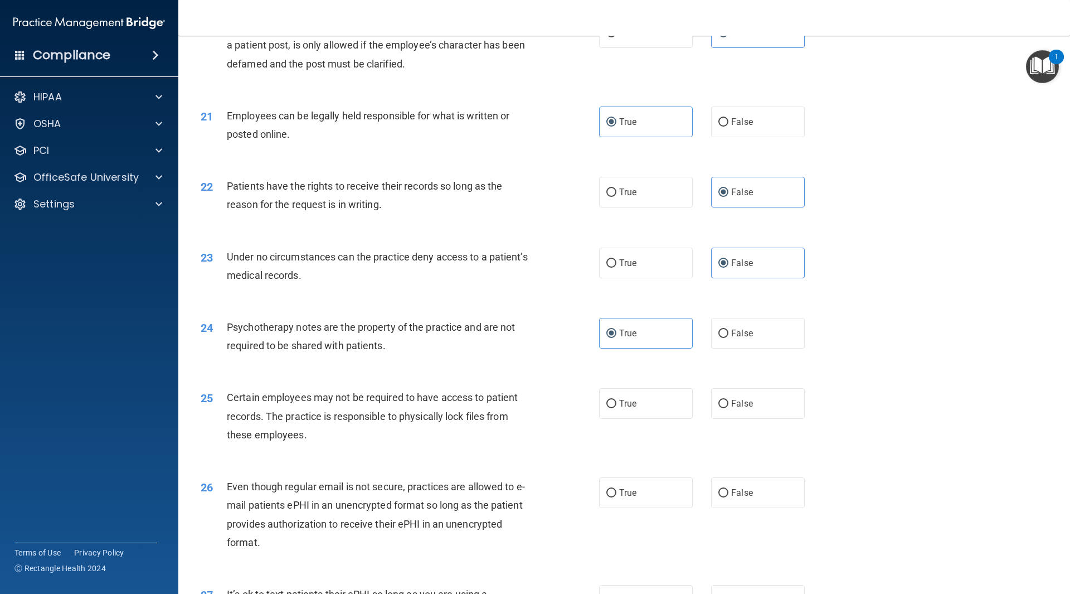
scroll to position [1784, 0]
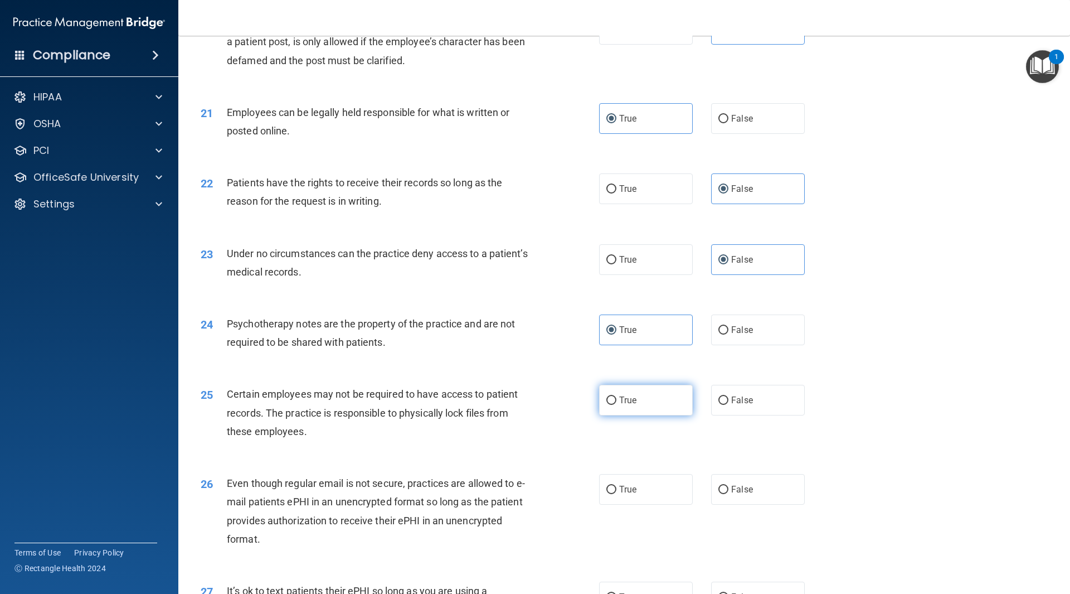
click at [653, 413] on label "True" at bounding box center [646, 400] width 94 height 31
click at [617, 405] on input "True" at bounding box center [612, 400] width 10 height 8
radio input "true"
click at [634, 505] on label "True" at bounding box center [646, 489] width 94 height 31
click at [617, 494] on input "True" at bounding box center [612, 490] width 10 height 8
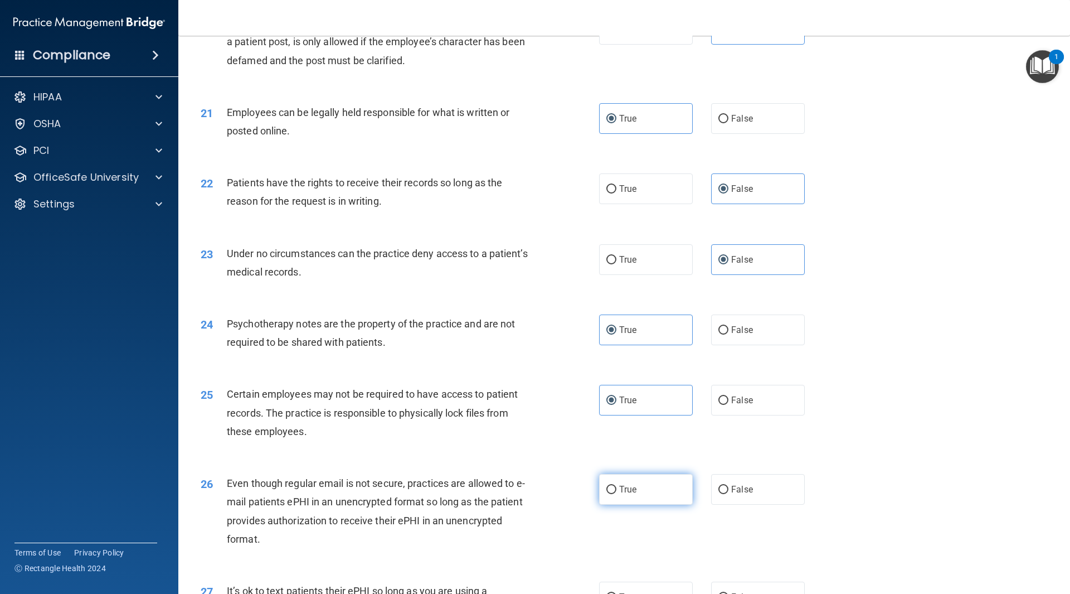
radio input "true"
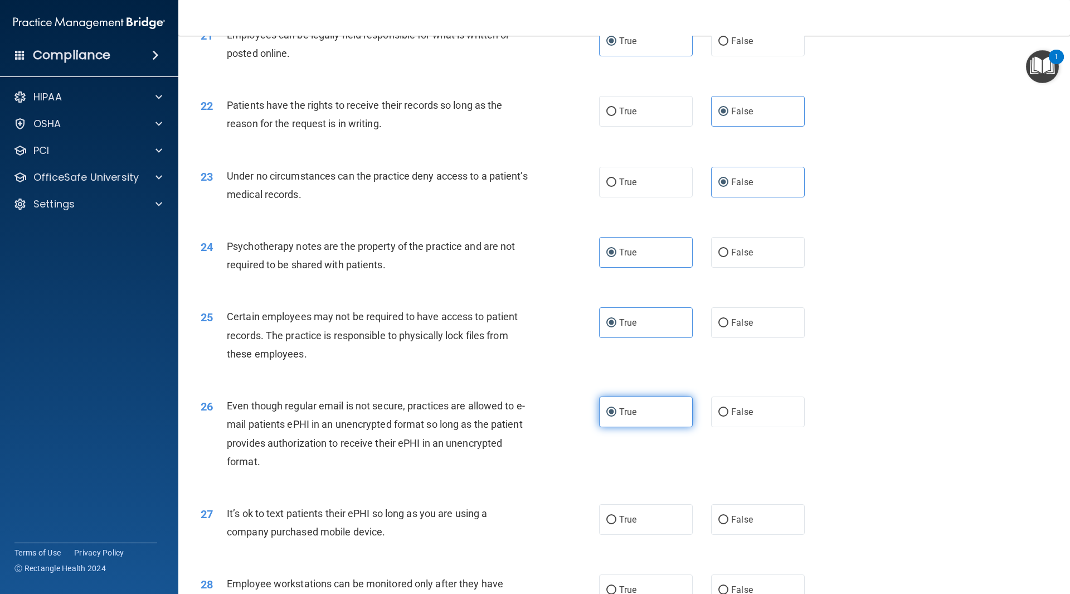
scroll to position [1896, 0]
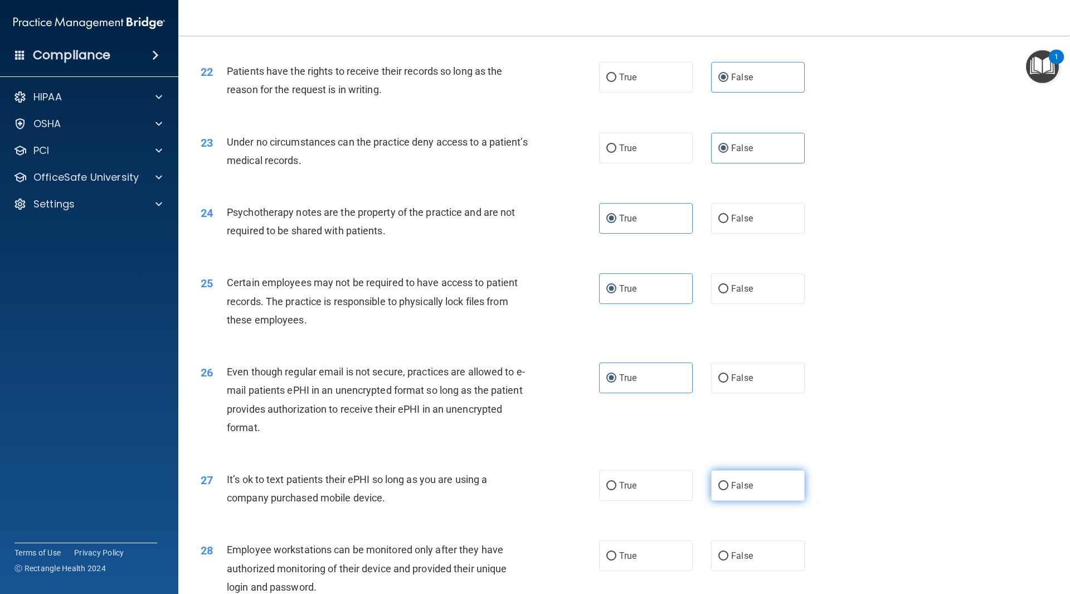
click at [711, 501] on label "False" at bounding box center [758, 485] width 94 height 31
click at [719, 490] on input "False" at bounding box center [724, 486] width 10 height 8
radio input "true"
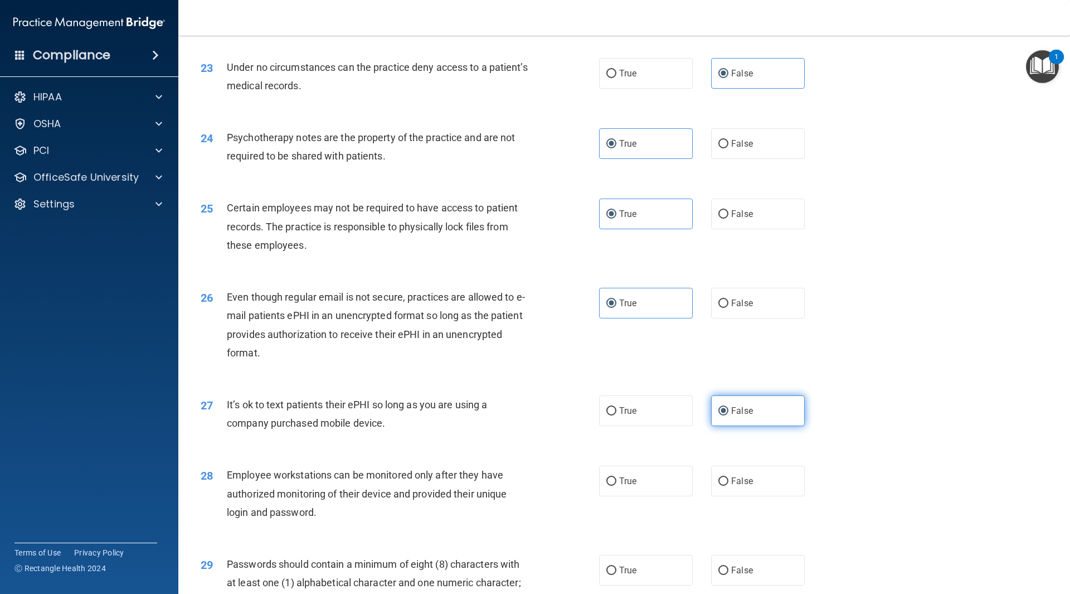
scroll to position [2007, 0]
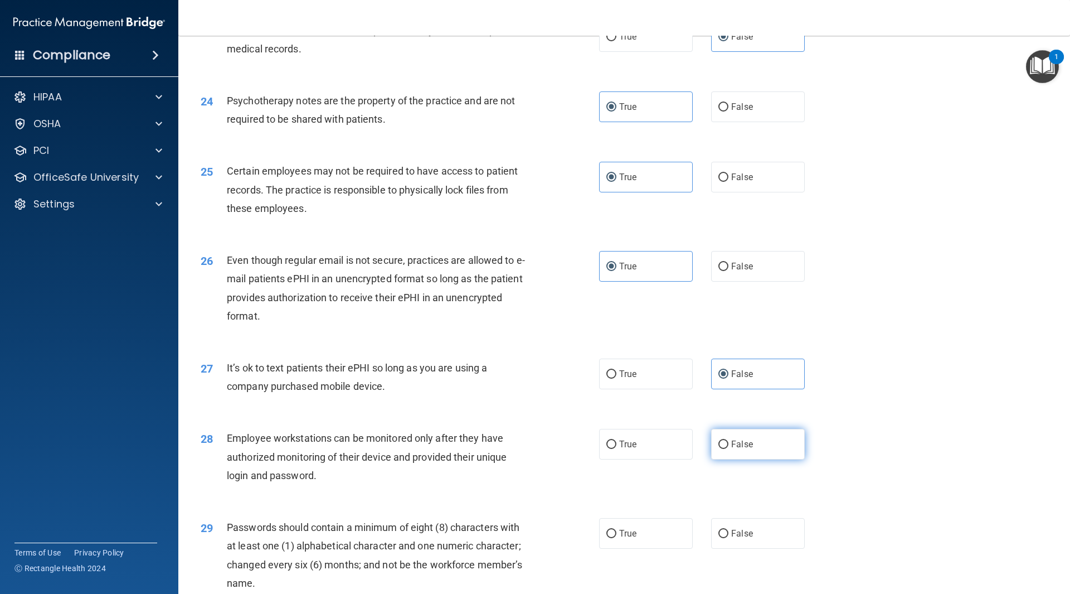
click at [754, 459] on label "False" at bounding box center [758, 444] width 94 height 31
click at [729, 449] on input "False" at bounding box center [724, 444] width 10 height 8
radio input "true"
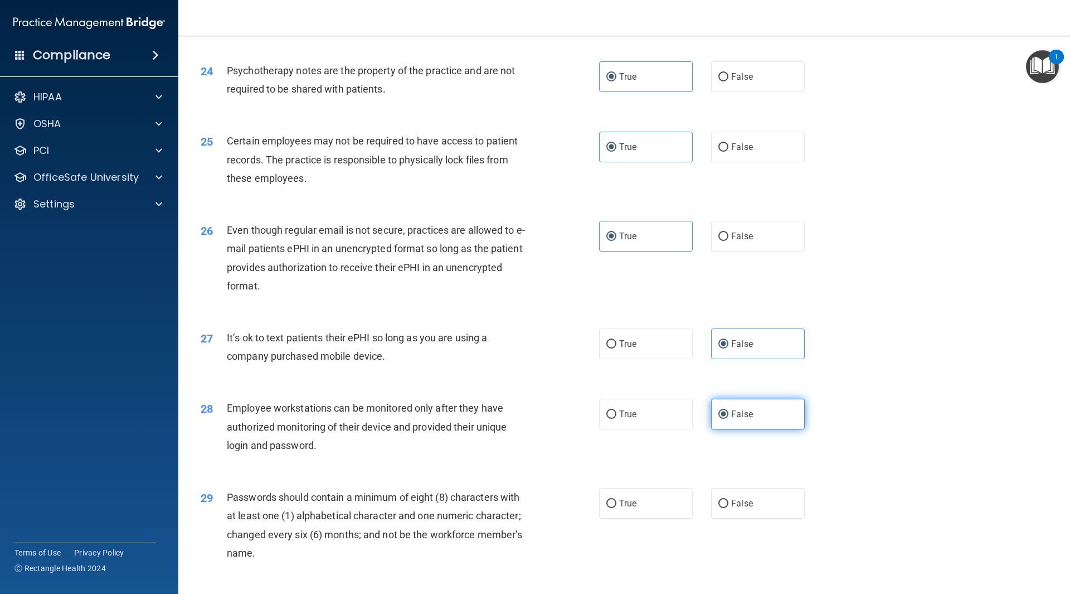
scroll to position [2119, 0]
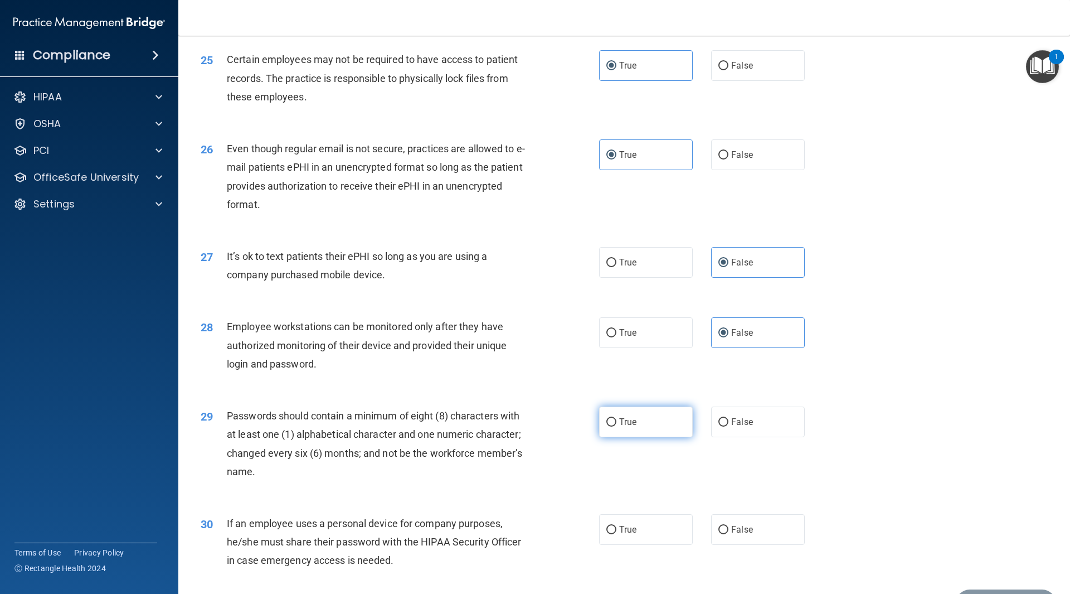
click at [649, 437] on label "True" at bounding box center [646, 421] width 94 height 31
click at [617, 427] on input "True" at bounding box center [612, 422] width 10 height 8
radio input "true"
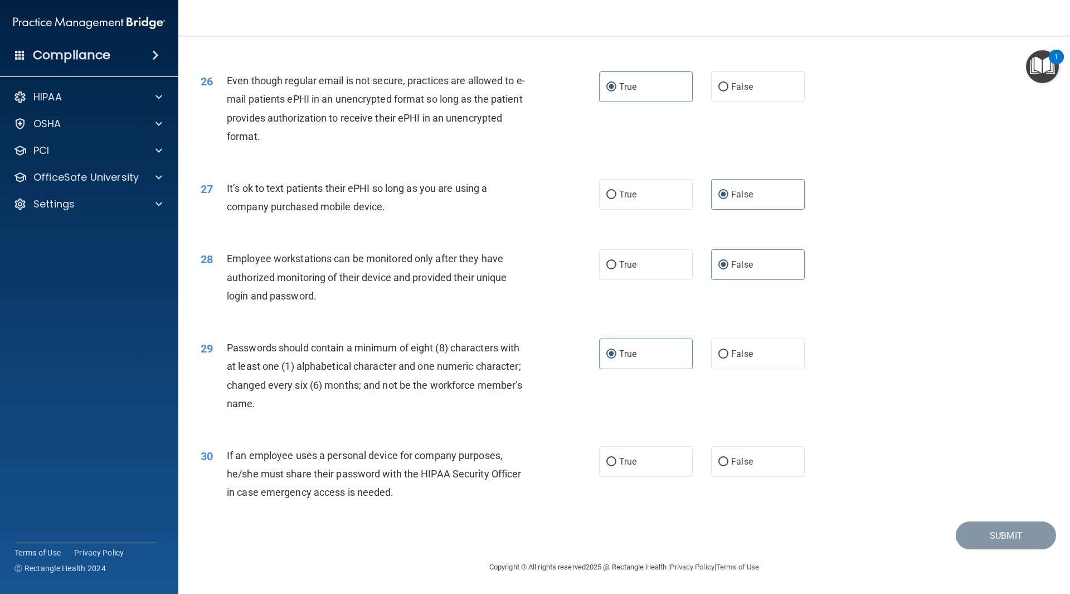
scroll to position [2205, 0]
click at [729, 468] on label "False" at bounding box center [758, 461] width 94 height 31
click at [729, 466] on input "False" at bounding box center [724, 462] width 10 height 8
radio input "true"
click at [978, 529] on button "Submit" at bounding box center [1006, 535] width 100 height 28
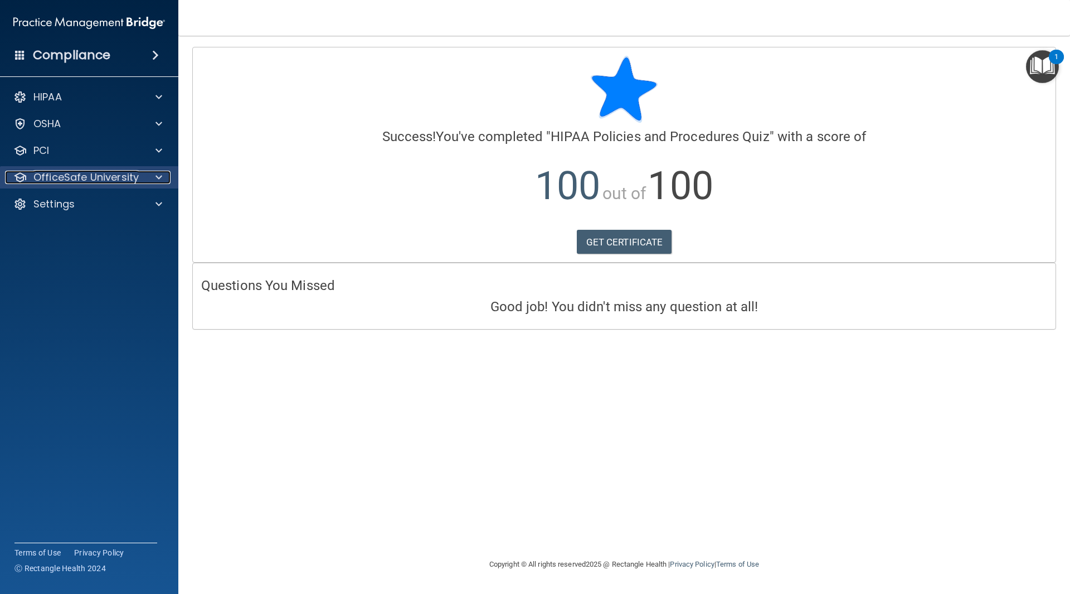
click at [164, 178] on div at bounding box center [157, 177] width 28 height 13
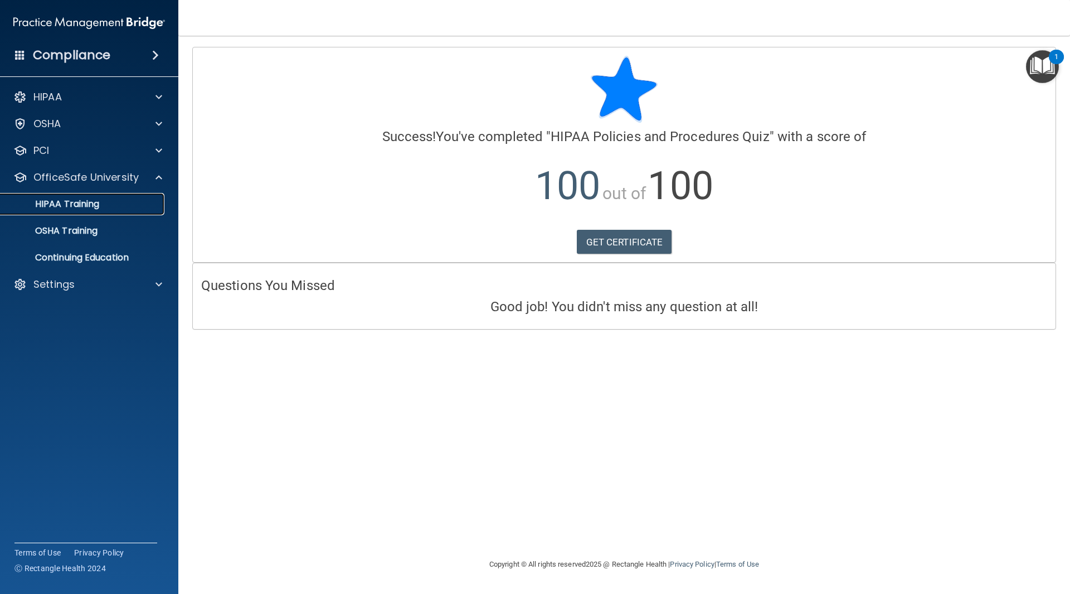
click at [89, 209] on p "HIPAA Training" at bounding box center [53, 203] width 92 height 11
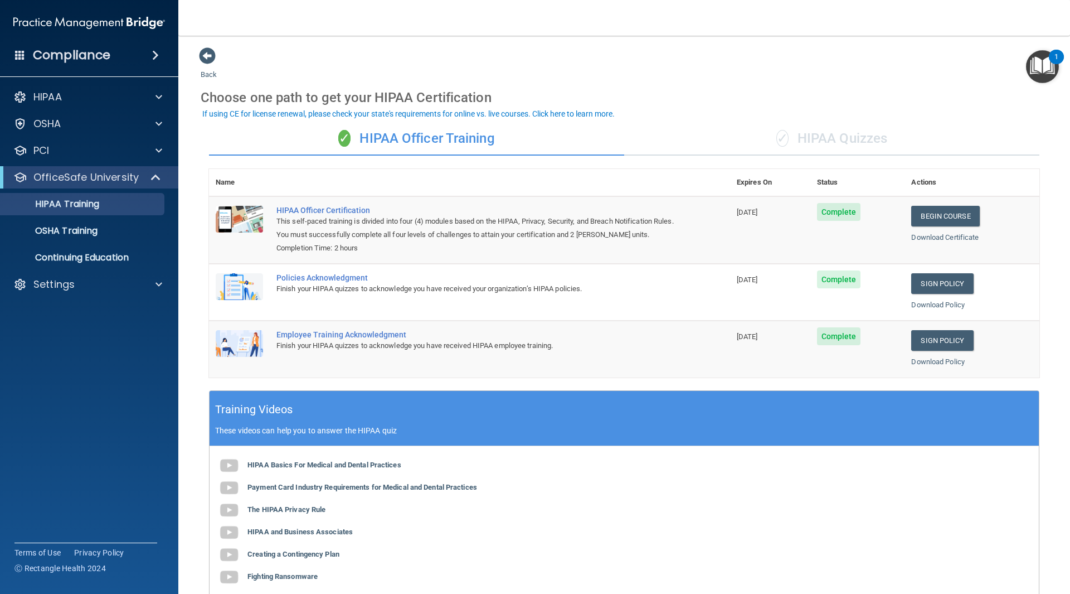
click at [812, 146] on div "✓ HIPAA Quizzes" at bounding box center [831, 138] width 415 height 33
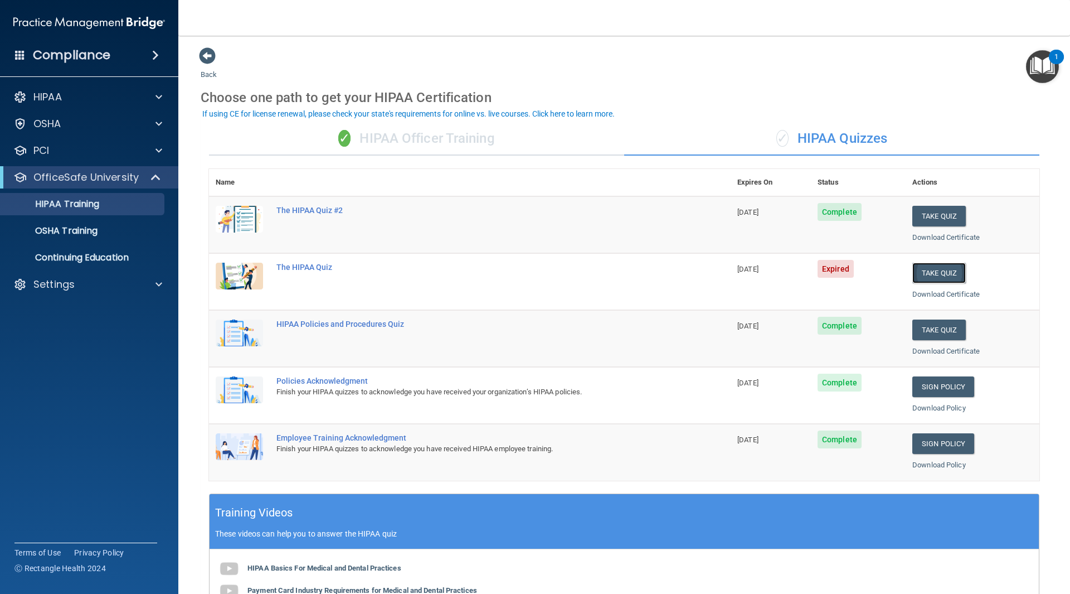
click at [932, 280] on button "Take Quiz" at bounding box center [940, 273] width 54 height 21
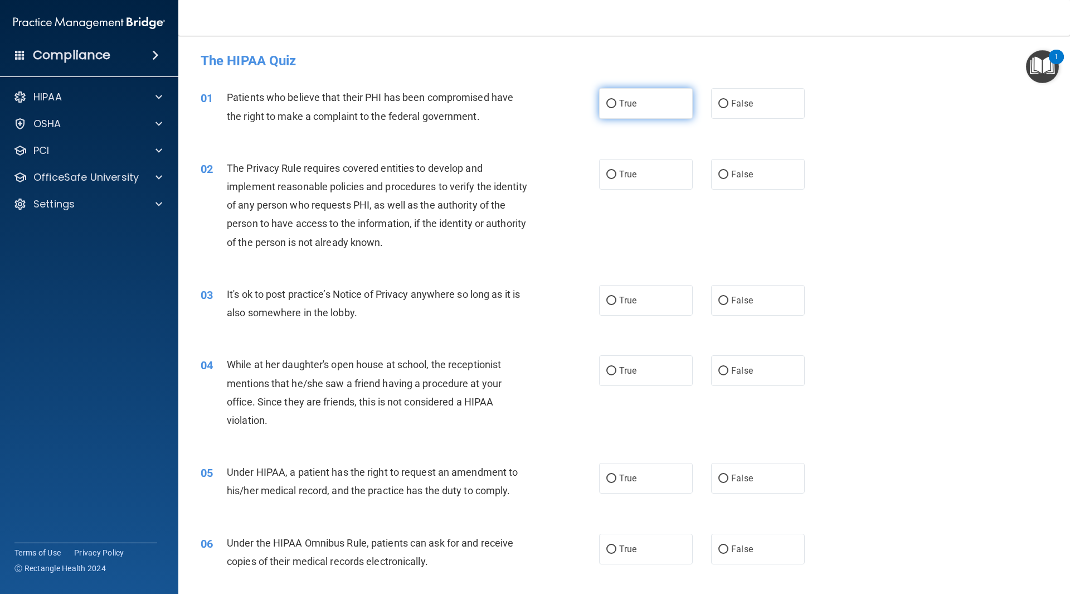
click at [645, 106] on label "True" at bounding box center [646, 103] width 94 height 31
click at [617, 106] on input "True" at bounding box center [612, 104] width 10 height 8
radio input "true"
click at [634, 178] on label "True" at bounding box center [646, 174] width 94 height 31
click at [617, 178] on input "True" at bounding box center [612, 175] width 10 height 8
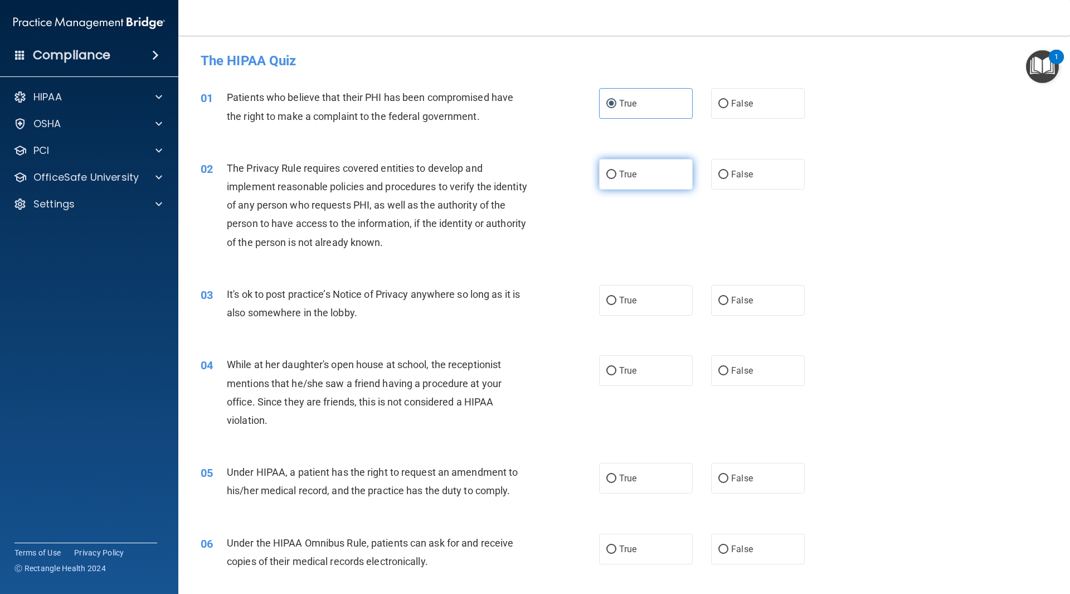
radio input "true"
click at [652, 309] on label "True" at bounding box center [646, 300] width 94 height 31
click at [617, 305] on input "True" at bounding box center [612, 301] width 10 height 8
radio input "true"
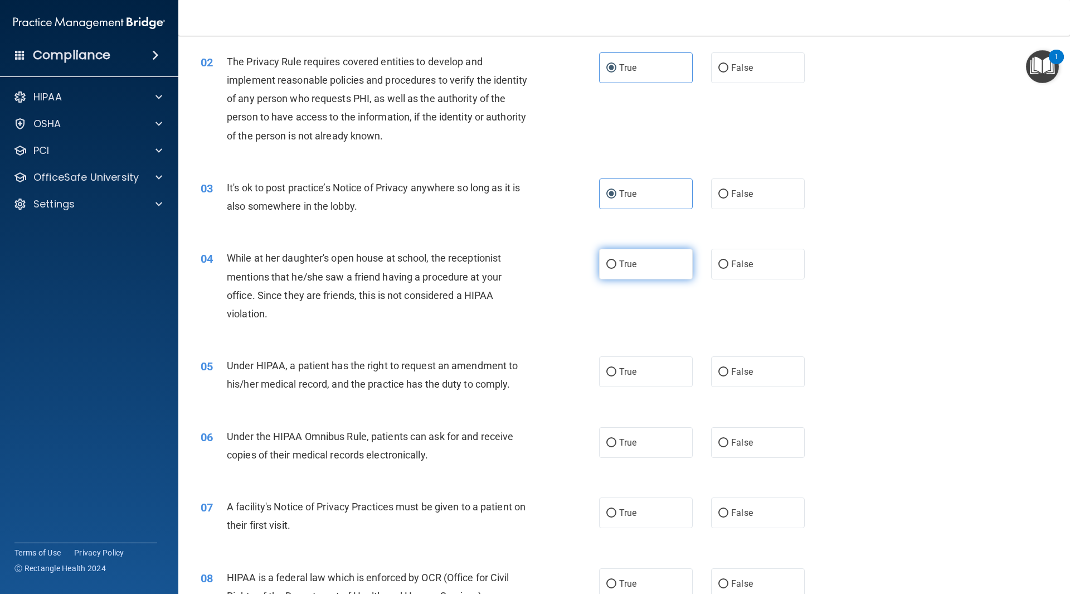
scroll to position [112, 0]
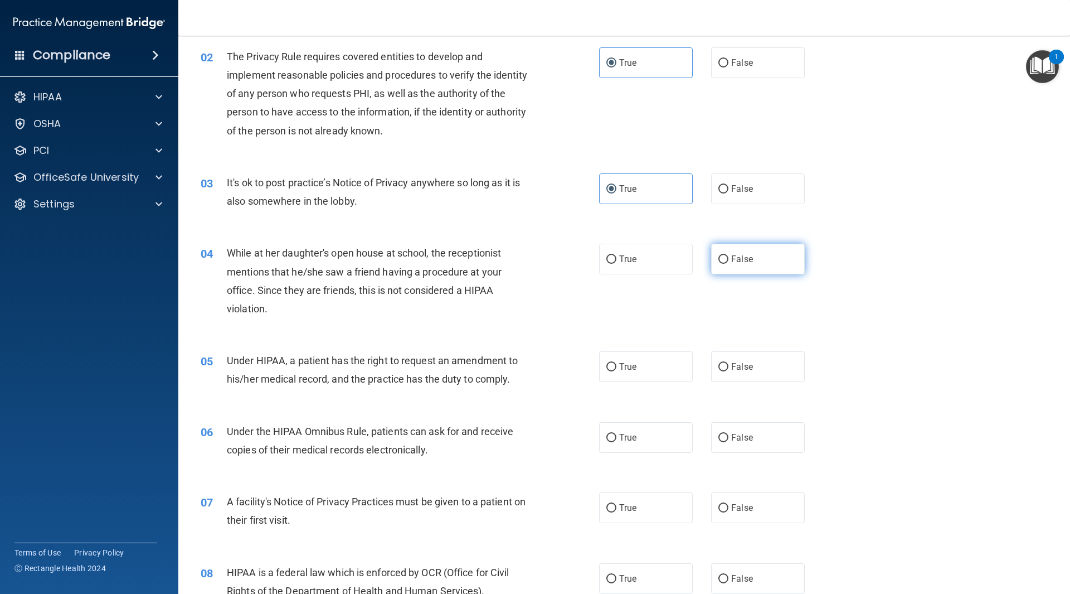
click at [758, 263] on label "False" at bounding box center [758, 259] width 94 height 31
click at [729, 263] on input "False" at bounding box center [724, 259] width 10 height 8
radio input "true"
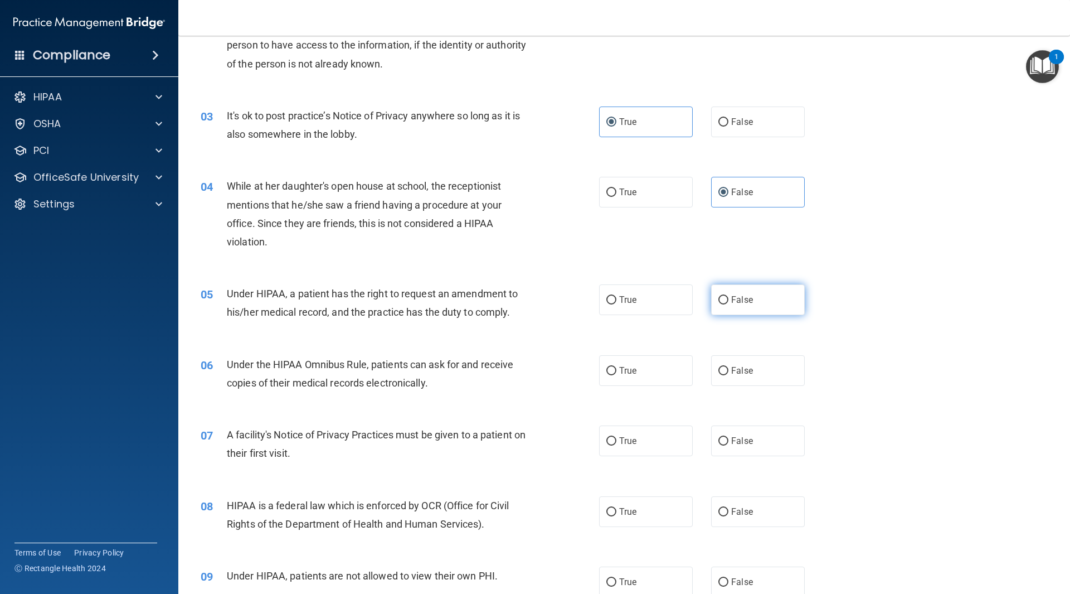
scroll to position [223, 0]
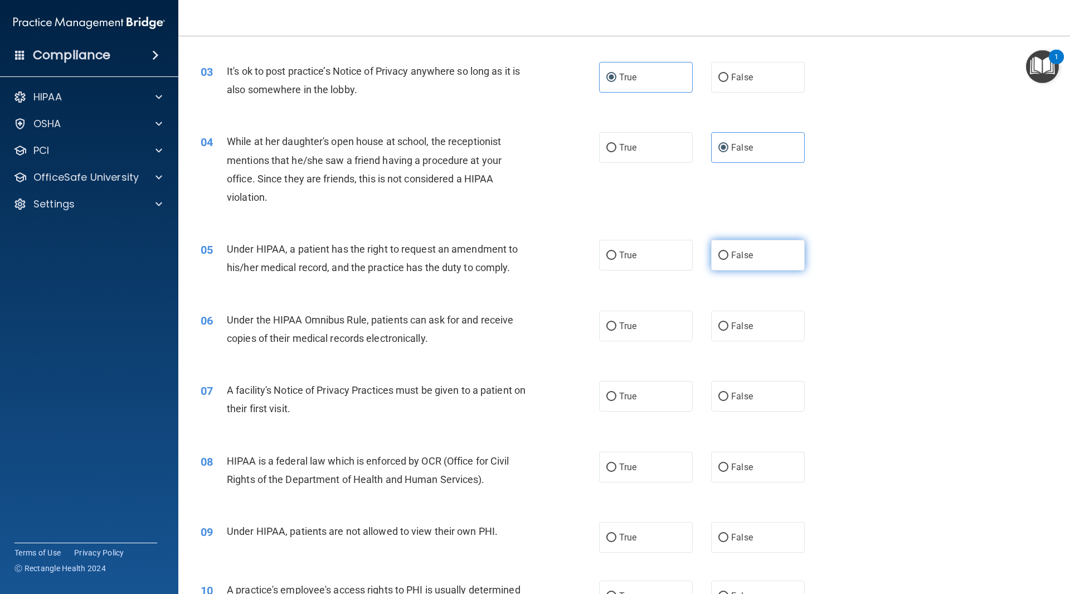
click at [760, 259] on label "False" at bounding box center [758, 255] width 94 height 31
click at [729, 259] on input "False" at bounding box center [724, 255] width 10 height 8
radio input "true"
click at [657, 325] on label "True" at bounding box center [646, 326] width 94 height 31
click at [617, 325] on input "True" at bounding box center [612, 326] width 10 height 8
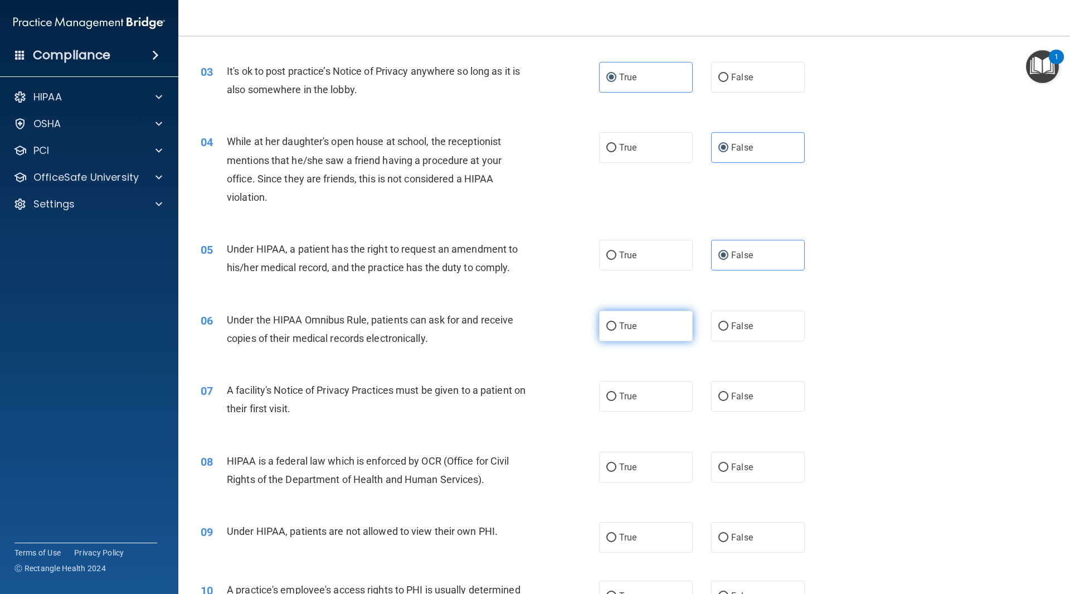
radio input "true"
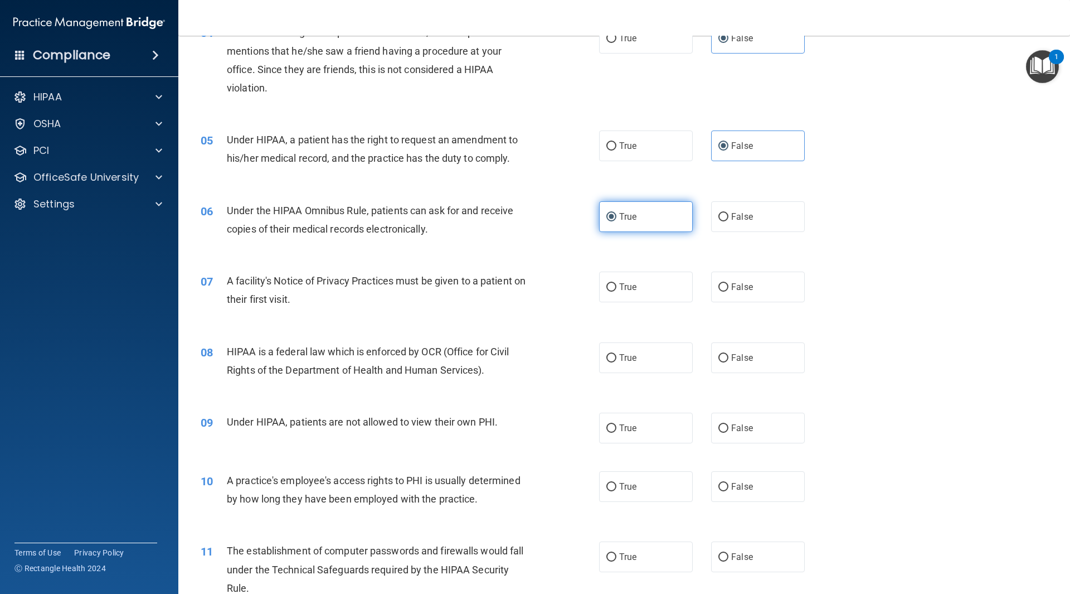
scroll to position [335, 0]
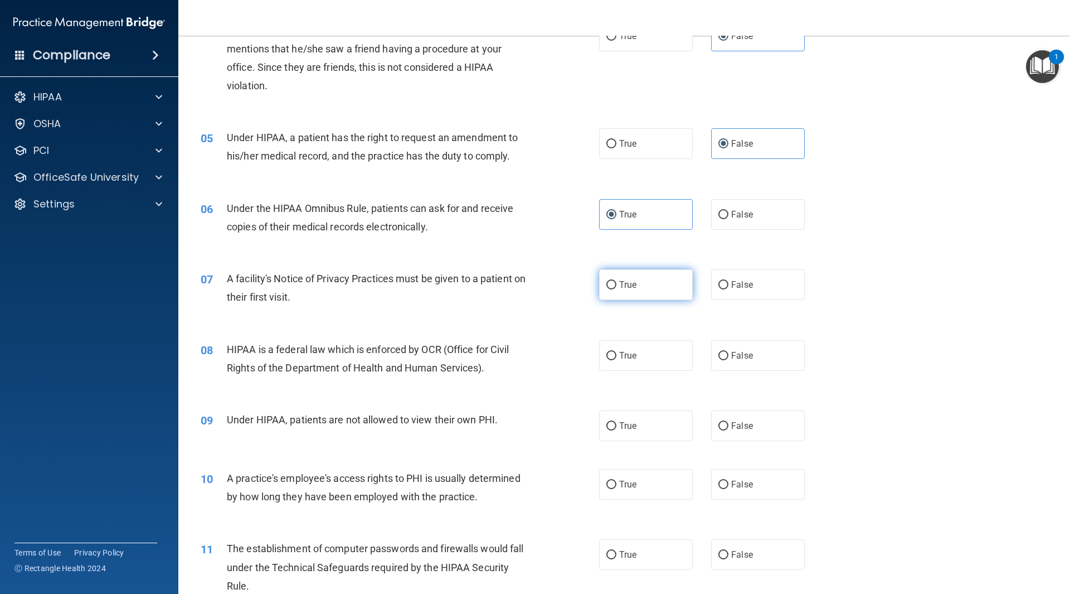
click at [646, 291] on label "True" at bounding box center [646, 284] width 94 height 31
click at [617, 289] on input "True" at bounding box center [612, 285] width 10 height 8
radio input "true"
click at [645, 356] on label "True" at bounding box center [646, 355] width 94 height 31
click at [617, 356] on input "True" at bounding box center [612, 356] width 10 height 8
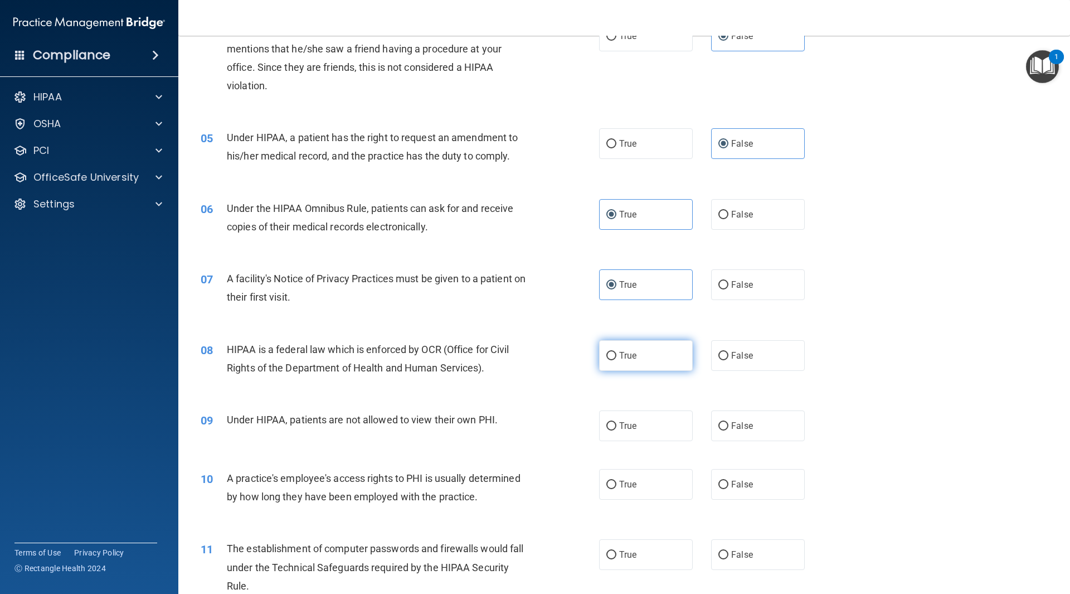
radio input "true"
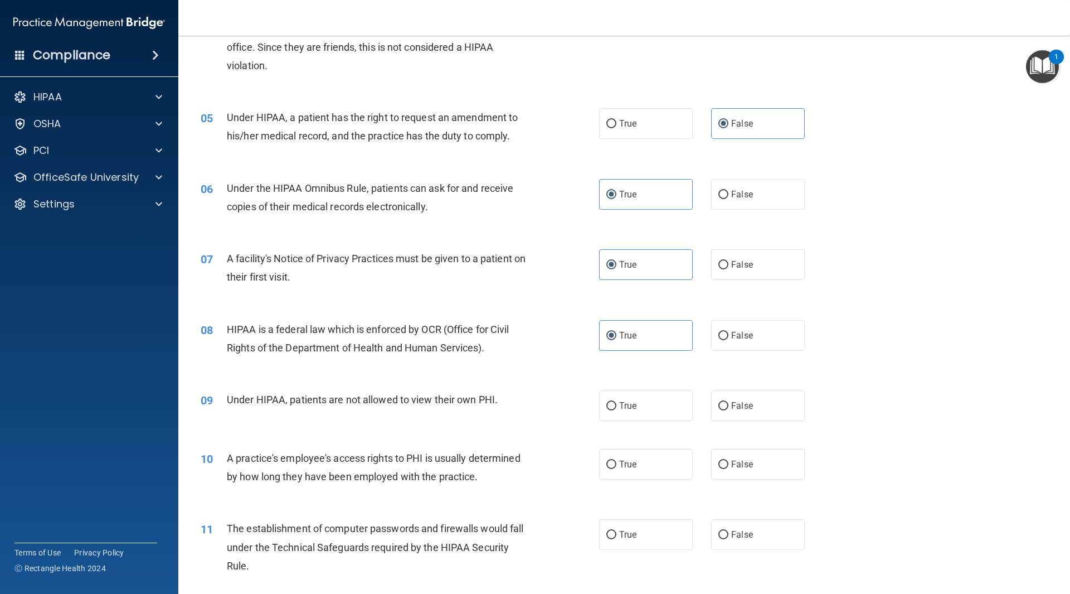
scroll to position [390, 0]
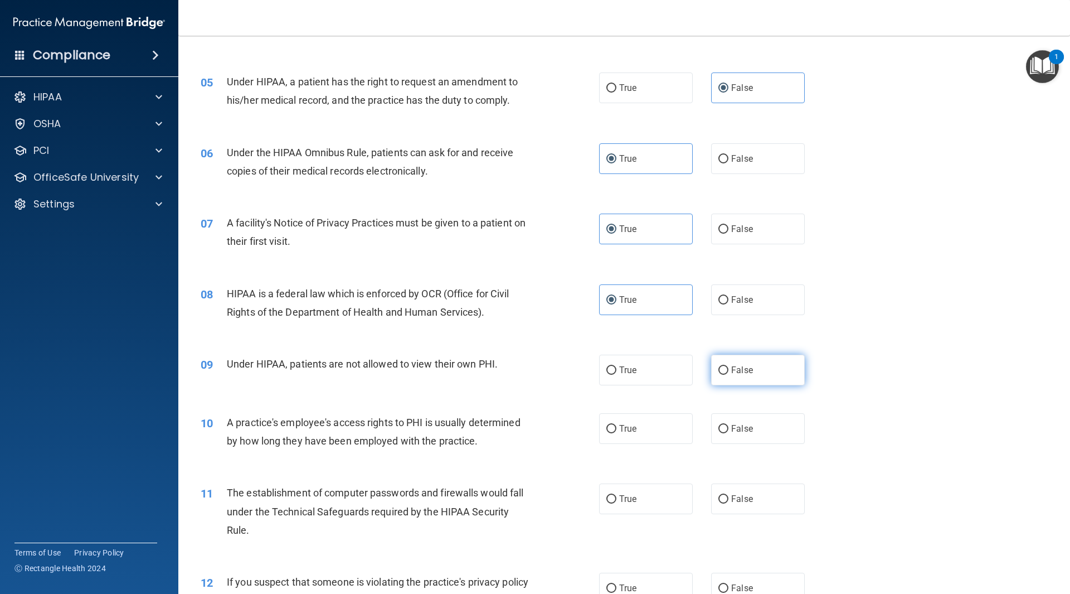
click at [798, 374] on label "False" at bounding box center [758, 370] width 94 height 31
click at [729, 374] on input "False" at bounding box center [724, 370] width 10 height 8
radio input "true"
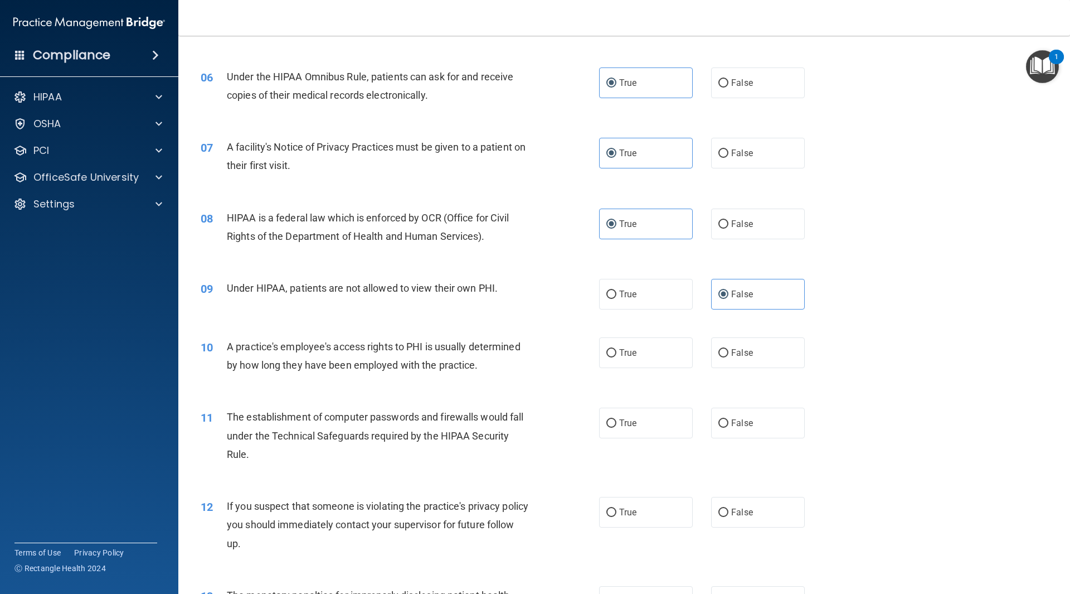
scroll to position [502, 0]
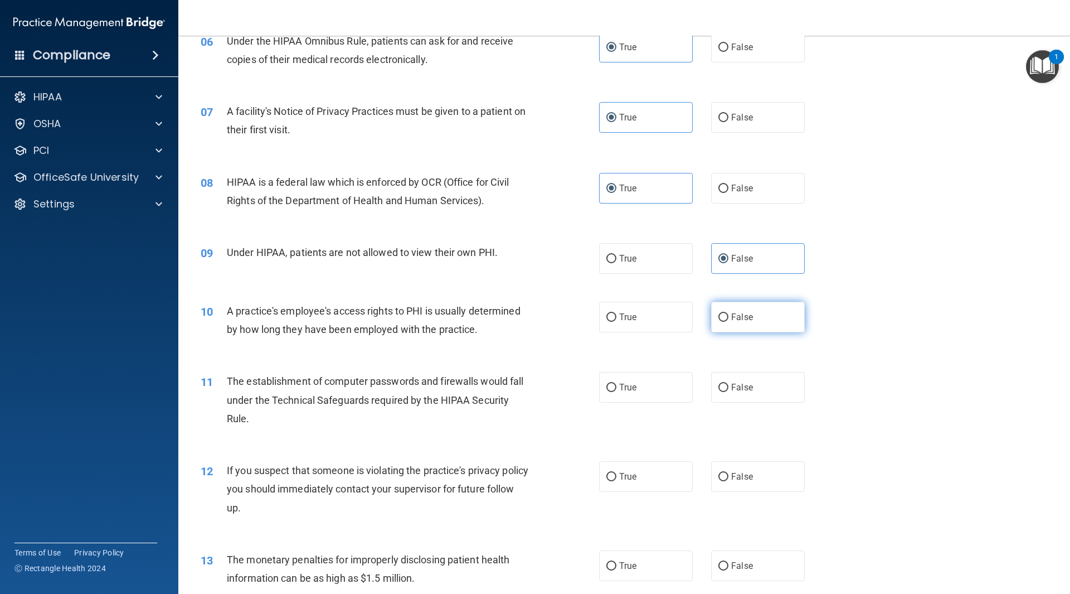
click at [761, 319] on label "False" at bounding box center [758, 317] width 94 height 31
click at [729, 319] on input "False" at bounding box center [724, 317] width 10 height 8
radio input "true"
click at [643, 391] on label "True" at bounding box center [646, 387] width 94 height 31
click at [617, 391] on input "True" at bounding box center [612, 388] width 10 height 8
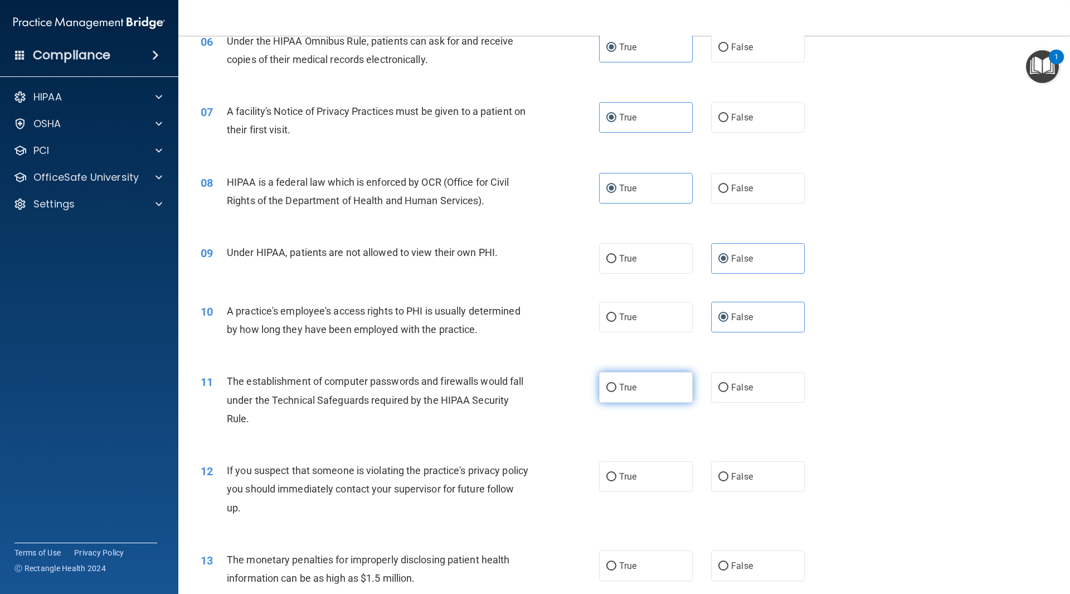
radio input "true"
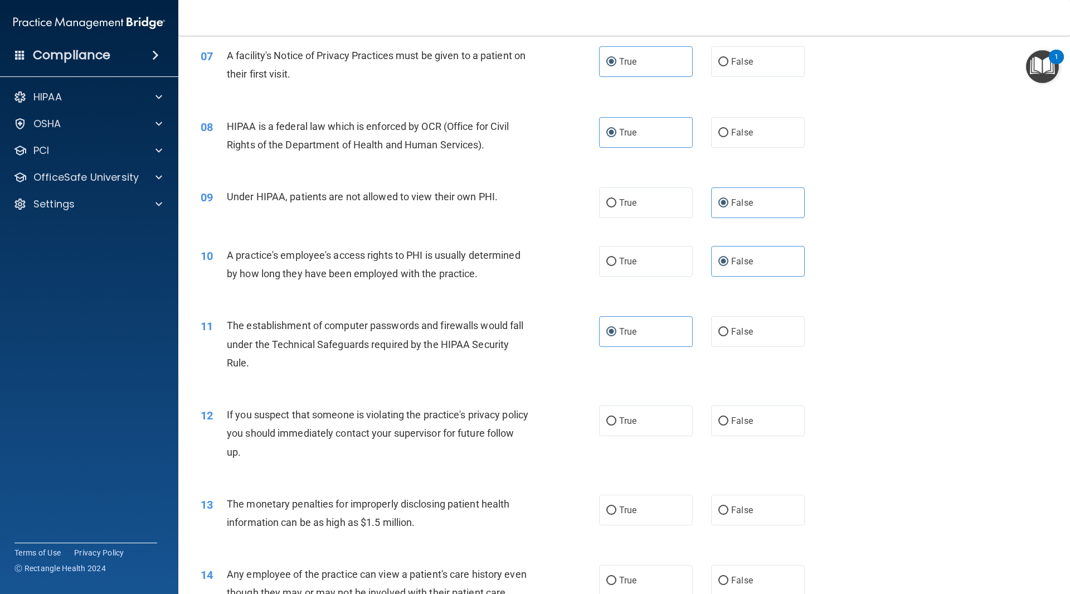
scroll to position [613, 0]
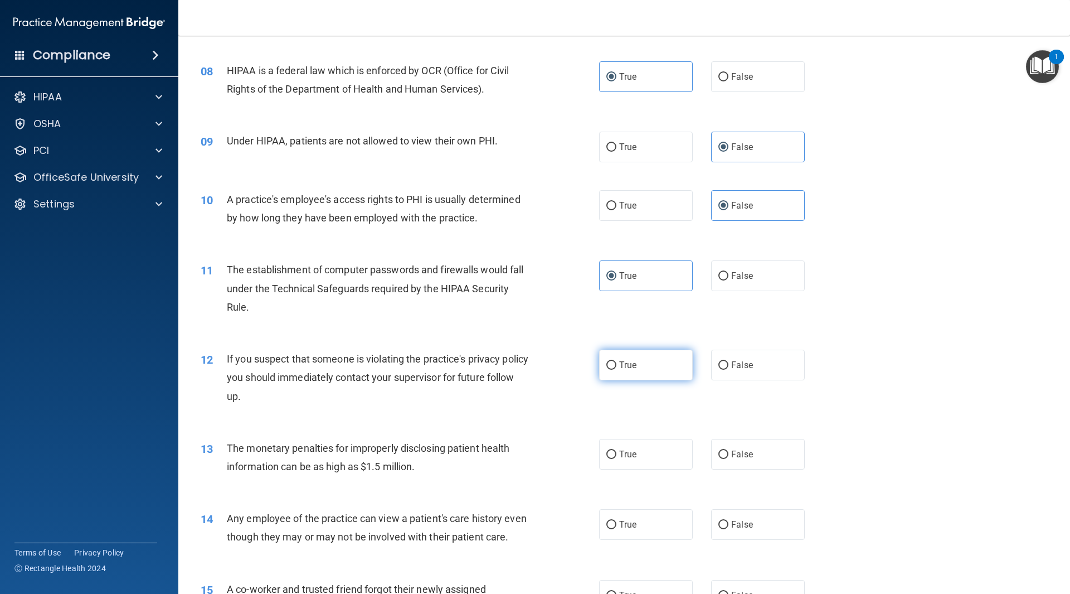
click at [646, 371] on label "True" at bounding box center [646, 365] width 94 height 31
click at [617, 370] on input "True" at bounding box center [612, 365] width 10 height 8
radio input "true"
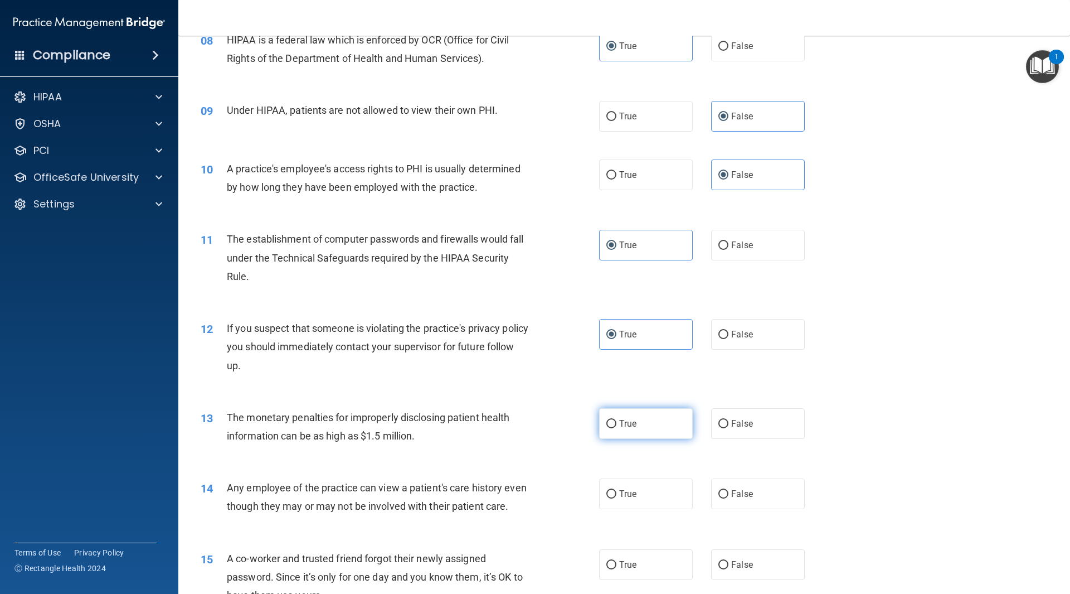
scroll to position [669, 0]
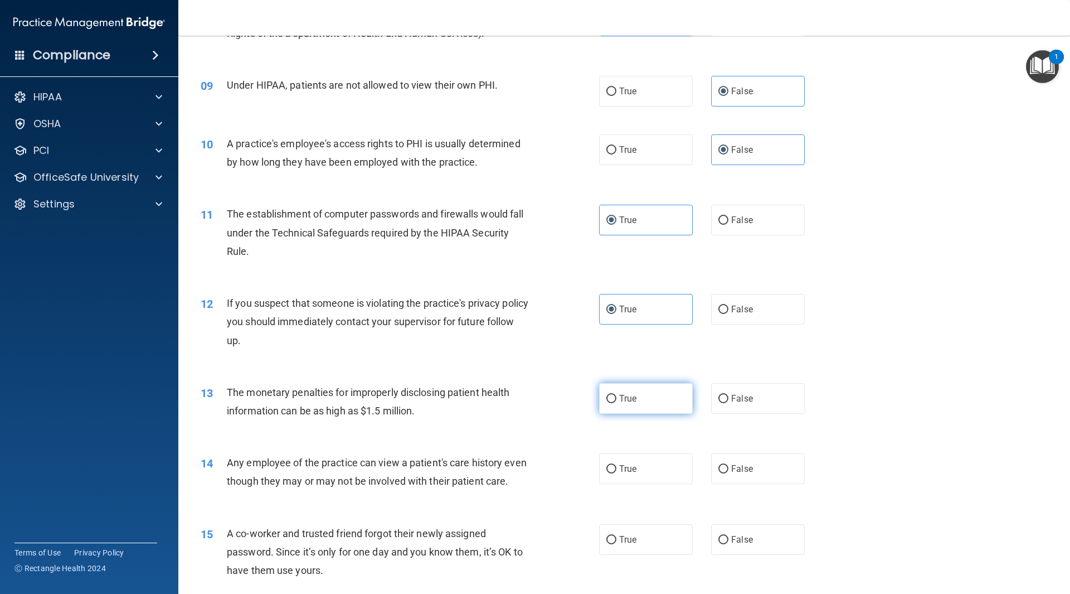
click at [638, 396] on label "True" at bounding box center [646, 398] width 94 height 31
click at [617, 396] on input "True" at bounding box center [612, 399] width 10 height 8
radio input "true"
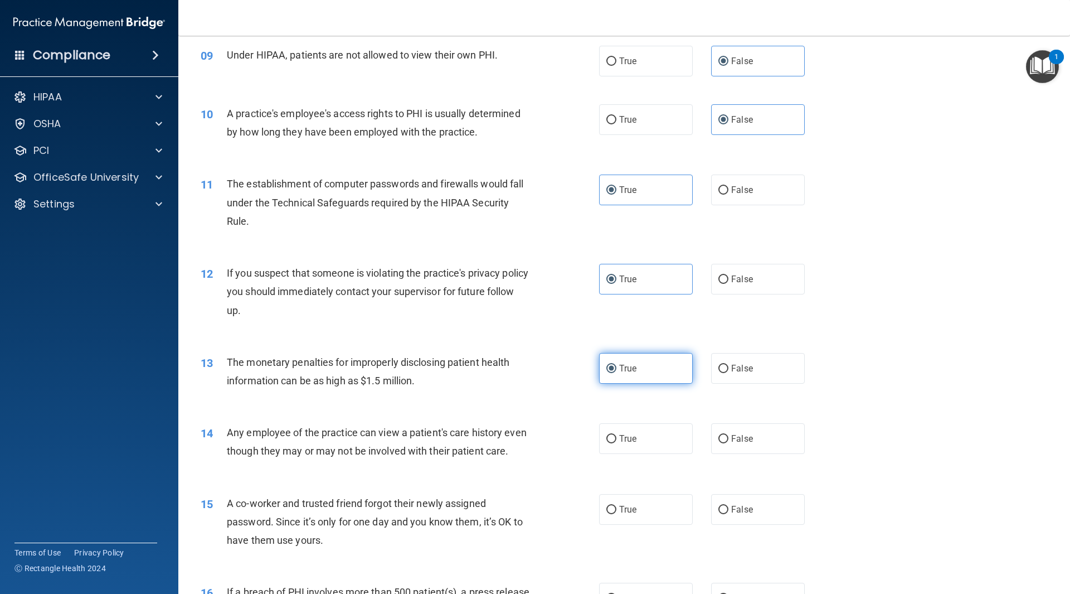
scroll to position [725, 0]
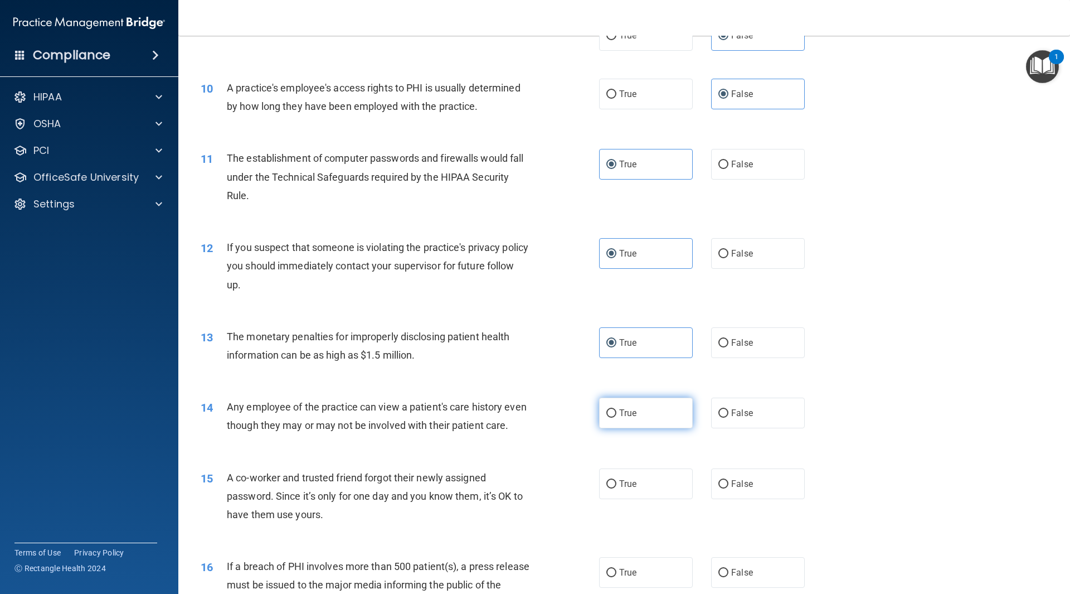
click at [636, 413] on label "True" at bounding box center [646, 413] width 94 height 31
click at [617, 413] on input "True" at bounding box center [612, 413] width 10 height 8
radio input "true"
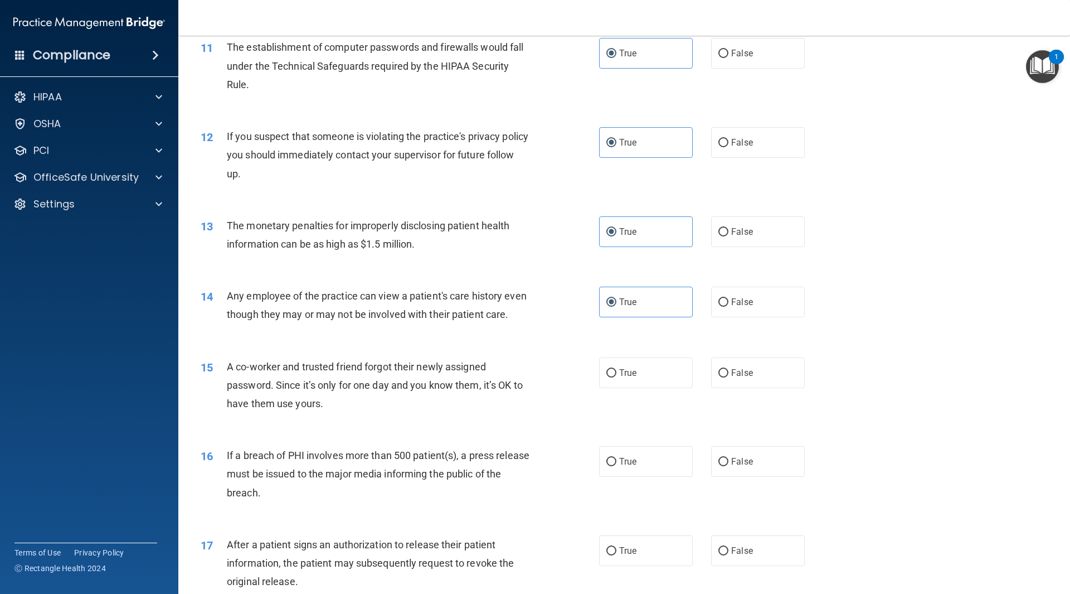
scroll to position [836, 0]
click at [748, 387] on label "False" at bounding box center [758, 372] width 94 height 31
click at [729, 377] on input "False" at bounding box center [724, 373] width 10 height 8
radio input "true"
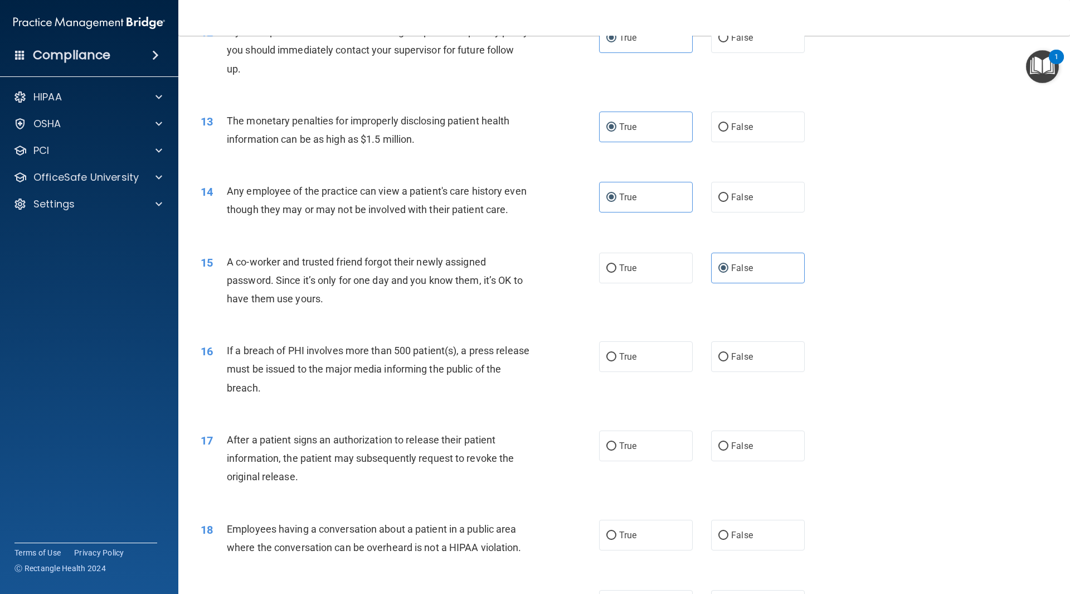
scroll to position [948, 0]
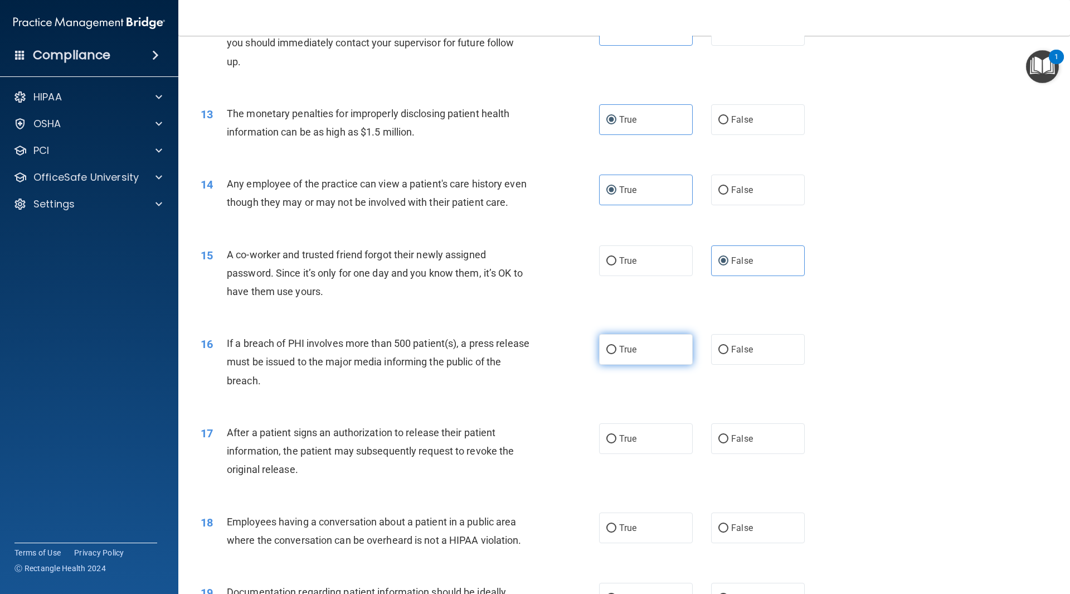
click at [658, 364] on label "True" at bounding box center [646, 349] width 94 height 31
click at [617, 354] on input "True" at bounding box center [612, 350] width 10 height 8
radio input "true"
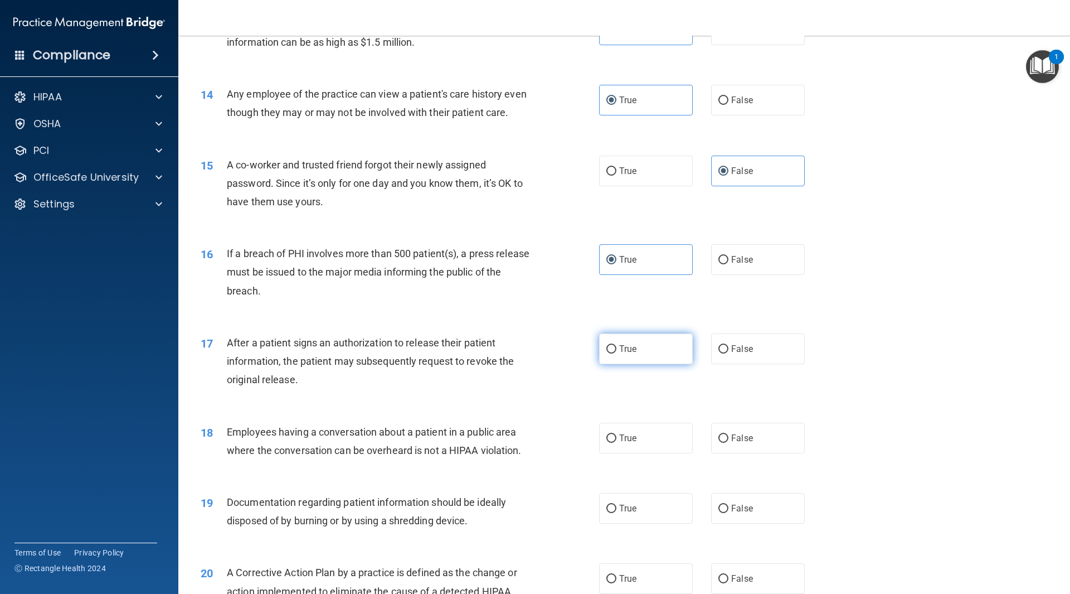
scroll to position [1059, 0]
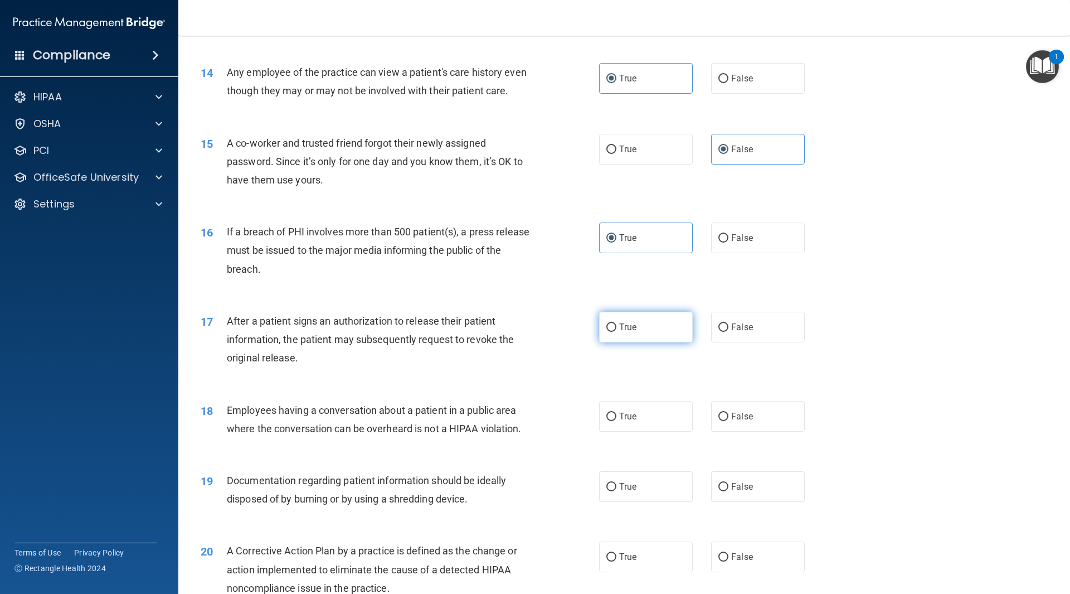
click at [651, 340] on label "True" at bounding box center [646, 327] width 94 height 31
click at [617, 332] on input "True" at bounding box center [612, 327] width 10 height 8
radio input "true"
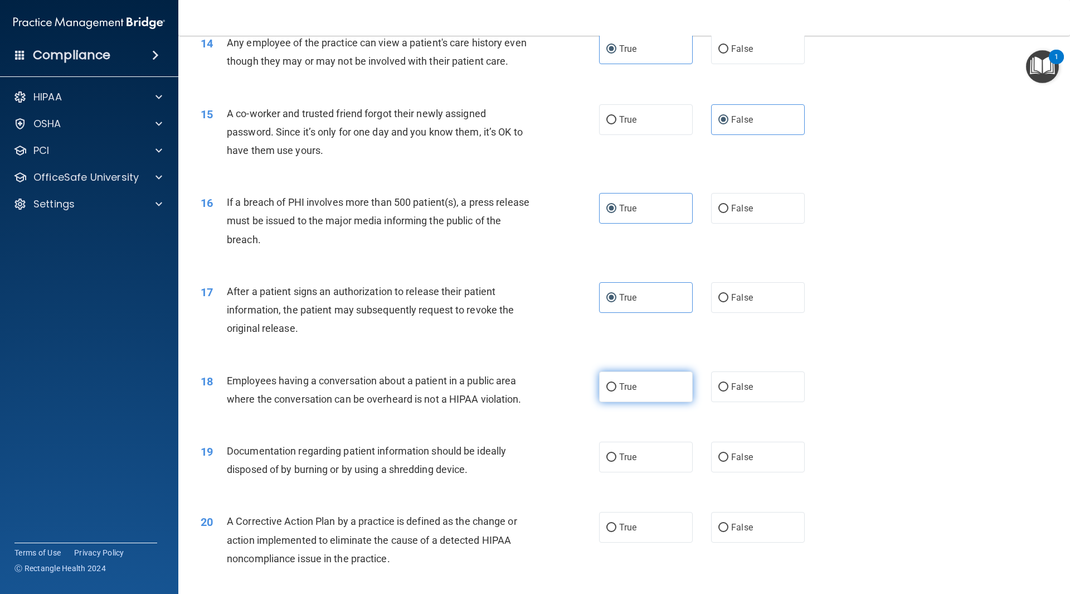
scroll to position [1115, 0]
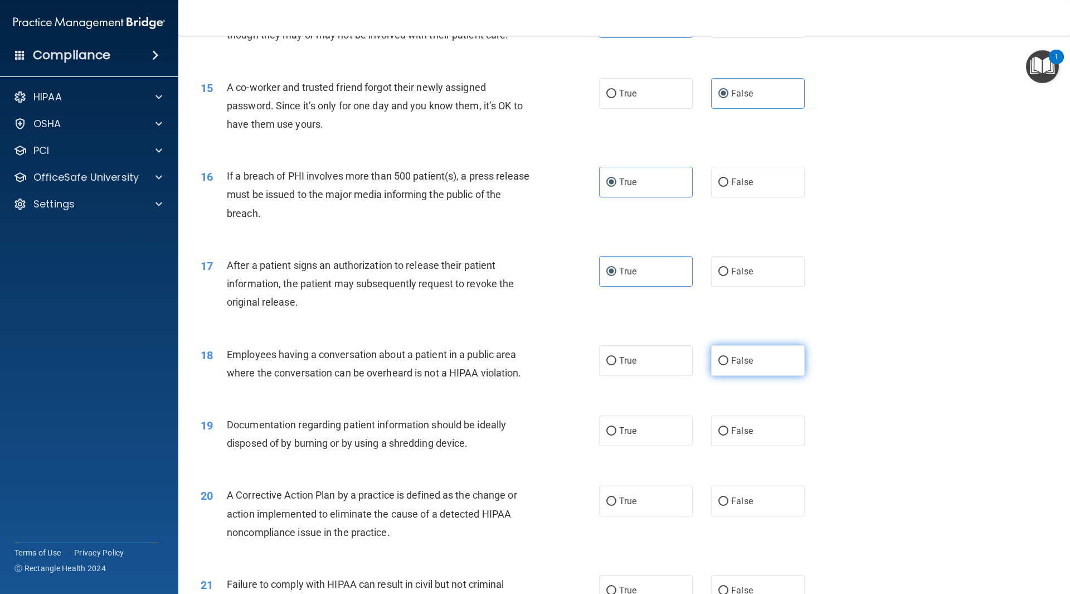
click at [741, 372] on label "False" at bounding box center [758, 360] width 94 height 31
click at [729, 365] on input "False" at bounding box center [724, 361] width 10 height 8
radio input "true"
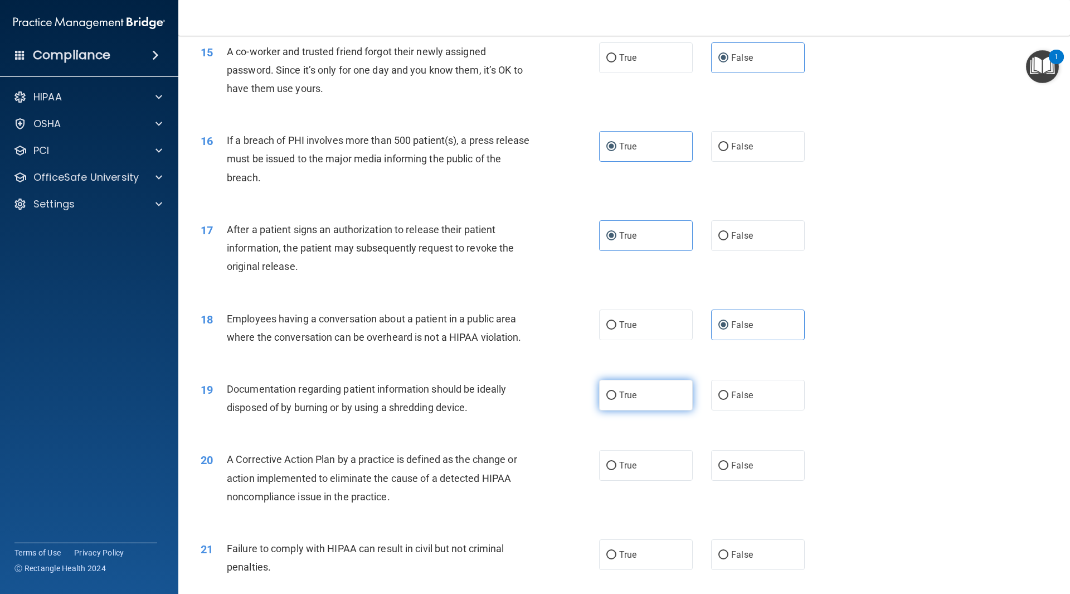
scroll to position [1171, 0]
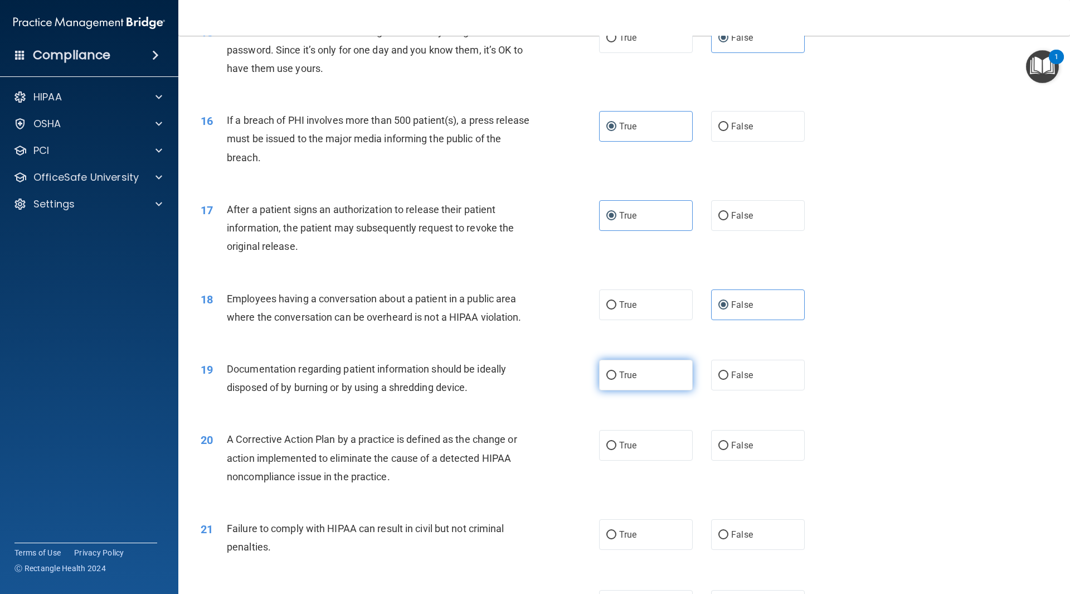
click at [657, 390] on label "True" at bounding box center [646, 375] width 94 height 31
click at [617, 380] on input "True" at bounding box center [612, 375] width 10 height 8
radio input "true"
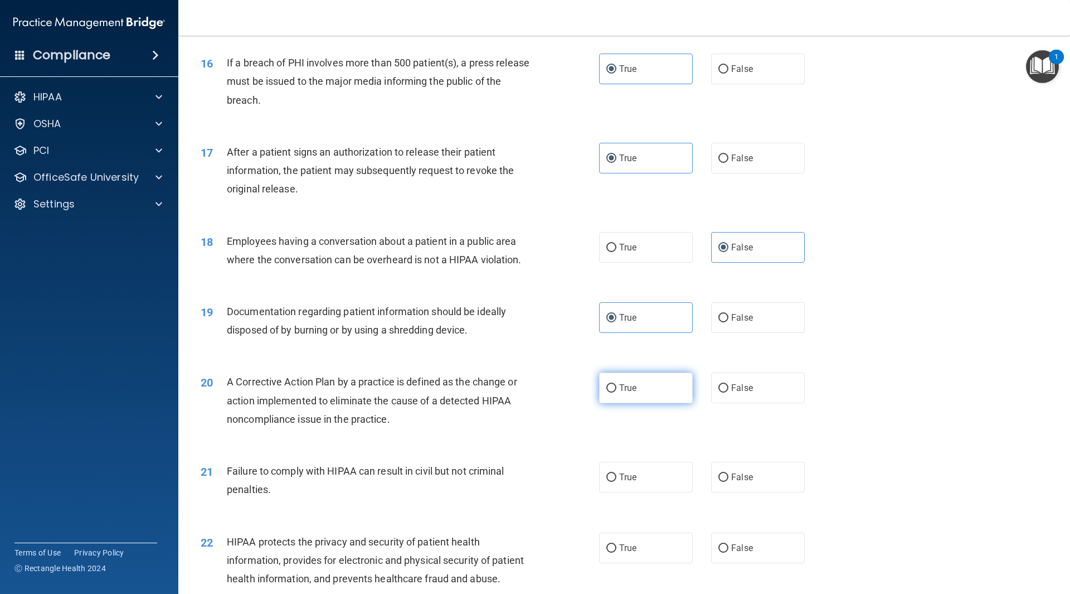
scroll to position [1282, 0]
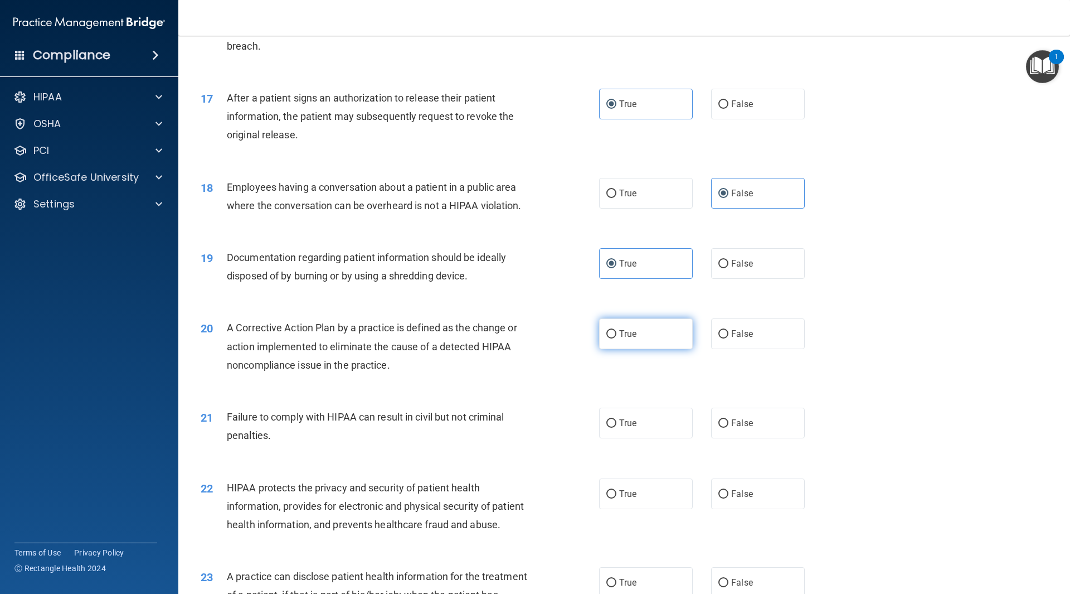
click at [636, 349] on label "True" at bounding box center [646, 333] width 94 height 31
click at [617, 338] on input "True" at bounding box center [612, 334] width 10 height 8
radio input "true"
click at [750, 438] on label "False" at bounding box center [758, 423] width 94 height 31
click at [729, 428] on input "False" at bounding box center [724, 423] width 10 height 8
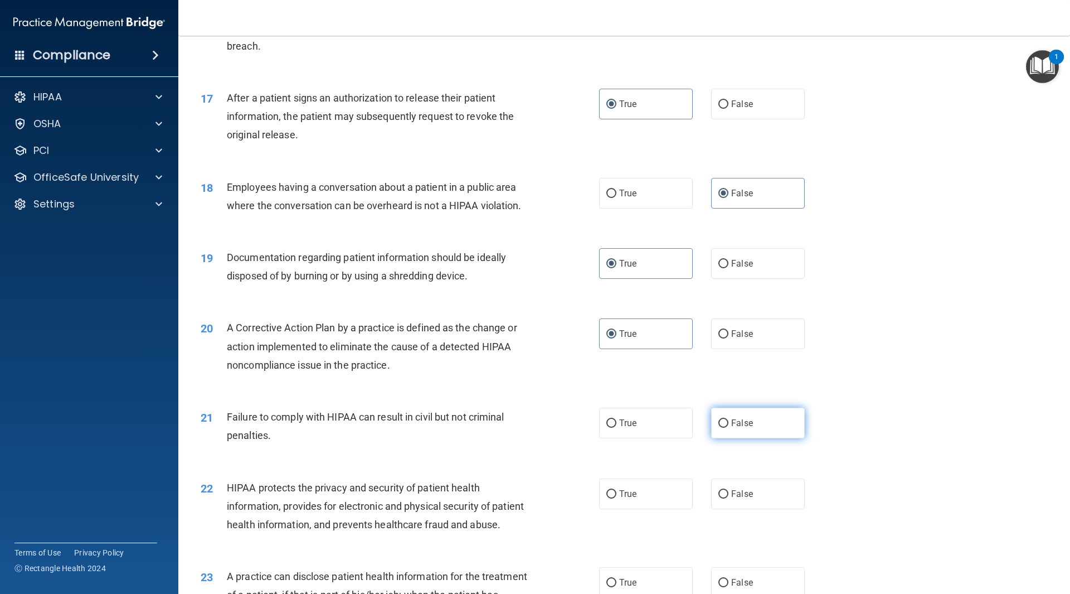
radio input "true"
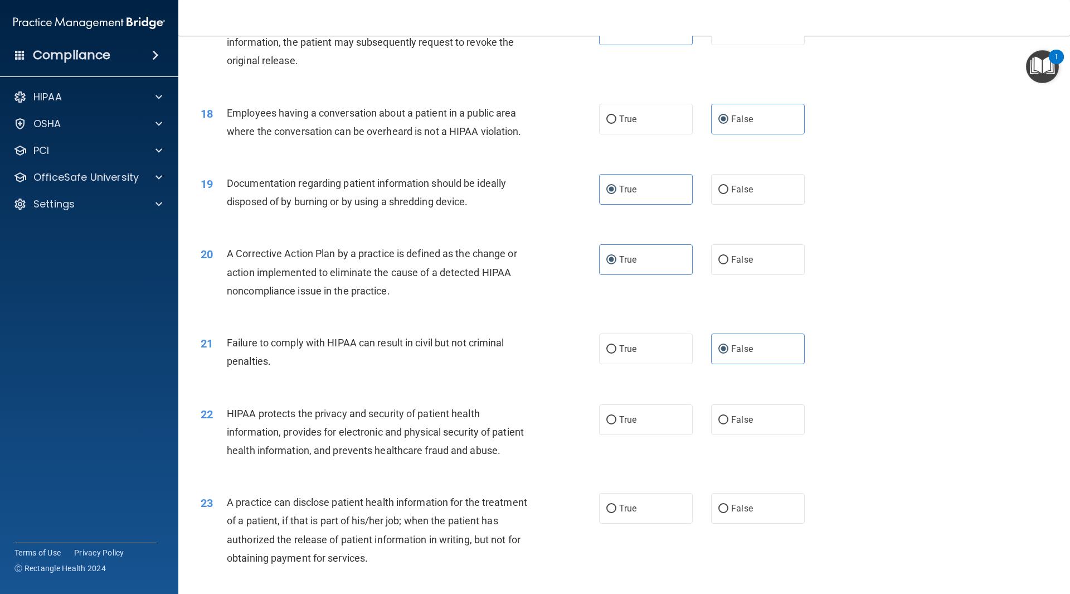
scroll to position [1394, 0]
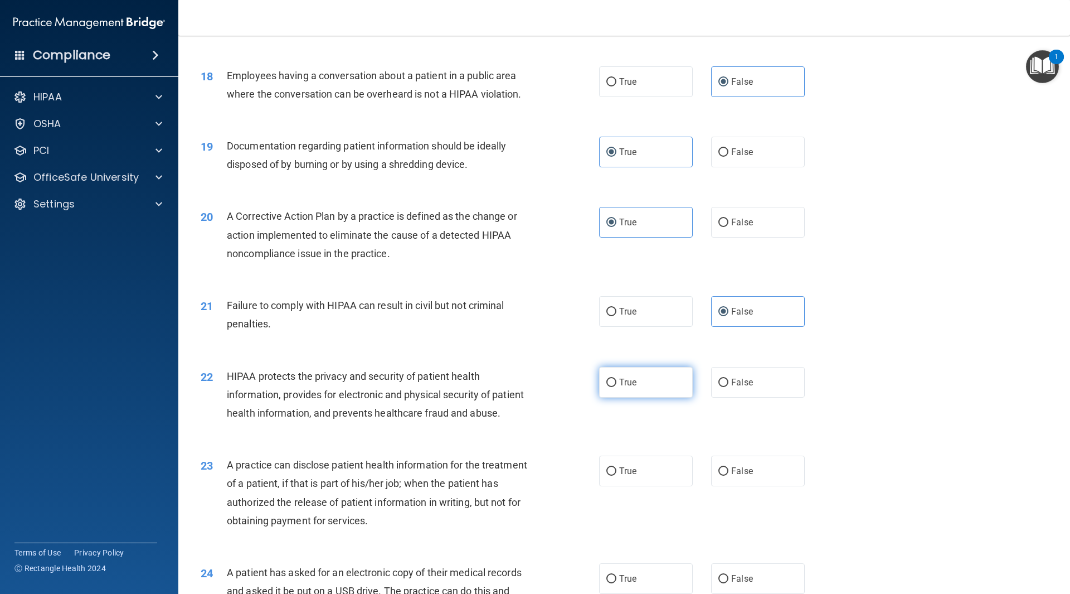
click at [667, 398] on label "True" at bounding box center [646, 382] width 94 height 31
click at [617, 387] on input "True" at bounding box center [612, 383] width 10 height 8
radio input "true"
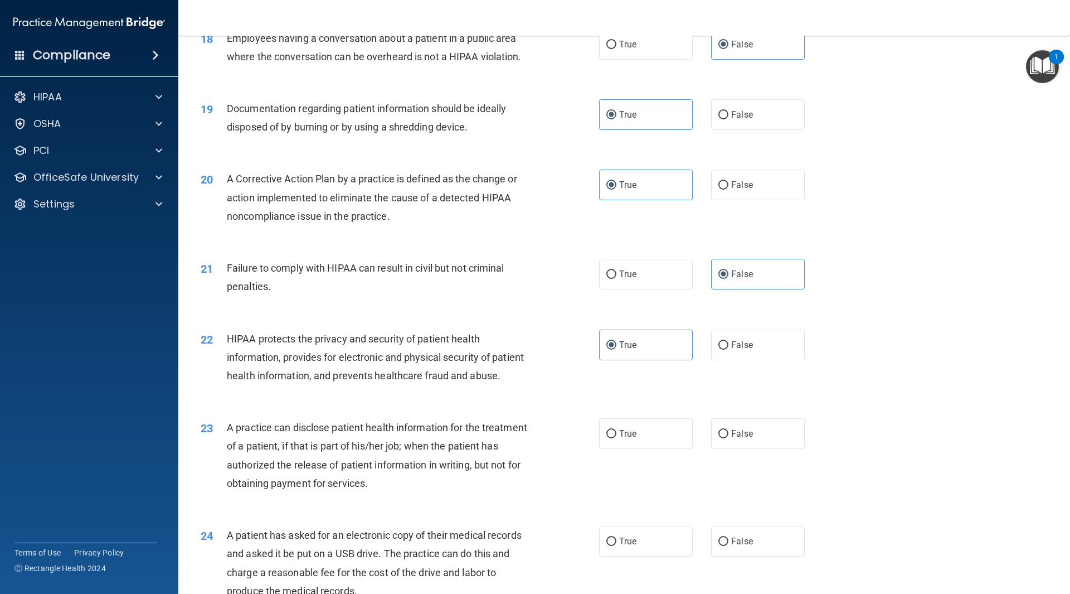
scroll to position [1505, 0]
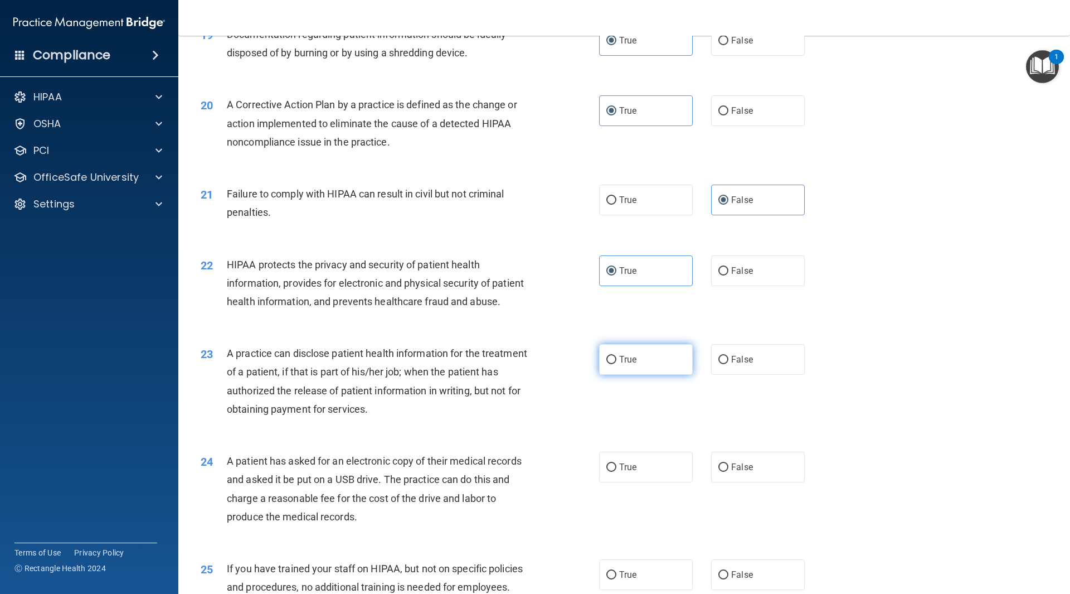
click at [642, 375] on label "True" at bounding box center [646, 359] width 94 height 31
click at [617, 364] on input "True" at bounding box center [612, 360] width 10 height 8
radio input "true"
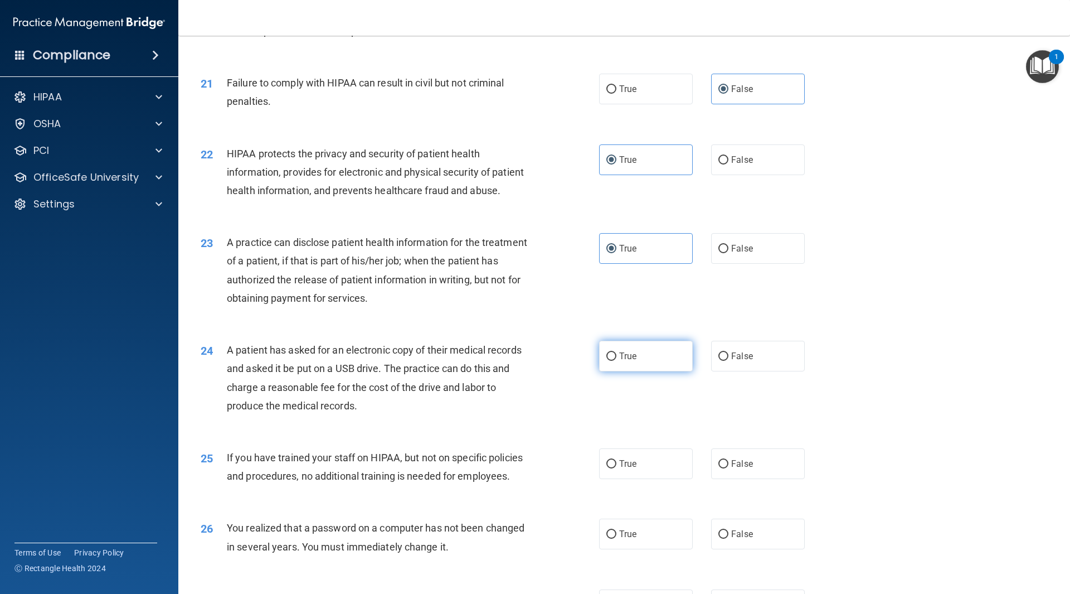
scroll to position [1617, 0]
click at [654, 371] on label "True" at bounding box center [646, 355] width 94 height 31
click at [617, 360] on input "True" at bounding box center [612, 356] width 10 height 8
radio input "true"
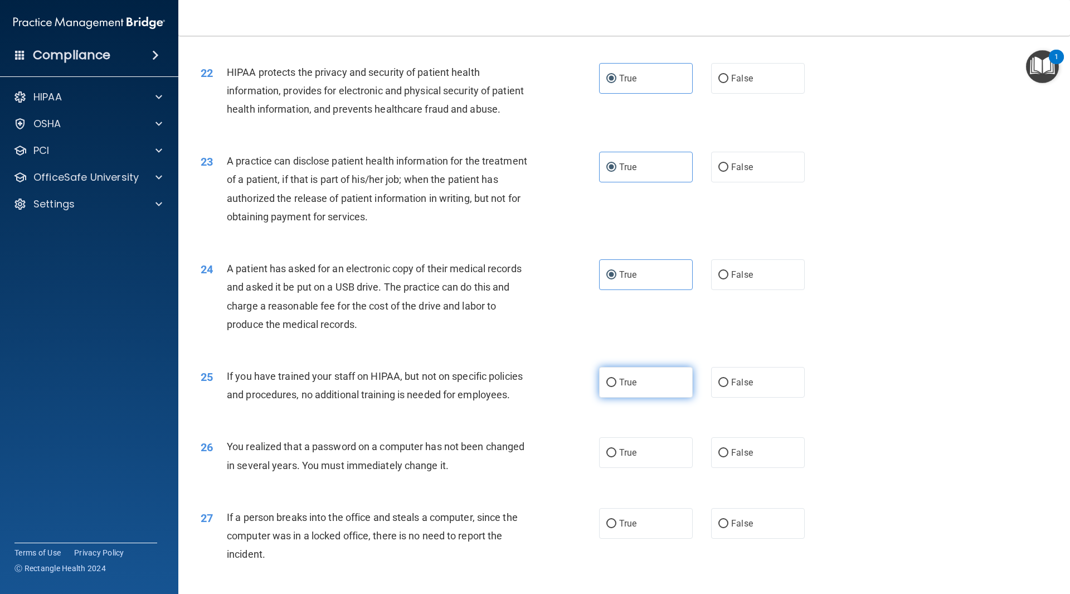
scroll to position [1728, 0]
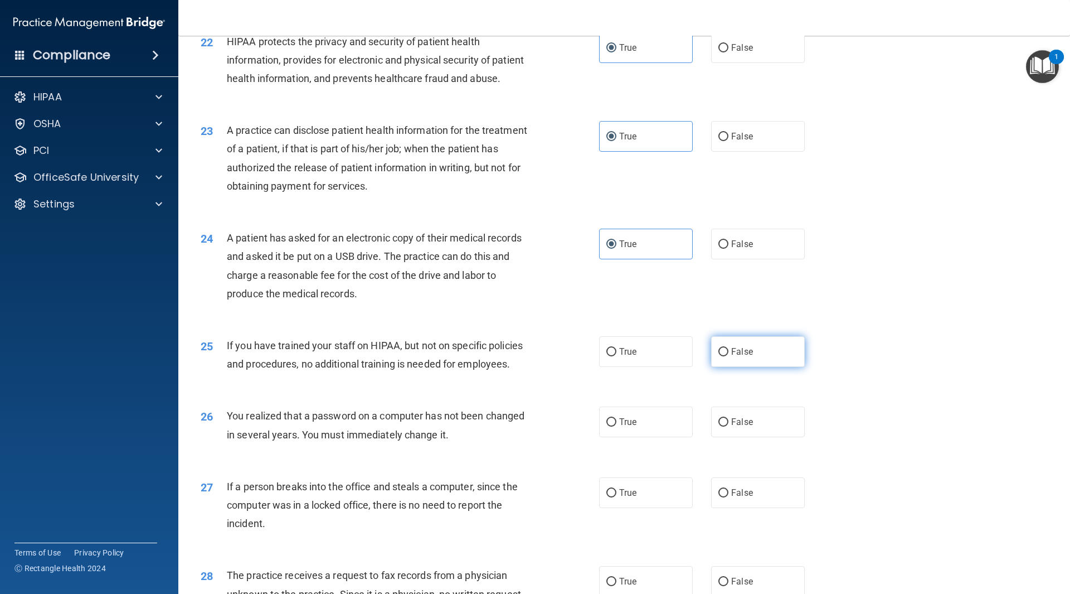
click at [747, 357] on span "False" at bounding box center [742, 351] width 22 height 11
click at [729, 356] on input "False" at bounding box center [724, 352] width 10 height 8
radio input "true"
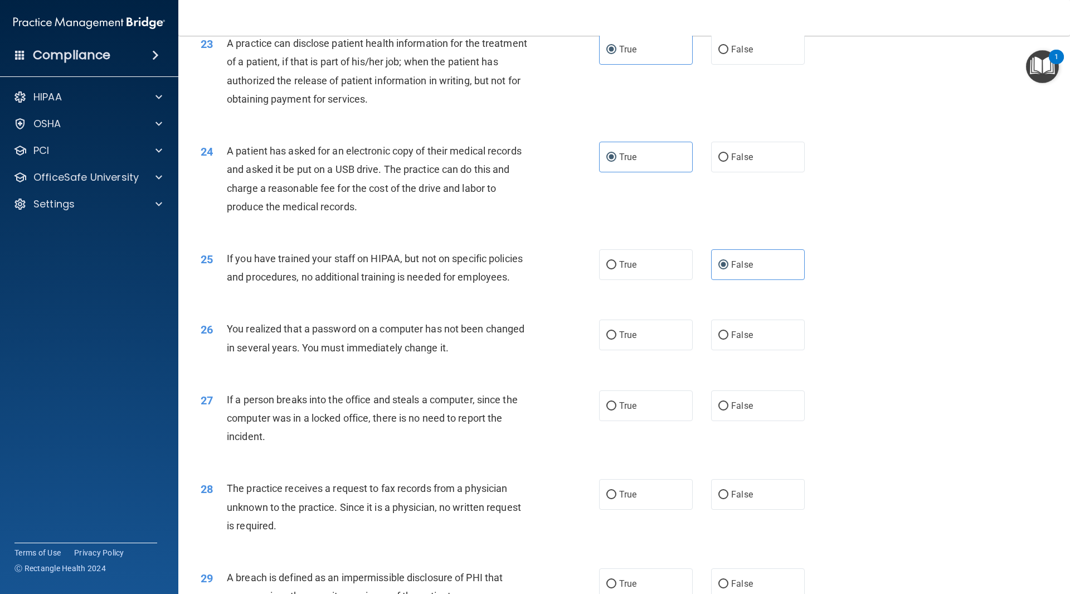
scroll to position [1840, 0]
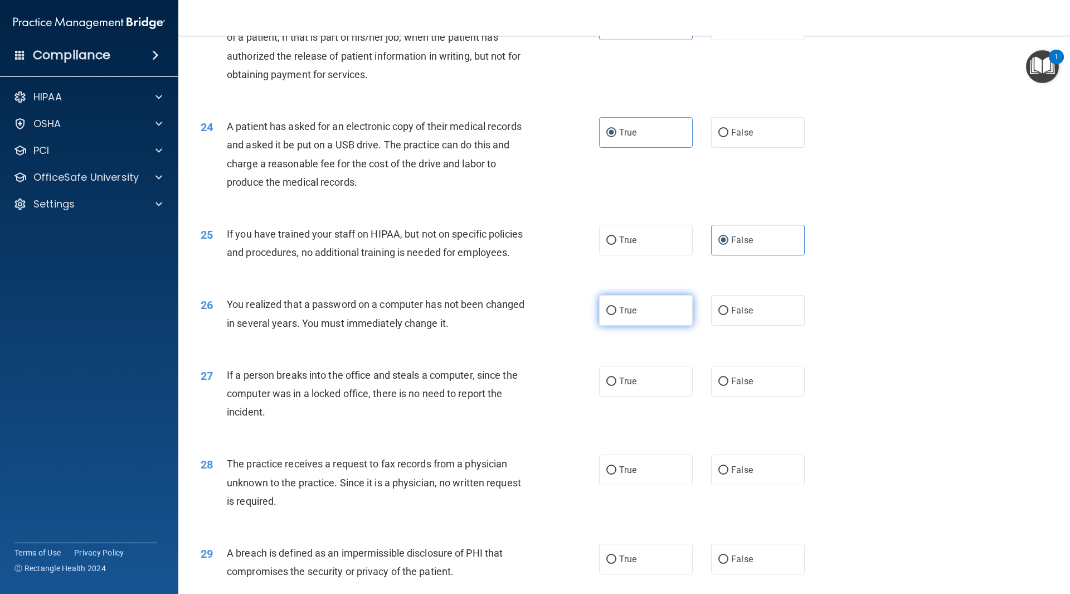
click at [653, 326] on label "True" at bounding box center [646, 310] width 94 height 31
click at [617, 315] on input "True" at bounding box center [612, 311] width 10 height 8
radio input "true"
click at [735, 386] on span "False" at bounding box center [742, 381] width 22 height 11
click at [729, 386] on input "False" at bounding box center [724, 381] width 10 height 8
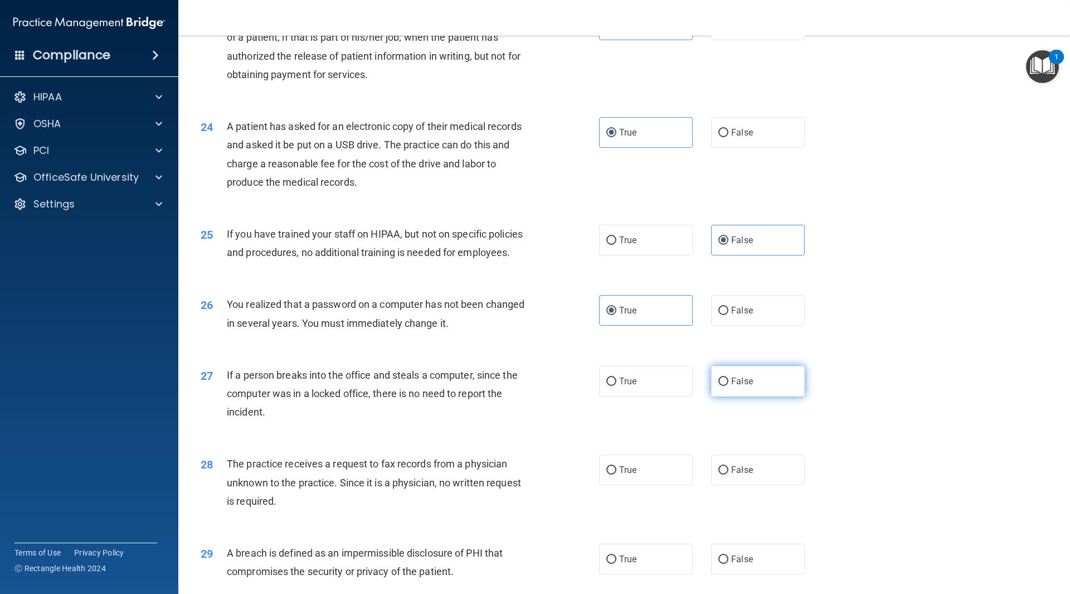
radio input "true"
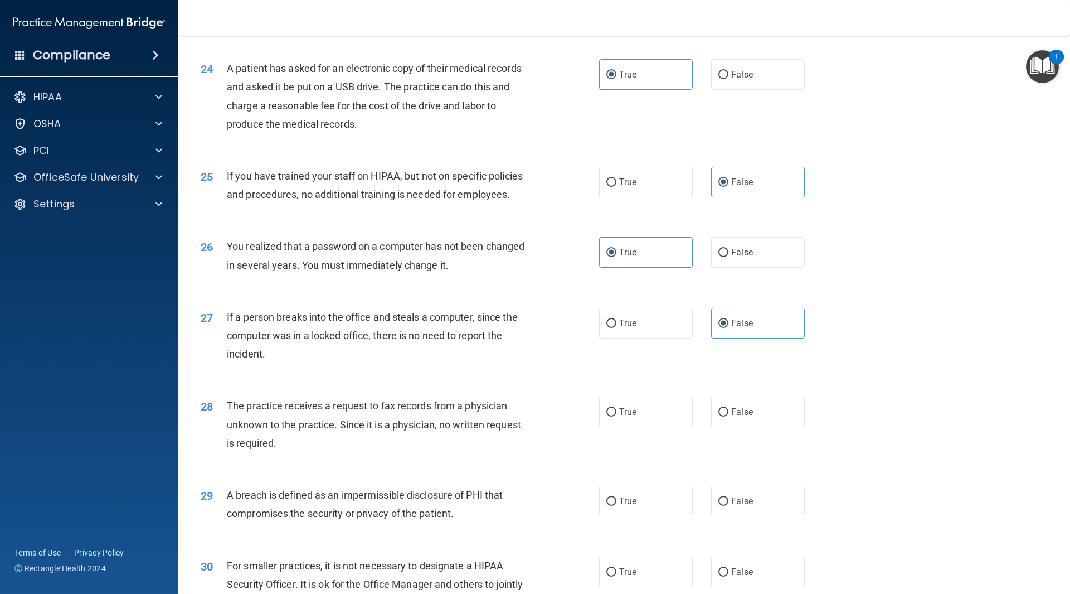
scroll to position [1951, 0]
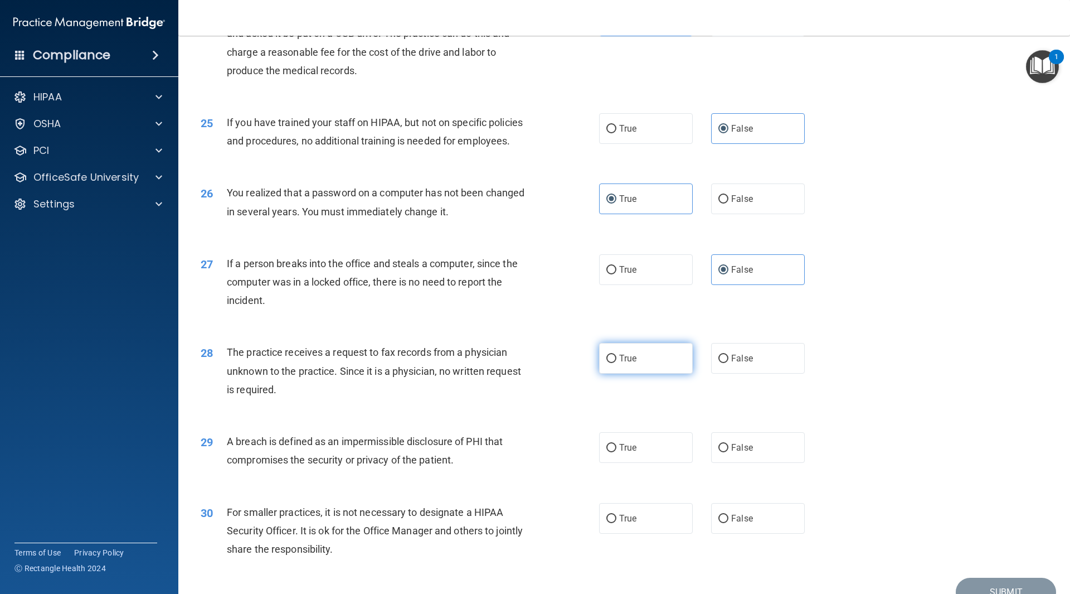
click at [668, 374] on label "True" at bounding box center [646, 358] width 94 height 31
click at [617, 363] on input "True" at bounding box center [612, 359] width 10 height 8
radio input "true"
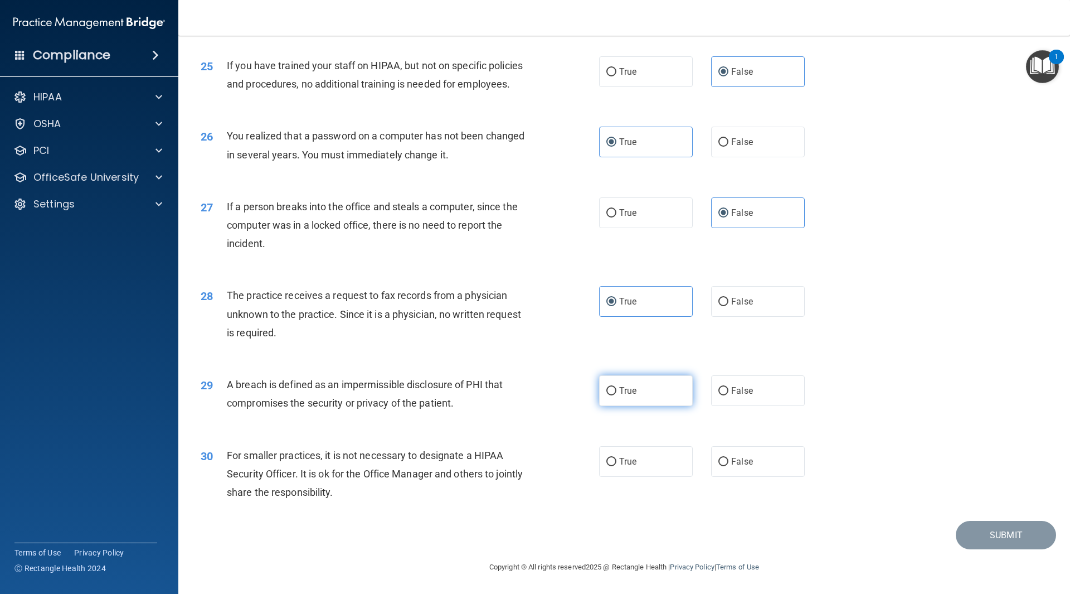
scroll to position [2045, 0]
click at [682, 397] on label "True" at bounding box center [646, 390] width 94 height 31
click at [617, 395] on input "True" at bounding box center [612, 391] width 10 height 8
radio input "true"
click at [754, 458] on label "False" at bounding box center [758, 461] width 94 height 31
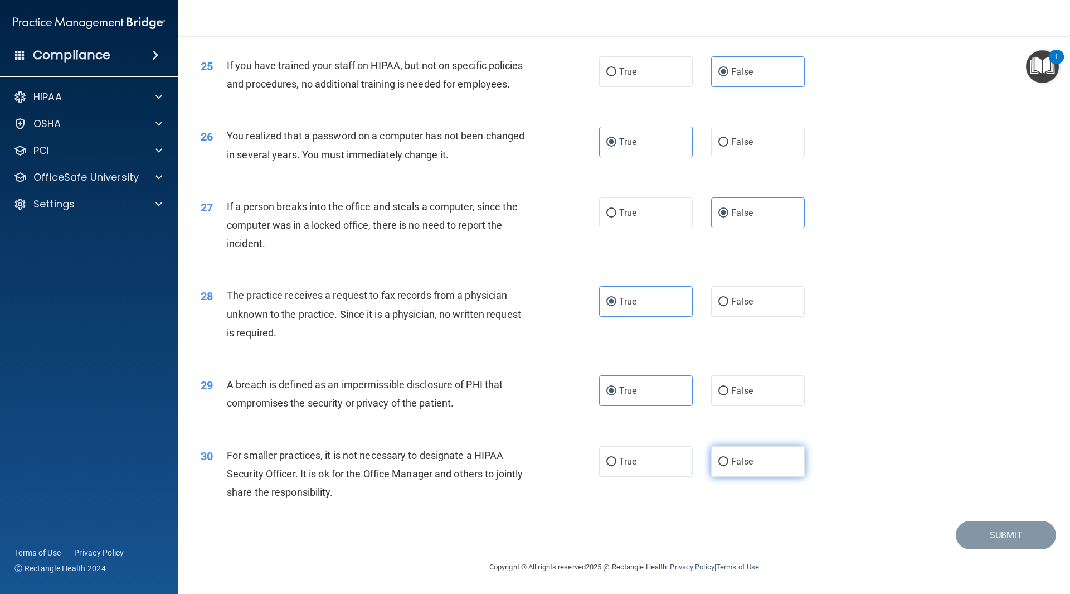
click at [729, 458] on input "False" at bounding box center [724, 462] width 10 height 8
radio input "true"
click at [1001, 534] on button "Submit" at bounding box center [1006, 535] width 100 height 28
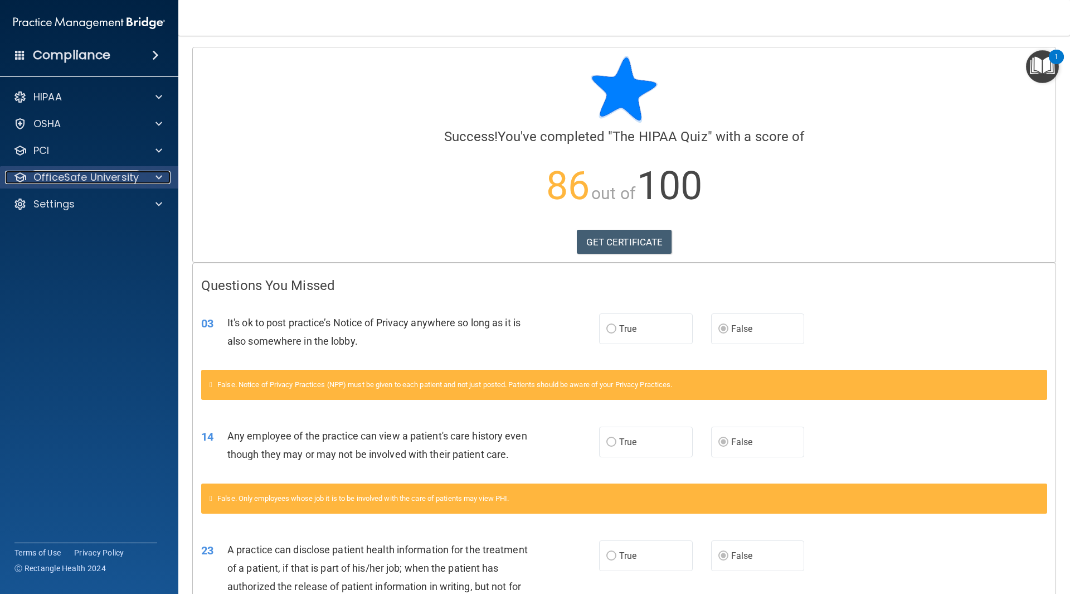
click at [154, 178] on div at bounding box center [157, 177] width 28 height 13
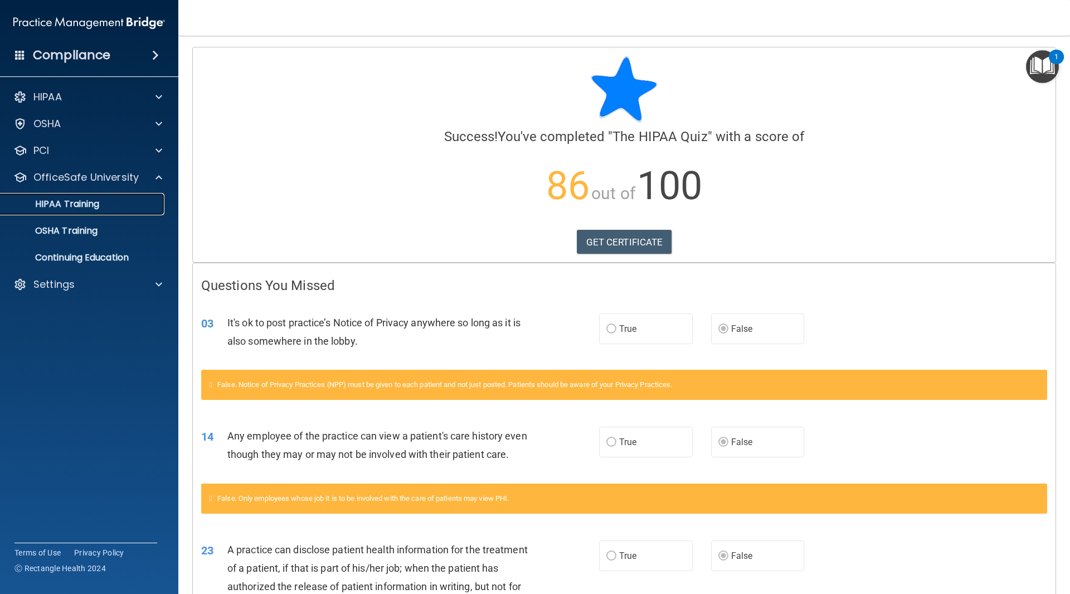
click at [101, 207] on div "HIPAA Training" at bounding box center [83, 203] width 152 height 11
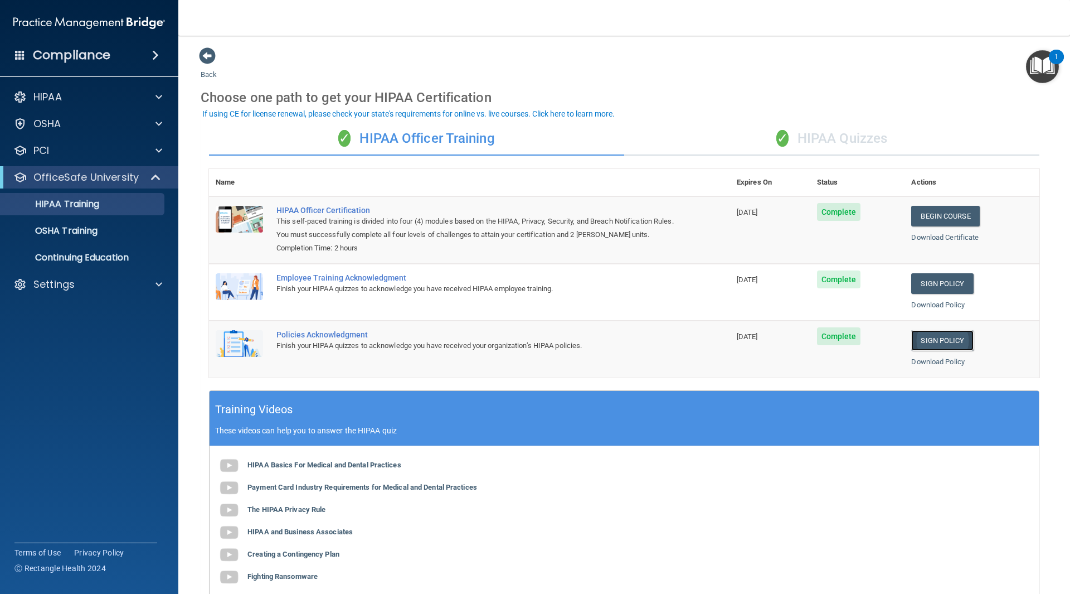
click at [931, 342] on link "Sign Policy" at bounding box center [943, 340] width 62 height 21
click at [936, 294] on link "Sign Policy" at bounding box center [943, 283] width 62 height 21
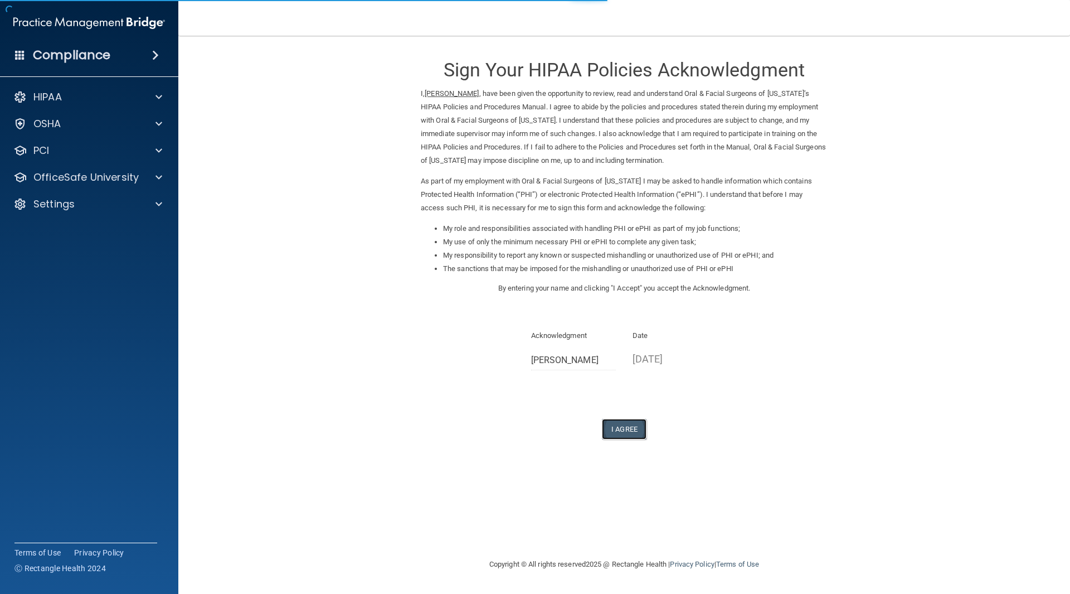
click at [621, 427] on button "I Agree" at bounding box center [624, 429] width 45 height 21
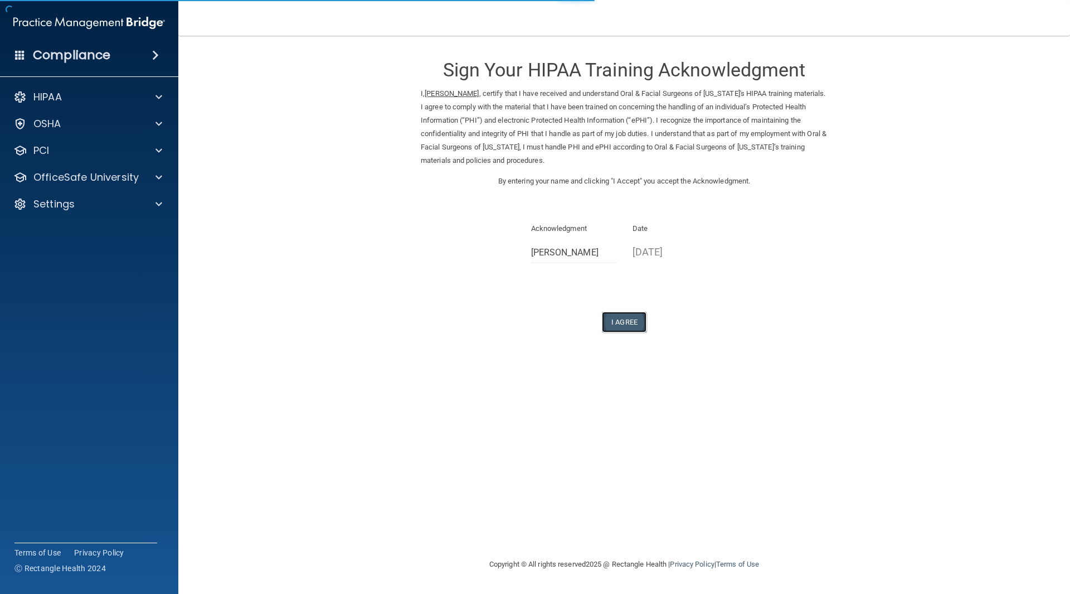
click at [638, 326] on button "I Agree" at bounding box center [624, 322] width 45 height 21
